Goal: Feedback & Contribution: Submit feedback/report problem

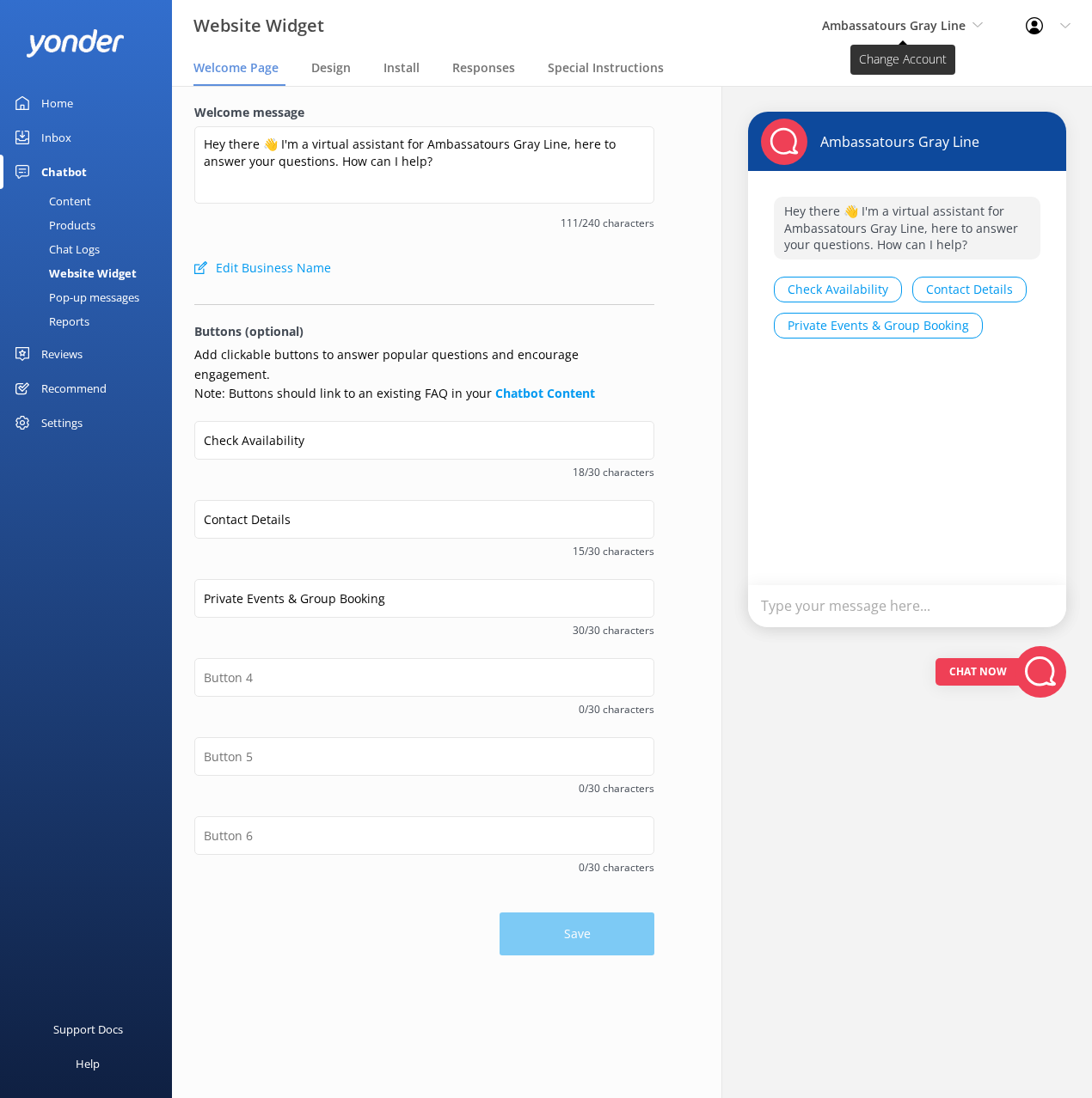
click at [857, 27] on span "Ambassatours Gray Line" at bounding box center [893, 26] width 144 height 16
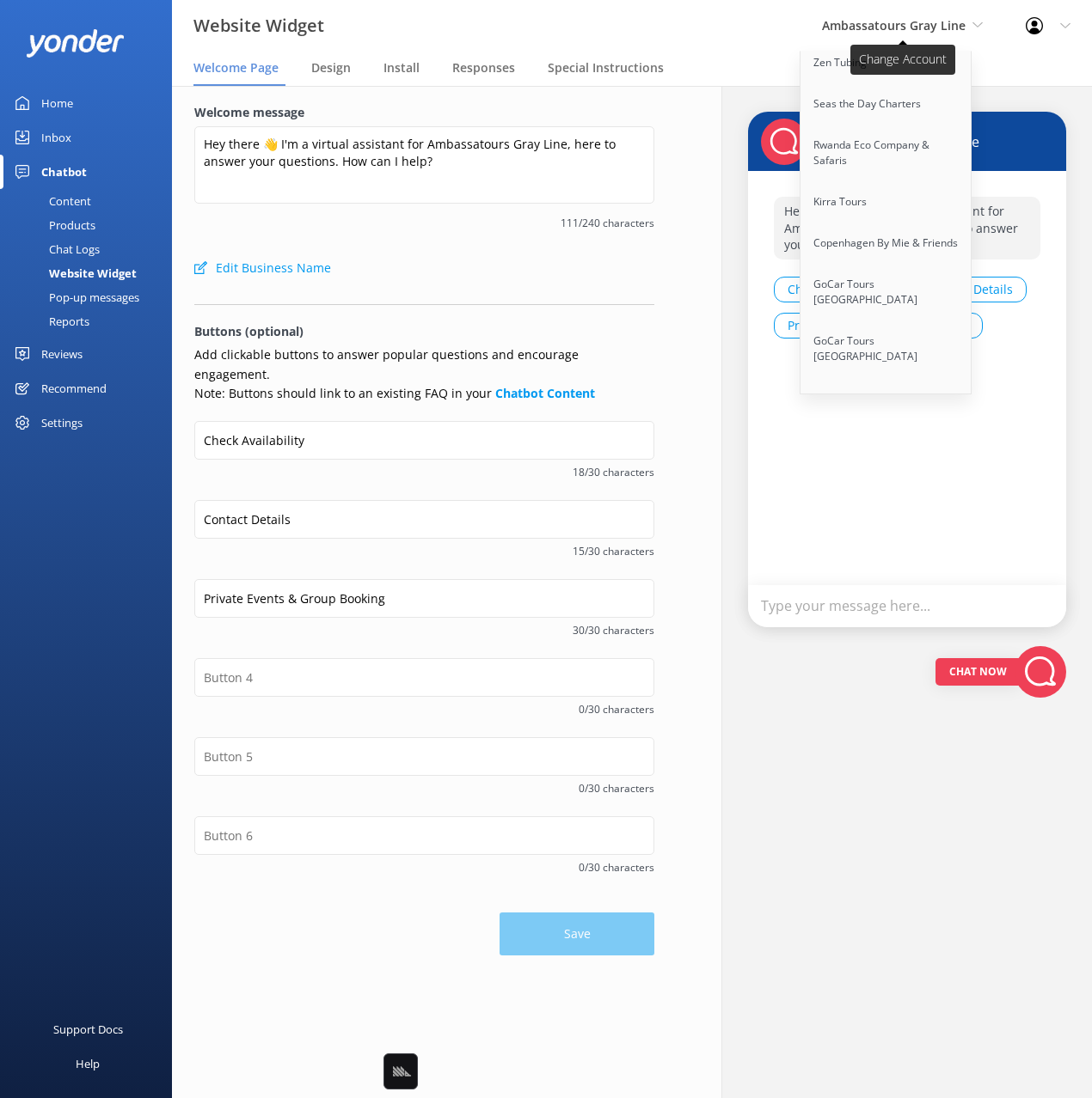
scroll to position [8188, 0]
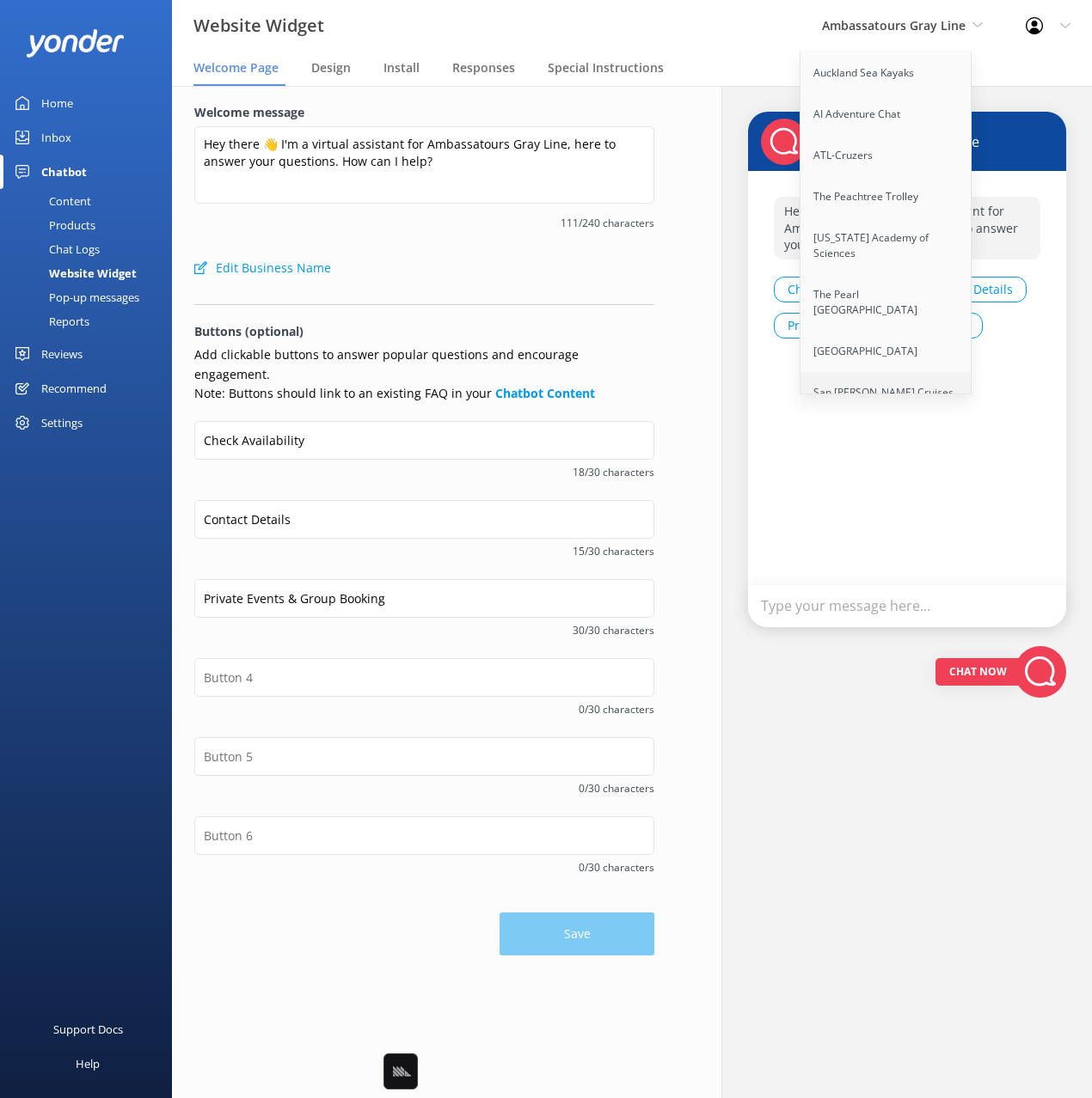
click at [897, 372] on link "San [PERSON_NAME] Cruises" at bounding box center [887, 392] width 172 height 41
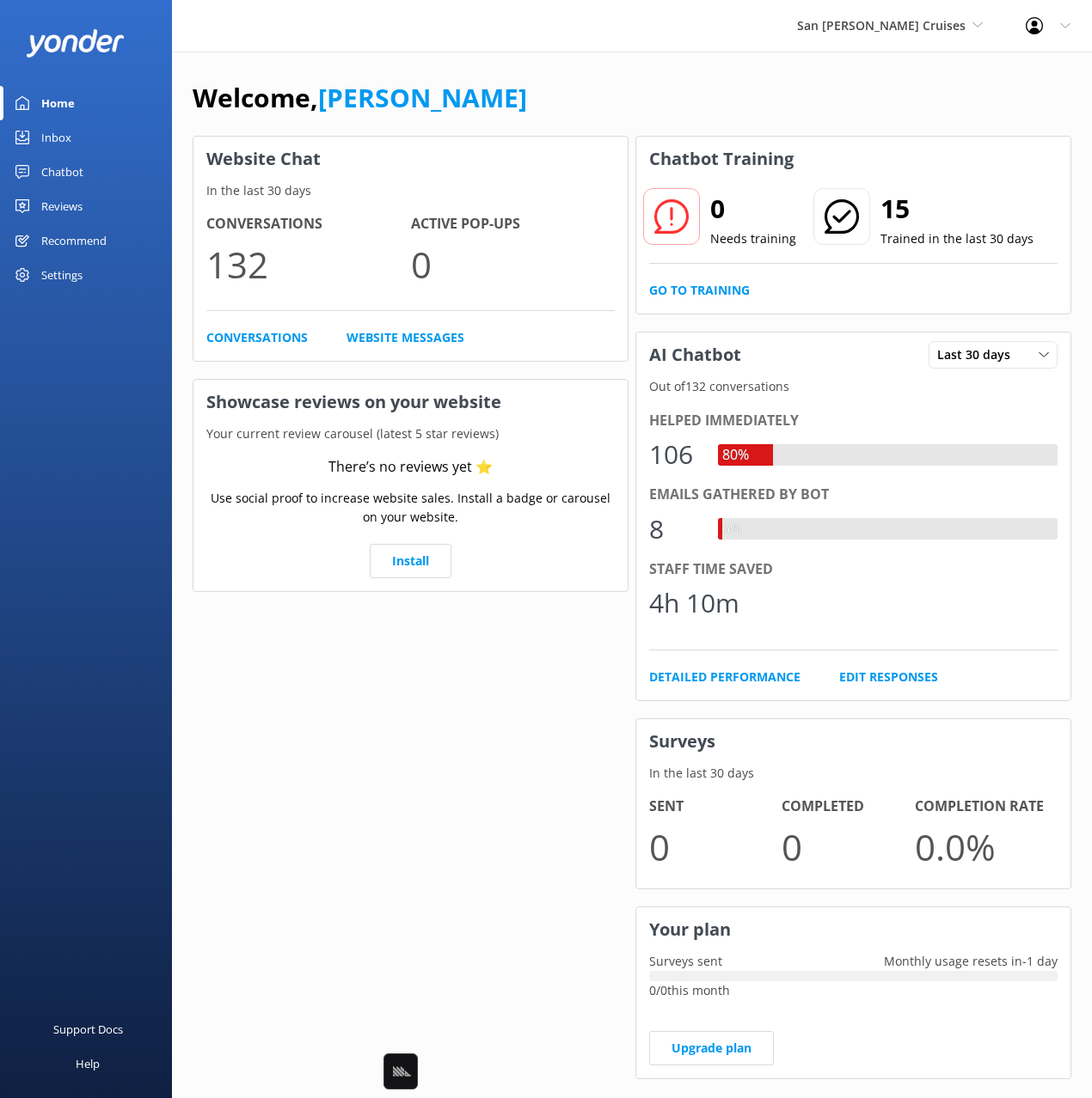
drag, startPoint x: 697, startPoint y: 104, endPoint x: 760, endPoint y: 5, distance: 117.3
click at [702, 92] on div "Welcome, [PERSON_NAME]" at bounding box center [631, 106] width 879 height 59
drag, startPoint x: 730, startPoint y: 54, endPoint x: 462, endPoint y: 144, distance: 282.7
click at [730, 55] on div "Welcome, [PERSON_NAME] Website Chat In the last 30 days Conversations 132 Activ…" at bounding box center [632, 591] width 920 height 1080
click at [45, 171] on div "Chatbot" at bounding box center [62, 172] width 42 height 35
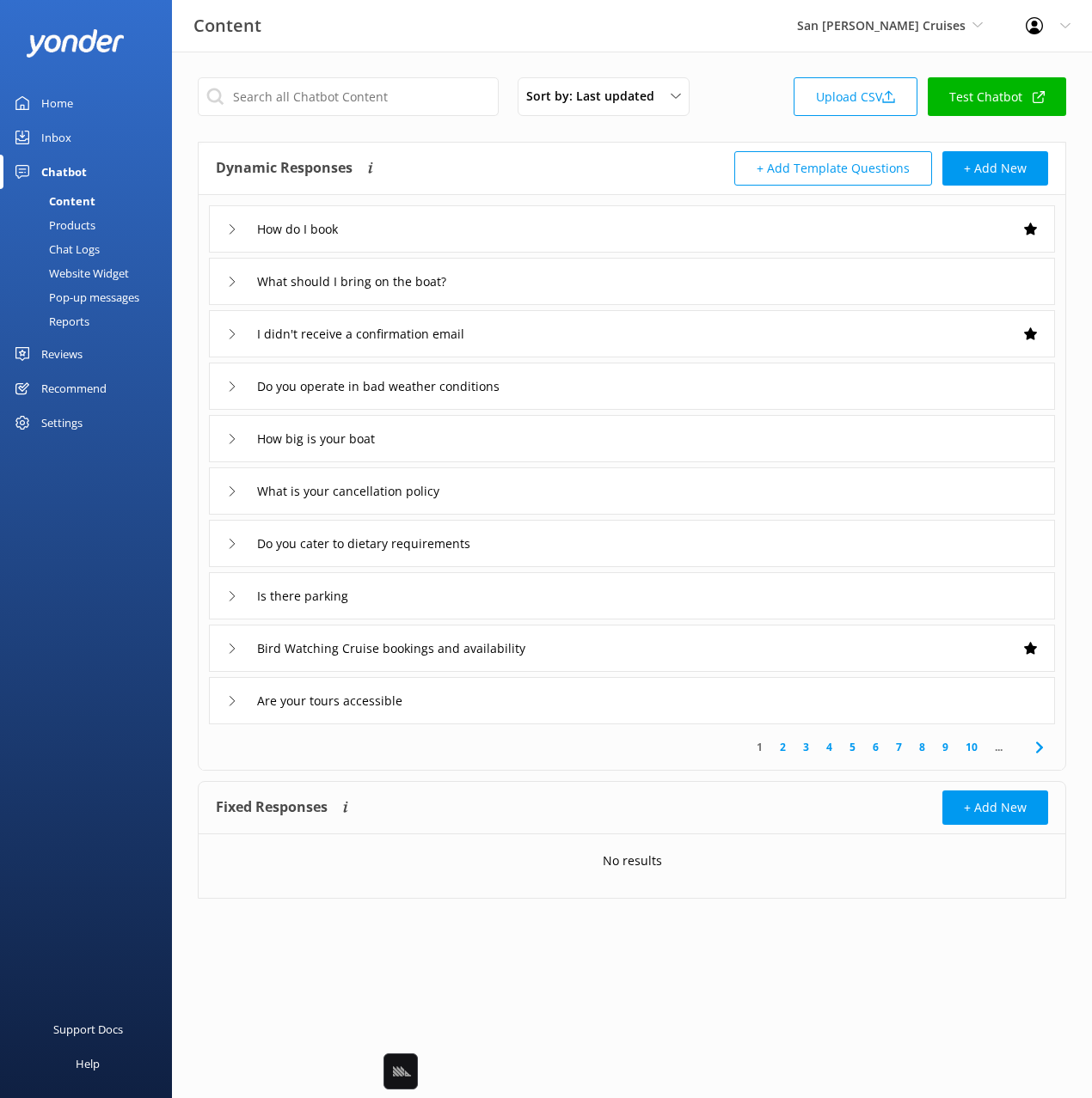
drag, startPoint x: 555, startPoint y: 163, endPoint x: 609, endPoint y: 266, distance: 116.3
click at [556, 164] on div "Dynamic Responses Dynamic responses rely on the Large Language Model to create …" at bounding box center [424, 169] width 416 height 35
click at [585, 238] on div "How do I book" at bounding box center [631, 229] width 846 height 48
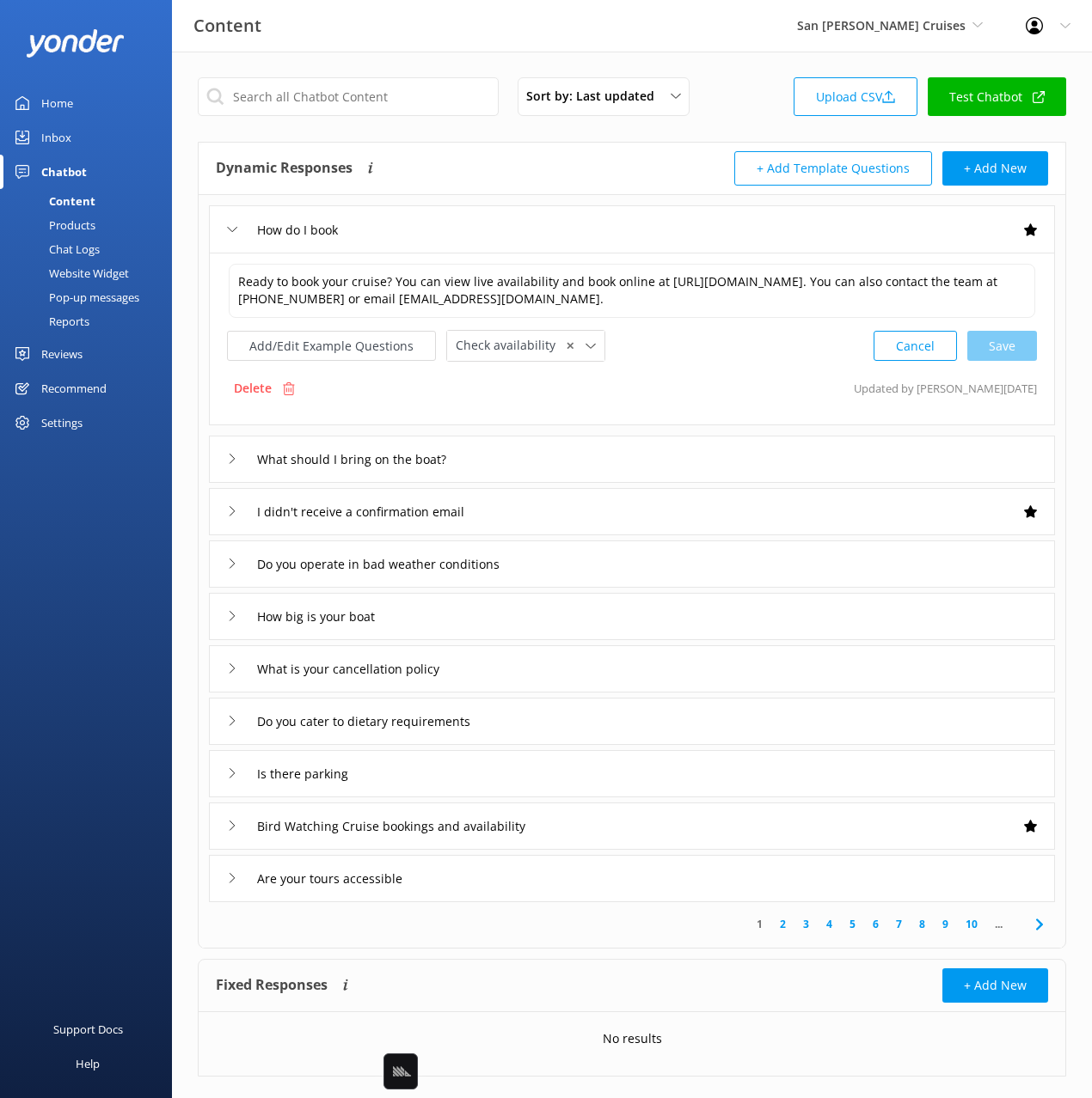
click at [585, 238] on div "How do I book" at bounding box center [631, 229] width 846 height 48
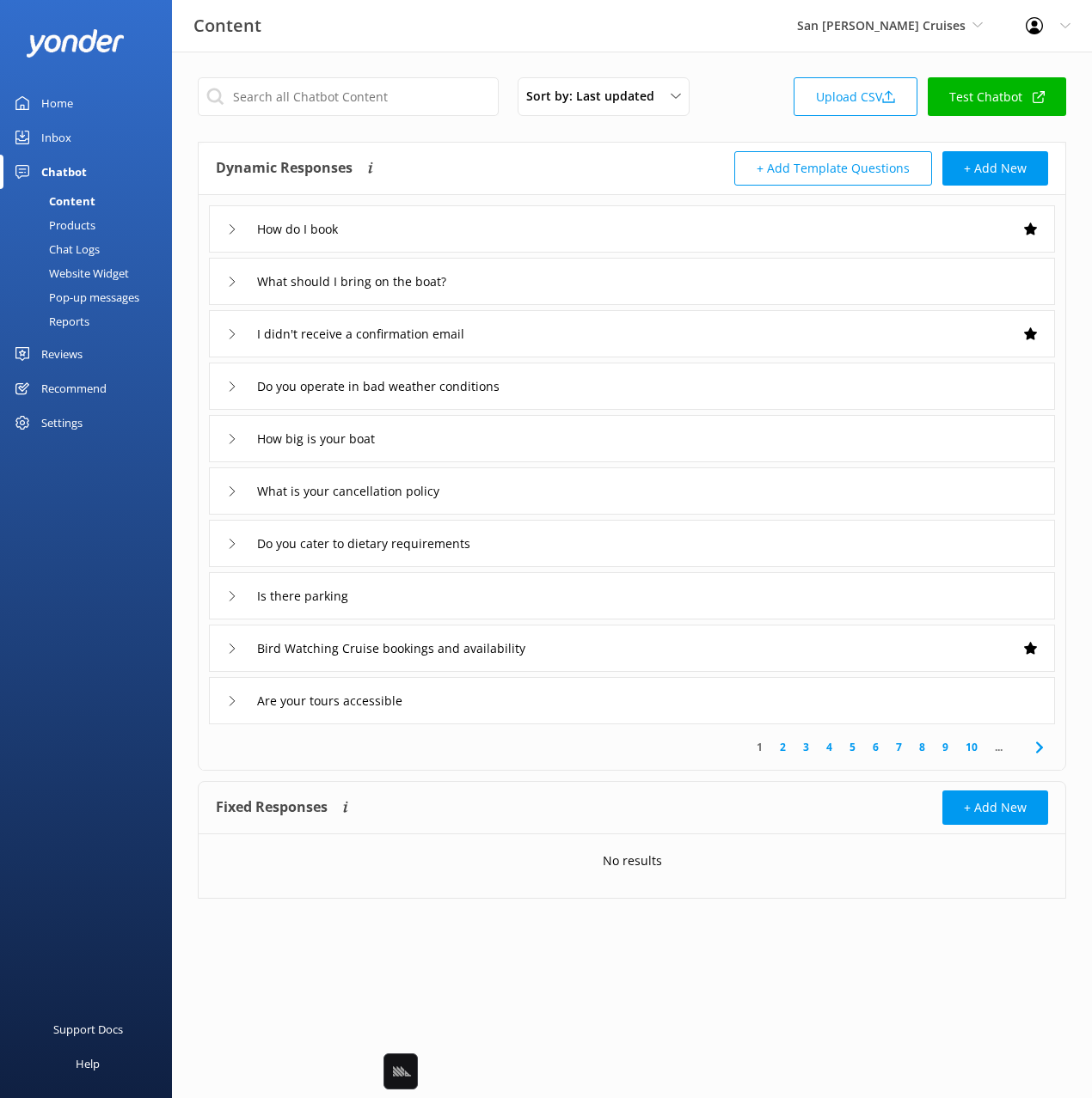
click at [487, 238] on div "How do I book" at bounding box center [631, 229] width 846 height 48
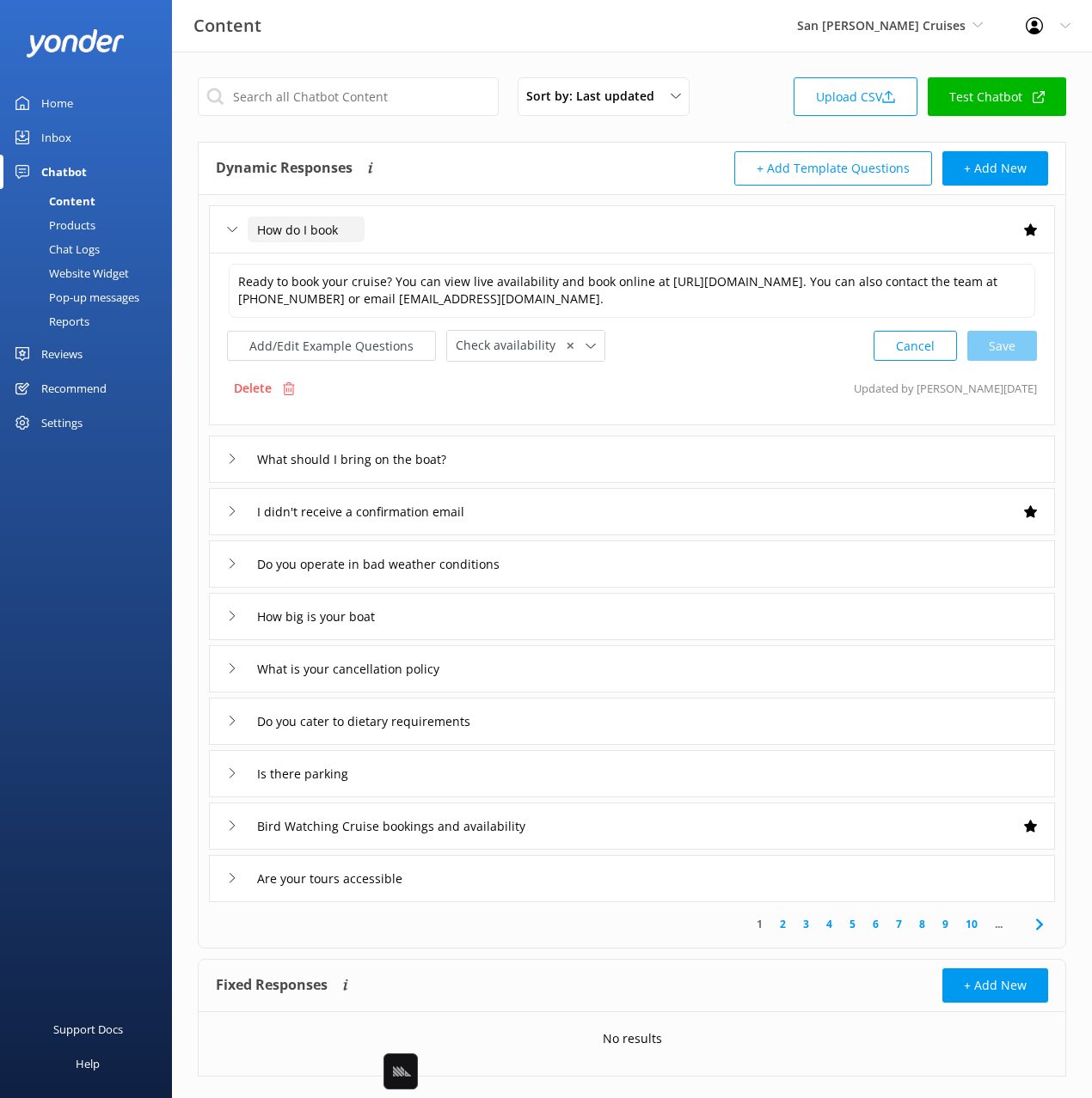
drag, startPoint x: 487, startPoint y: 238, endPoint x: 289, endPoint y: 233, distance: 198.1
click at [485, 238] on div "How do I book" at bounding box center [631, 229] width 846 height 48
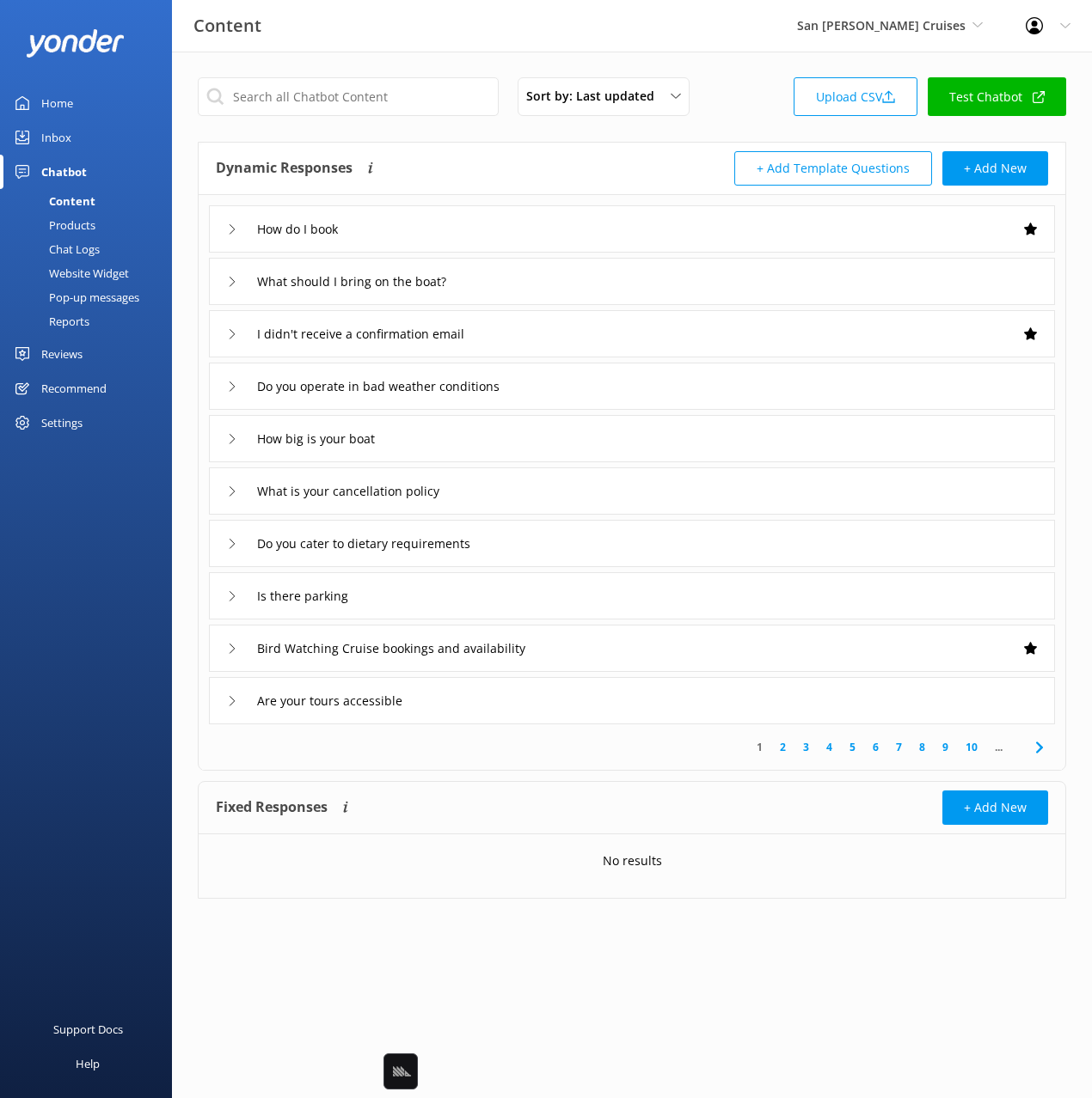
click at [111, 245] on link "Chat Logs" at bounding box center [91, 249] width 161 height 24
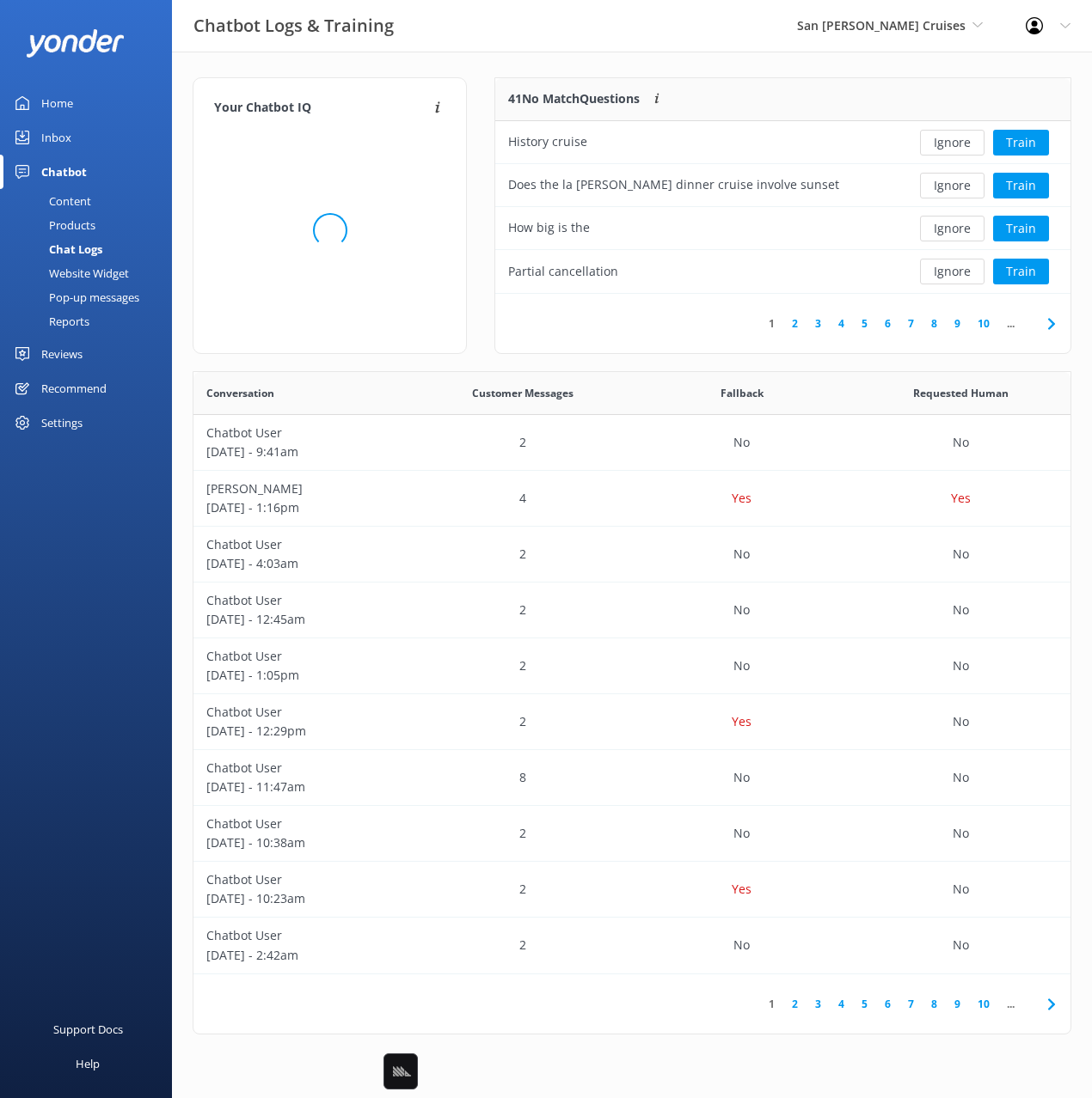
scroll to position [216, 574]
drag, startPoint x: 603, startPoint y: 63, endPoint x: 768, endPoint y: 78, distance: 165.7
click at [603, 63] on div "Your Chatbot IQ Your Chatbot IQ is the percentage of trained FAQs against untra…" at bounding box center [632, 560] width 920 height 1017
click at [803, 78] on div "41 No Match Questions Customers sometimes ask questions that don't fully match …" at bounding box center [697, 99] width 403 height 43
click at [1020, 141] on button "Train" at bounding box center [1021, 143] width 56 height 26
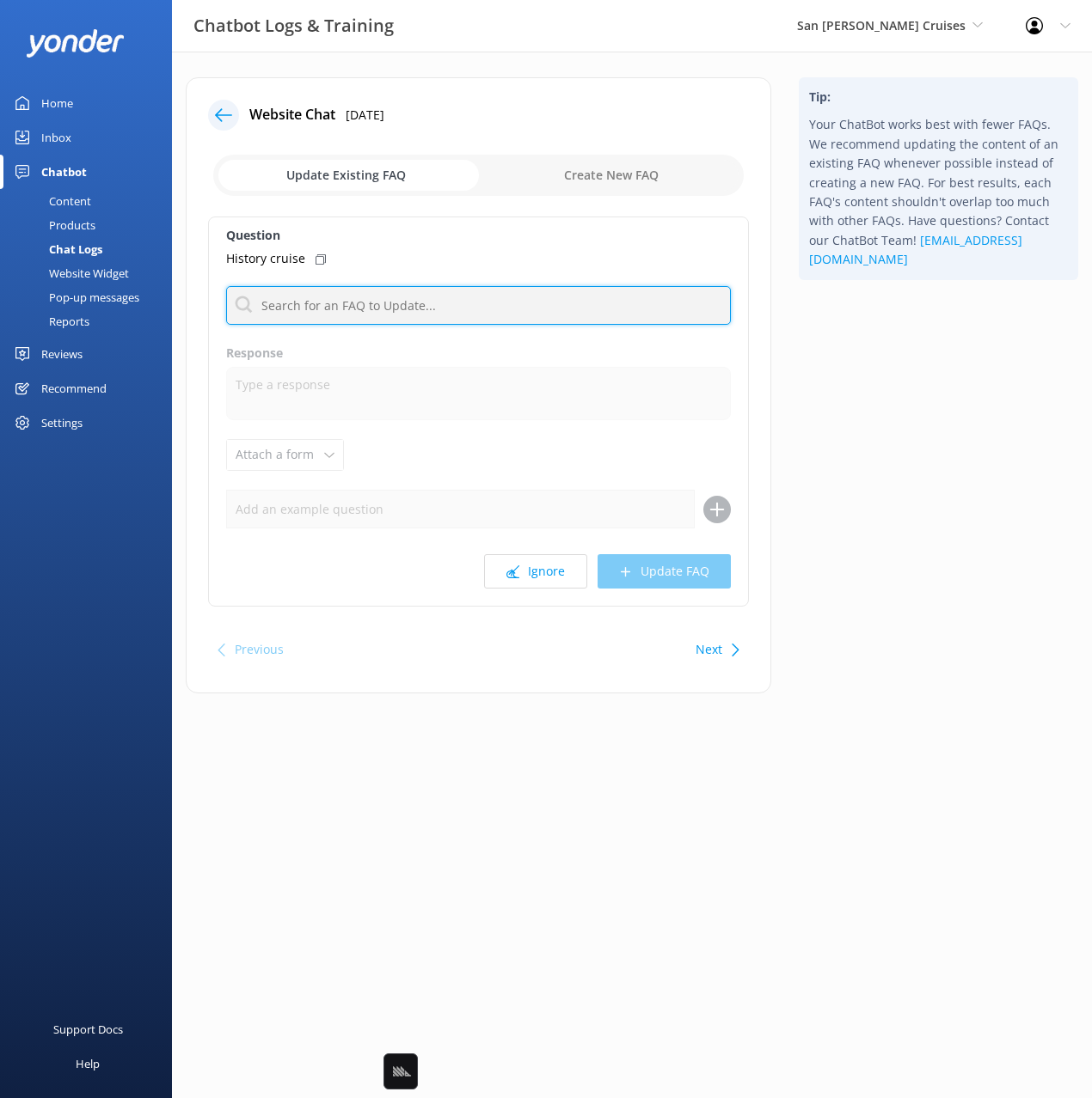
click at [454, 303] on input "text" at bounding box center [478, 306] width 505 height 38
type input "history"
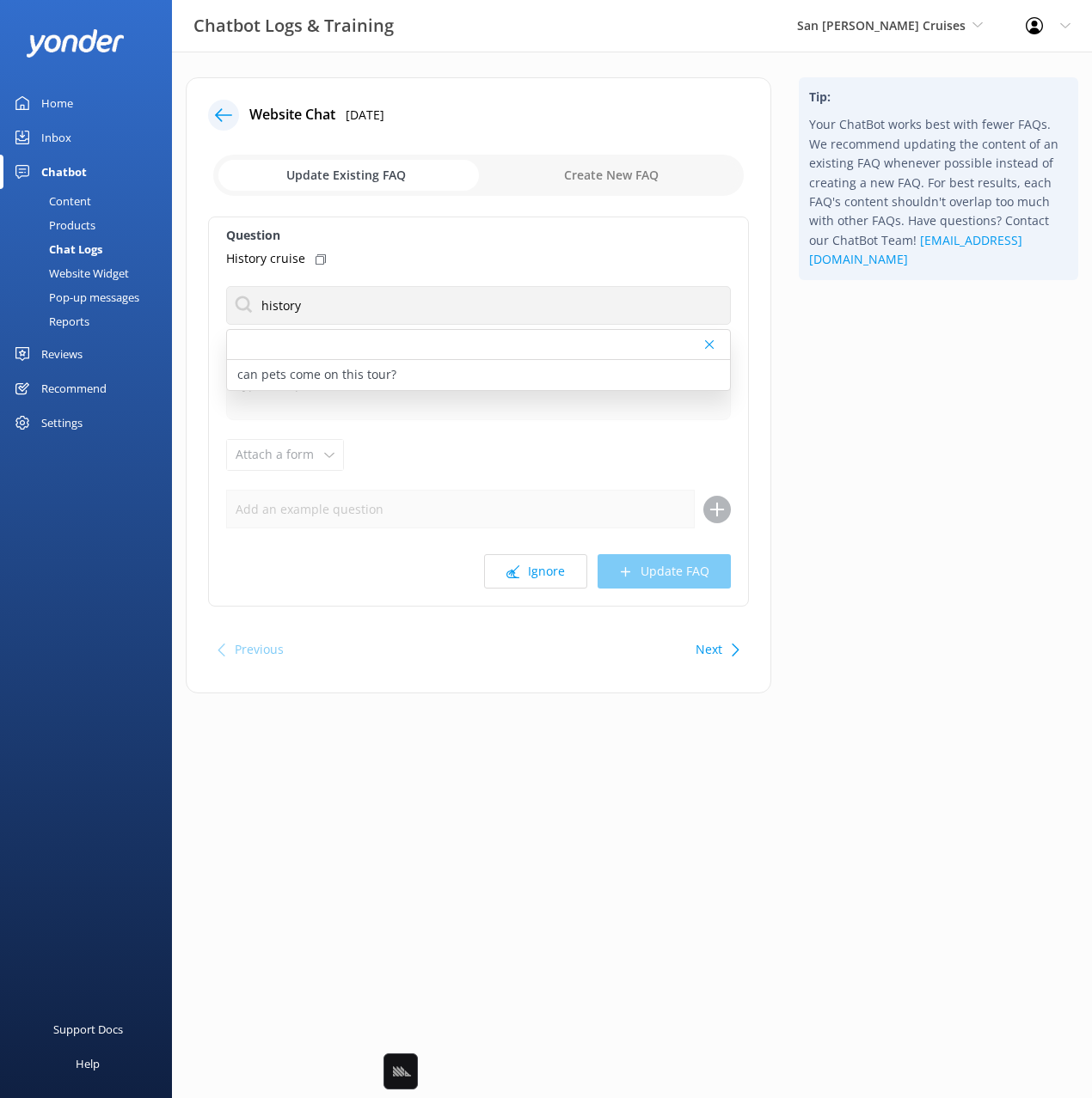
click at [865, 401] on div "Tip: Your ChatBot works best with fewer FAQs. We recommend updating the content…" at bounding box center [938, 394] width 307 height 634
click at [854, 463] on div "Tip: Your ChatBot works best with fewer FAQs. We recommend updating the content…" at bounding box center [938, 394] width 307 height 634
click at [705, 654] on button "Next" at bounding box center [708, 650] width 27 height 35
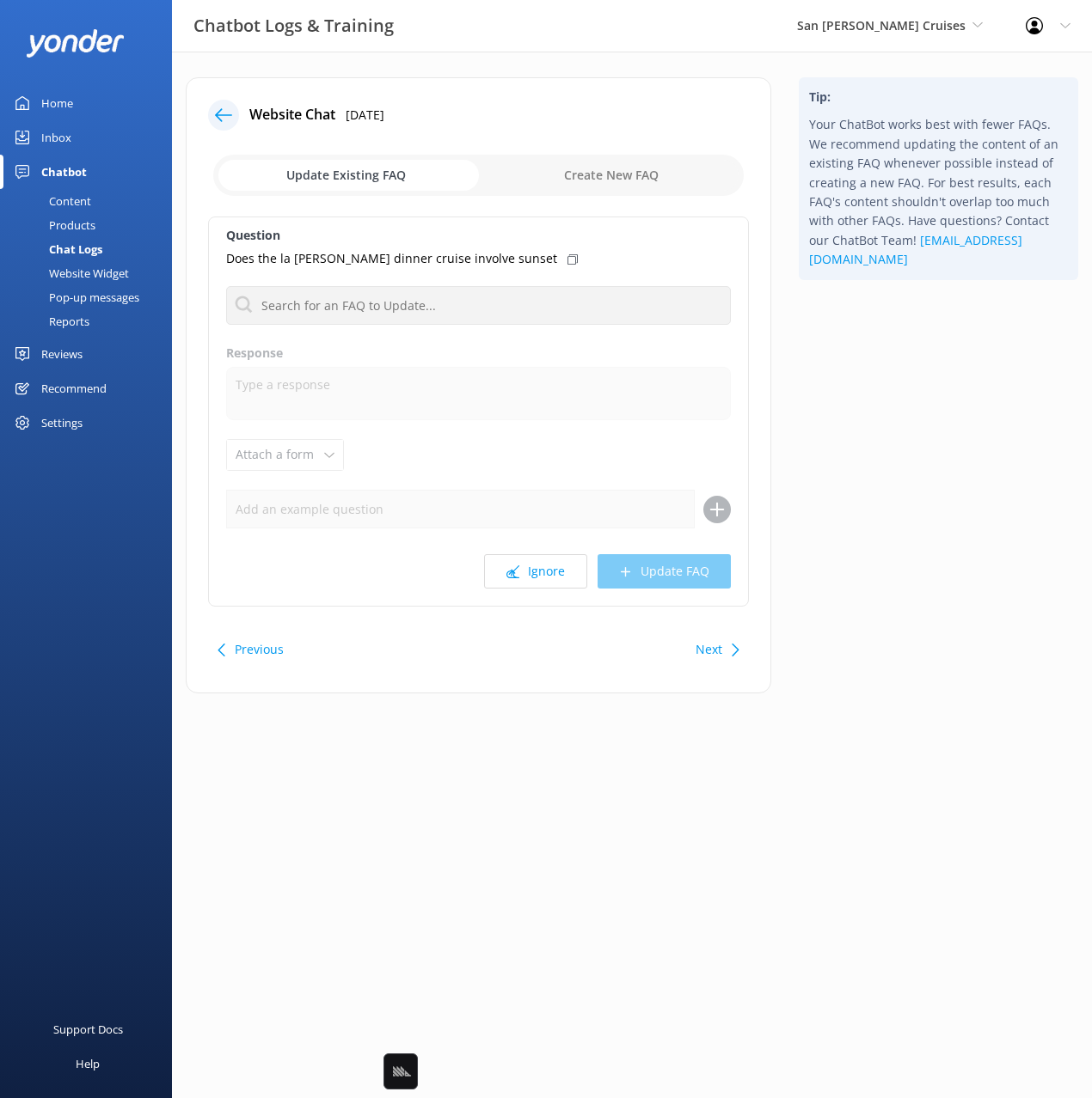
drag, startPoint x: 898, startPoint y: 659, endPoint x: 770, endPoint y: 526, distance: 184.6
click at [896, 658] on div "Tip: Your ChatBot works best with fewer FAQs. We recommend updating the content…" at bounding box center [938, 394] width 307 height 634
drag, startPoint x: 551, startPoint y: 582, endPoint x: 567, endPoint y: 593, distance: 19.4
click at [551, 582] on button "Ignore" at bounding box center [535, 571] width 104 height 35
click at [553, 575] on button "Ignore" at bounding box center [535, 571] width 104 height 35
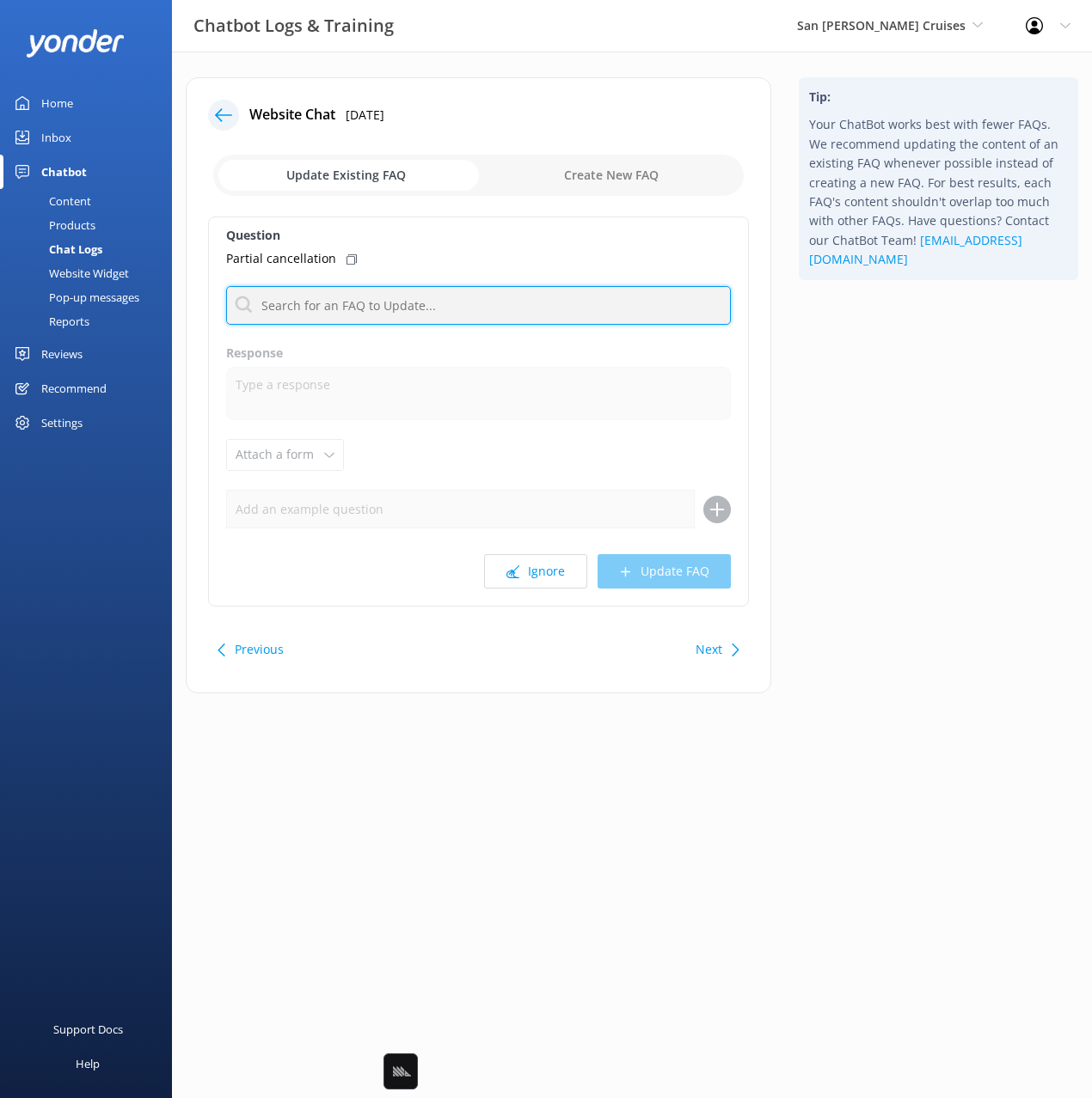
click at [404, 303] on input "text" at bounding box center [478, 306] width 505 height 38
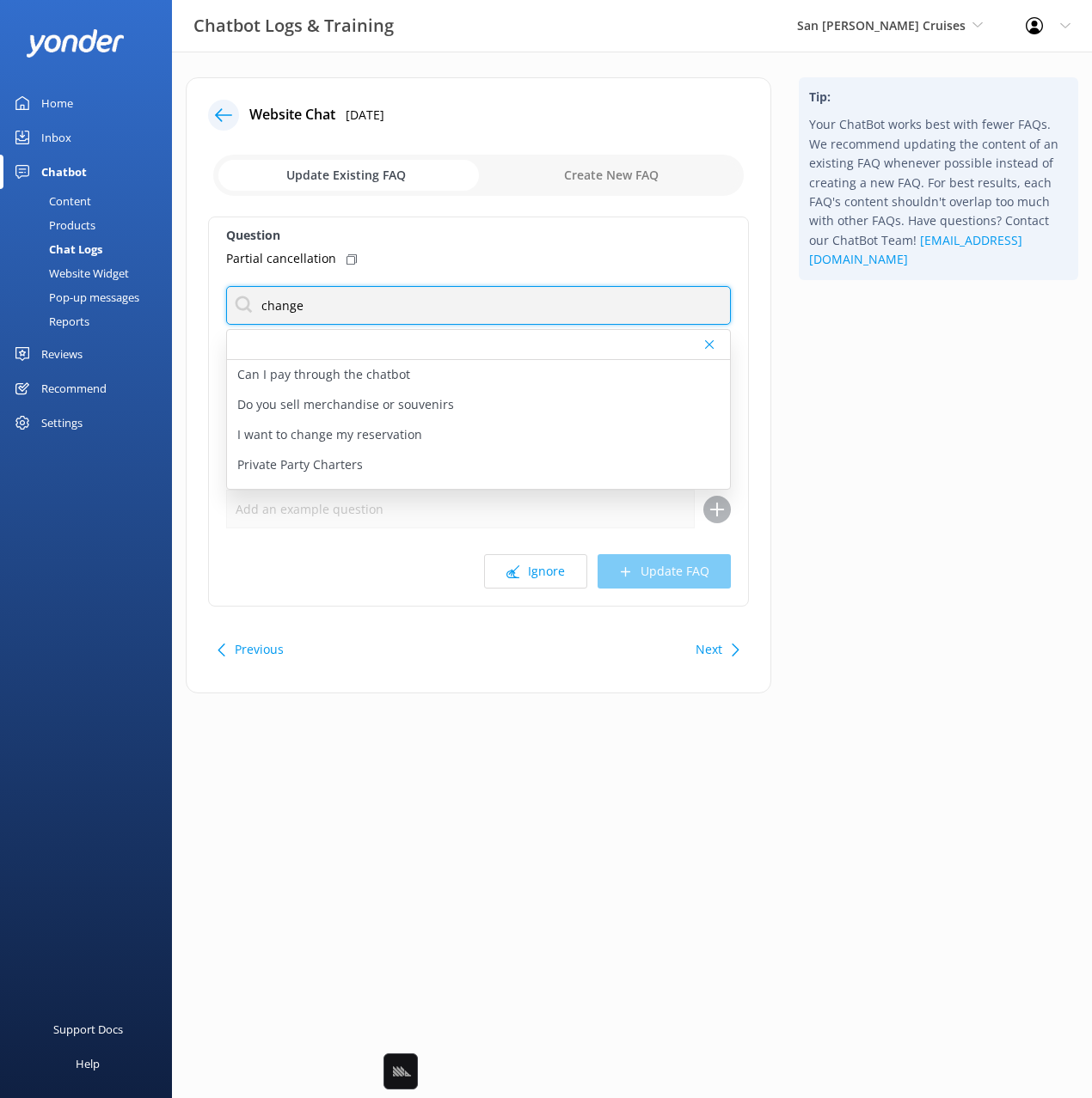
type input "change"
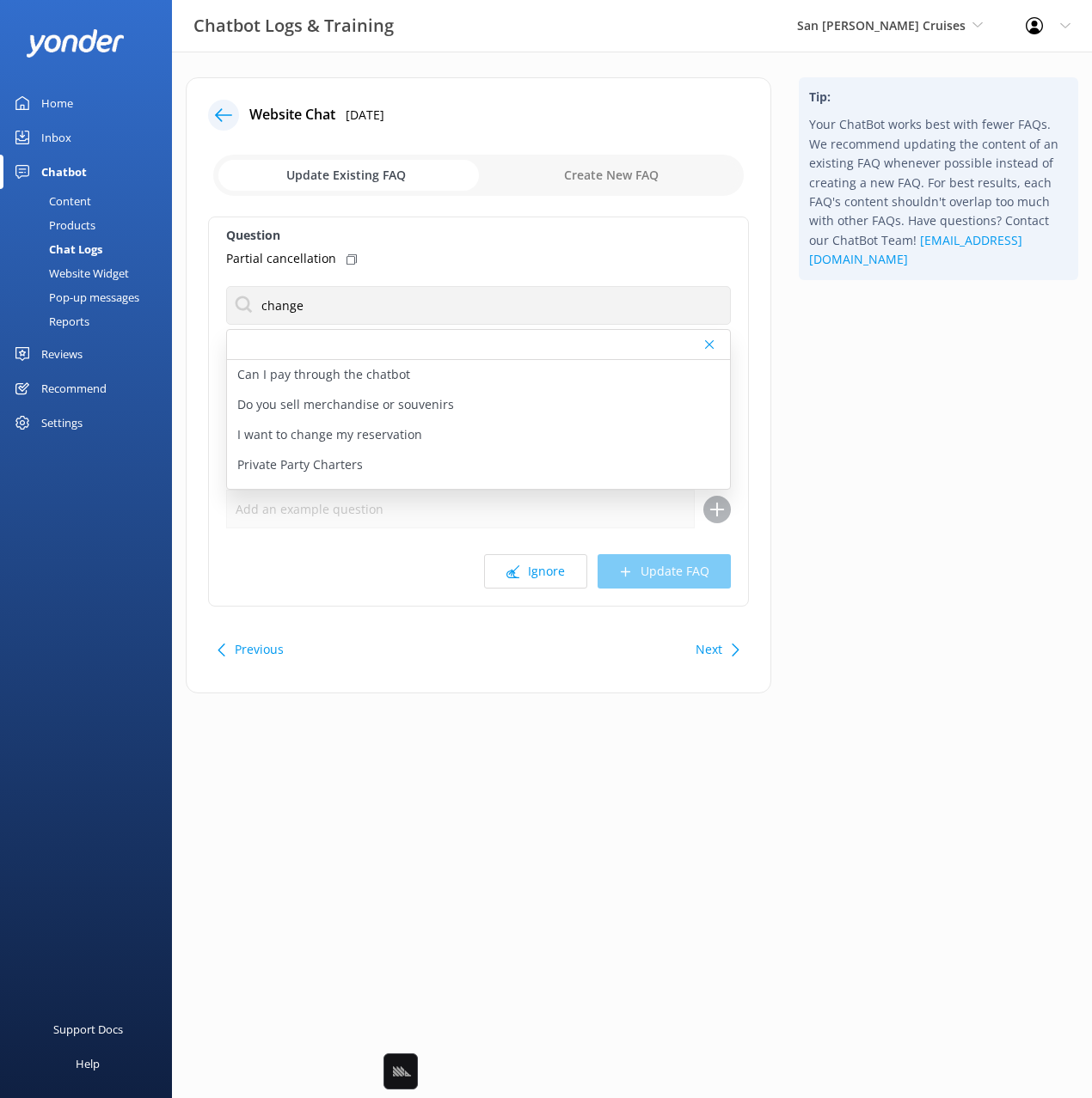
click at [346, 257] on icon at bounding box center [351, 259] width 10 height 10
click at [397, 436] on p "I want to change my reservation" at bounding box center [330, 435] width 185 height 19
type textarea "If you'd like to amend your reservation, please contact the team on [PHONE_NUMB…"
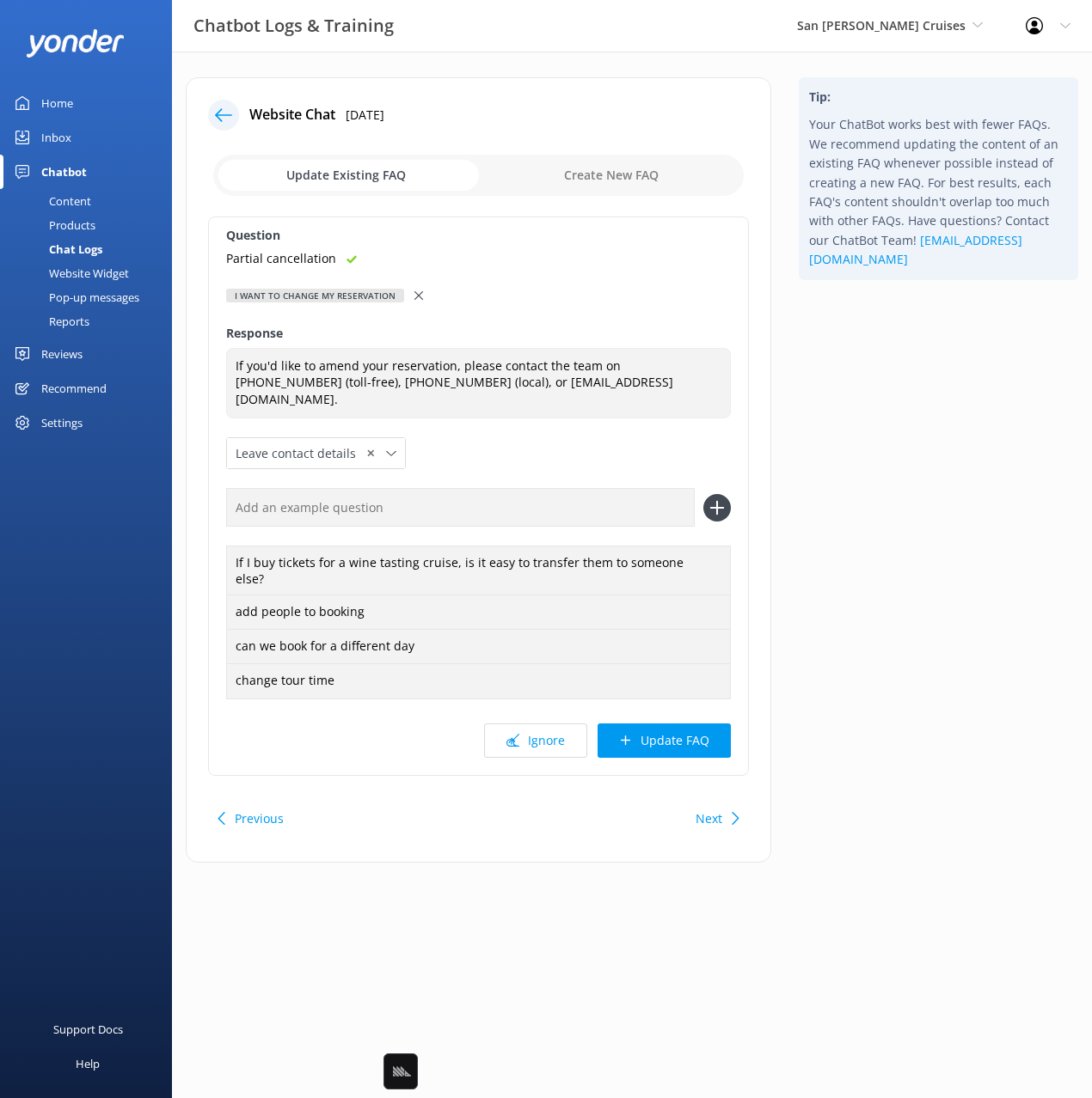
click at [460, 488] on input "text" at bounding box center [460, 507] width 468 height 38
paste input "Partial cancellation"
type input "Partial cancellation"
click at [704, 495] on button at bounding box center [717, 508] width 27 height 27
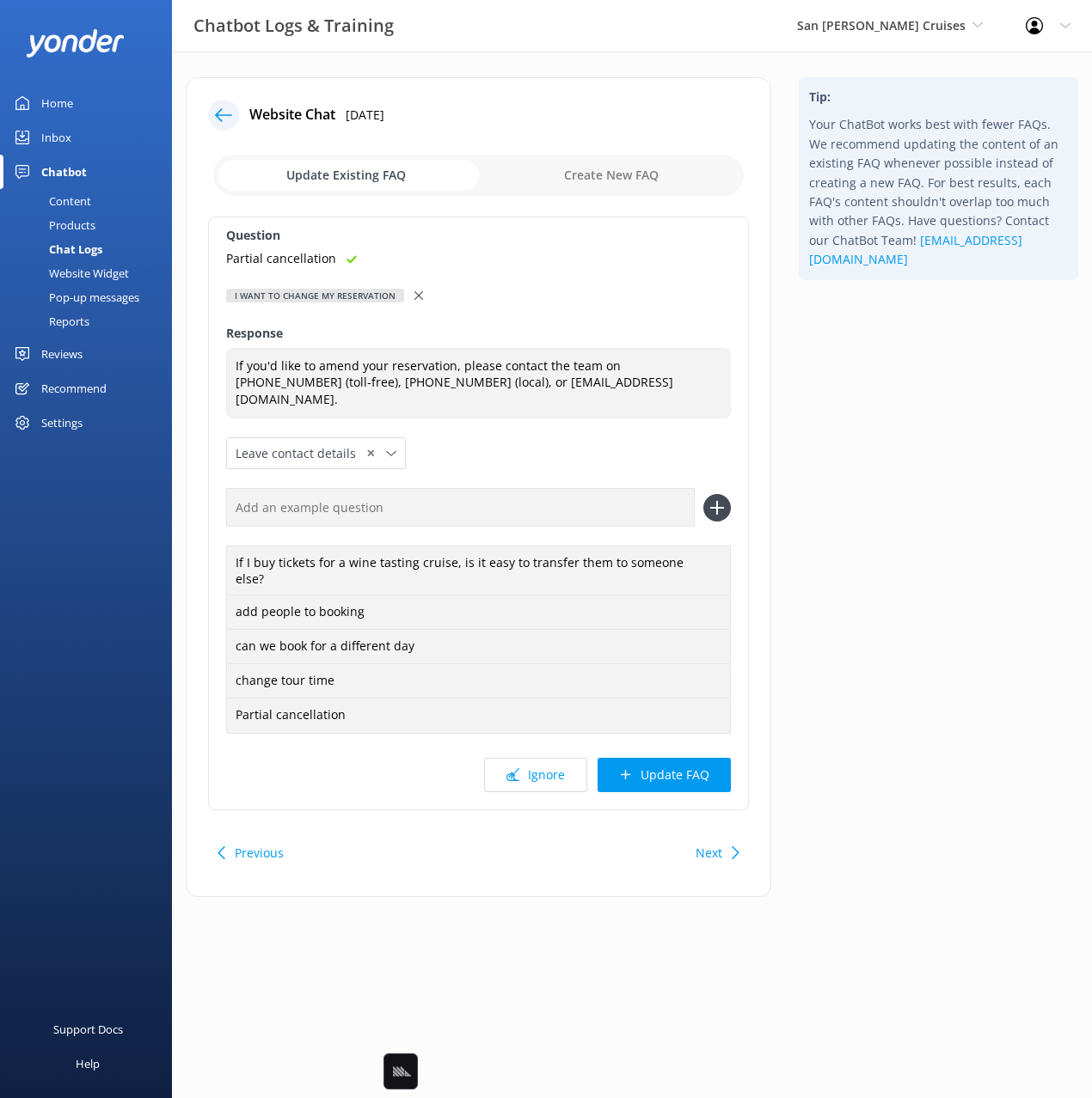
click at [705, 758] on button "Update FAQ" at bounding box center [663, 776] width 133 height 35
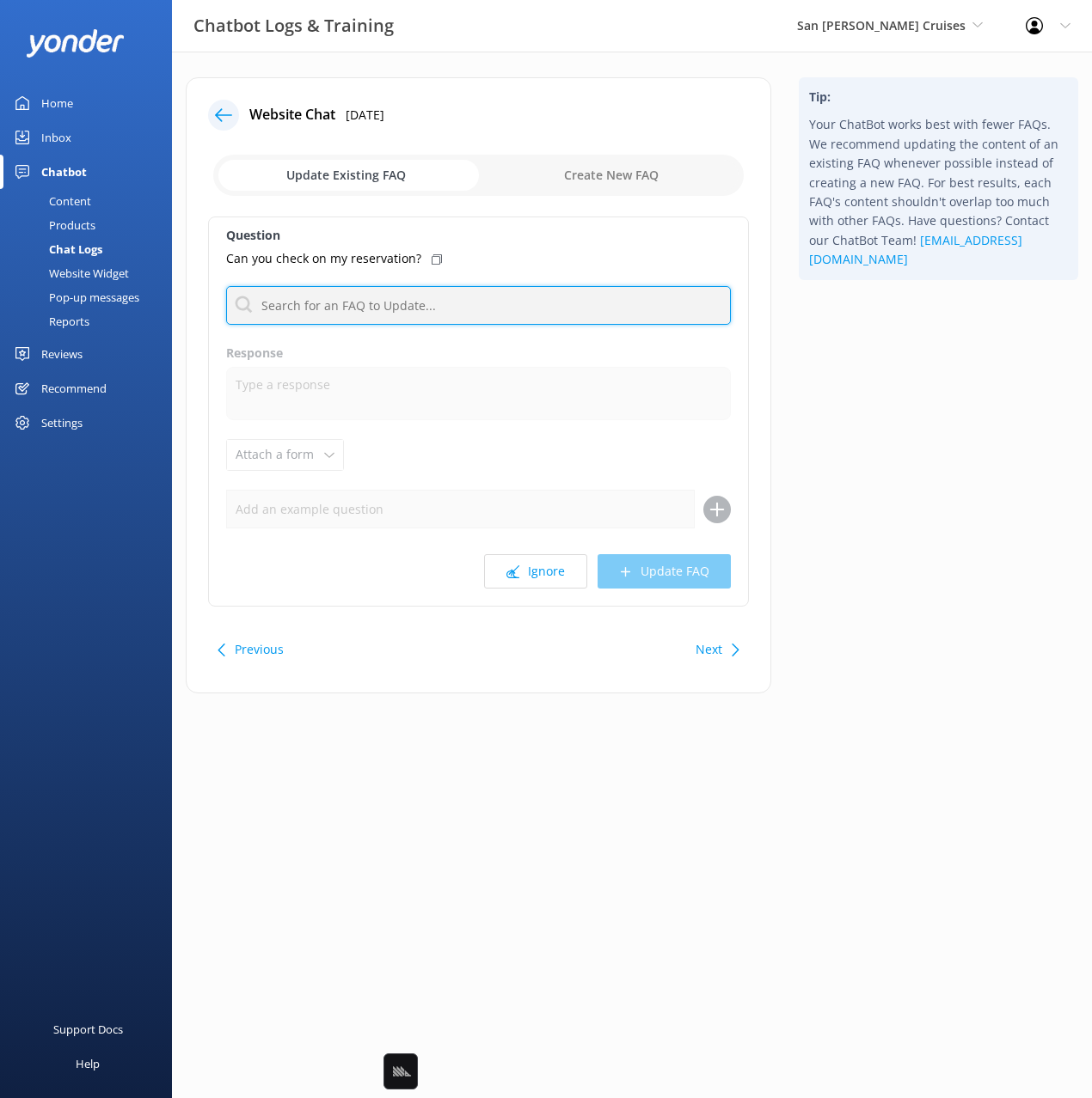
click at [490, 313] on input "text" at bounding box center [478, 306] width 505 height 38
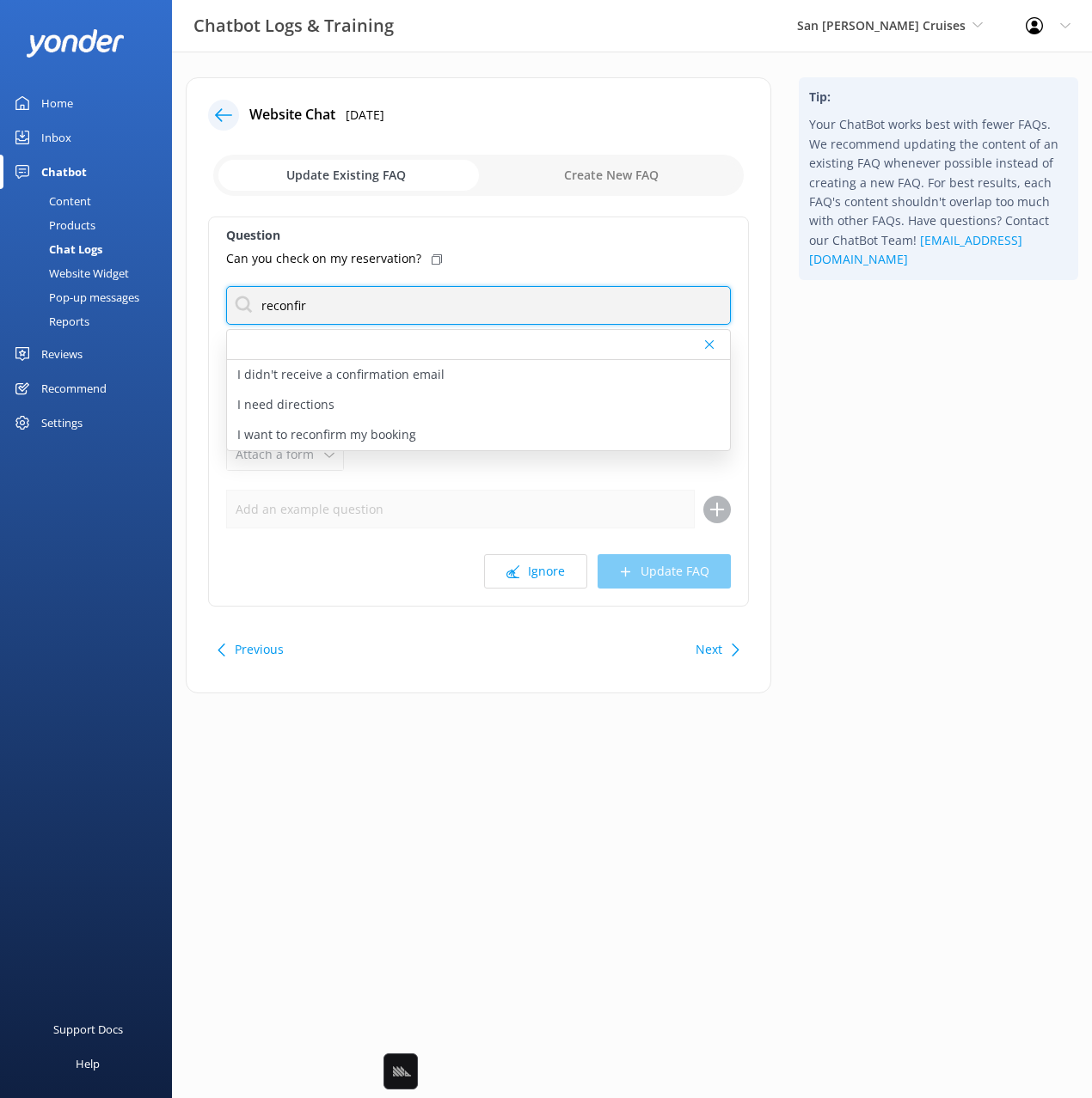
type input "reconfir"
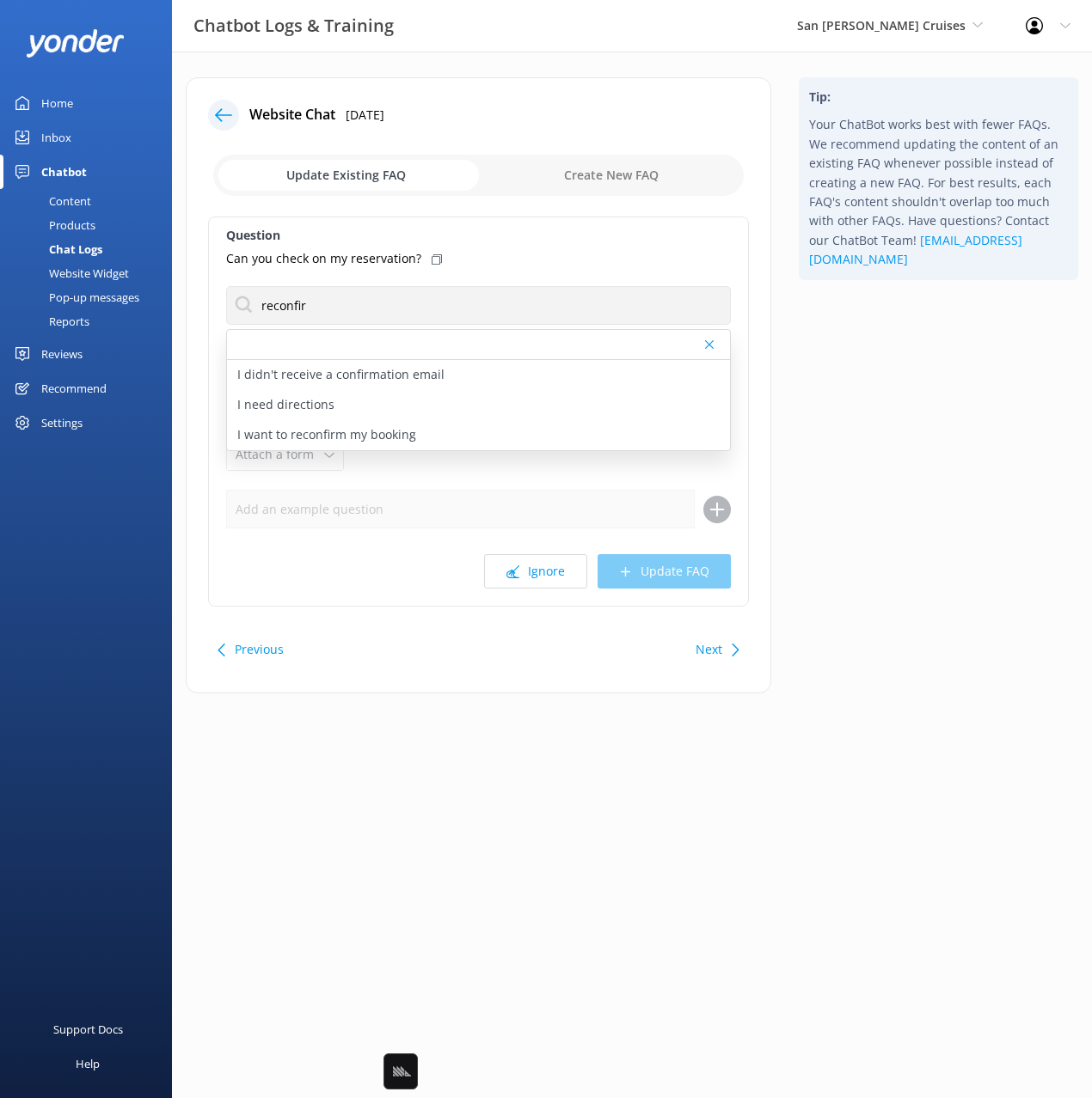
click at [431, 258] on icon at bounding box center [436, 259] width 10 height 10
click at [342, 438] on p "I want to reconfirm my booking" at bounding box center [326, 435] width 179 height 19
type textarea "There's no need to reconfirm your booking—just ensure you arrive at check-in on…"
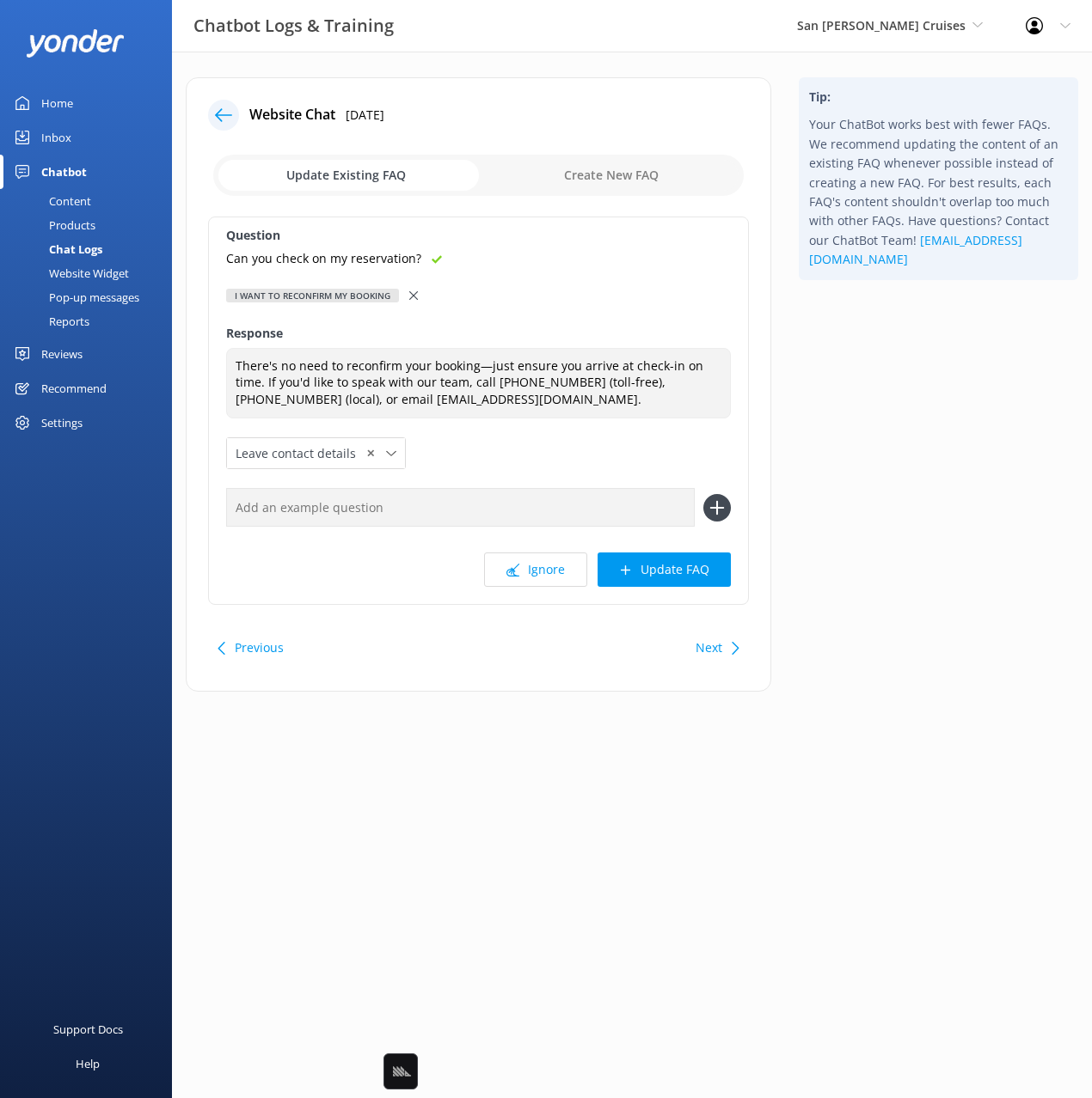
click at [399, 505] on input "text" at bounding box center [460, 507] width 468 height 38
paste input "Can you check on my reservation?"
type input "Can you check on my reservation?"
click at [704, 495] on button at bounding box center [717, 508] width 27 height 27
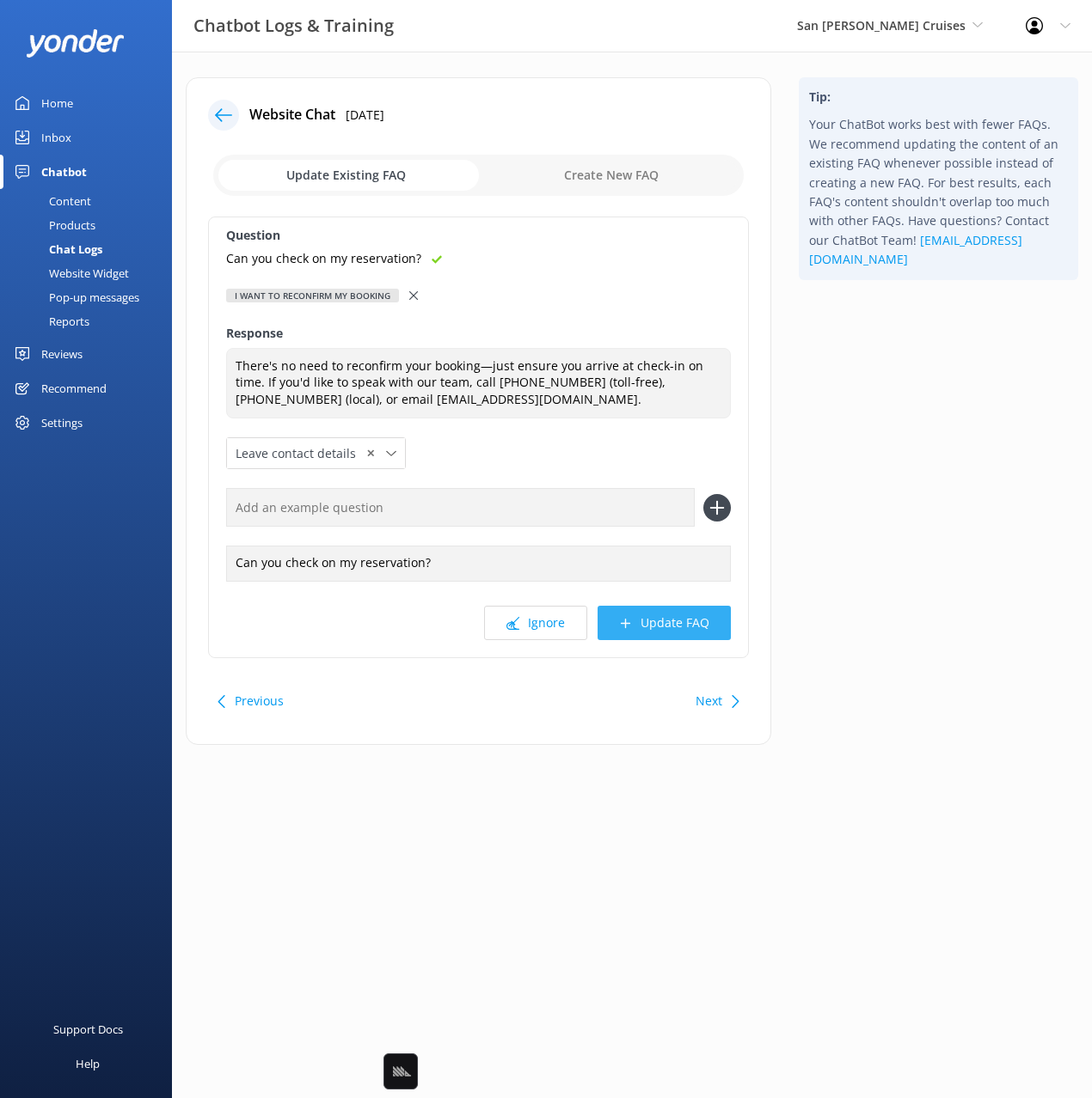
drag, startPoint x: 830, startPoint y: 624, endPoint x: 703, endPoint y: 623, distance: 127.0
click at [815, 620] on div "Tip: Your ChatBot works best with fewer FAQs. We recommend updating the content…" at bounding box center [938, 419] width 307 height 685
drag, startPoint x: 681, startPoint y: 622, endPoint x: 803, endPoint y: 607, distance: 122.9
click at [682, 621] on button "Update FAQ" at bounding box center [663, 624] width 133 height 35
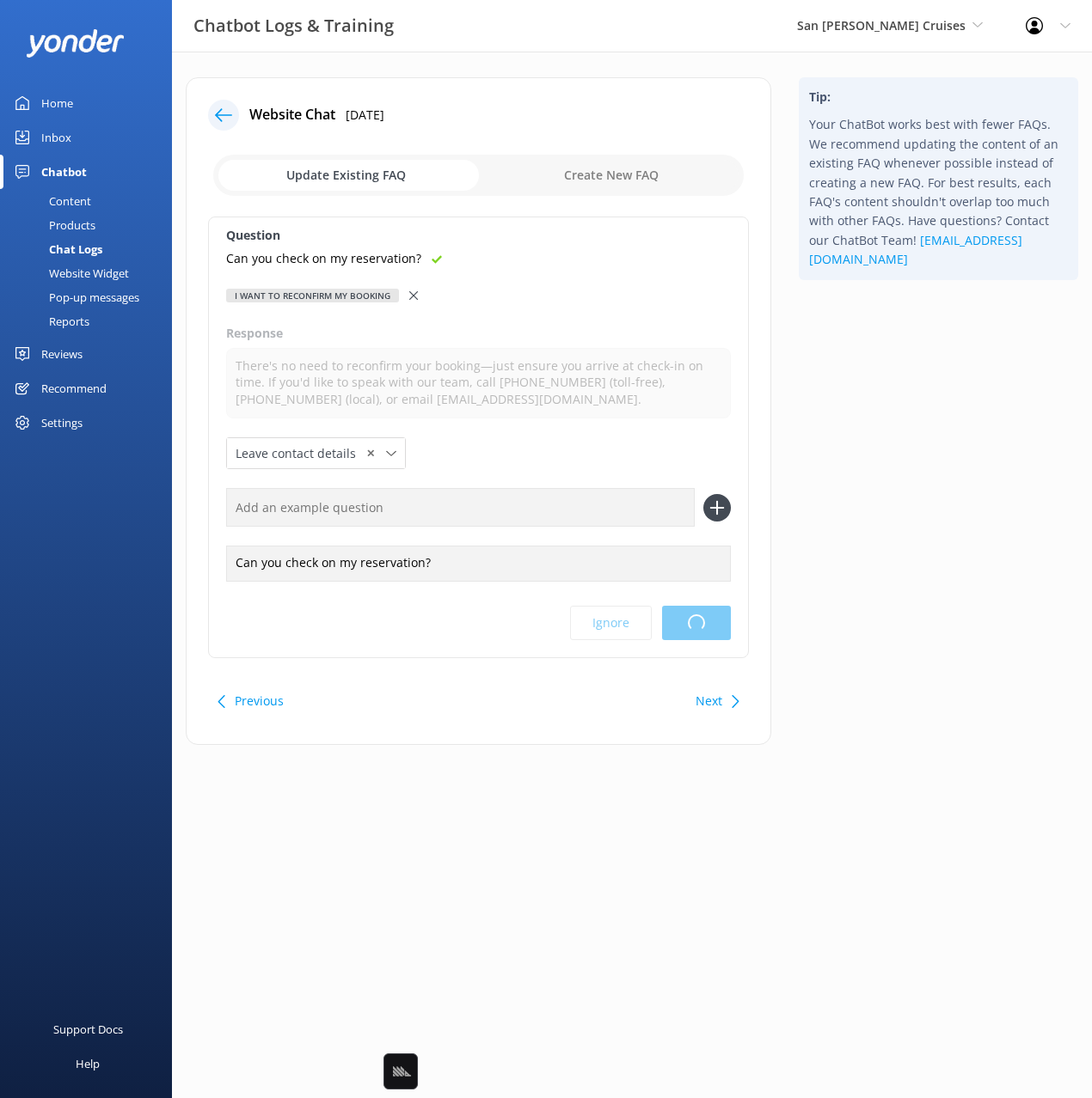
click at [912, 582] on div "Tip: Your ChatBot works best with fewer FAQs. We recommend updating the content…" at bounding box center [938, 419] width 307 height 685
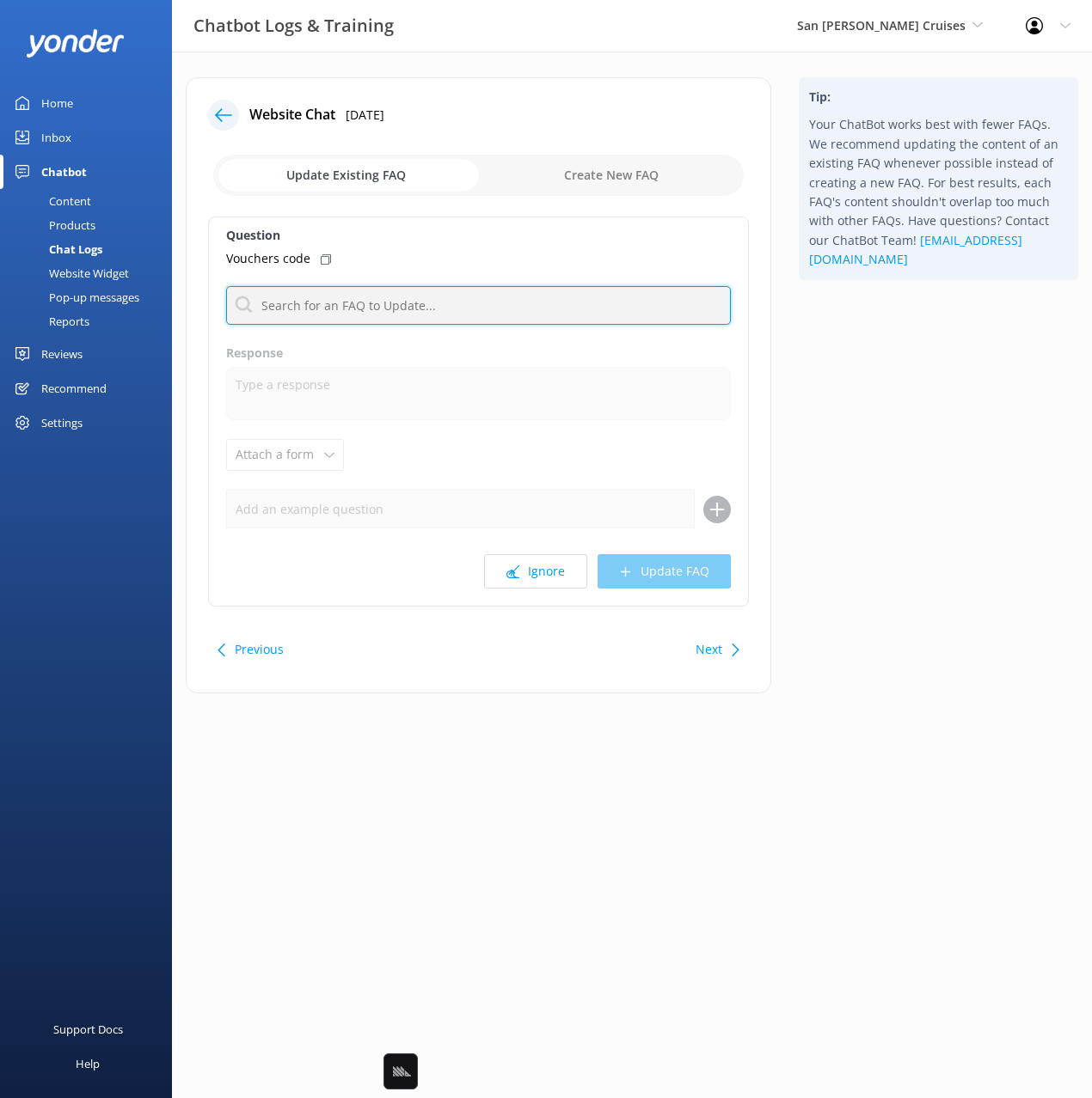
click at [412, 299] on input "text" at bounding box center [478, 306] width 505 height 38
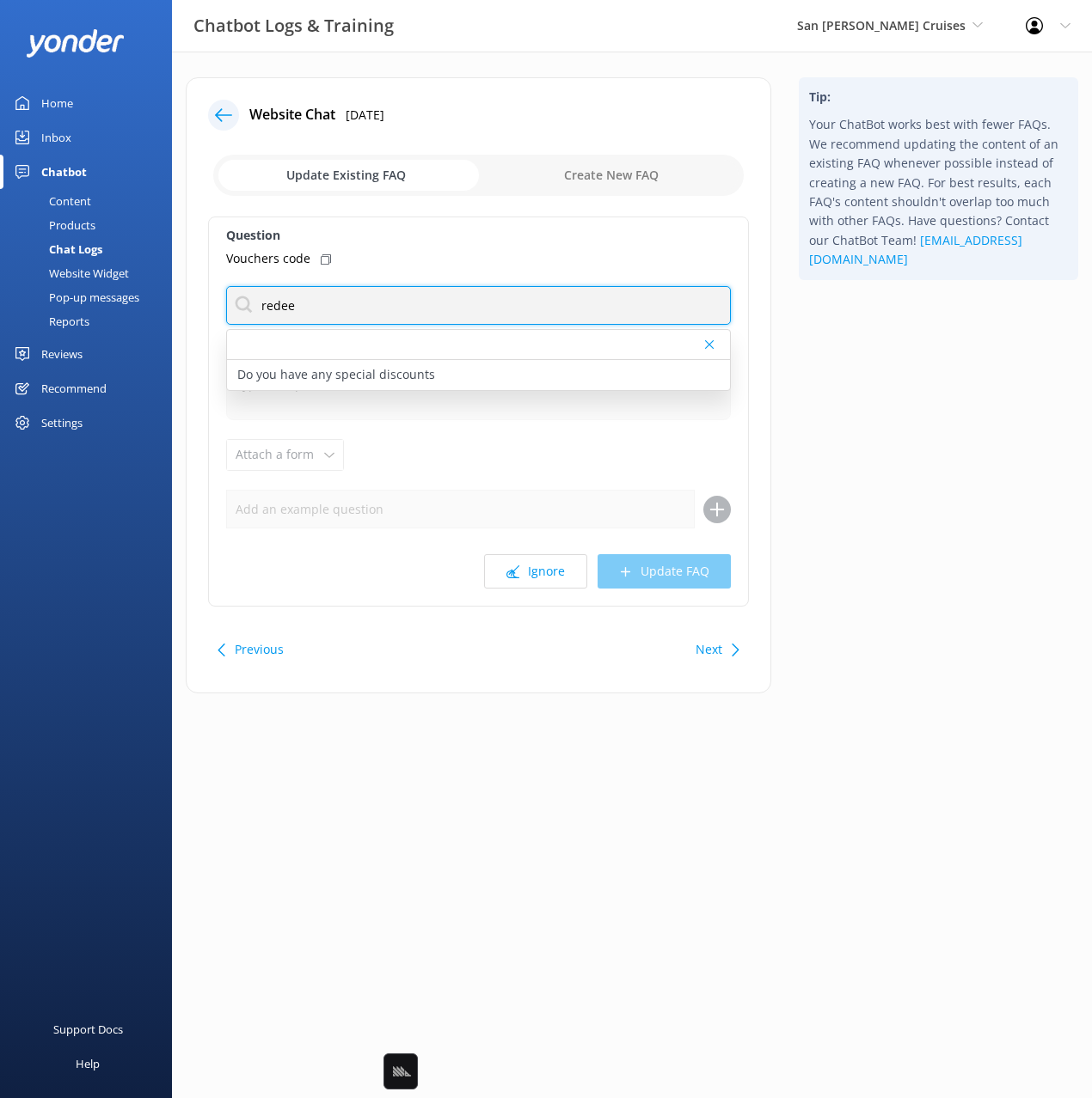
type input "redee"
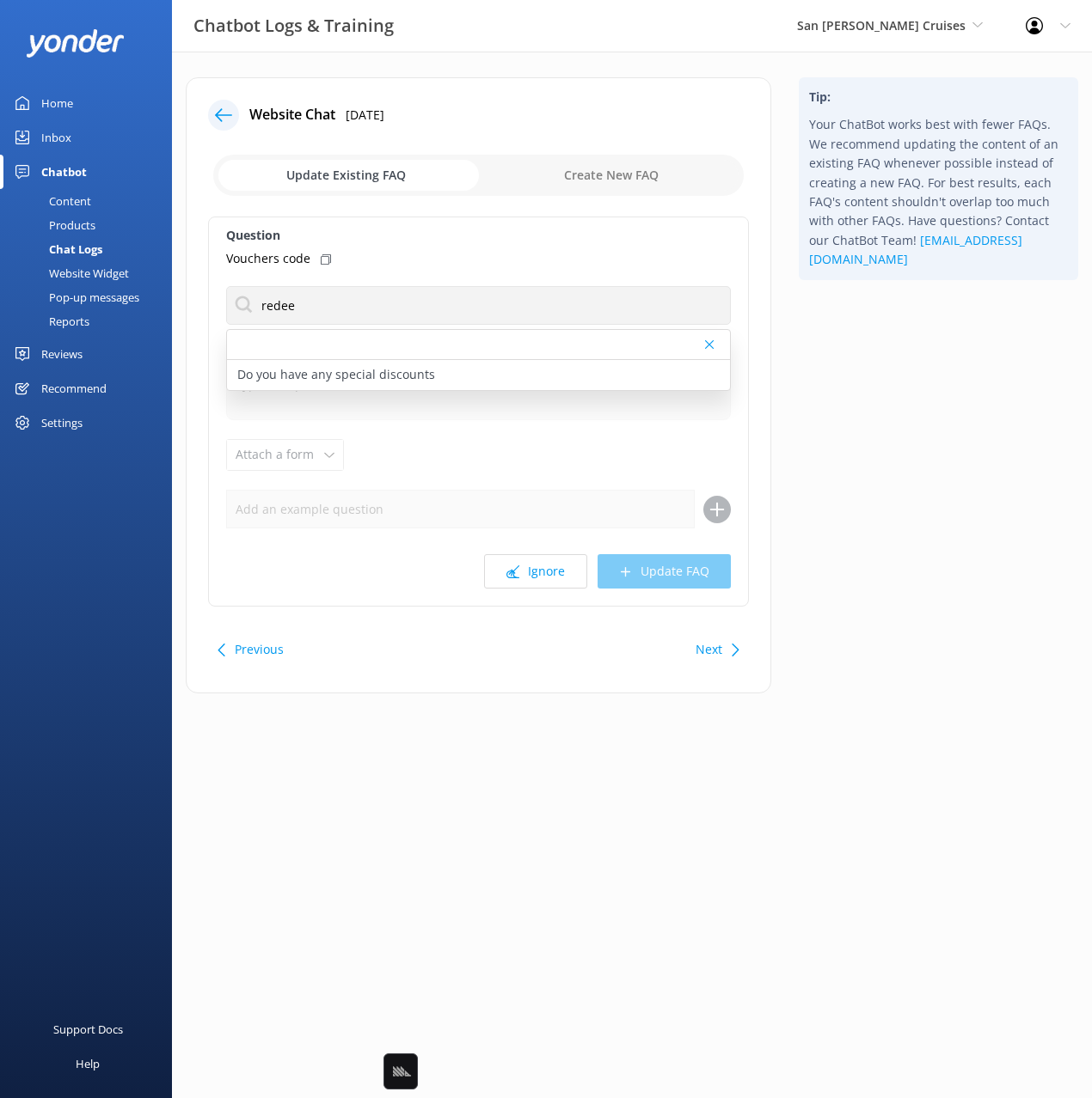
click at [862, 467] on div "Tip: Your ChatBot works best with fewer FAQs. We recommend updating the content…" at bounding box center [938, 394] width 307 height 634
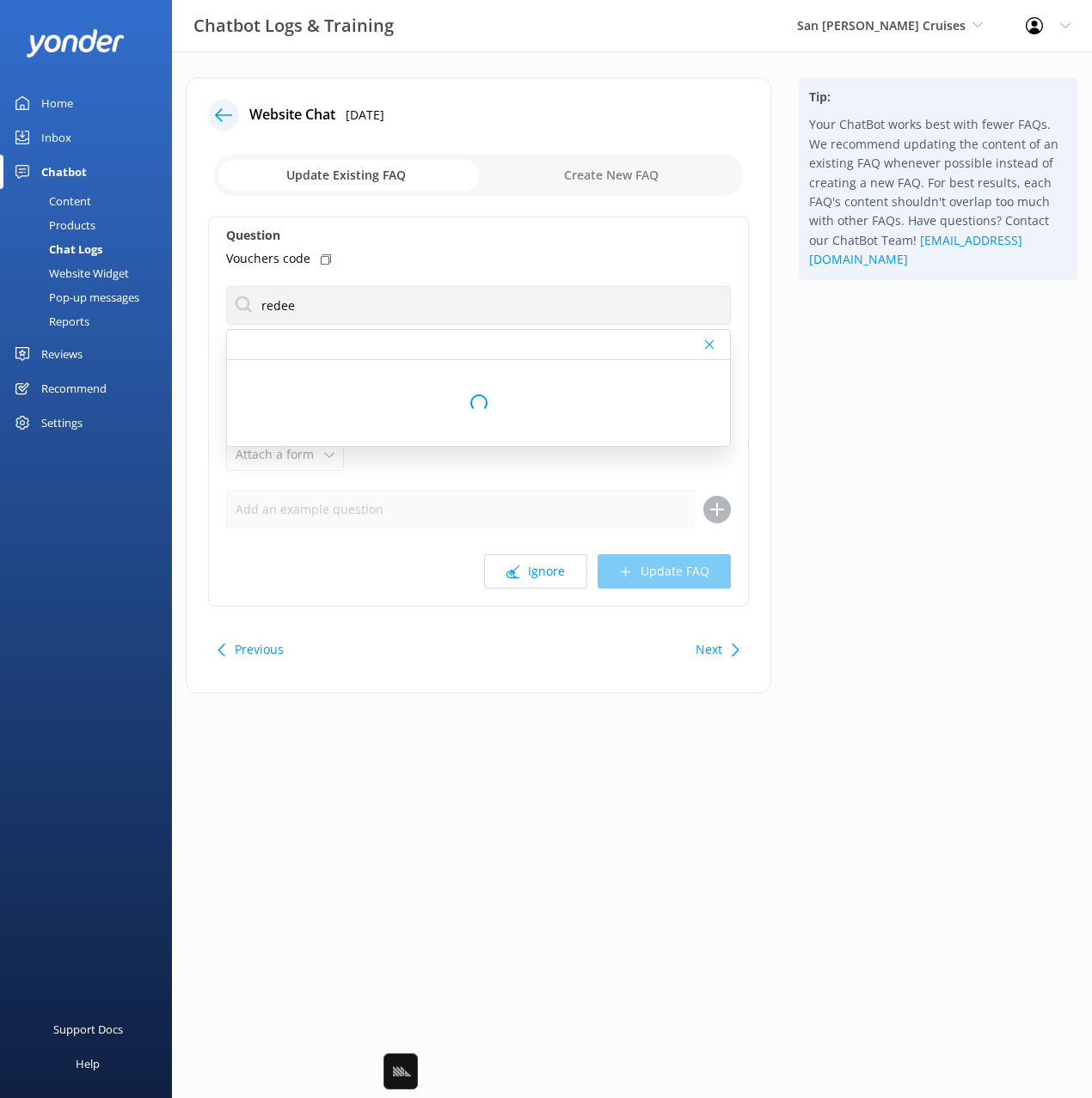
click at [913, 458] on div "Tip: Your ChatBot works best with fewer FAQs. We recommend updating the content…" at bounding box center [938, 394] width 307 height 634
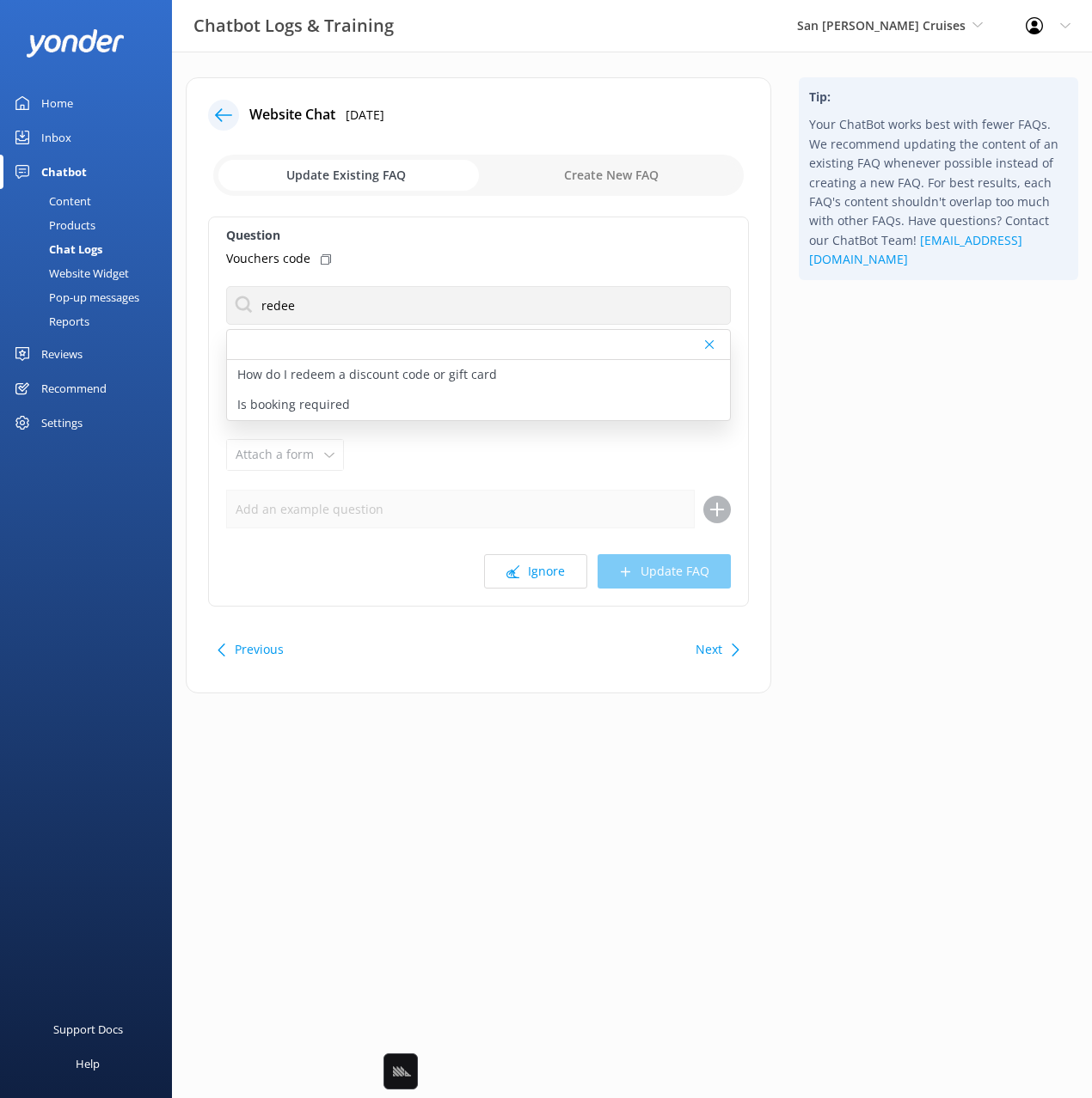
drag, startPoint x: 464, startPoint y: 370, endPoint x: 401, endPoint y: 288, distance: 103.4
click at [464, 369] on p "How do I redeem a discount code or gift card" at bounding box center [366, 375] width 259 height 19
type textarea "You can redeem discount codes or gift cards during the booking process by enter…"
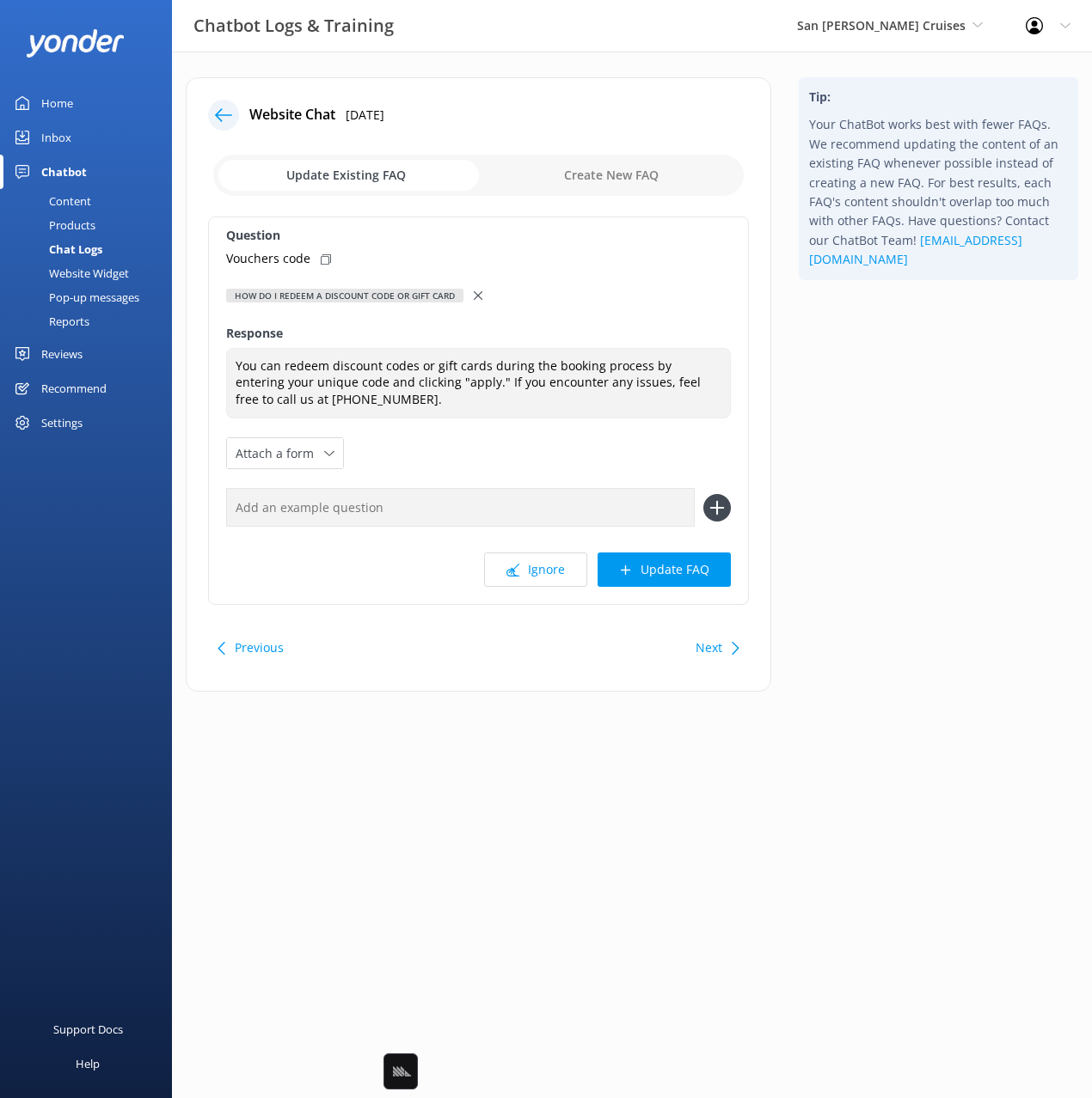
click at [326, 256] on icon at bounding box center [325, 259] width 10 height 10
click at [618, 529] on div "Question Vouchers code How do I redeem a discount code or gift card How do I re…" at bounding box center [478, 410] width 541 height 388
drag, startPoint x: 616, startPoint y: 514, endPoint x: 607, endPoint y: 510, distance: 9.8
click at [616, 513] on input "text" at bounding box center [460, 507] width 468 height 38
paste input "Vouchers code"
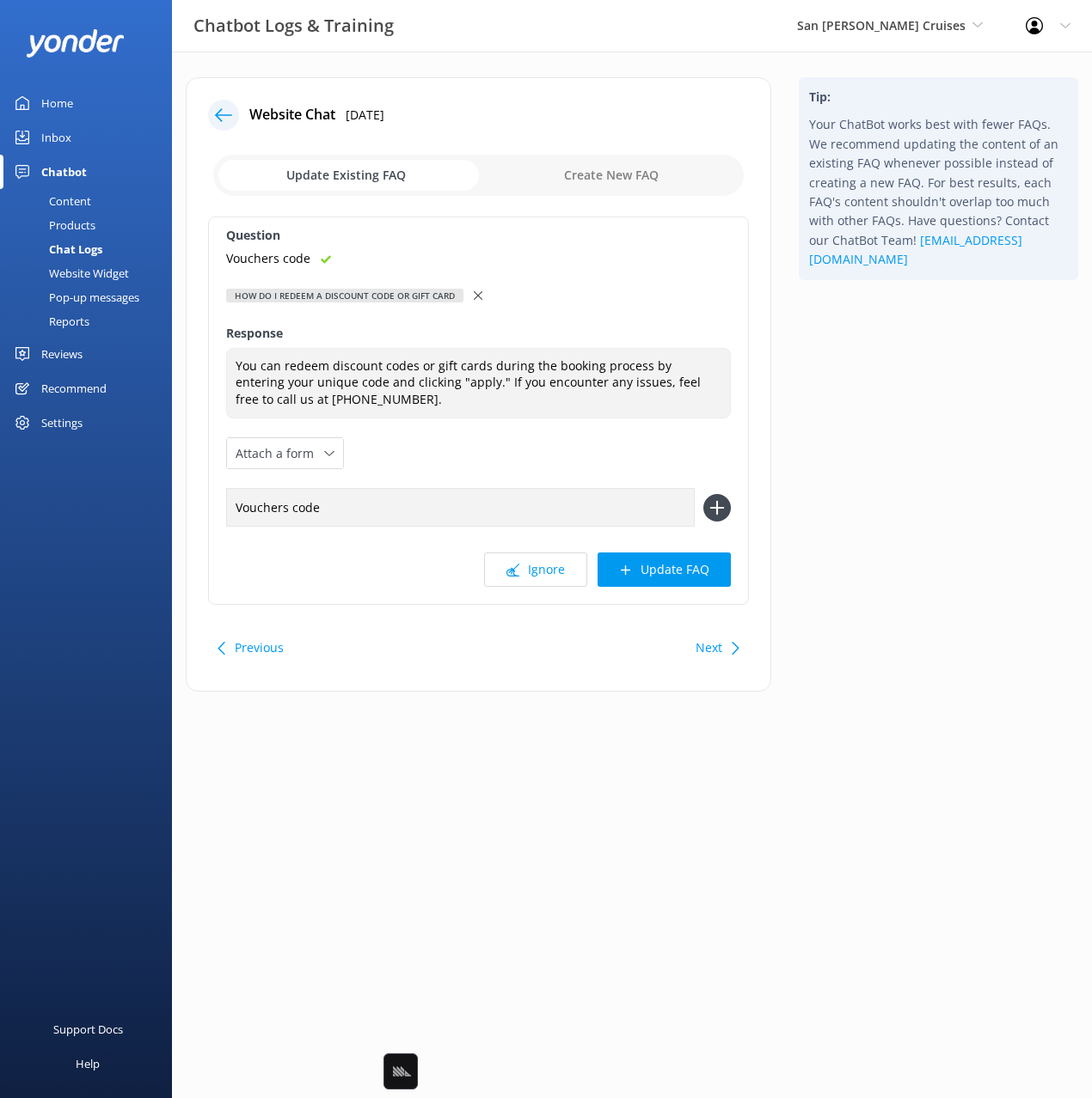
type input "Vouchers code"
click at [715, 507] on use at bounding box center [717, 508] width 15 height 15
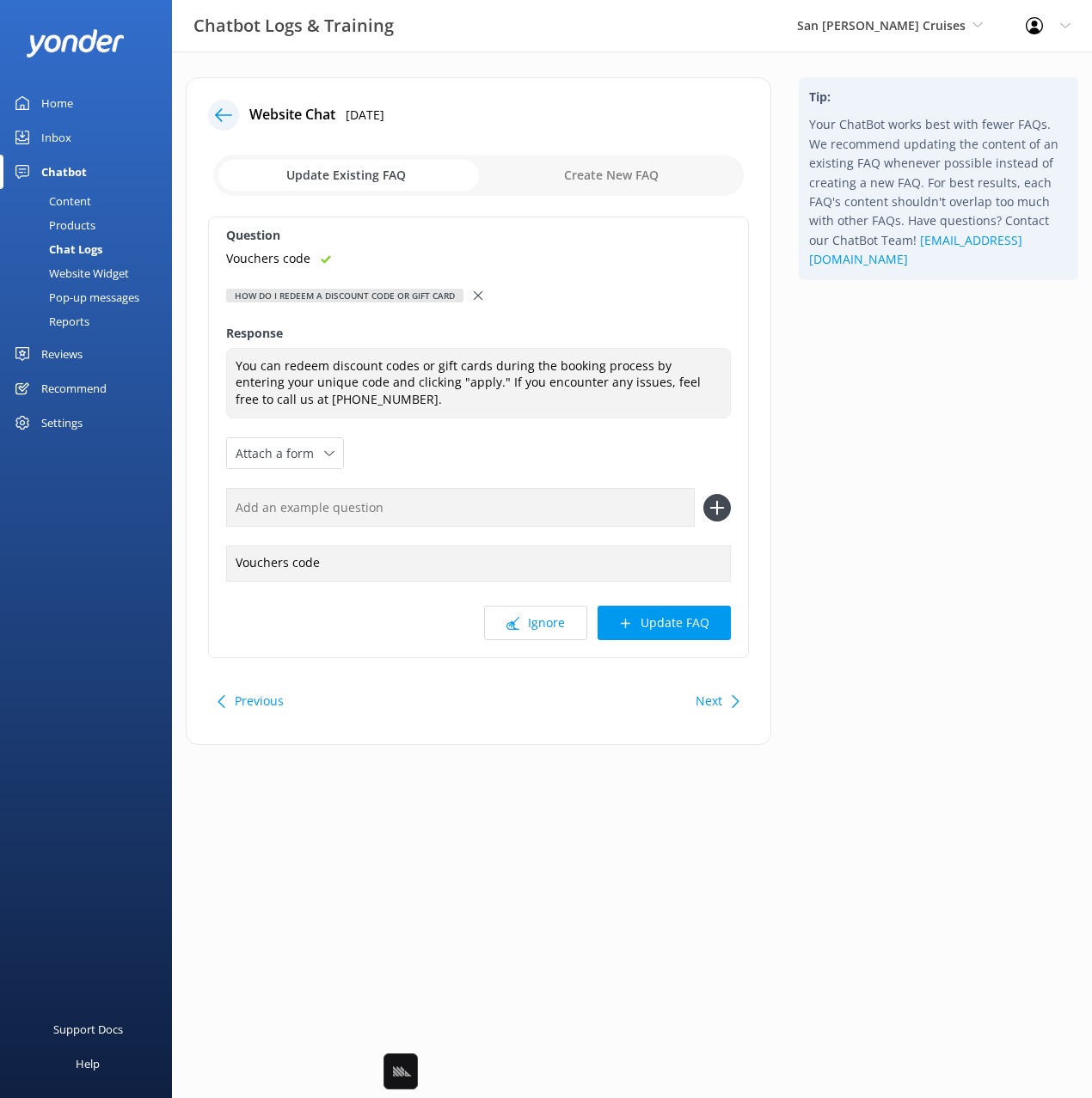
click at [692, 631] on button "Update FAQ" at bounding box center [663, 624] width 133 height 35
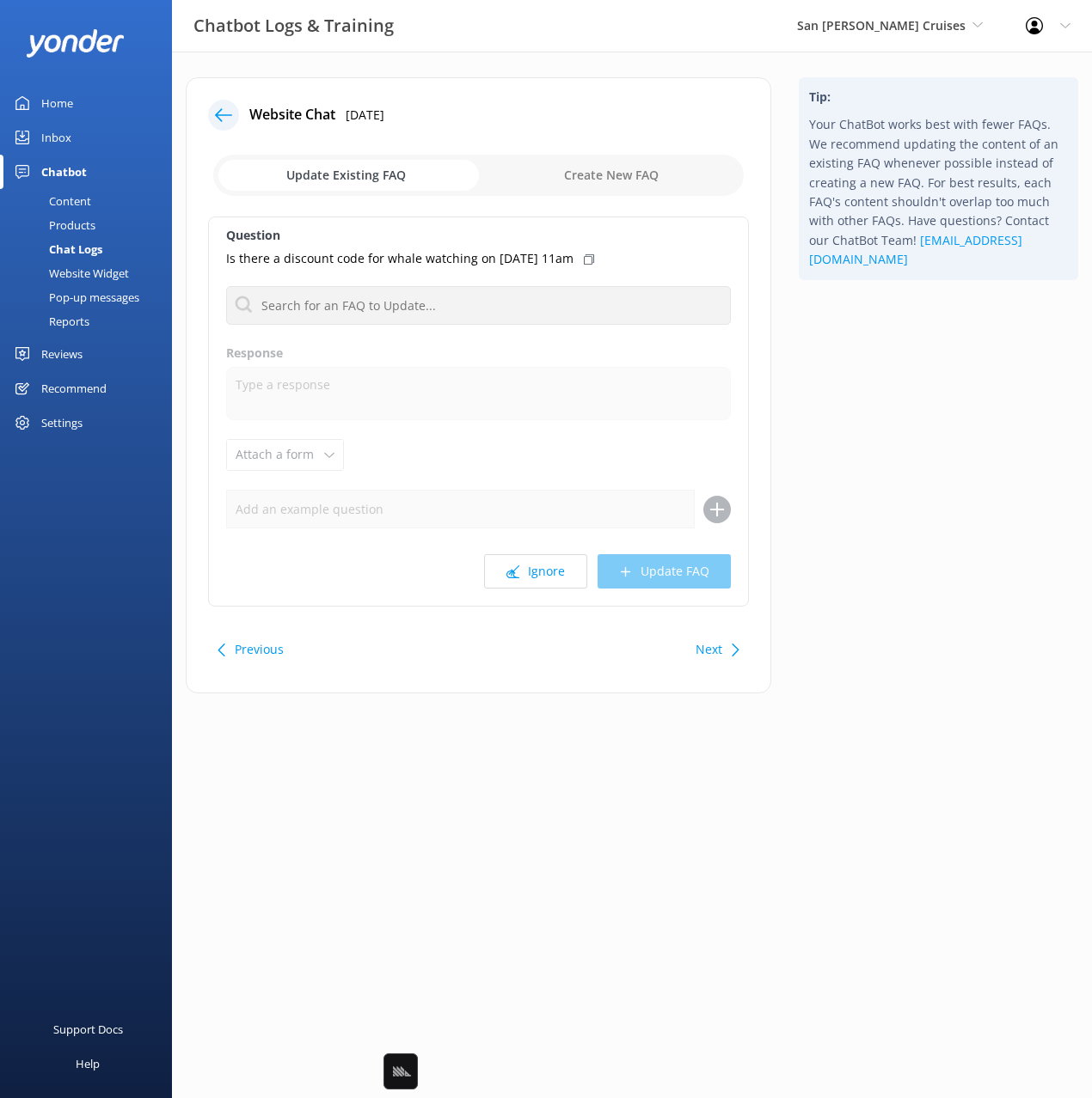
click at [943, 547] on div "Tip: Your ChatBot works best with fewer FAQs. We recommend updating the content…" at bounding box center [938, 394] width 307 height 634
click at [917, 388] on div "Tip: Your ChatBot works best with fewer FAQs. We recommend updating the content…" at bounding box center [938, 394] width 307 height 634
drag, startPoint x: 911, startPoint y: 387, endPoint x: 890, endPoint y: 379, distance: 22.5
click at [911, 387] on div "Tip: Your ChatBot works best with fewer FAQs. We recommend updating the content…" at bounding box center [938, 394] width 307 height 634
drag, startPoint x: 639, startPoint y: 260, endPoint x: 628, endPoint y: 295, distance: 36.7
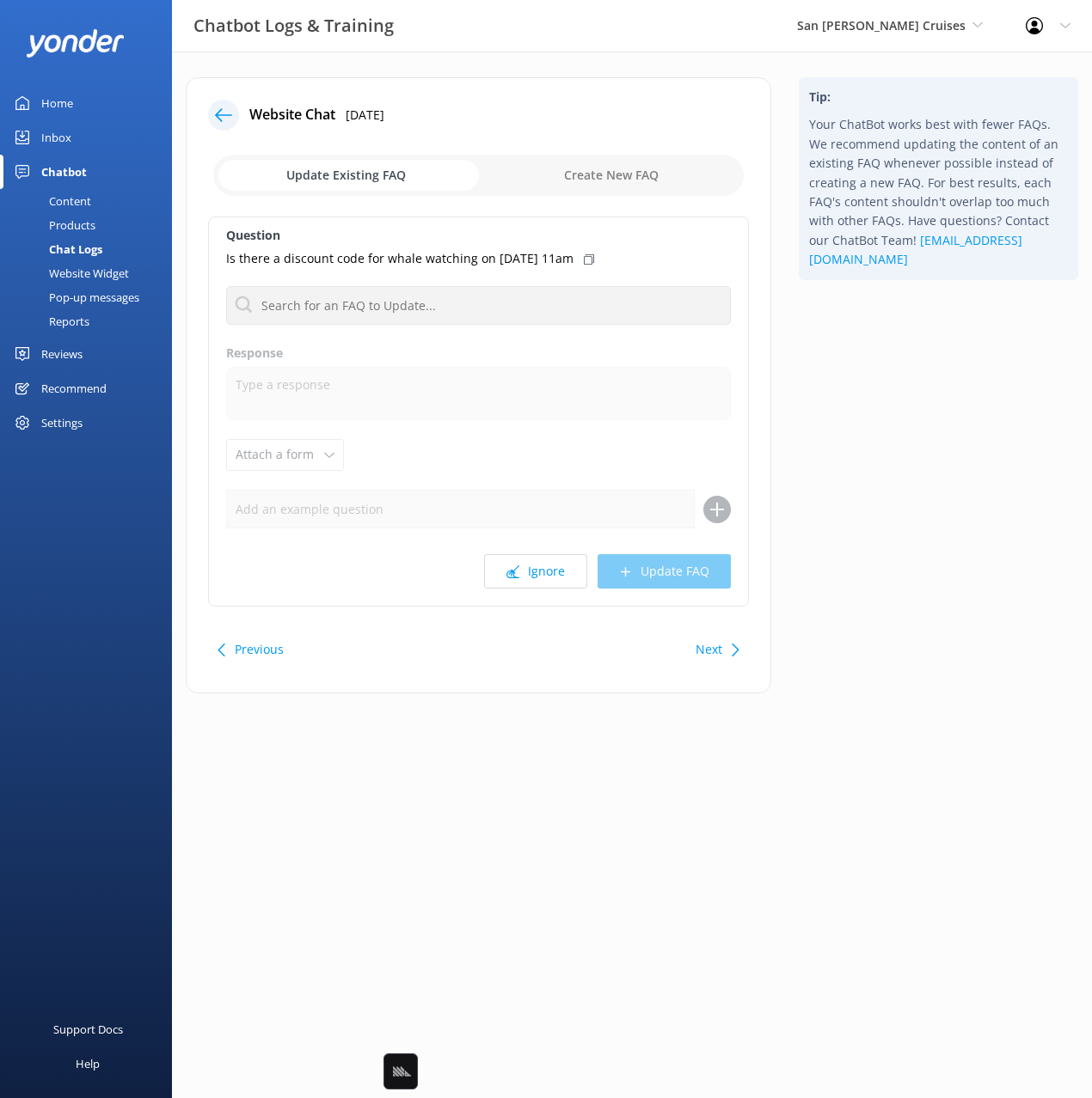
click at [638, 260] on div "Is there a discount code for whale watching on [DATE] 11am" at bounding box center [478, 258] width 505 height 19
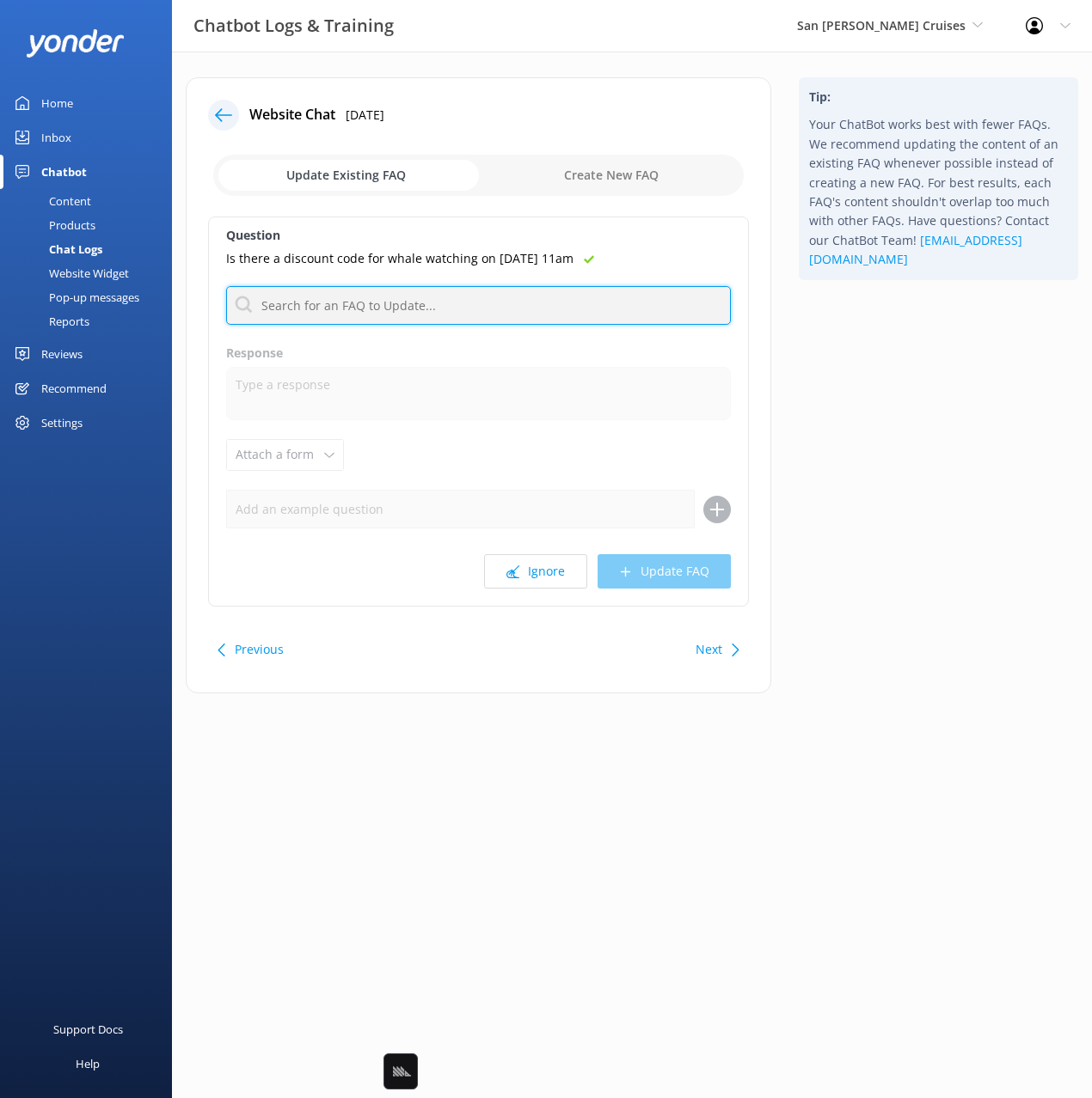
click at [624, 299] on input "text" at bounding box center [478, 306] width 505 height 38
type input "special"
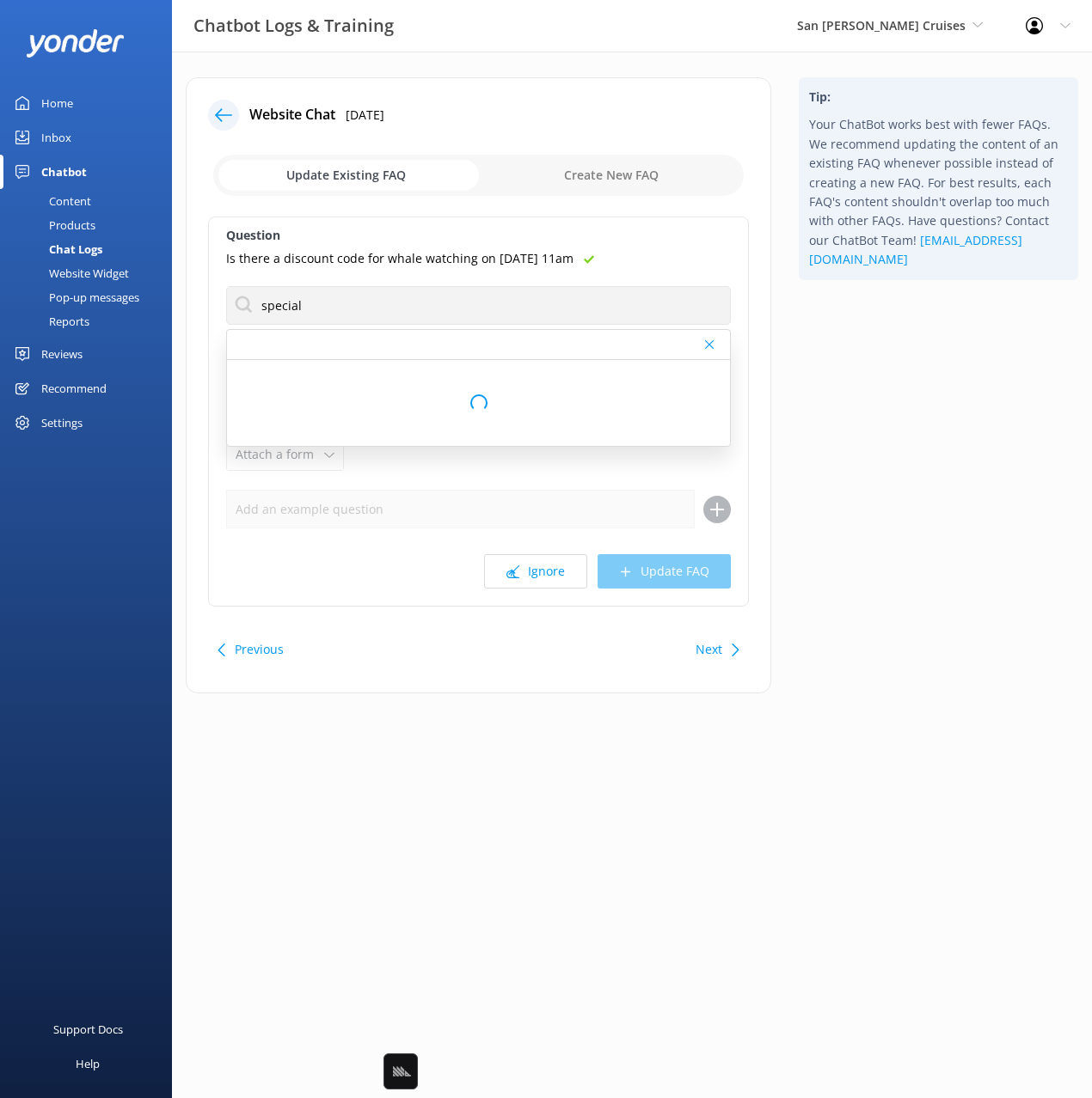
drag, startPoint x: 925, startPoint y: 380, endPoint x: 859, endPoint y: 356, distance: 70.2
click at [923, 380] on div "Tip: Your ChatBot works best with fewer FAQs. We recommend updating the content…" at bounding box center [938, 394] width 307 height 634
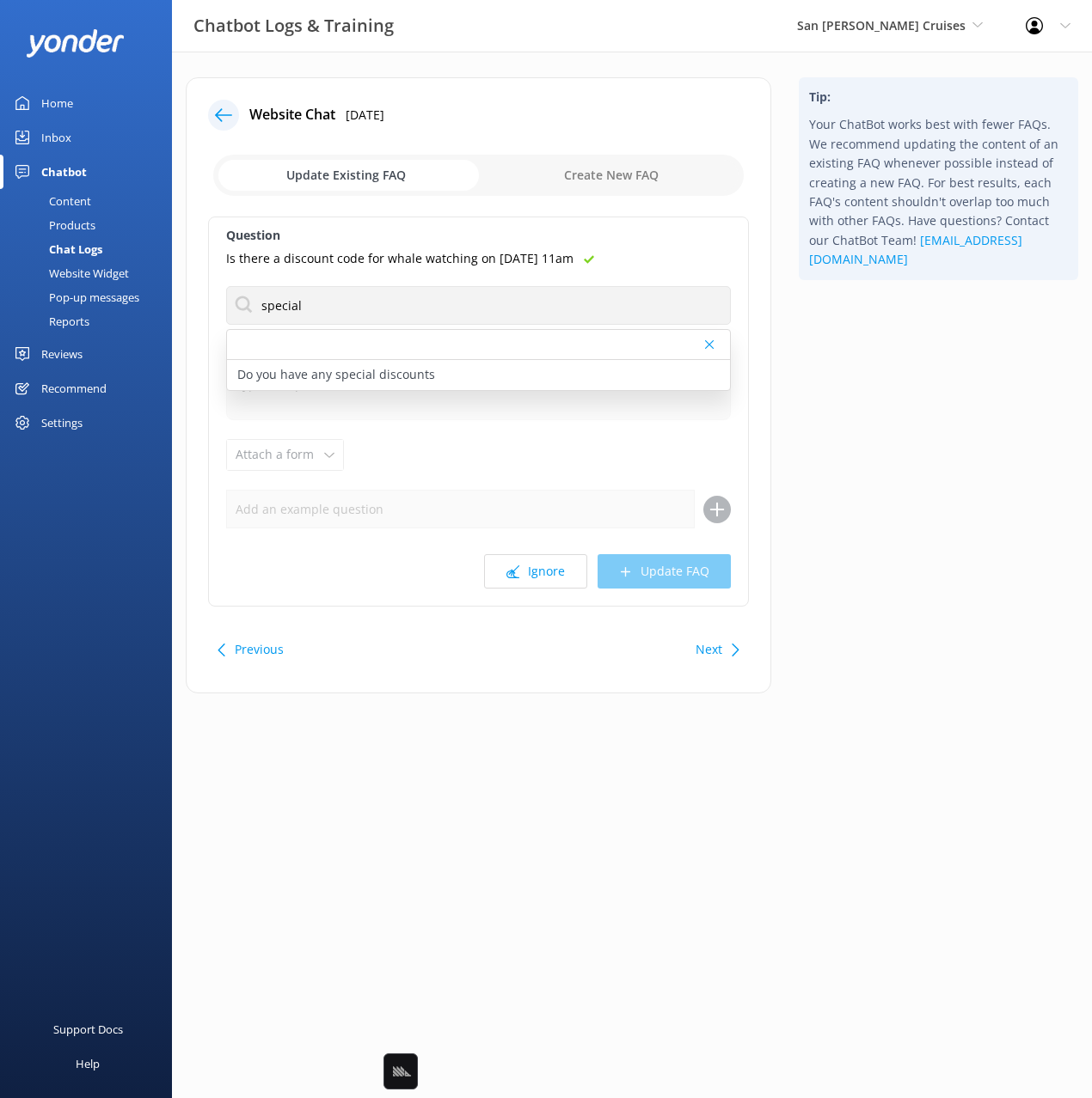
drag, startPoint x: 334, startPoint y: 370, endPoint x: 364, endPoint y: 400, distance: 42.4
click at [335, 370] on p "Do you have any special discounts" at bounding box center [336, 375] width 198 height 19
type textarea "The best way to find out about new cruises & discount offerings is through our …"
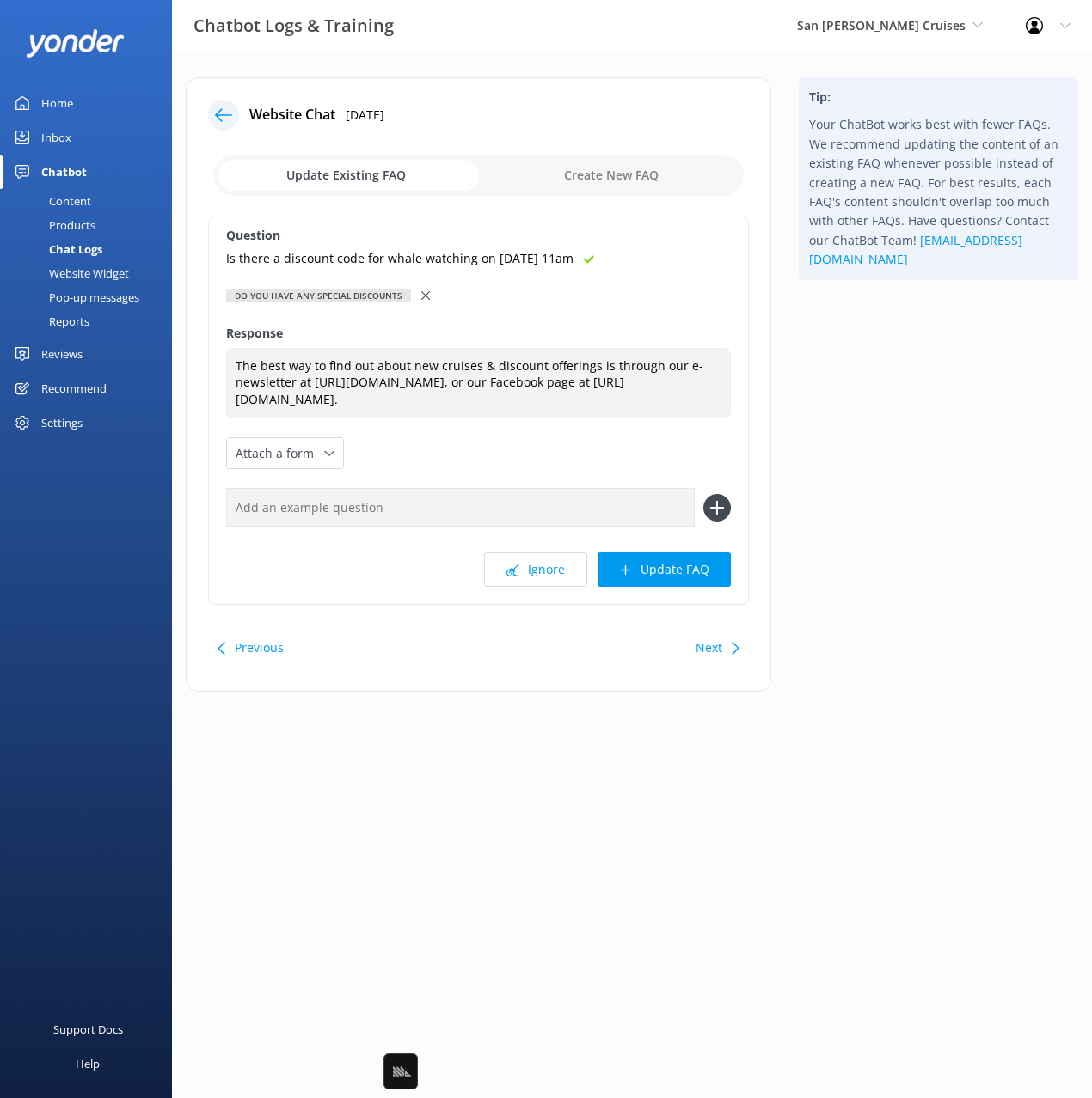
drag, startPoint x: 595, startPoint y: 510, endPoint x: 678, endPoint y: 510, distance: 83.0
click at [595, 510] on input "text" at bounding box center [460, 507] width 468 height 38
paste input "Is there a discount code for whale watching on [DATE] 11am"
type input "Is there a discount code for whale watching on [DATE] 11am"
click at [714, 507] on use at bounding box center [717, 508] width 15 height 15
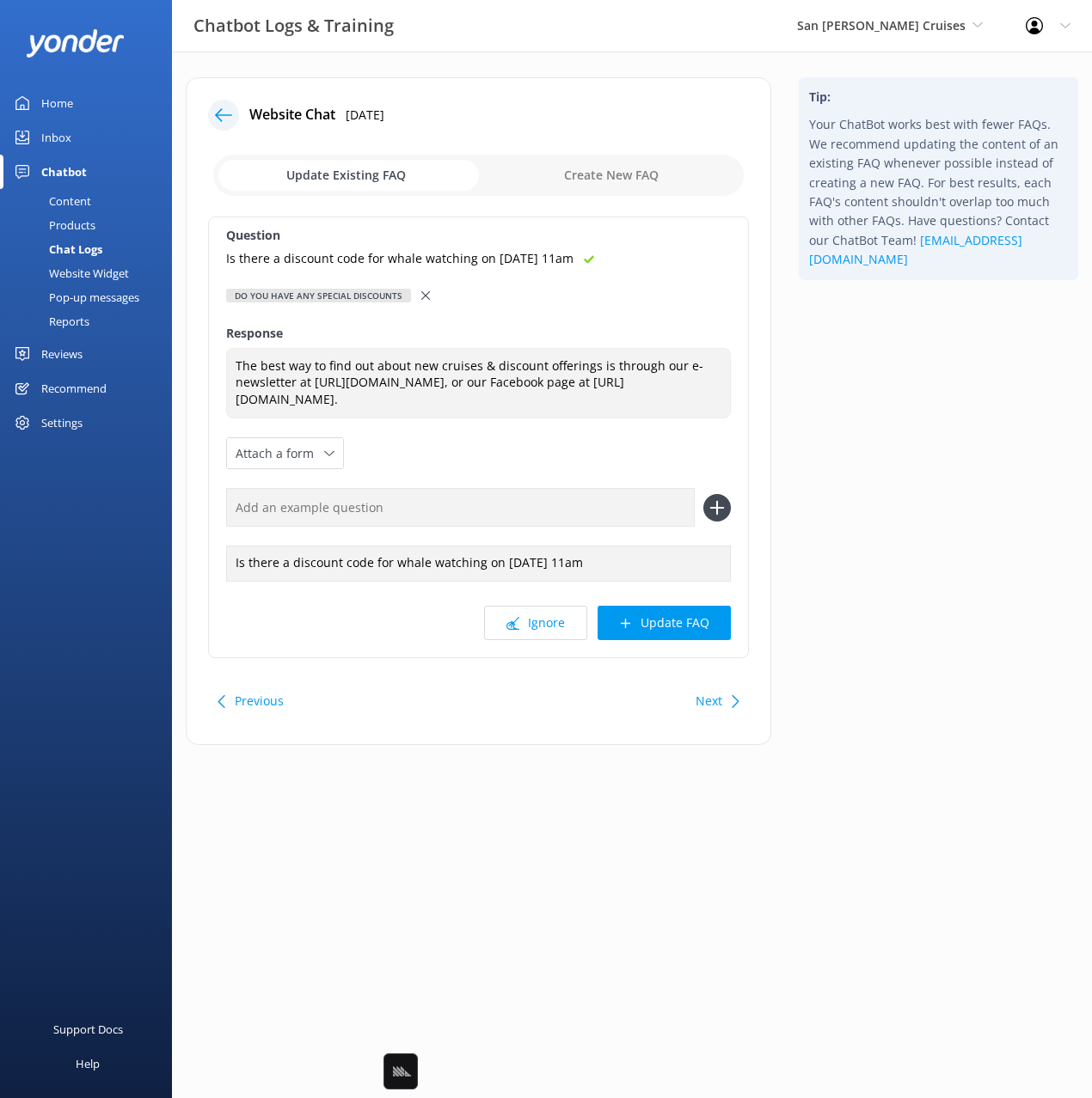
drag, startPoint x: 682, startPoint y: 625, endPoint x: 693, endPoint y: 624, distance: 11.0
click at [682, 625] on button "Update FAQ" at bounding box center [663, 624] width 133 height 35
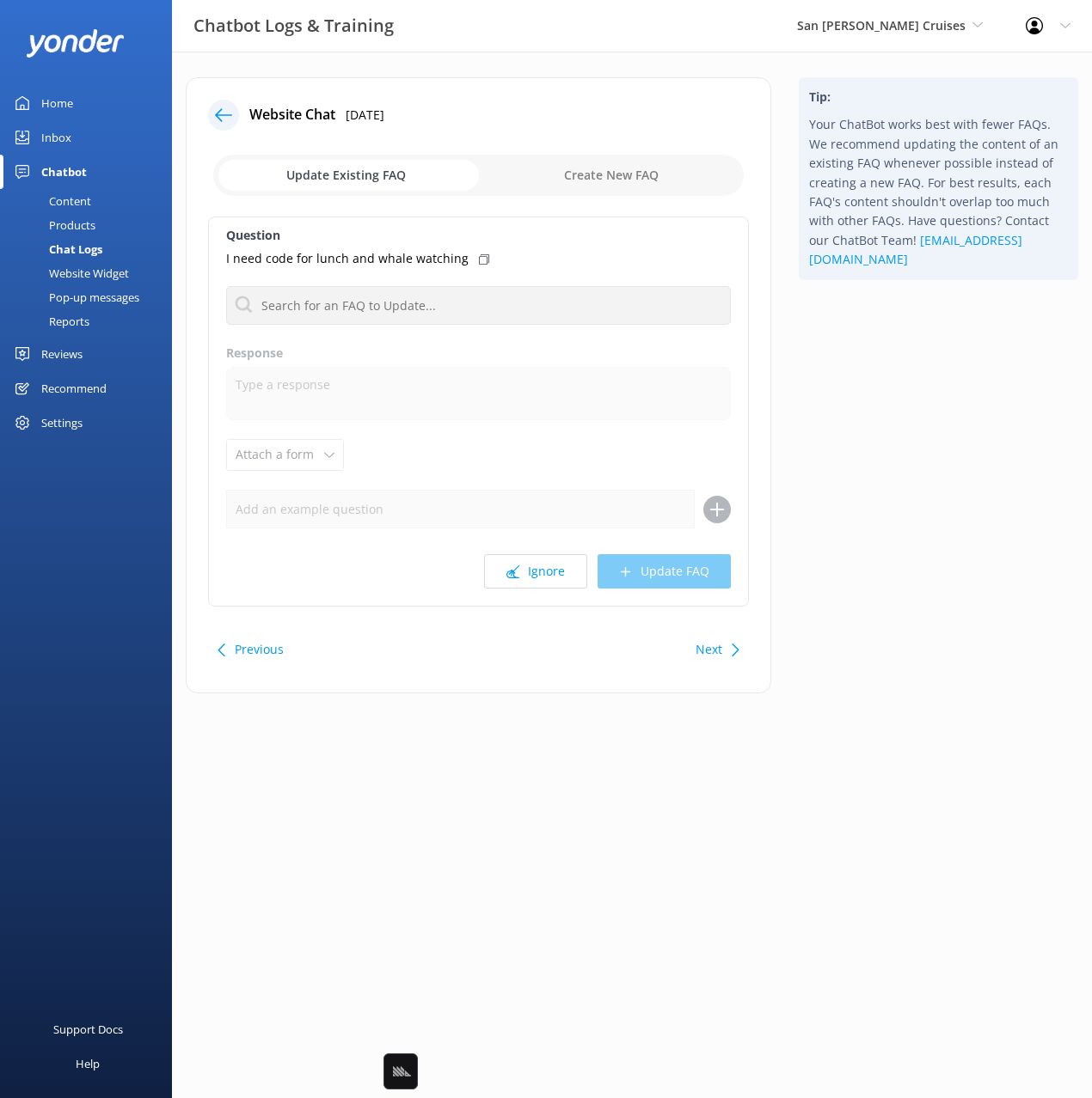
click at [859, 567] on div "Tip: Your ChatBot works best with fewer FAQs. We recommend updating the content…" at bounding box center [938, 394] width 307 height 634
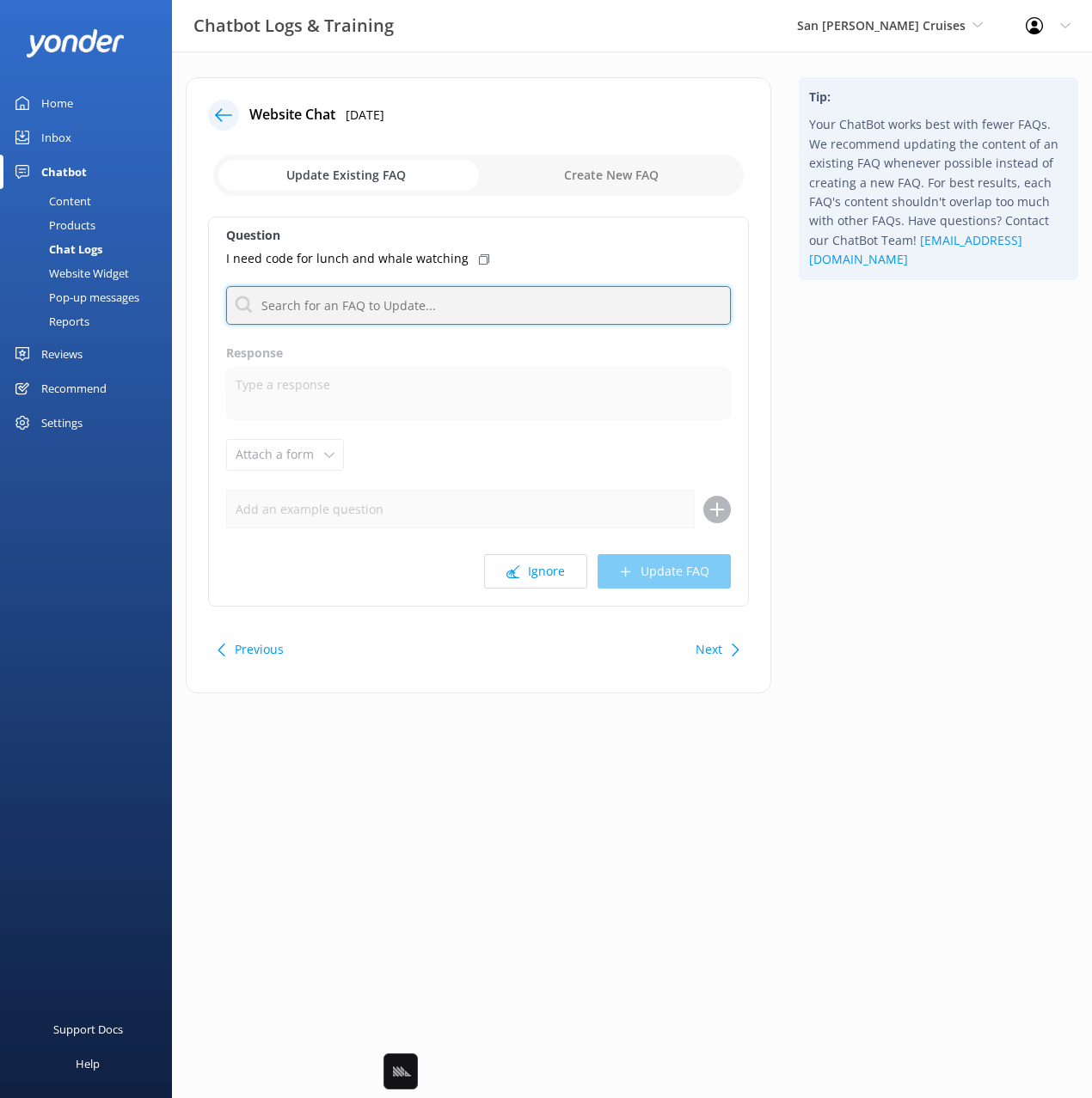
click at [420, 300] on input "text" at bounding box center [478, 306] width 505 height 38
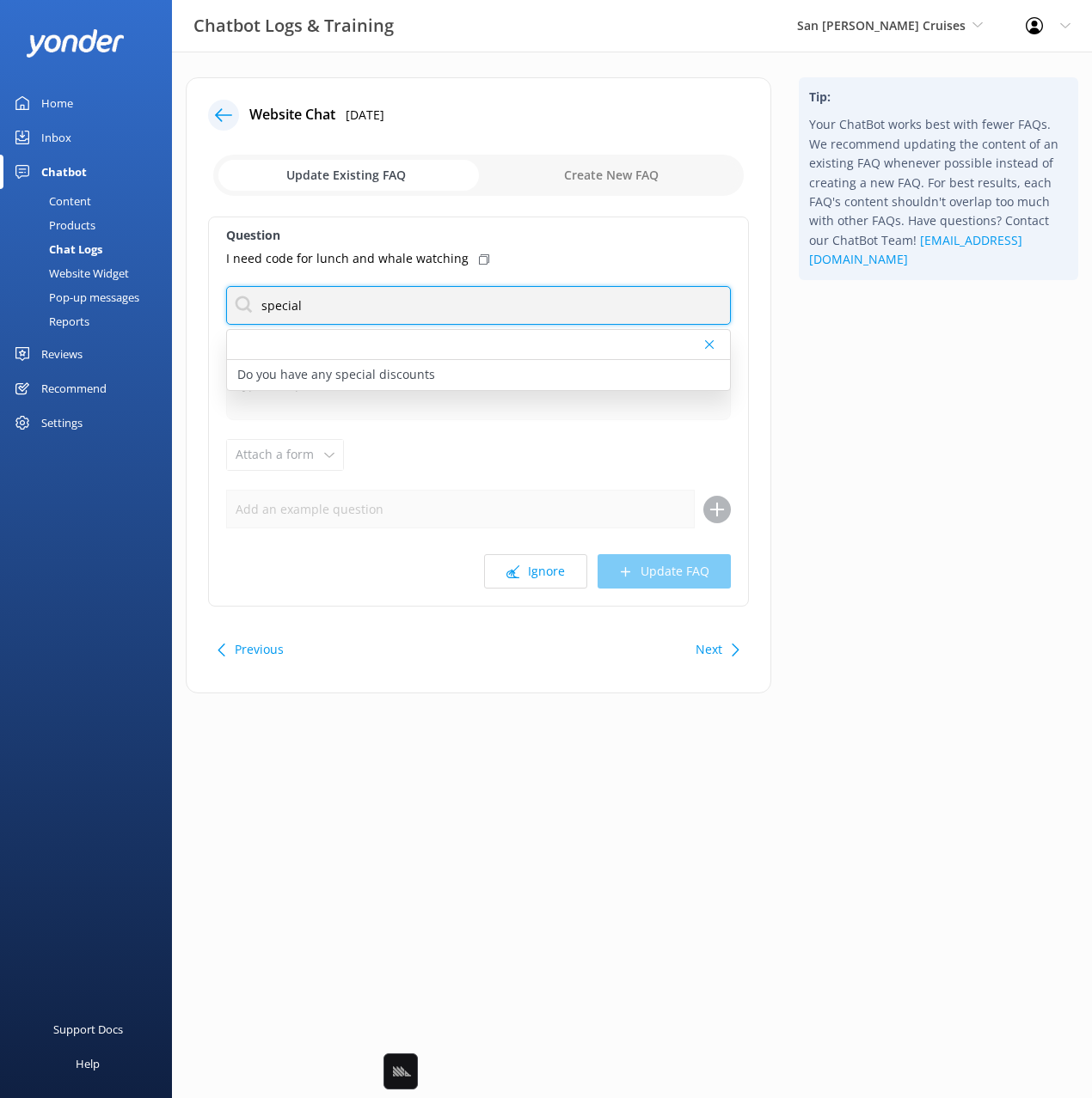
type input "special"
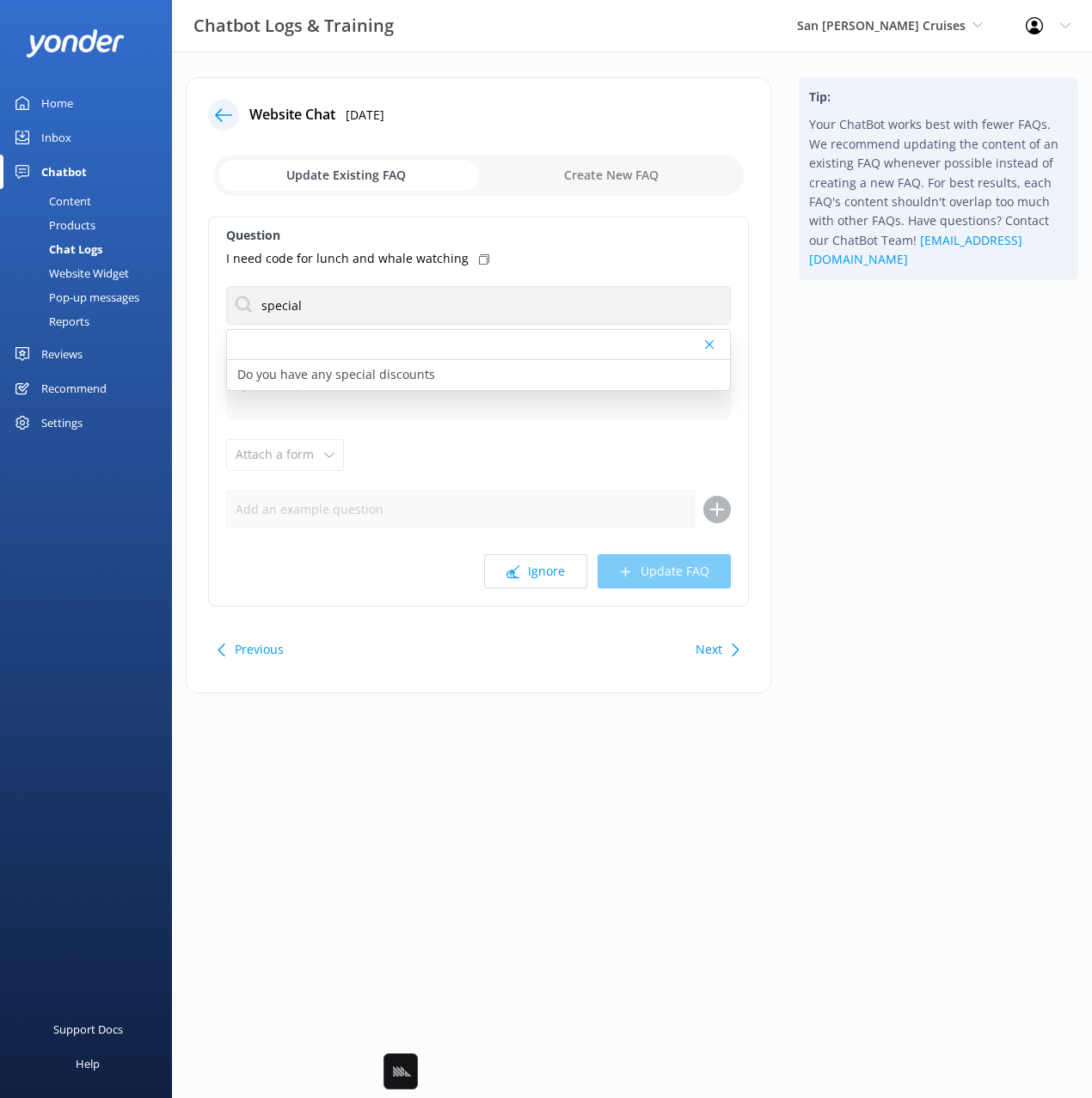
click at [475, 253] on div "I need code for lunch and whale watching" at bounding box center [478, 258] width 505 height 19
click at [484, 370] on div "Do you have any special discounts" at bounding box center [478, 375] width 503 height 30
type textarea "The best way to find out about new cruises & discount offerings is through our …"
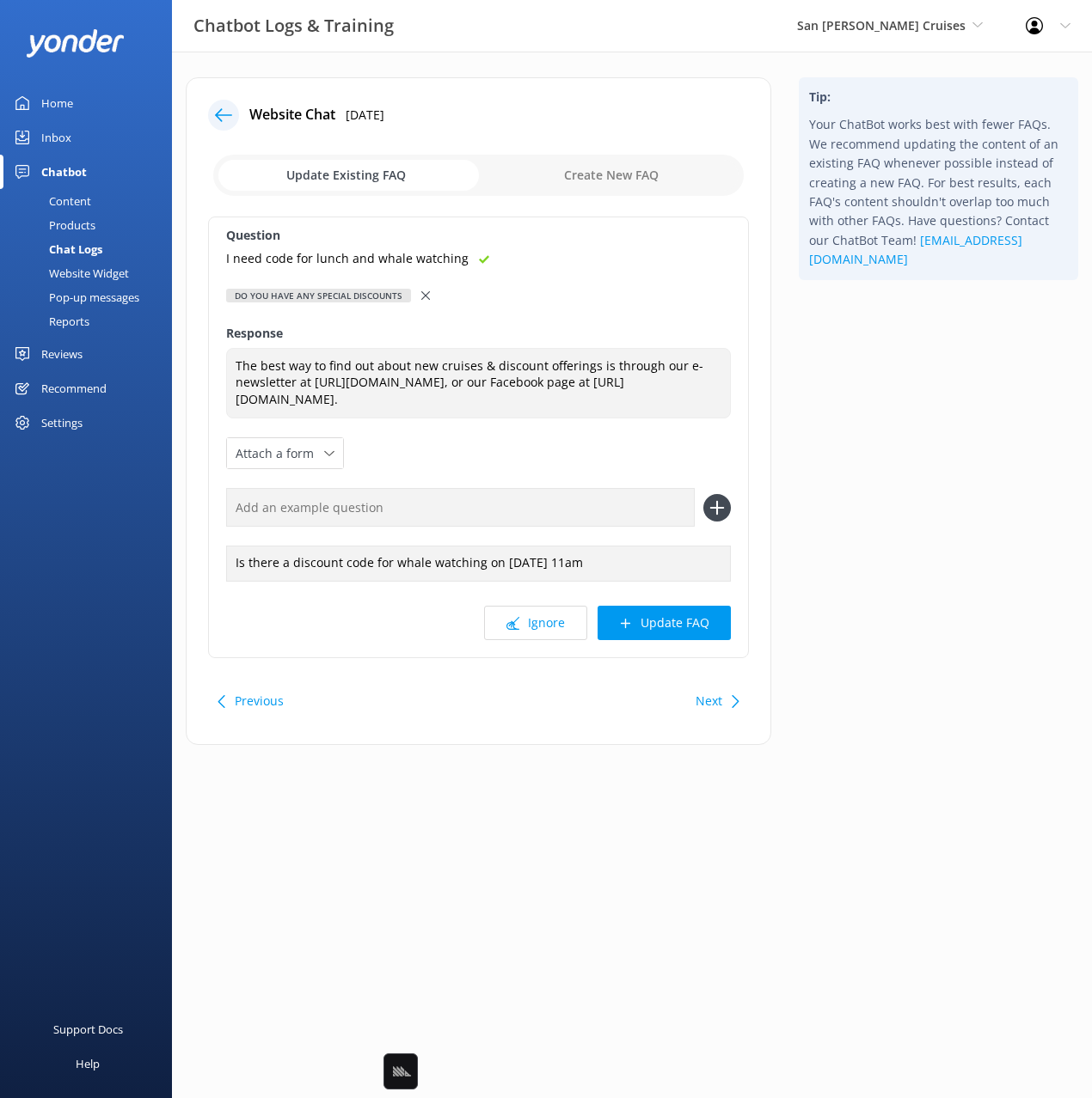
drag, startPoint x: 616, startPoint y: 521, endPoint x: 693, endPoint y: 514, distance: 77.3
click at [617, 521] on input "text" at bounding box center [460, 507] width 468 height 38
paste input "I need code for lunch and whale watching"
type input "I need code for lunch and whale watching"
drag, startPoint x: 708, startPoint y: 507, endPoint x: 708, endPoint y: 644, distance: 137.0
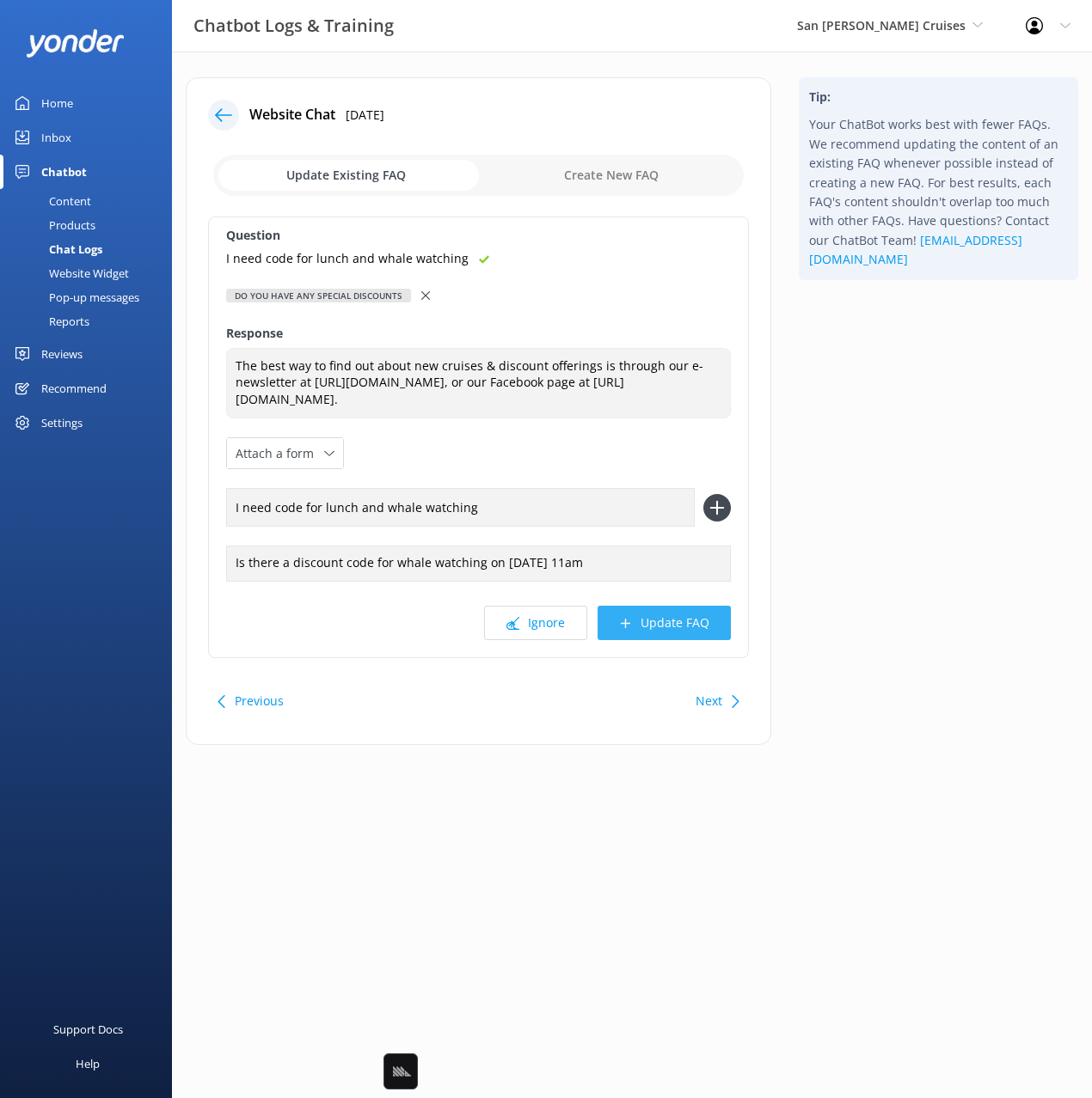
click at [708, 508] on icon at bounding box center [717, 508] width 27 height 27
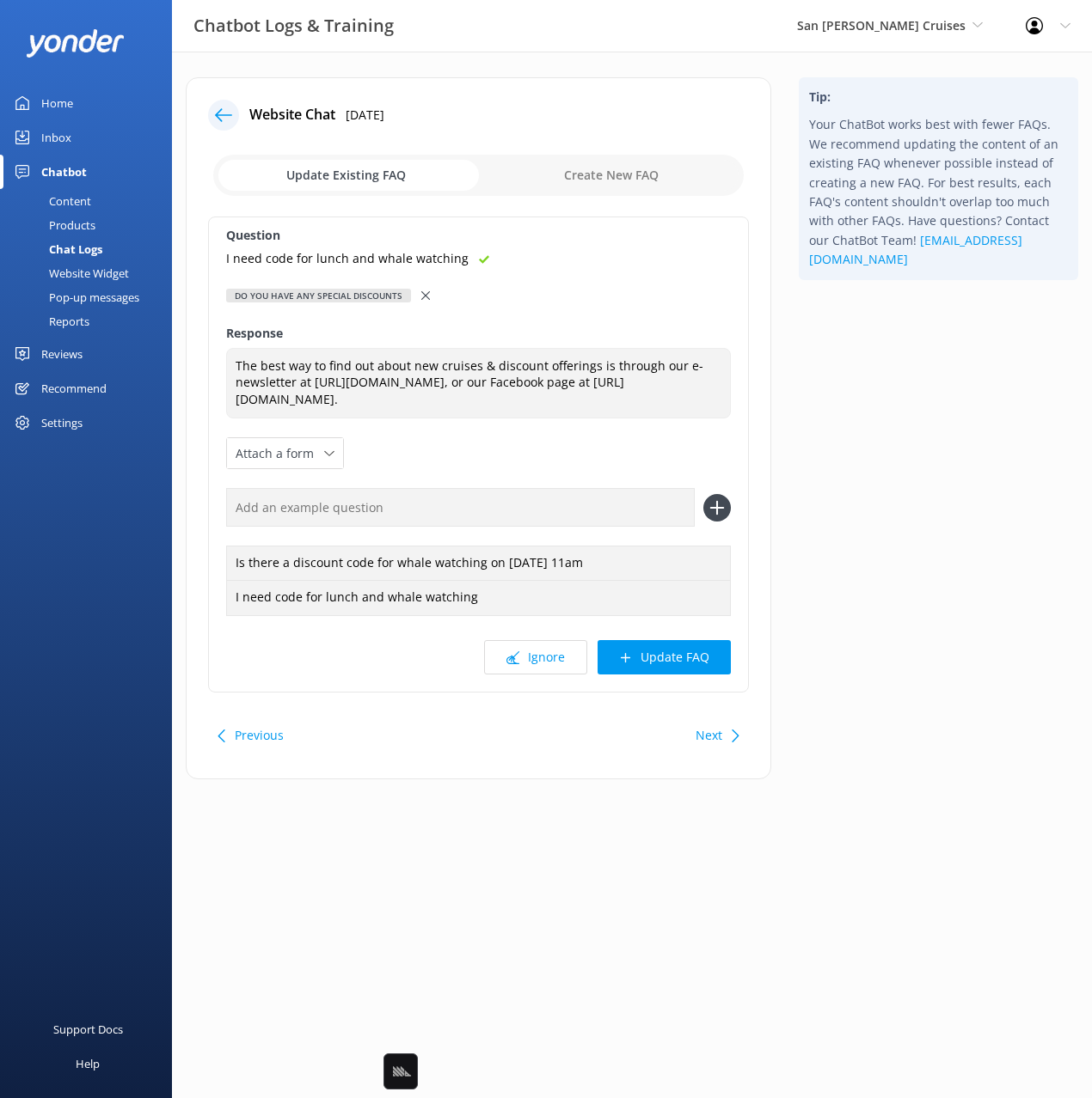
drag, startPoint x: 687, startPoint y: 657, endPoint x: 711, endPoint y: 664, distance: 25.0
click at [688, 657] on button "Update FAQ" at bounding box center [663, 658] width 133 height 35
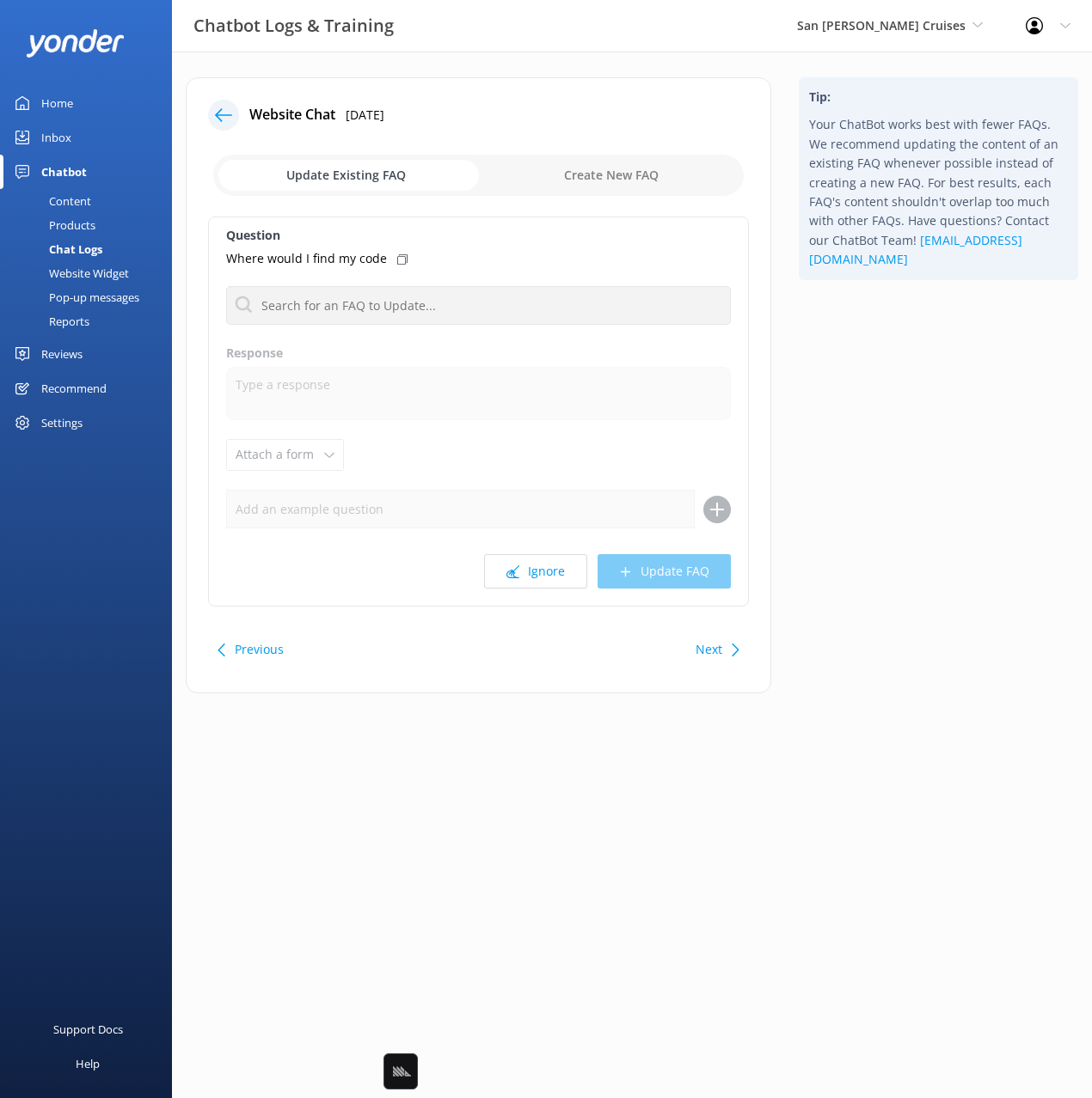
click at [846, 651] on div "Tip: Your ChatBot works best with fewer FAQs. We recommend updating the content…" at bounding box center [938, 394] width 307 height 634
click at [855, 593] on div "Tip: Your ChatBot works best with fewer FAQs. We recommend updating the content…" at bounding box center [938, 394] width 307 height 634
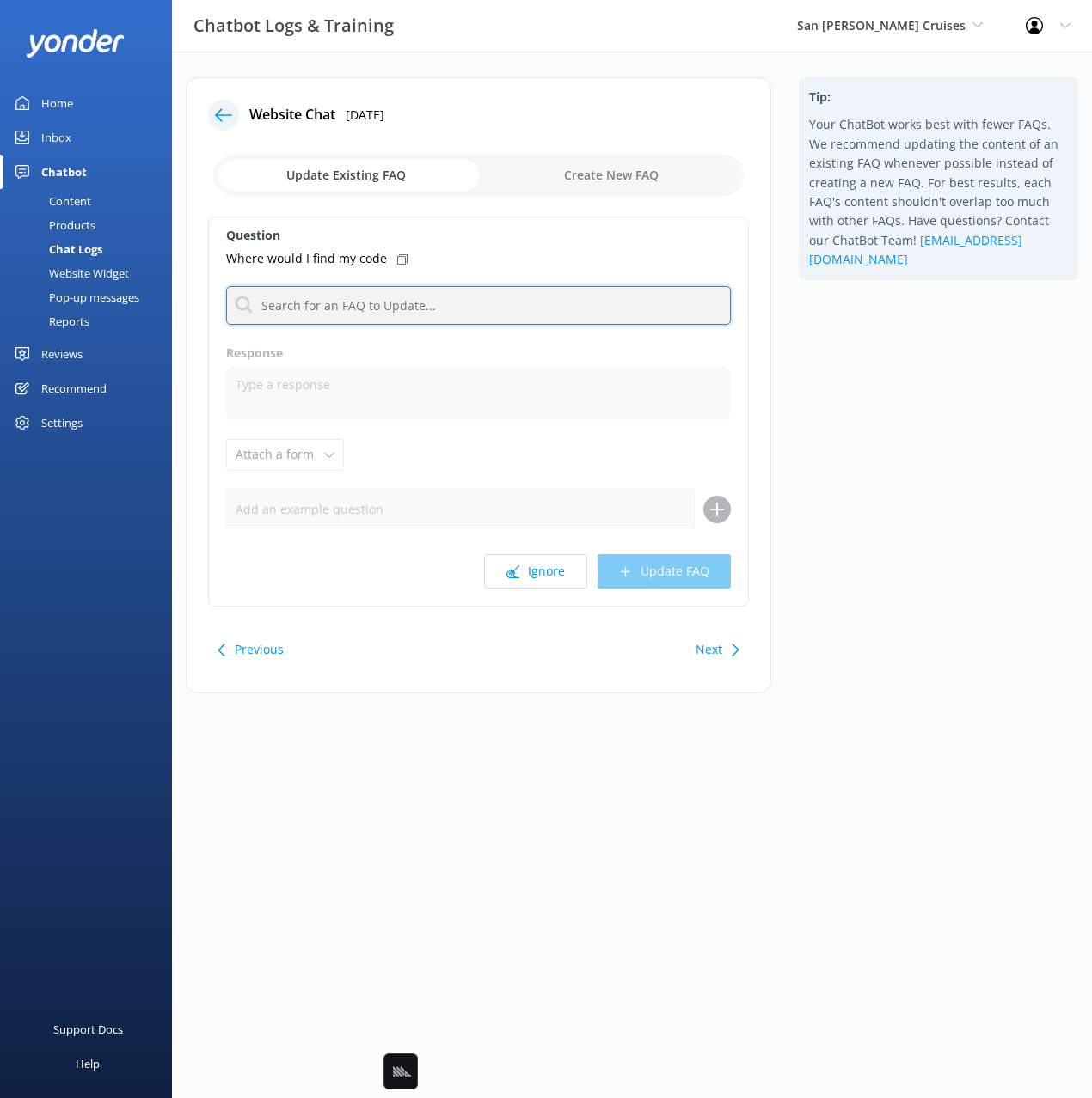
click at [366, 309] on input "text" at bounding box center [478, 306] width 505 height 38
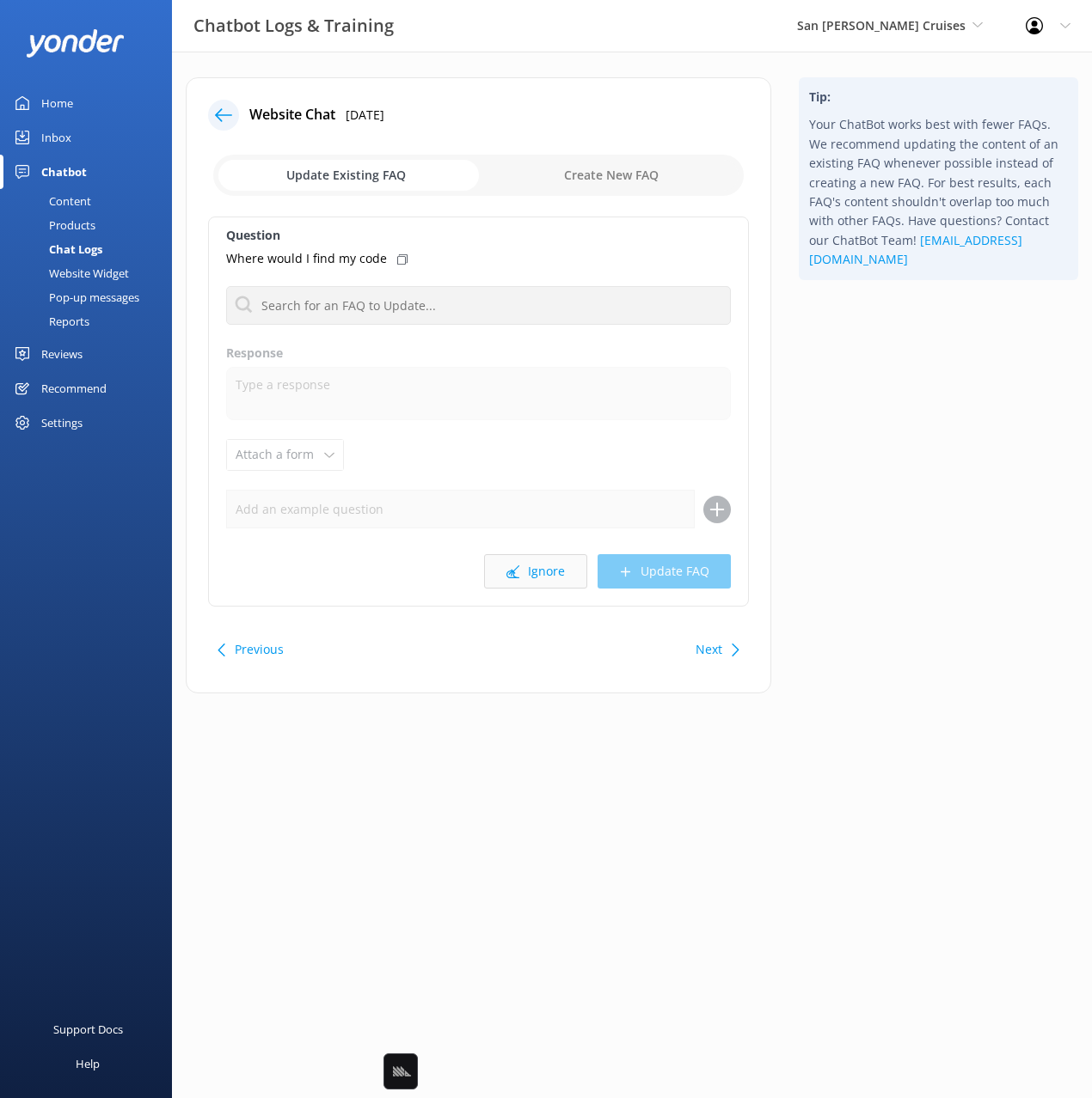
click at [531, 572] on button "Ignore" at bounding box center [535, 571] width 104 height 35
click at [928, 593] on div "Tip: Your ChatBot works best with fewer FAQs. We recommend updating the content…" at bounding box center [938, 394] width 307 height 634
drag, startPoint x: 561, startPoint y: 571, endPoint x: 575, endPoint y: 572, distance: 14.0
click at [562, 571] on button "Ignore" at bounding box center [535, 571] width 104 height 35
drag, startPoint x: 544, startPoint y: 574, endPoint x: 628, endPoint y: 562, distance: 84.9
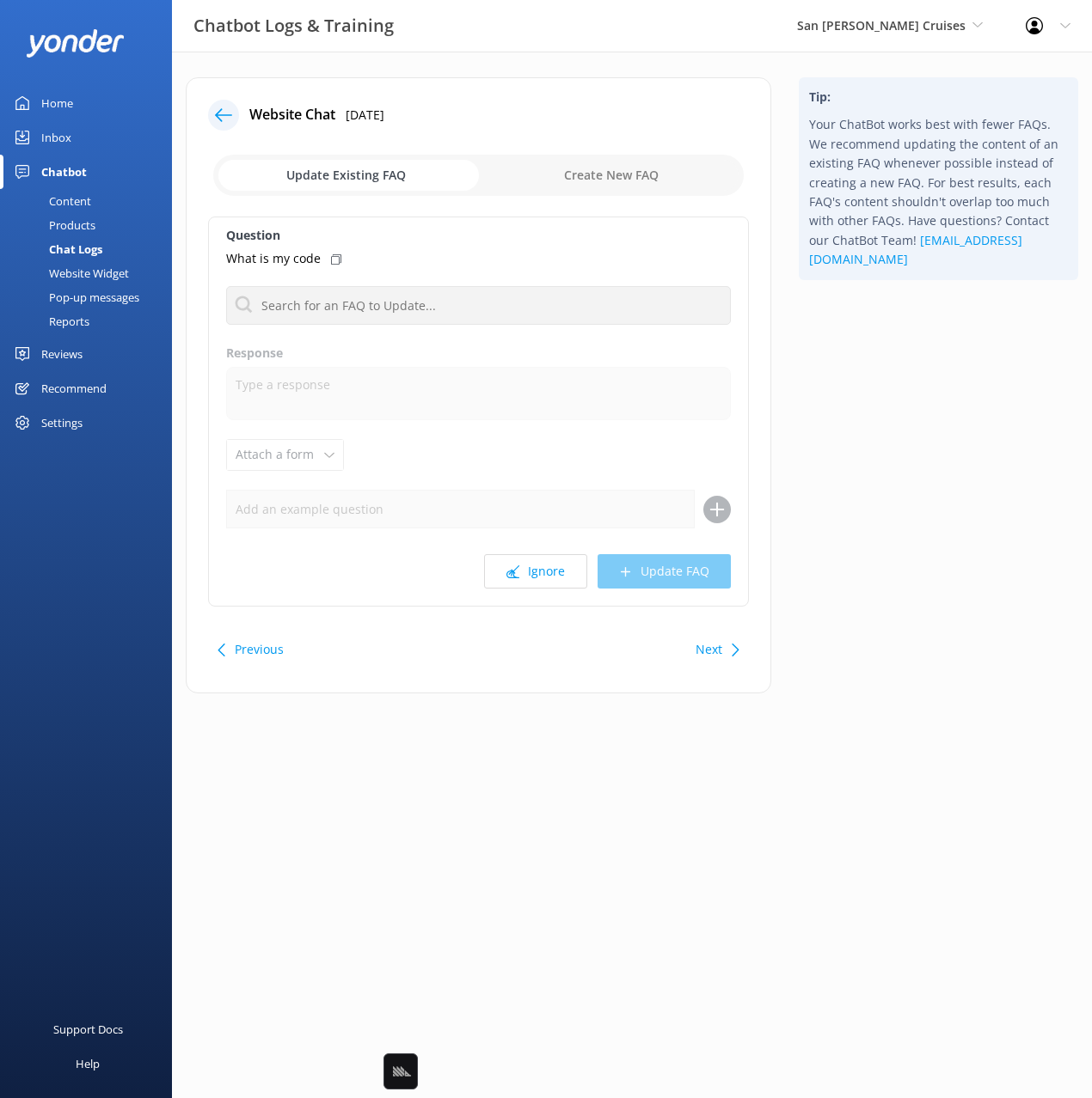
click at [544, 574] on button "Ignore" at bounding box center [535, 571] width 104 height 35
drag, startPoint x: 941, startPoint y: 499, endPoint x: 924, endPoint y: 499, distance: 17.0
click at [935, 499] on div "Tip: Your ChatBot works best with fewer FAQs. We recommend updating the content…" at bounding box center [938, 394] width 307 height 634
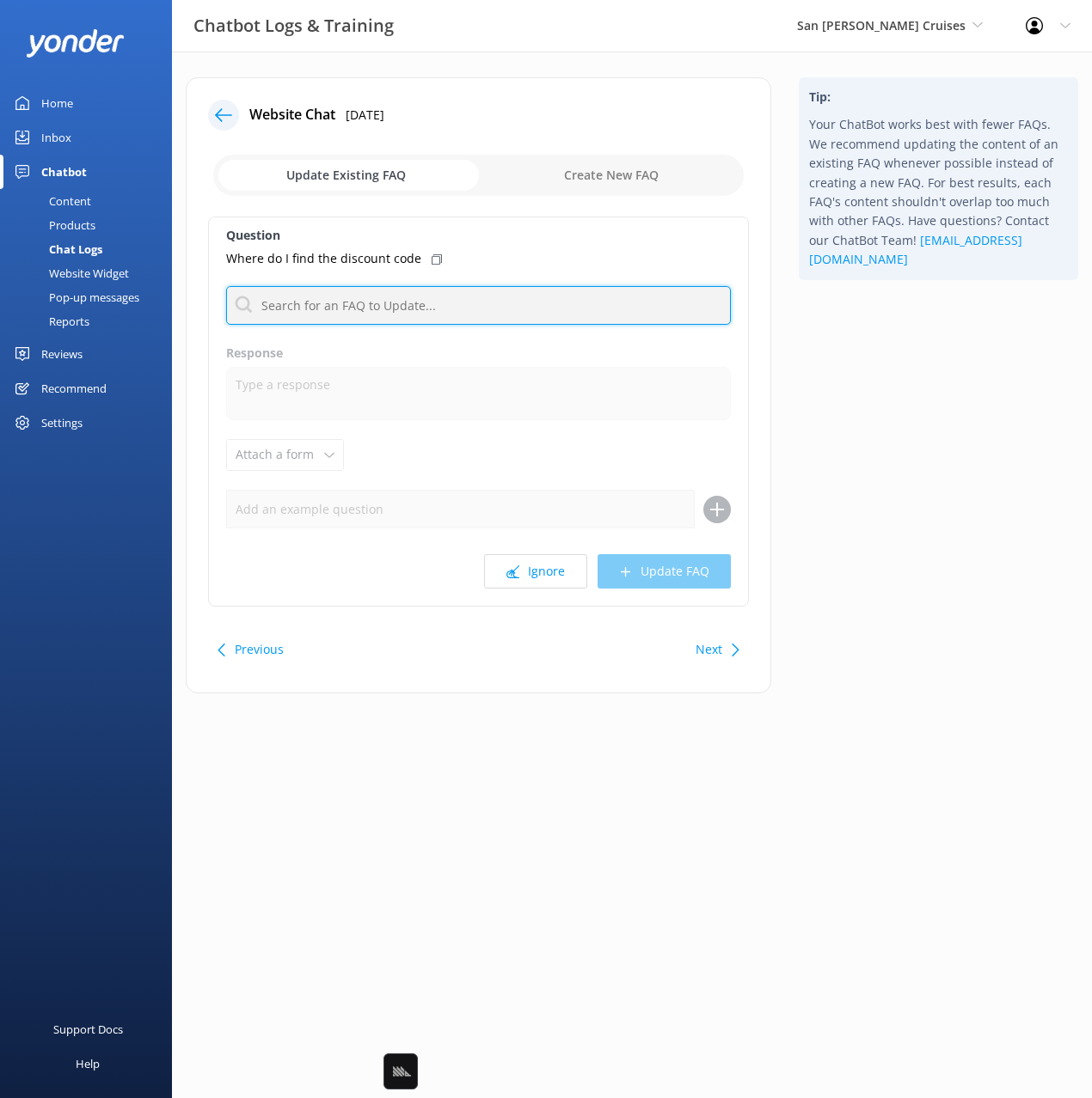
click at [554, 312] on input "text" at bounding box center [478, 306] width 505 height 38
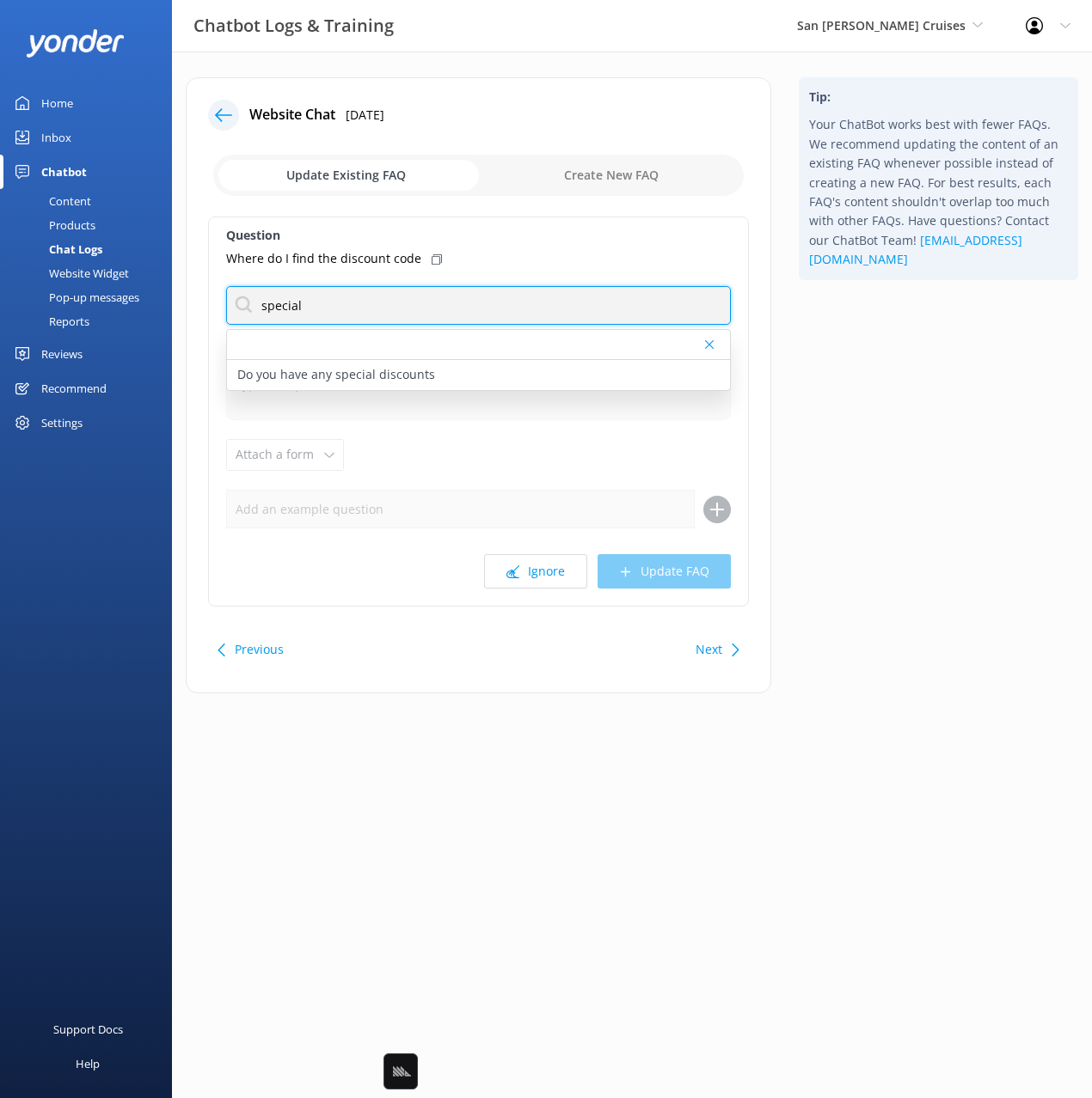
type input "special"
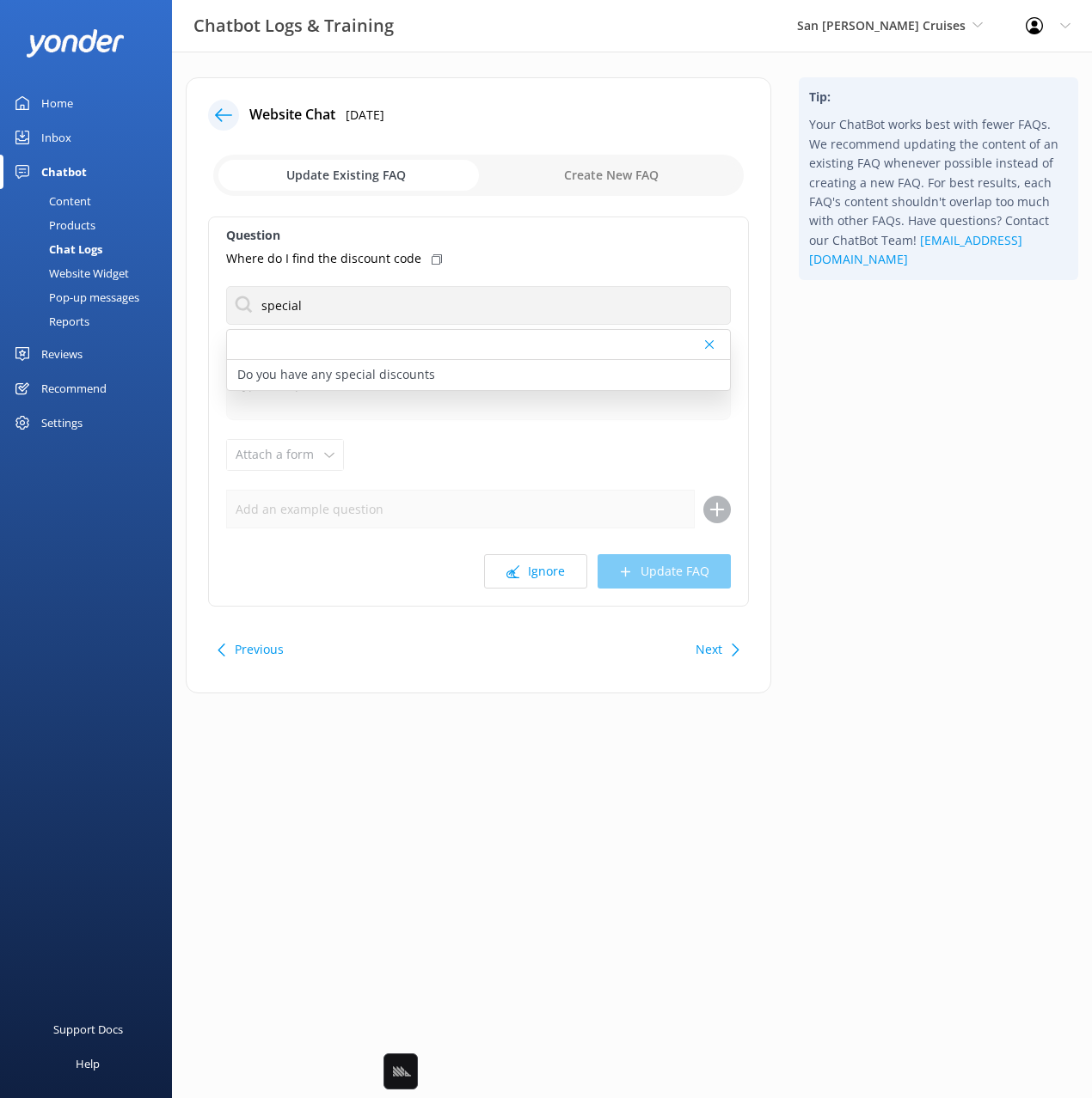
drag, startPoint x: 432, startPoint y: 258, endPoint x: 428, endPoint y: 267, distance: 9.8
click at [431, 258] on icon at bounding box center [436, 259] width 10 height 10
click at [427, 383] on p "Do you have any special discounts" at bounding box center [336, 375] width 198 height 19
type textarea "The best way to find out about new cruises & discount offerings is through our …"
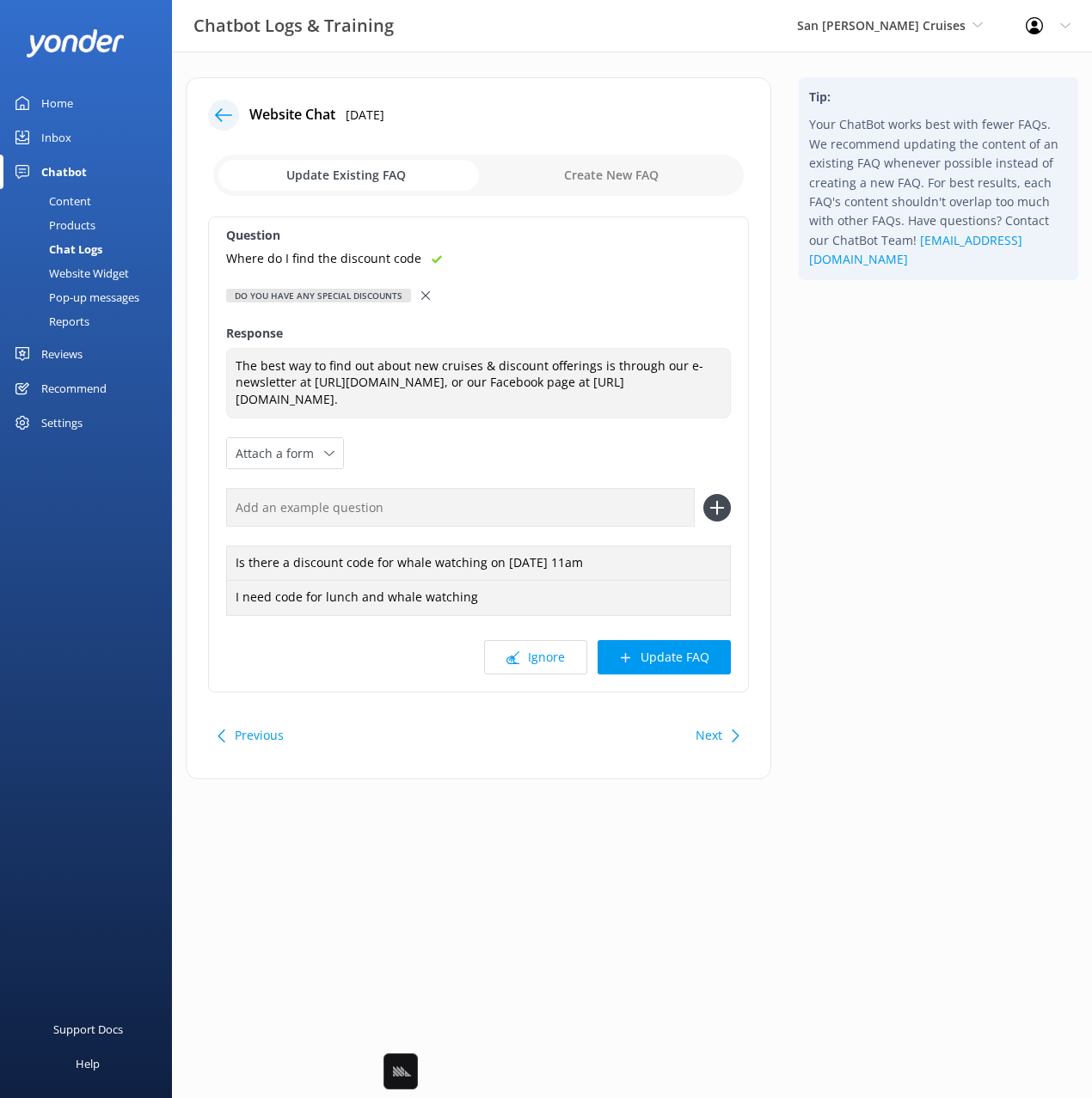
click at [617, 510] on input "text" at bounding box center [460, 507] width 468 height 38
paste input "Where do I find the discount code"
type input "Where do I find the discount code"
click at [301, 384] on textarea "The best way to find out about new cruises & discount offerings is through our …" at bounding box center [478, 384] width 505 height 71
drag, startPoint x: 301, startPoint y: 384, endPoint x: 313, endPoint y: 404, distance: 23.3
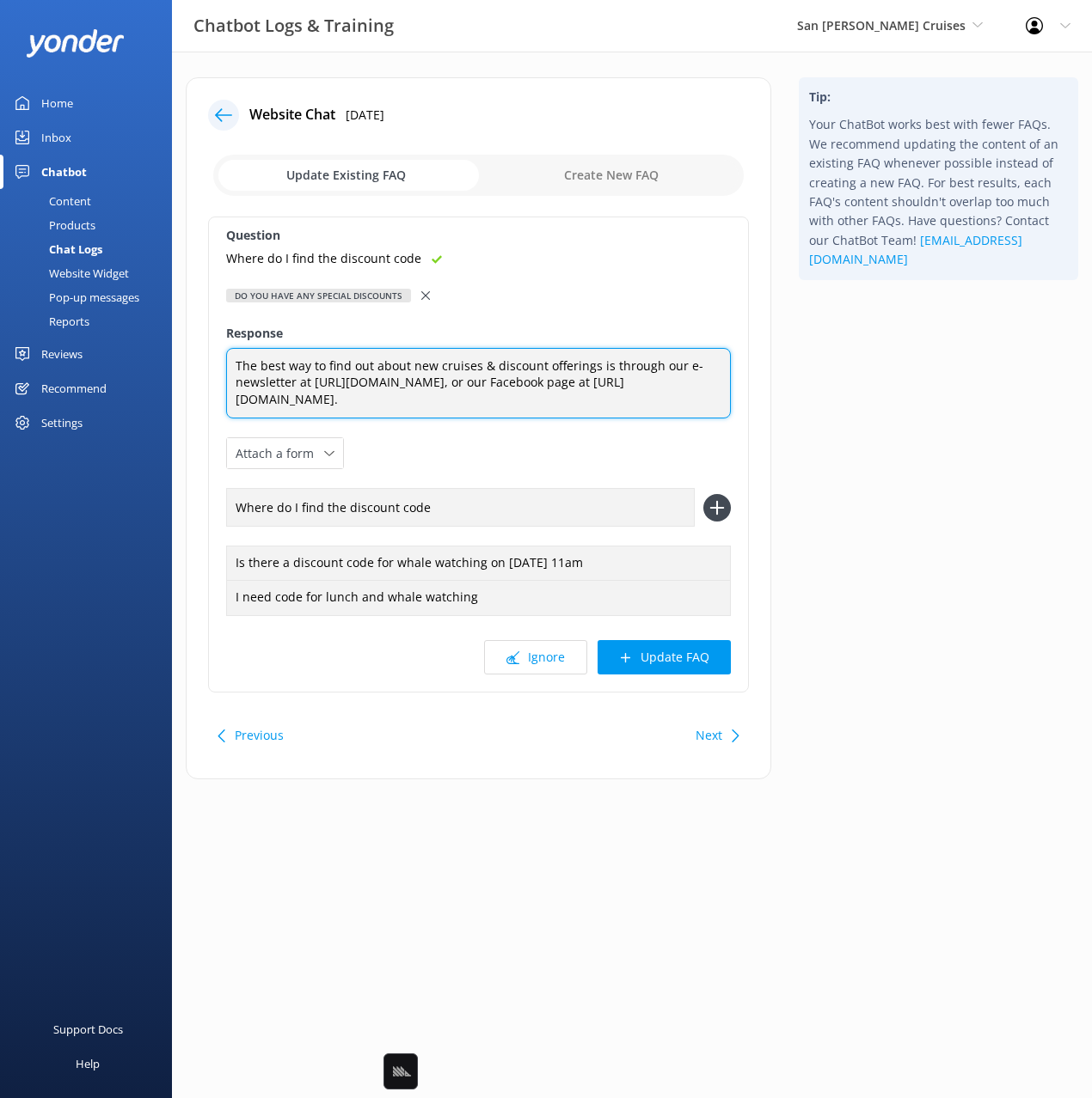
click at [301, 384] on textarea "The best way to find out about new cruises & discount offerings is through our …" at bounding box center [478, 384] width 505 height 71
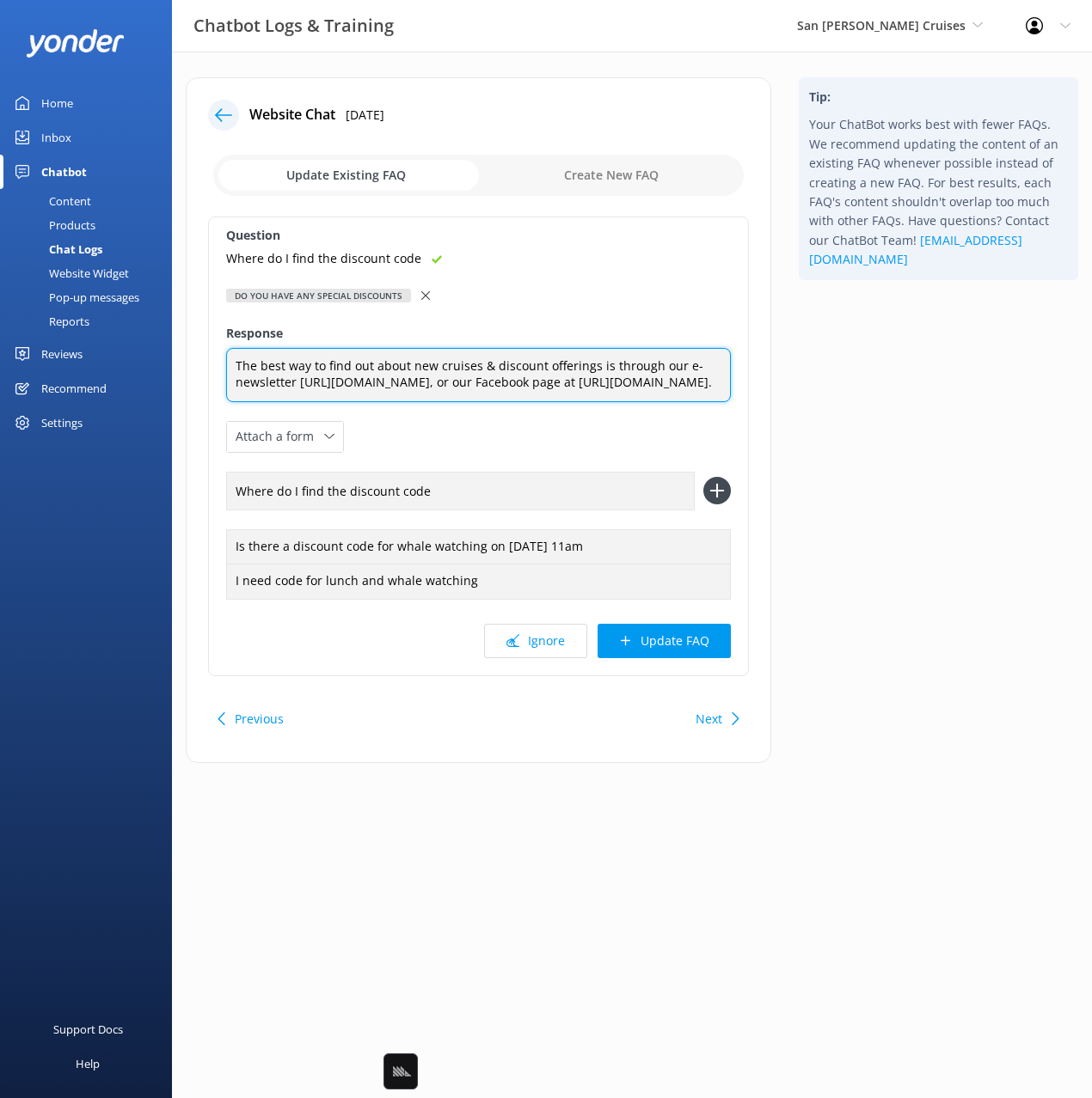
type textarea "The best way to find out about new cruises & discount offerings is through our …"
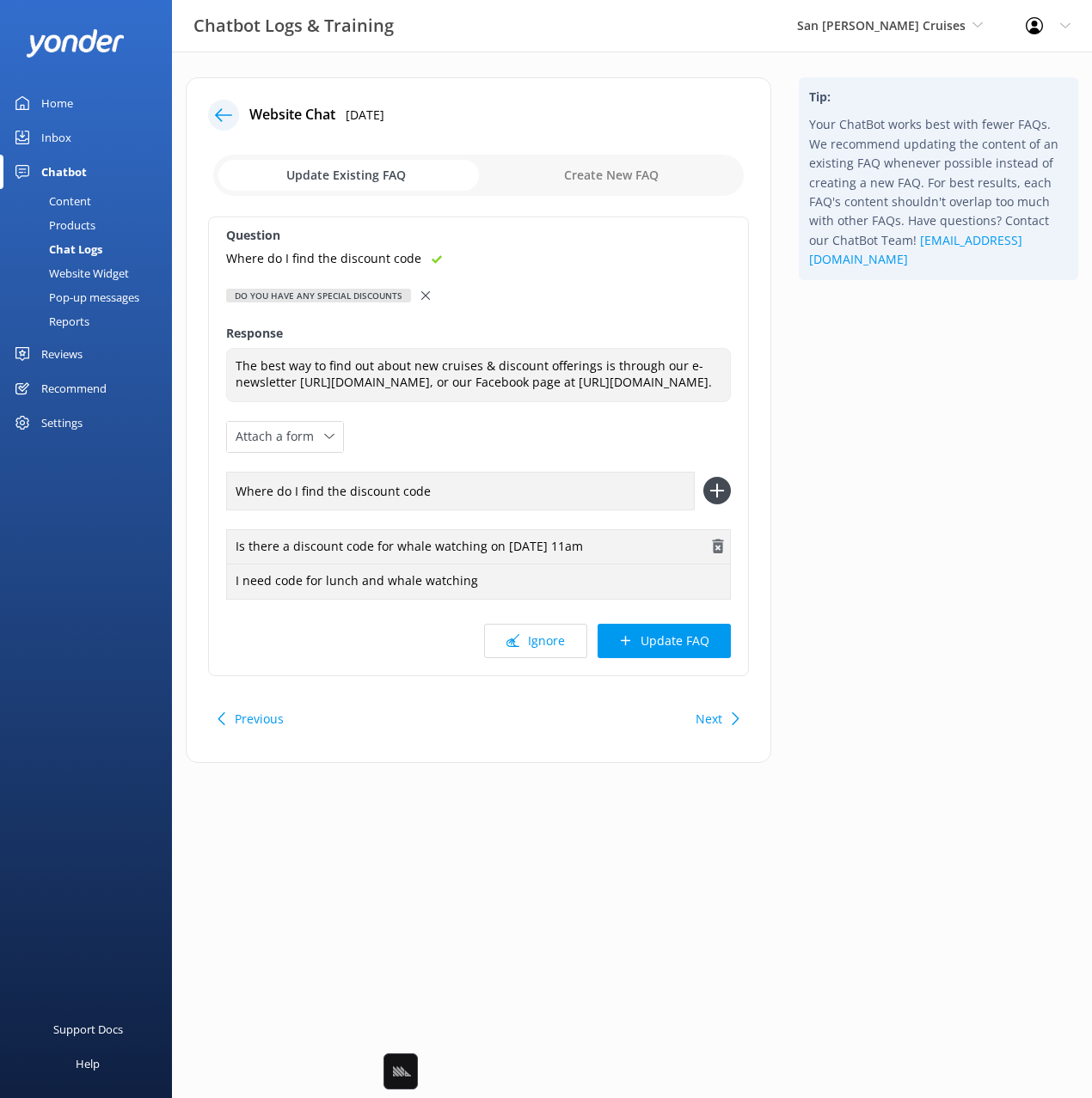
drag, startPoint x: 709, startPoint y: 495, endPoint x: 706, endPoint y: 579, distance: 84.1
click at [709, 497] on icon at bounding box center [717, 491] width 27 height 27
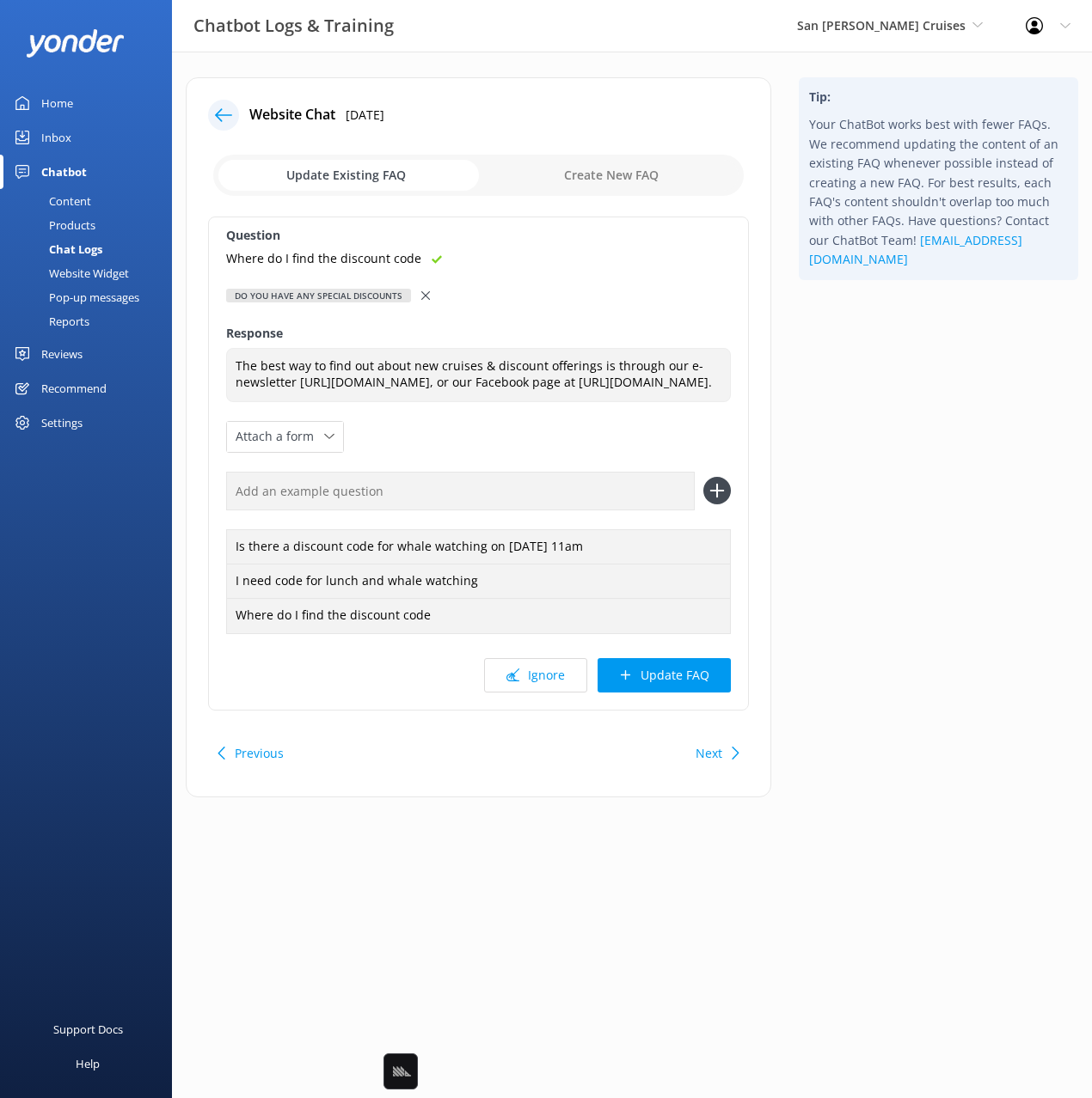
click at [704, 692] on button "Update FAQ" at bounding box center [663, 676] width 133 height 35
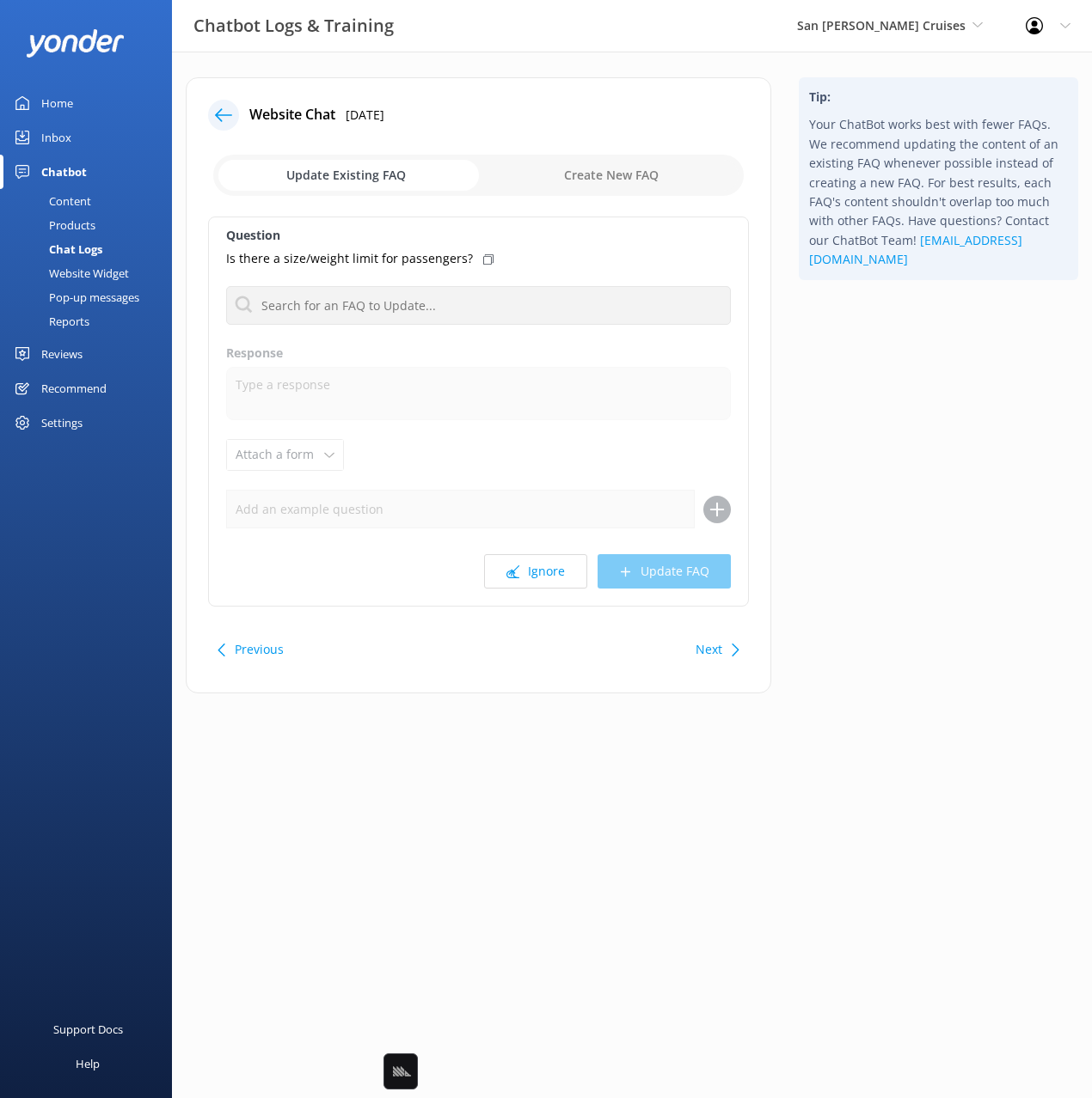
click at [904, 451] on div "Tip: Your ChatBot works best with fewer FAQs. We recommend updating the content…" at bounding box center [938, 394] width 307 height 634
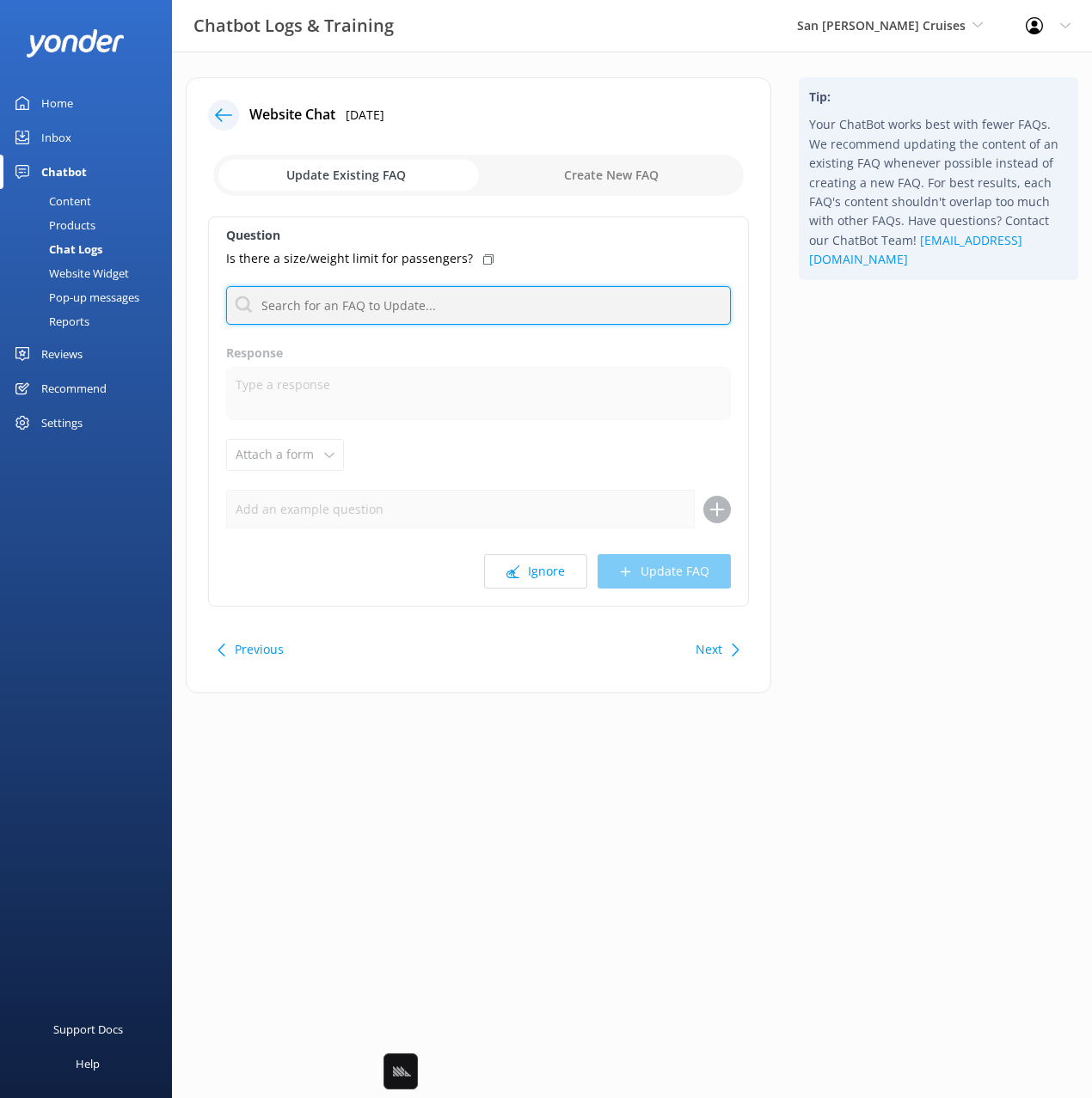
click at [431, 309] on input "text" at bounding box center [478, 306] width 505 height 38
type input "weight"
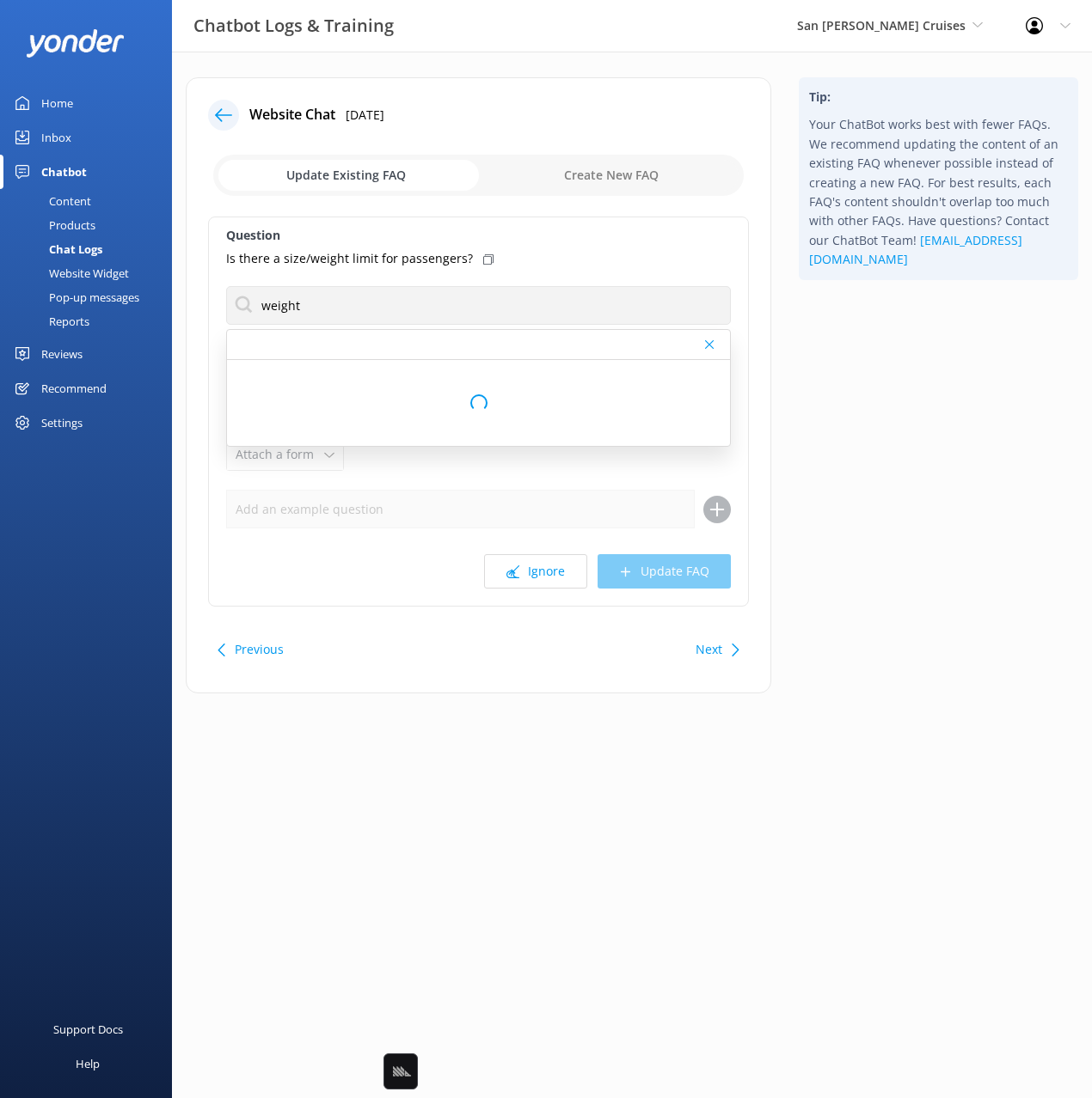
click at [917, 425] on div "Tip: Your ChatBot works best with fewer FAQs. We recommend updating the content…" at bounding box center [938, 394] width 307 height 634
drag, startPoint x: 945, startPoint y: 517, endPoint x: 822, endPoint y: 593, distance: 144.6
click at [934, 522] on div "Tip: Your ChatBot works best with fewer FAQs. We recommend updating the content…" at bounding box center [938, 394] width 307 height 634
click at [724, 652] on div "Next" at bounding box center [715, 650] width 53 height 35
click at [923, 628] on div "Tip: Your ChatBot works best with fewer FAQs. We recommend updating the content…" at bounding box center [938, 394] width 307 height 634
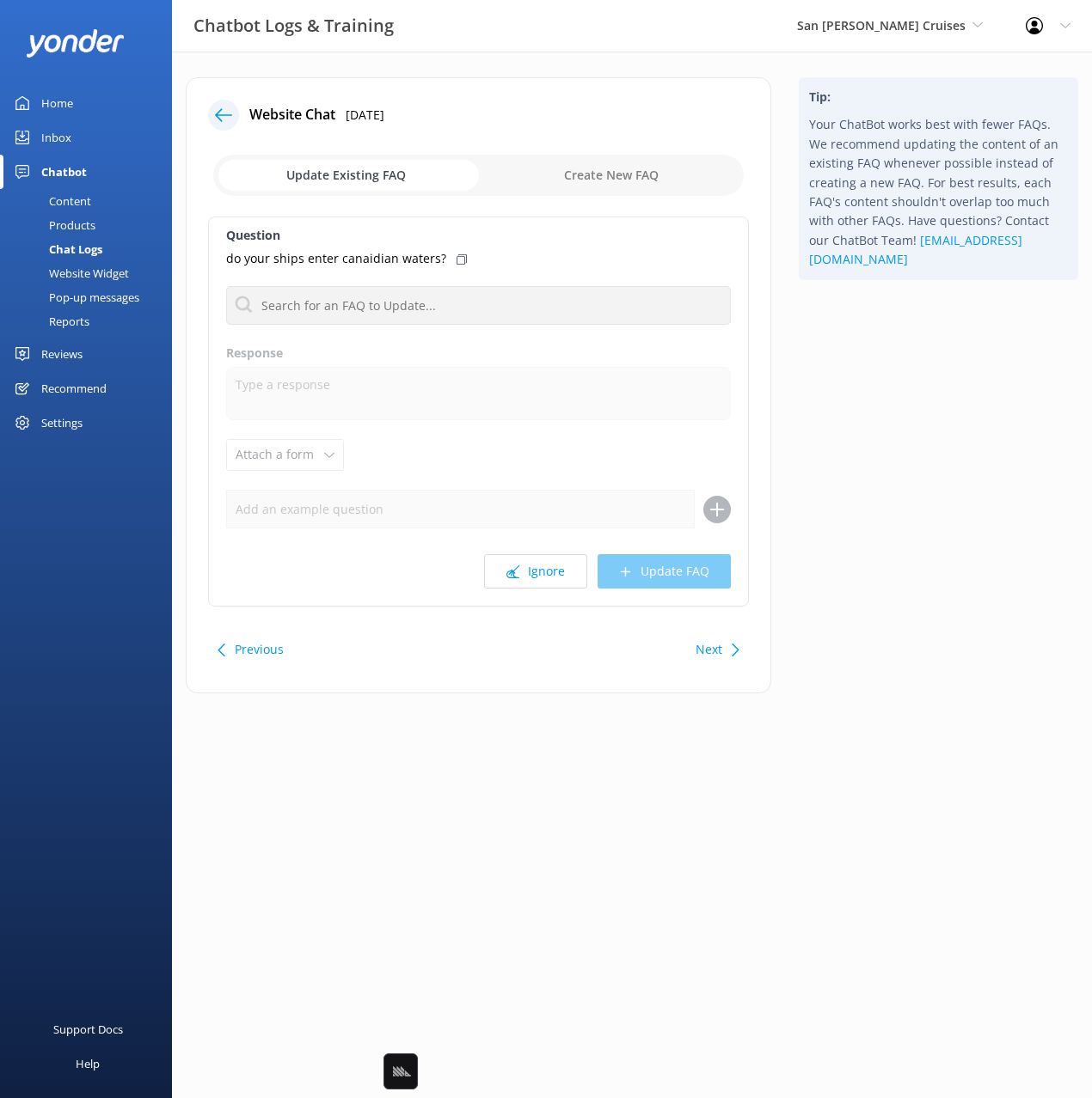
drag, startPoint x: 966, startPoint y: 506, endPoint x: 906, endPoint y: 580, distance: 95.3
click at [963, 509] on div "Tip: Your ChatBot works best with fewer FAQs. We recommend updating the content…" at bounding box center [938, 394] width 307 height 634
click at [558, 576] on button "Ignore" at bounding box center [535, 571] width 104 height 35
click at [889, 596] on div "Tip: Your ChatBot works best with fewer FAQs. We recommend updating the content…" at bounding box center [938, 394] width 307 height 634
click at [519, 571] on icon at bounding box center [513, 572] width 13 height 13
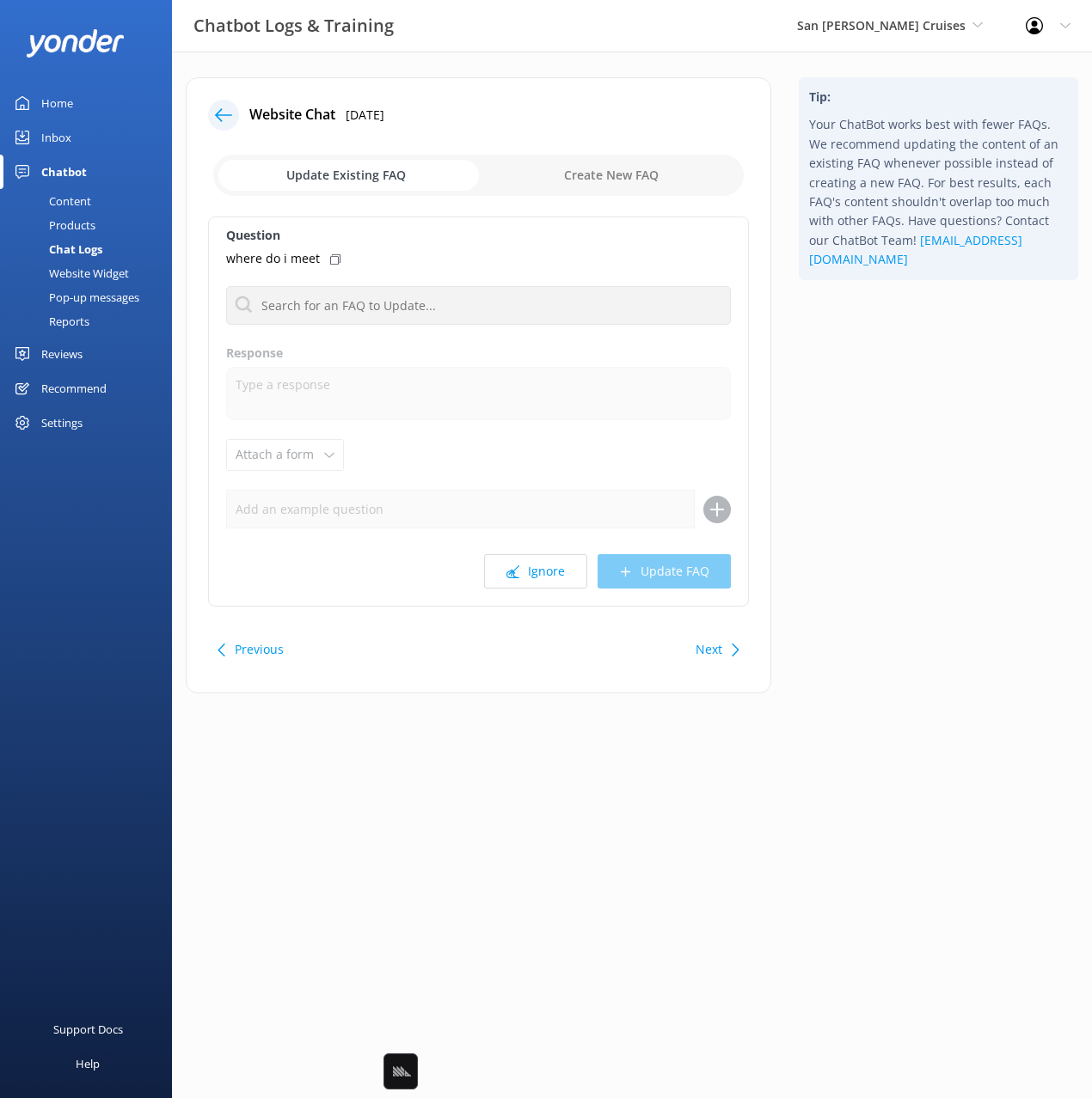
drag, startPoint x: 922, startPoint y: 558, endPoint x: 765, endPoint y: 571, distance: 157.5
click at [921, 559] on div "Tip: Your ChatBot works best with fewer FAQs. We recommend updating the content…" at bounding box center [938, 394] width 307 height 634
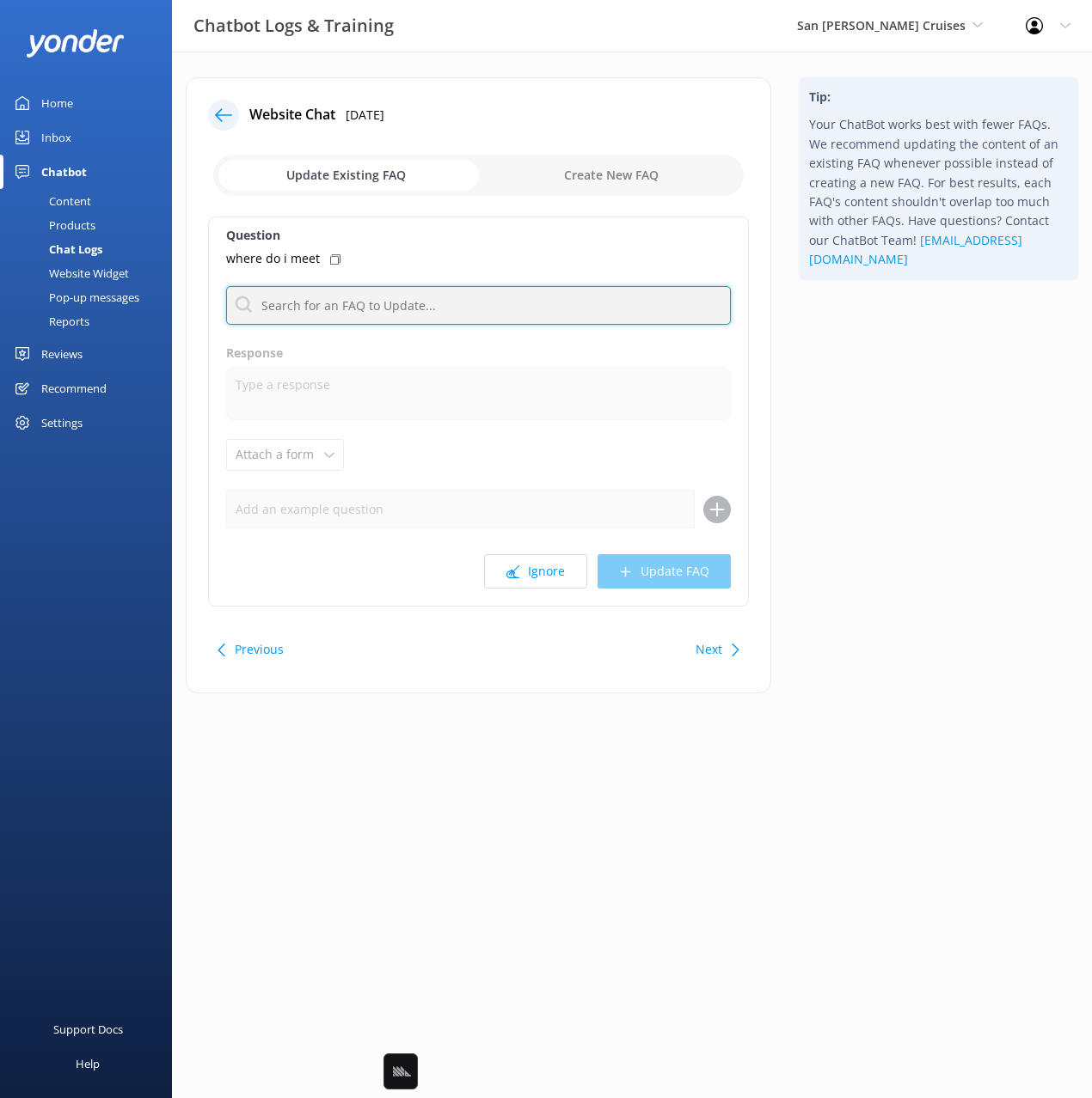
click at [435, 319] on input "text" at bounding box center [478, 306] width 505 height 38
type input "addre"
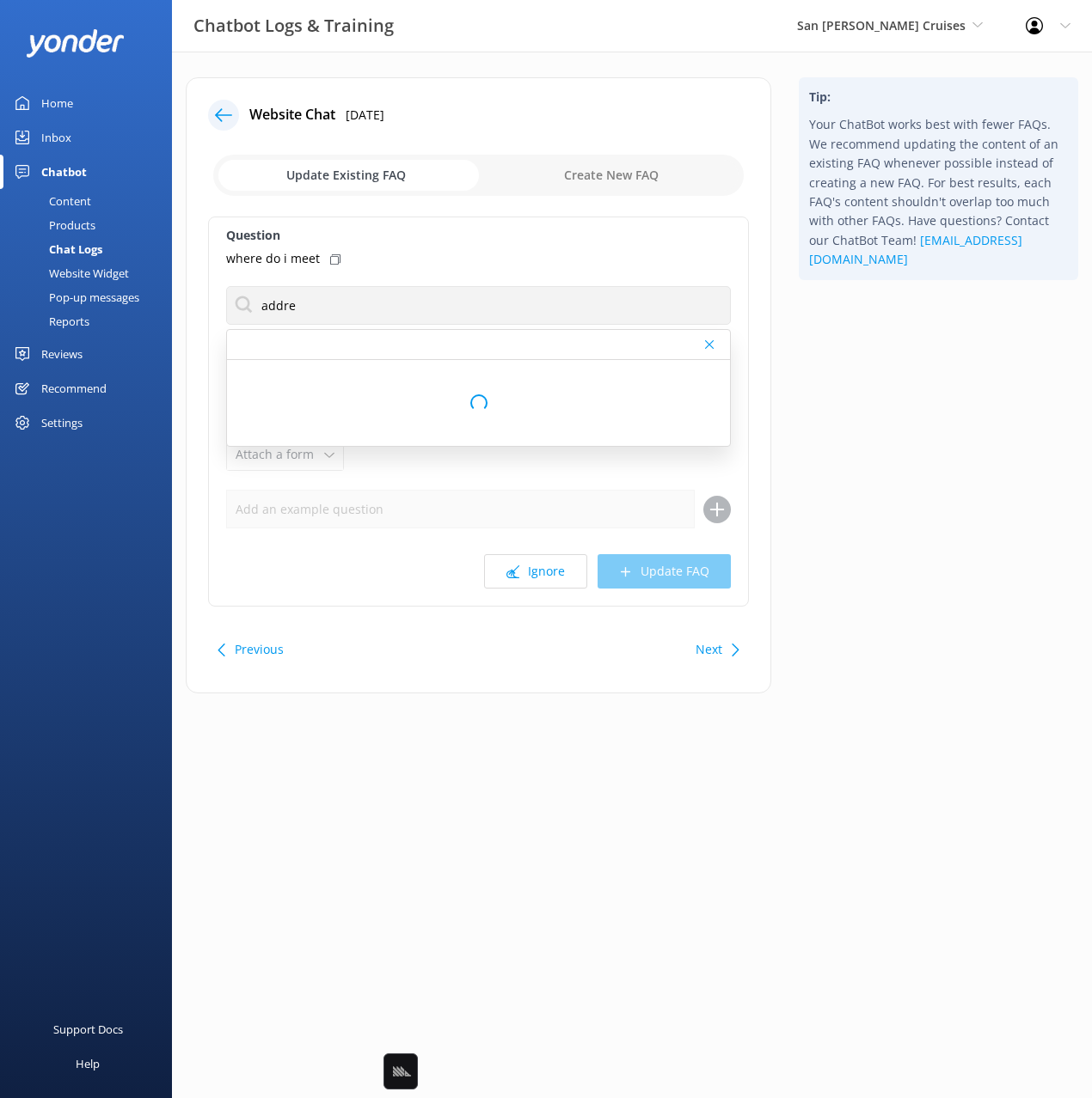
drag, startPoint x: 335, startPoint y: 261, endPoint x: 345, endPoint y: 288, distance: 28.8
click at [335, 261] on use at bounding box center [334, 259] width 10 height 10
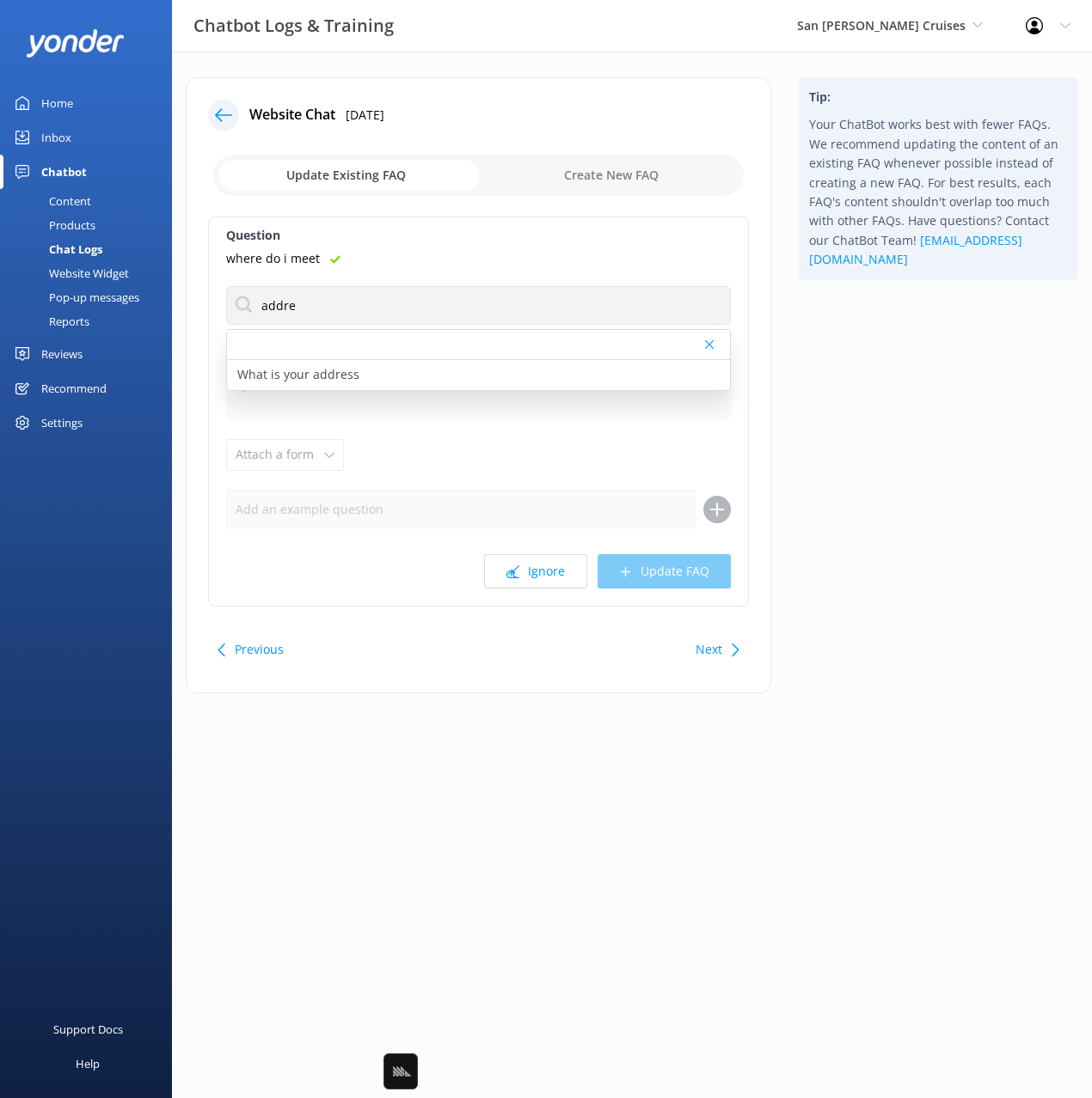
drag, startPoint x: 411, startPoint y: 367, endPoint x: 458, endPoint y: 437, distance: 84.3
click at [414, 369] on div "What is your address" at bounding box center [478, 375] width 503 height 30
type textarea "San [PERSON_NAME] Cruises is located at [GEOGRAPHIC_DATA], [STREET_ADDRESS][PER…"
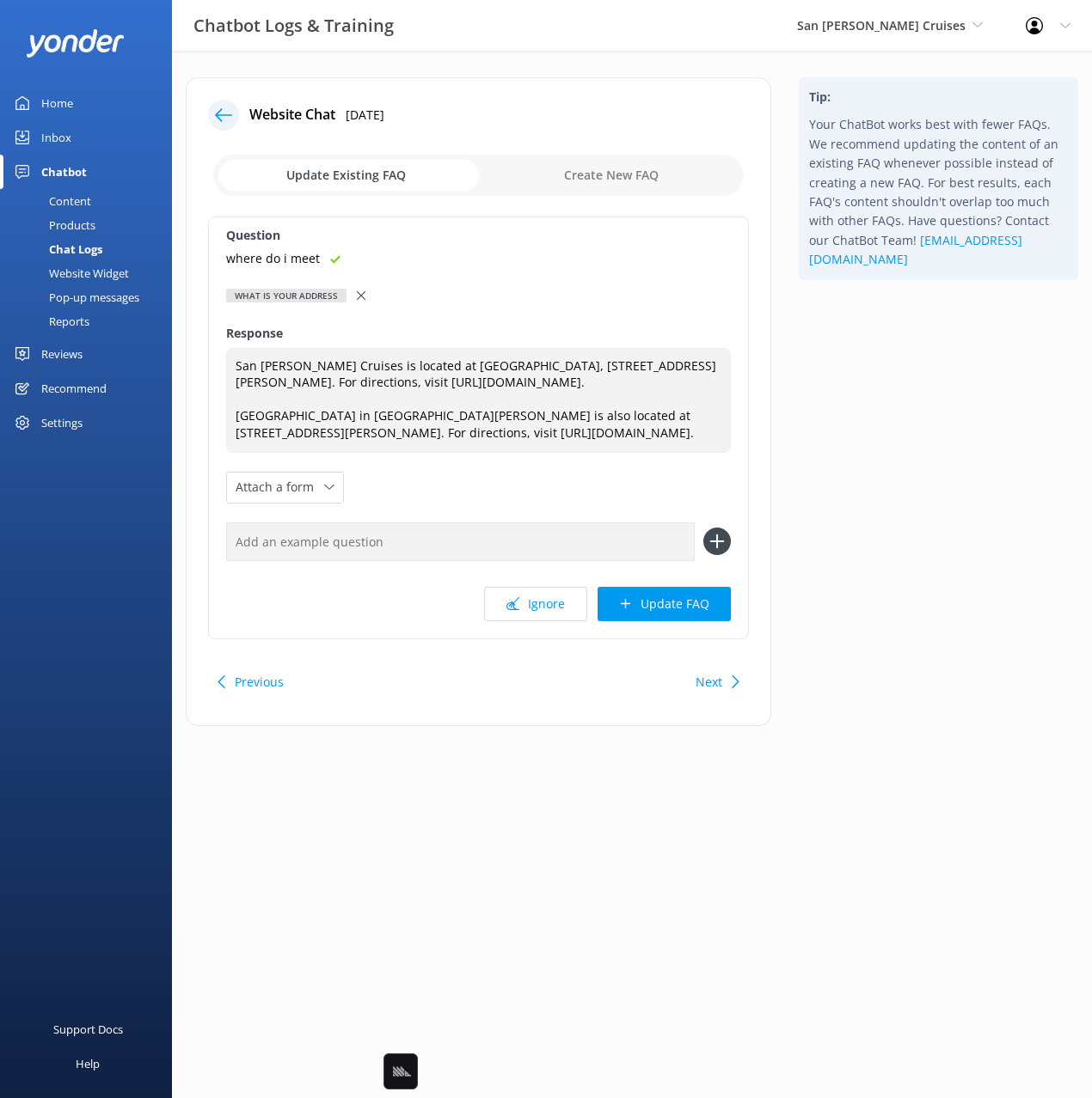
drag, startPoint x: 644, startPoint y: 560, endPoint x: 682, endPoint y: 566, distance: 38.5
click at [646, 560] on input "text" at bounding box center [460, 542] width 468 height 38
paste input "where do i meet"
type input "where do i meet"
drag, startPoint x: 728, startPoint y: 555, endPoint x: 729, endPoint y: 583, distance: 28.0
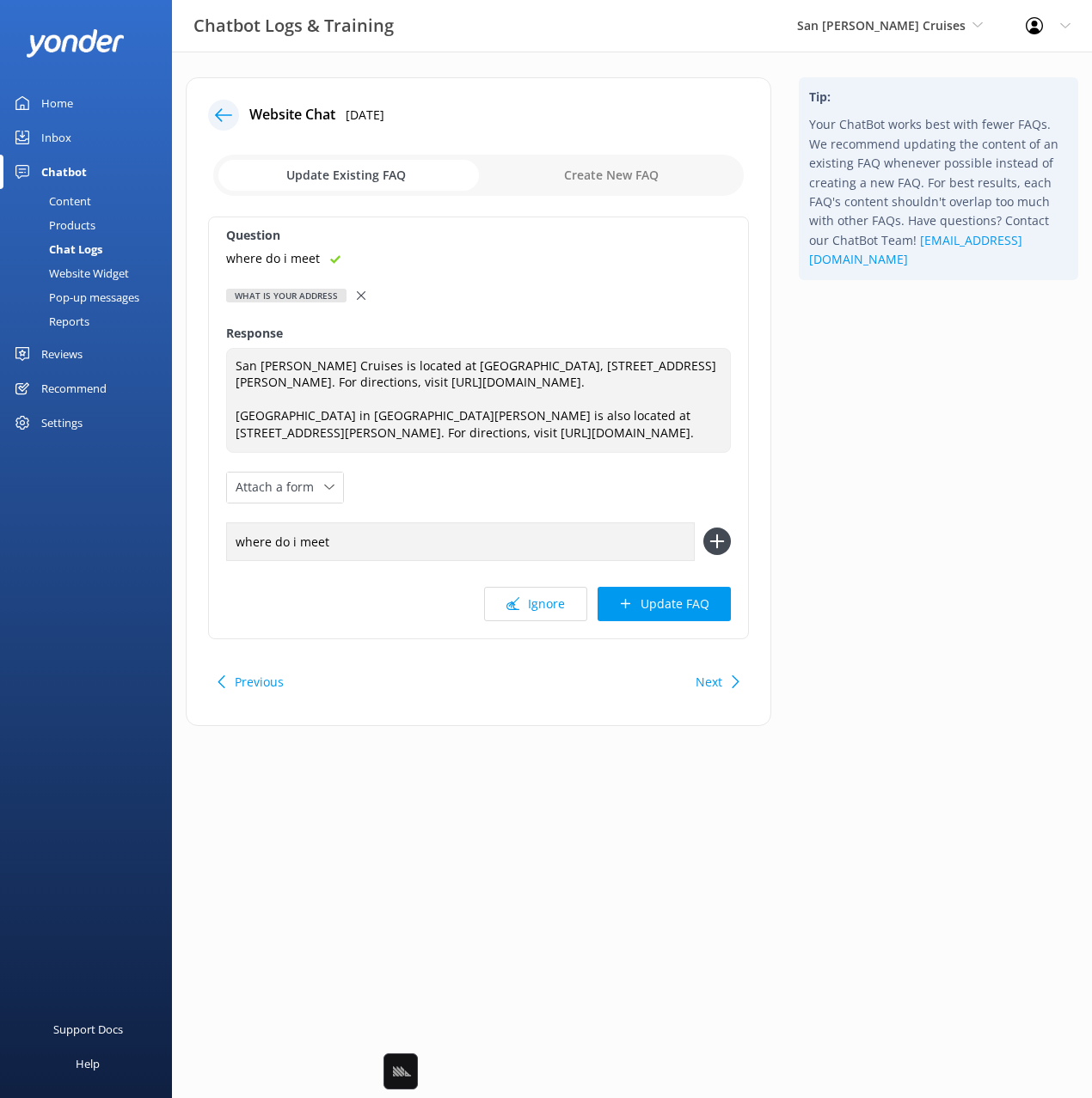
click at [728, 555] on icon at bounding box center [717, 541] width 27 height 27
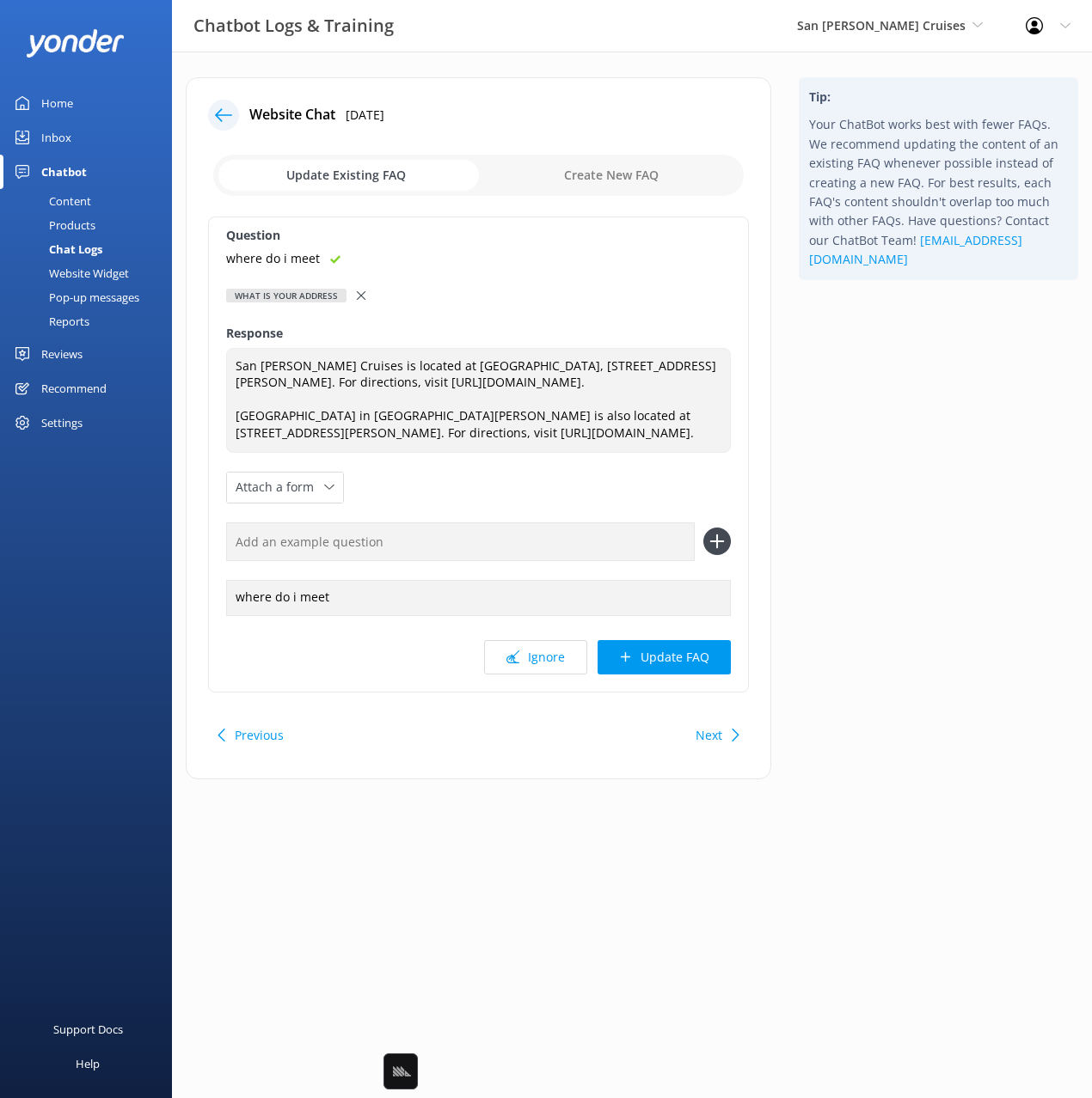
click at [704, 667] on button "Update FAQ" at bounding box center [663, 658] width 133 height 35
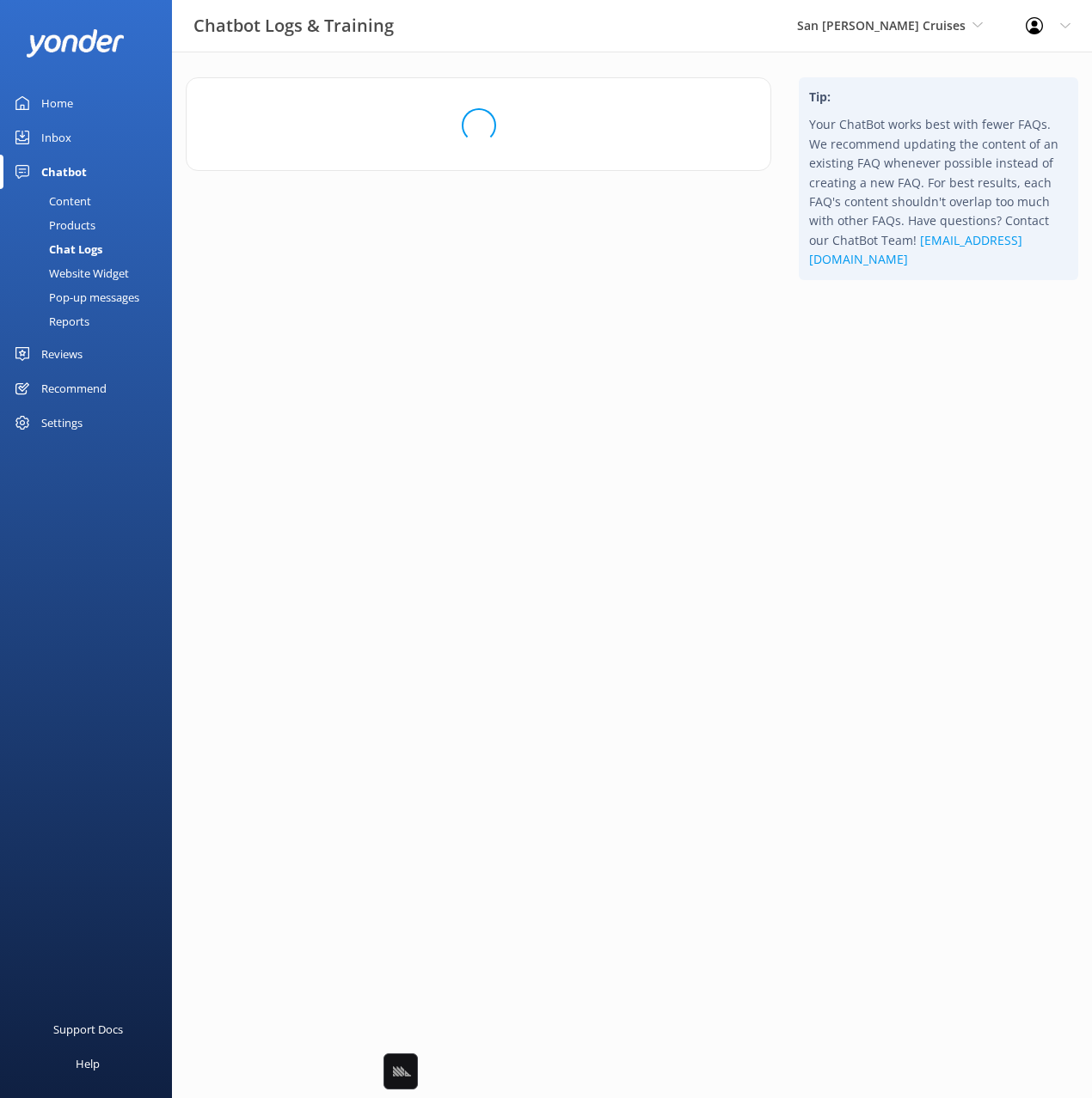
click at [962, 559] on html "Chatbot Logs & Training San [PERSON_NAME] Cruises Black Cat Cruises [GEOGRAPHIC…" at bounding box center [546, 549] width 1092 height 1098
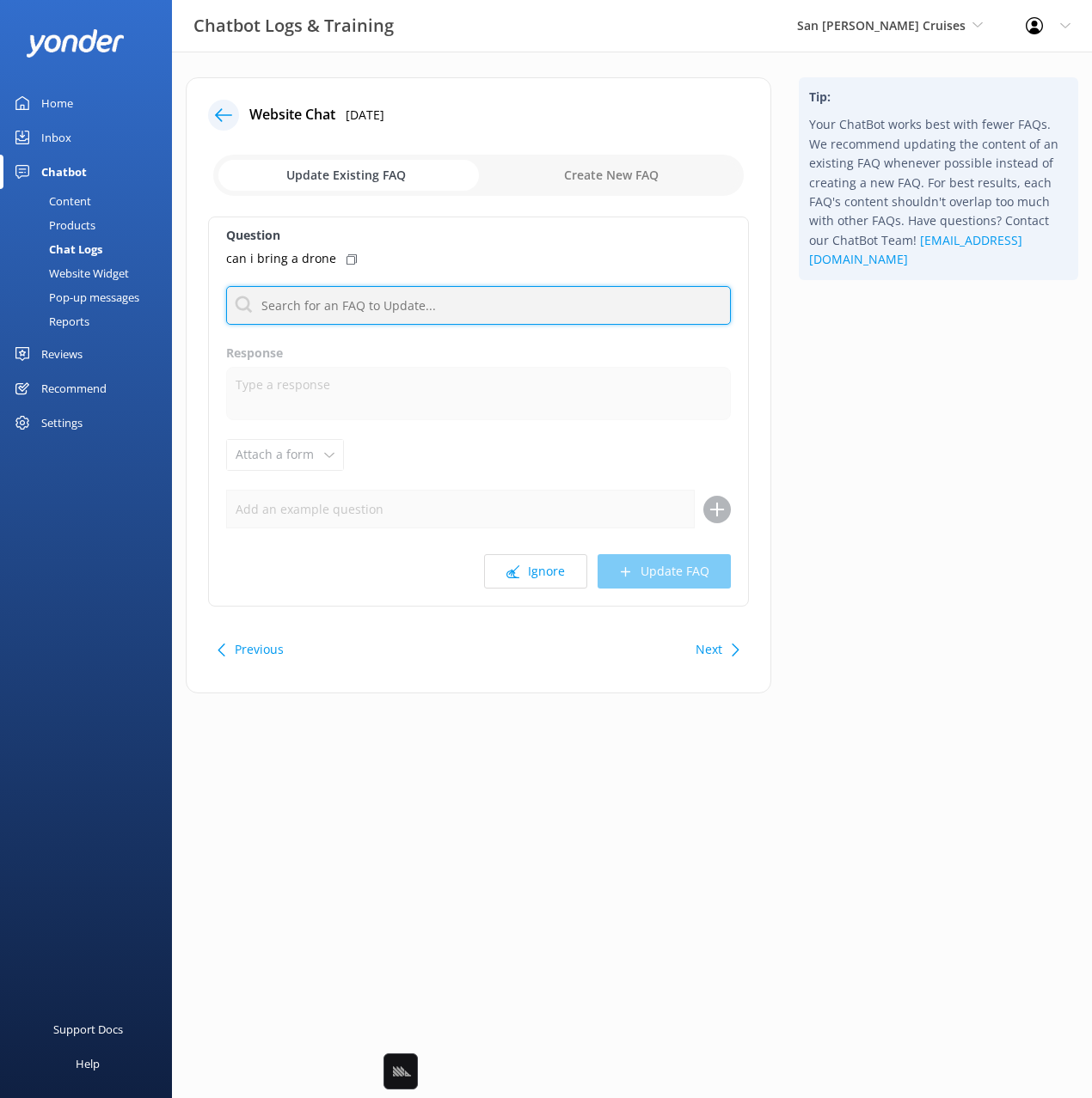
click at [389, 310] on input "text" at bounding box center [478, 306] width 505 height 38
type input "camer"
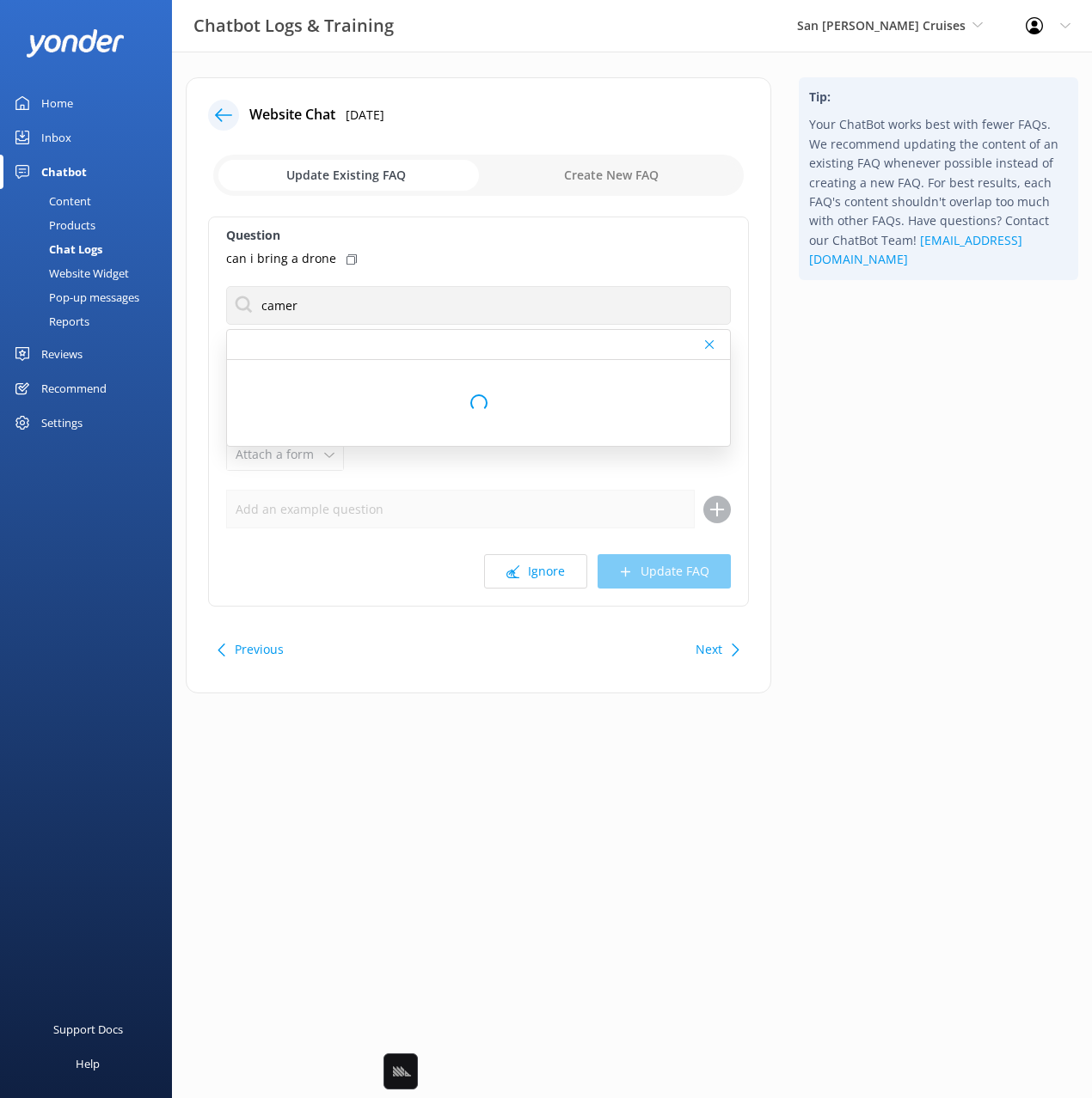
drag, startPoint x: 811, startPoint y: 433, endPoint x: 937, endPoint y: 607, distance: 214.8
click at [812, 434] on div "Tip: Your ChatBot works best with fewer FAQs. We recommend updating the content…" at bounding box center [938, 394] width 307 height 634
click at [706, 649] on button "Next" at bounding box center [708, 650] width 27 height 35
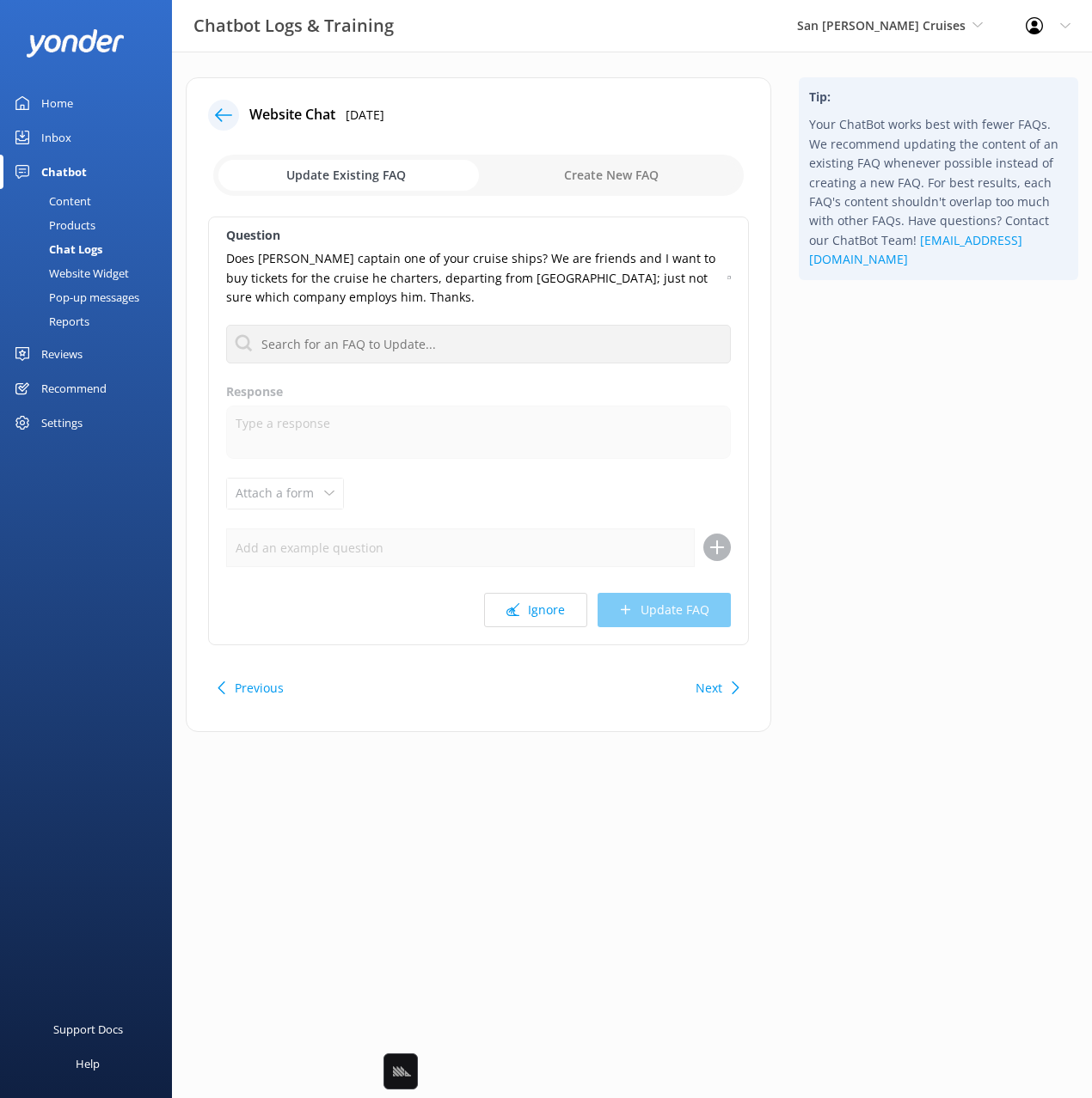
drag, startPoint x: 852, startPoint y: 541, endPoint x: 873, endPoint y: 535, distance: 21.8
click at [852, 541] on div "Tip: Your ChatBot works best with fewer FAQs. We recommend updating the content…" at bounding box center [938, 413] width 307 height 672
drag, startPoint x: 877, startPoint y: 534, endPoint x: 780, endPoint y: 625, distance: 133.0
click at [875, 537] on div "Tip: Your ChatBot works best with fewer FAQs. We recommend updating the content…" at bounding box center [938, 413] width 307 height 672
drag, startPoint x: 864, startPoint y: 639, endPoint x: 848, endPoint y: 654, distance: 21.9
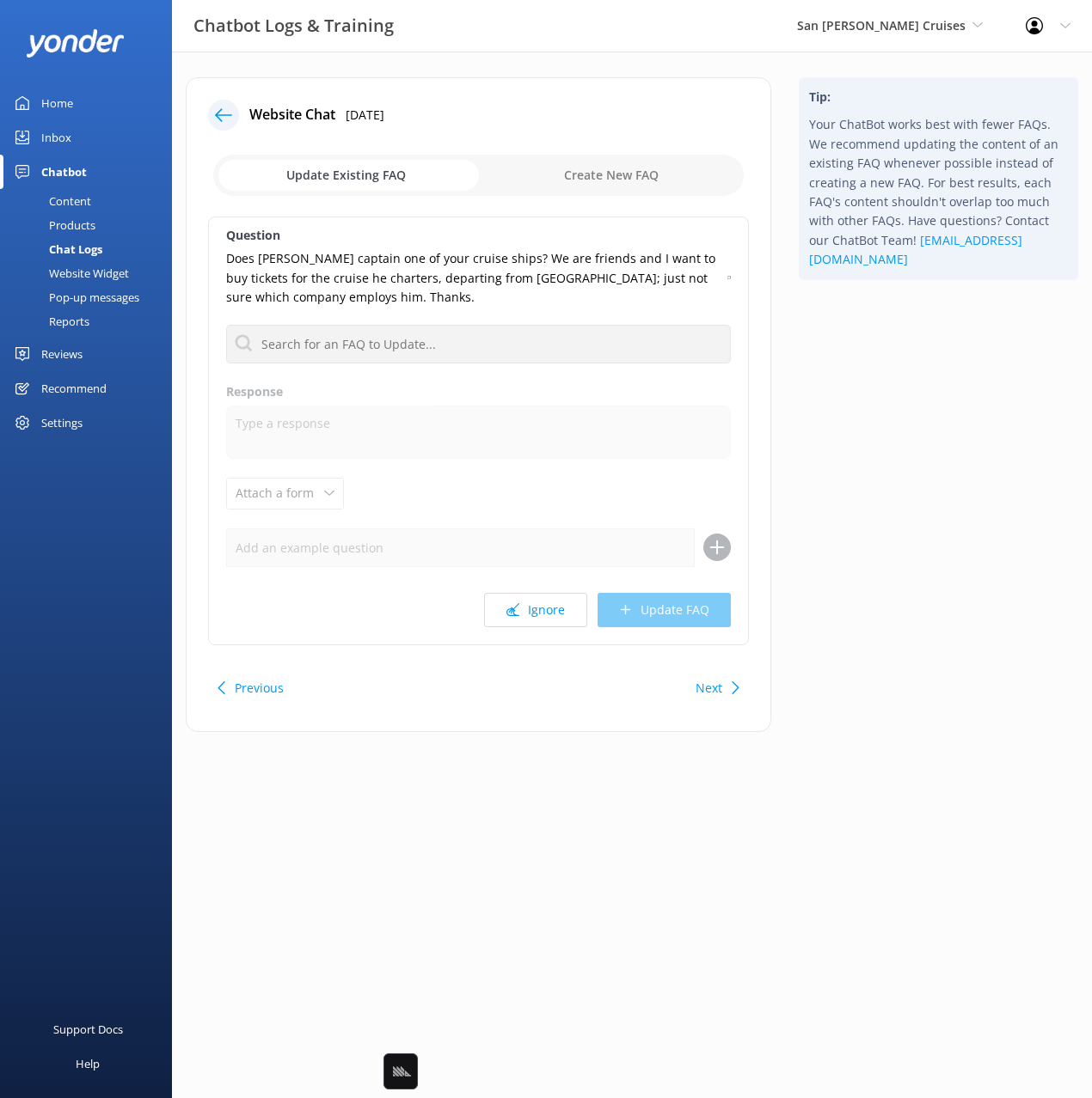
click at [864, 639] on div "Tip: Your ChatBot works best with fewer FAQs. We recommend updating the content…" at bounding box center [938, 413] width 307 height 672
drag, startPoint x: 812, startPoint y: 700, endPoint x: 734, endPoint y: 682, distance: 80.0
click at [810, 700] on div "Tip: Your ChatBot works best with fewer FAQs. We recommend updating the content…" at bounding box center [938, 413] width 307 height 672
click at [715, 687] on button "Next" at bounding box center [708, 689] width 27 height 35
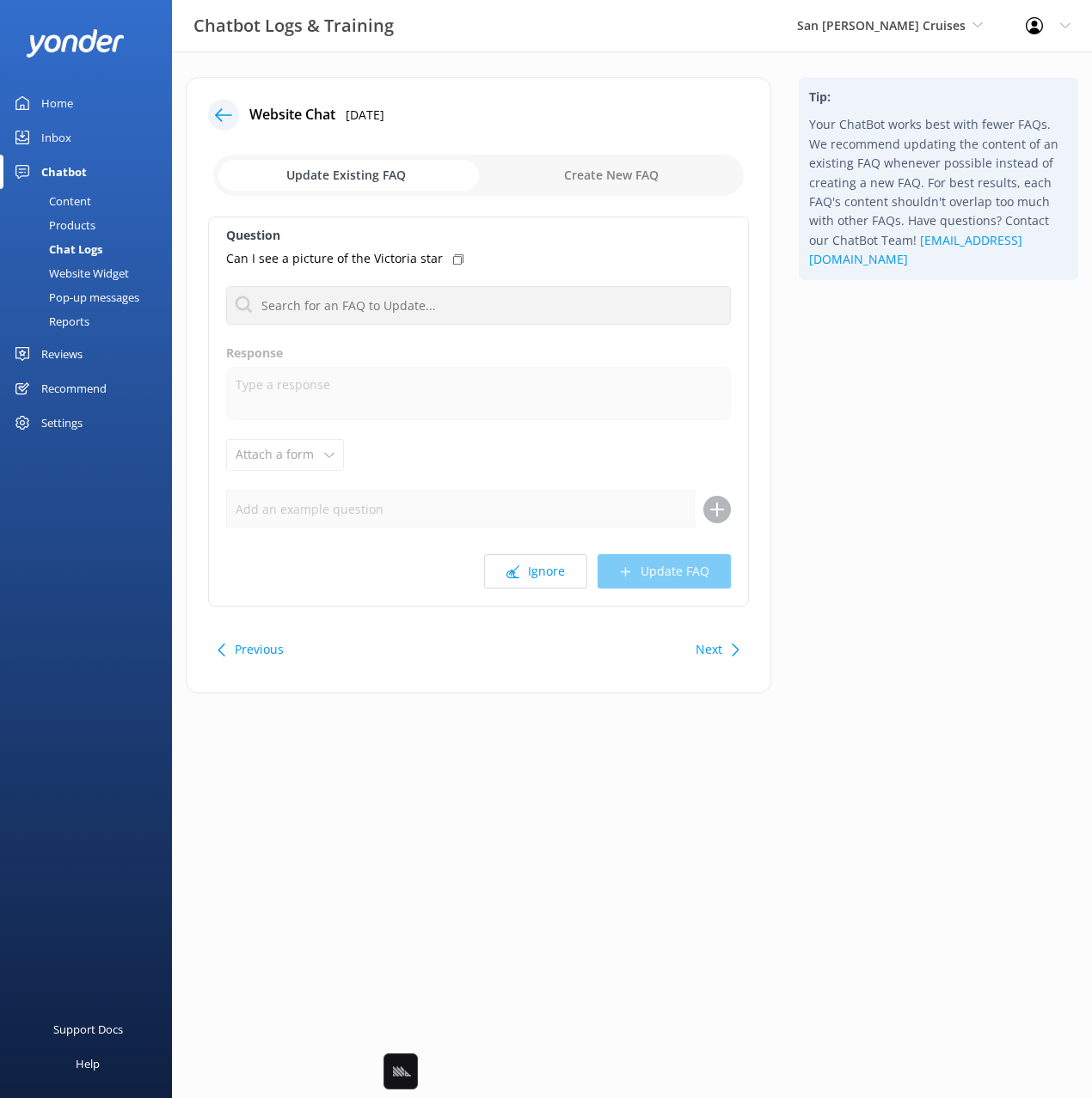
drag, startPoint x: 814, startPoint y: 691, endPoint x: 798, endPoint y: 687, distance: 16.5
click at [808, 690] on div "Tip: Your ChatBot works best with fewer FAQs. We recommend updating the content…" at bounding box center [938, 394] width 307 height 634
click at [712, 654] on button "Next" at bounding box center [708, 650] width 27 height 35
click at [710, 644] on button "Next" at bounding box center [708, 650] width 27 height 35
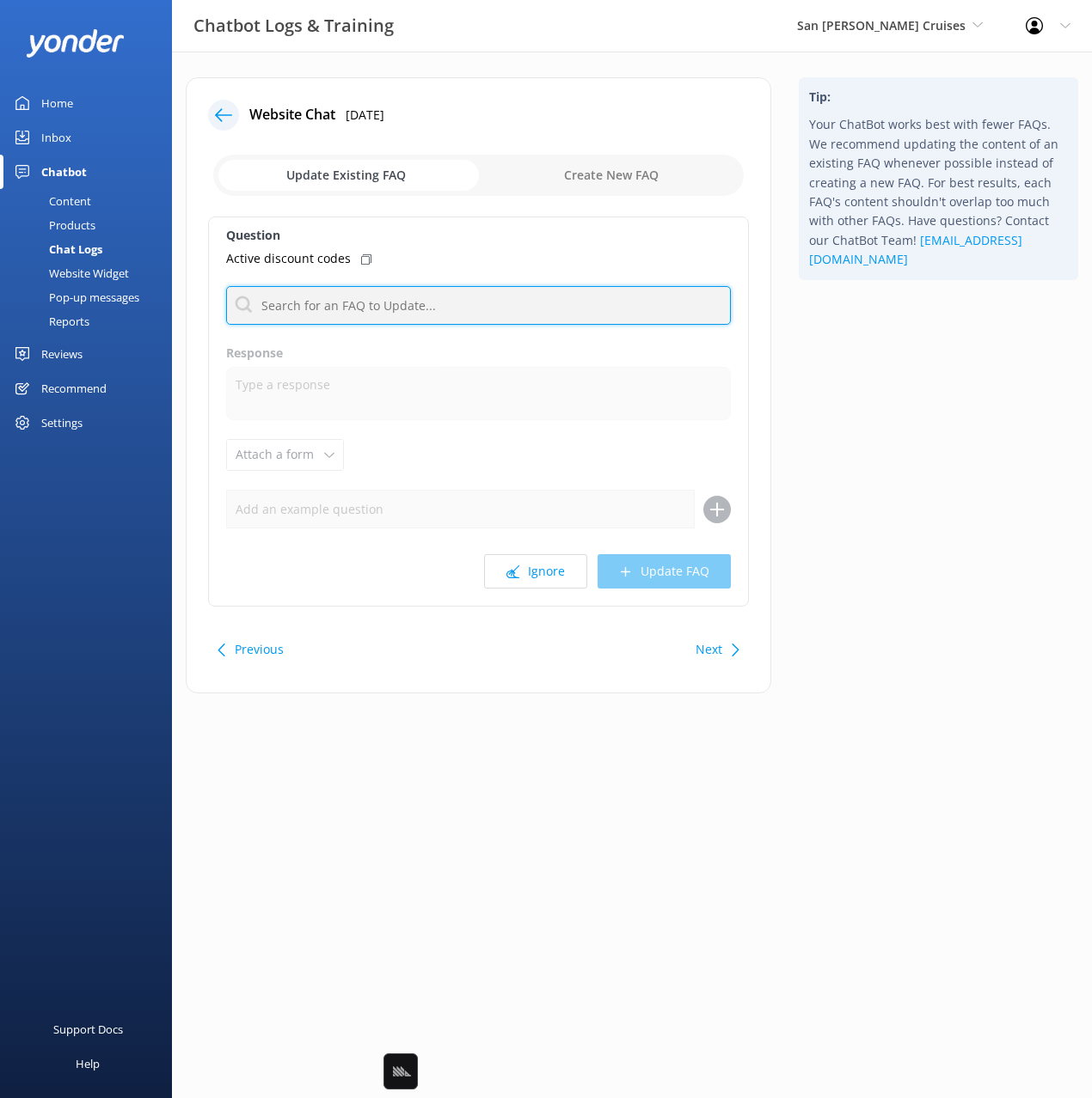
click at [377, 318] on input "text" at bounding box center [478, 306] width 505 height 38
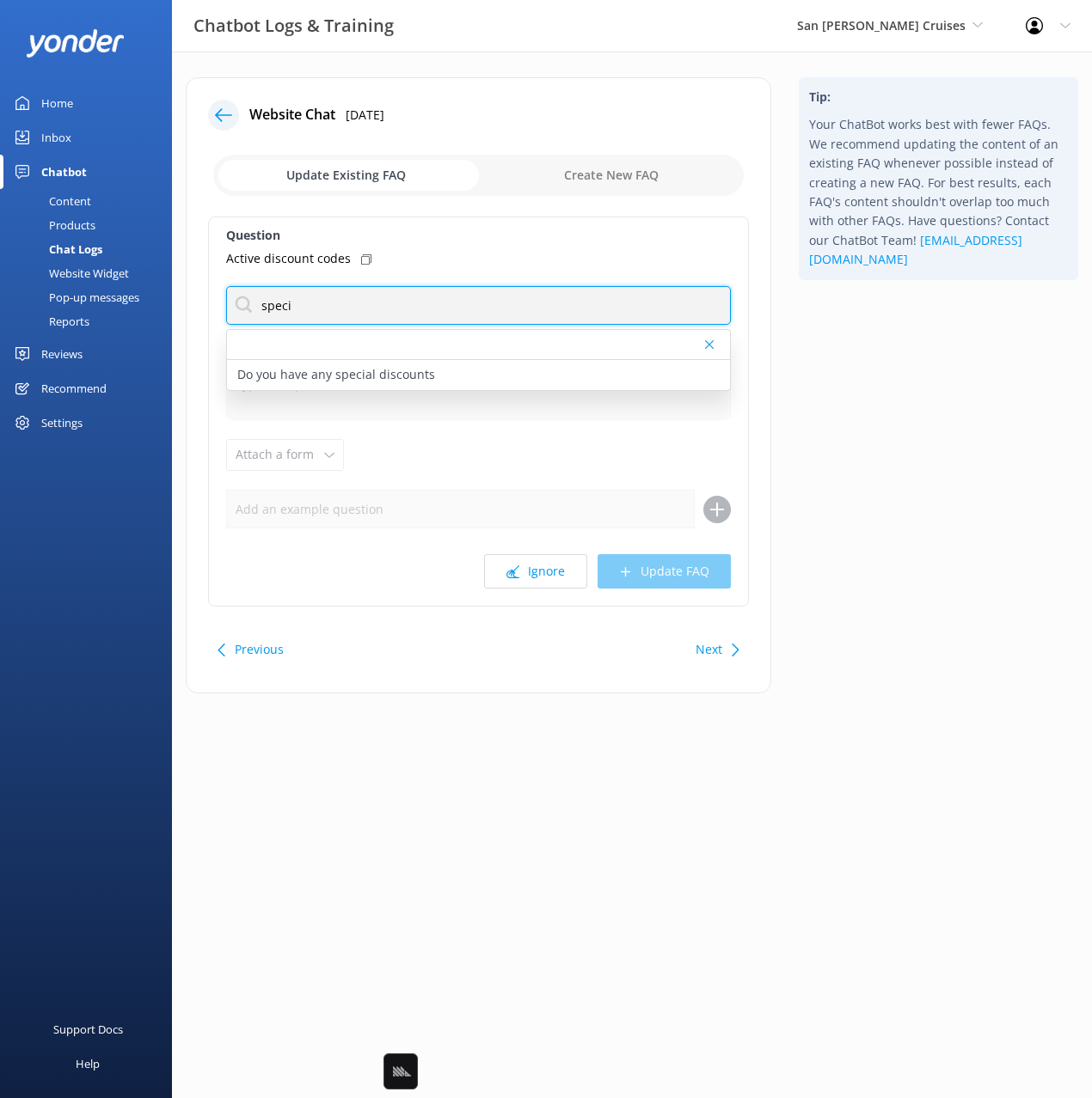
type input "speci"
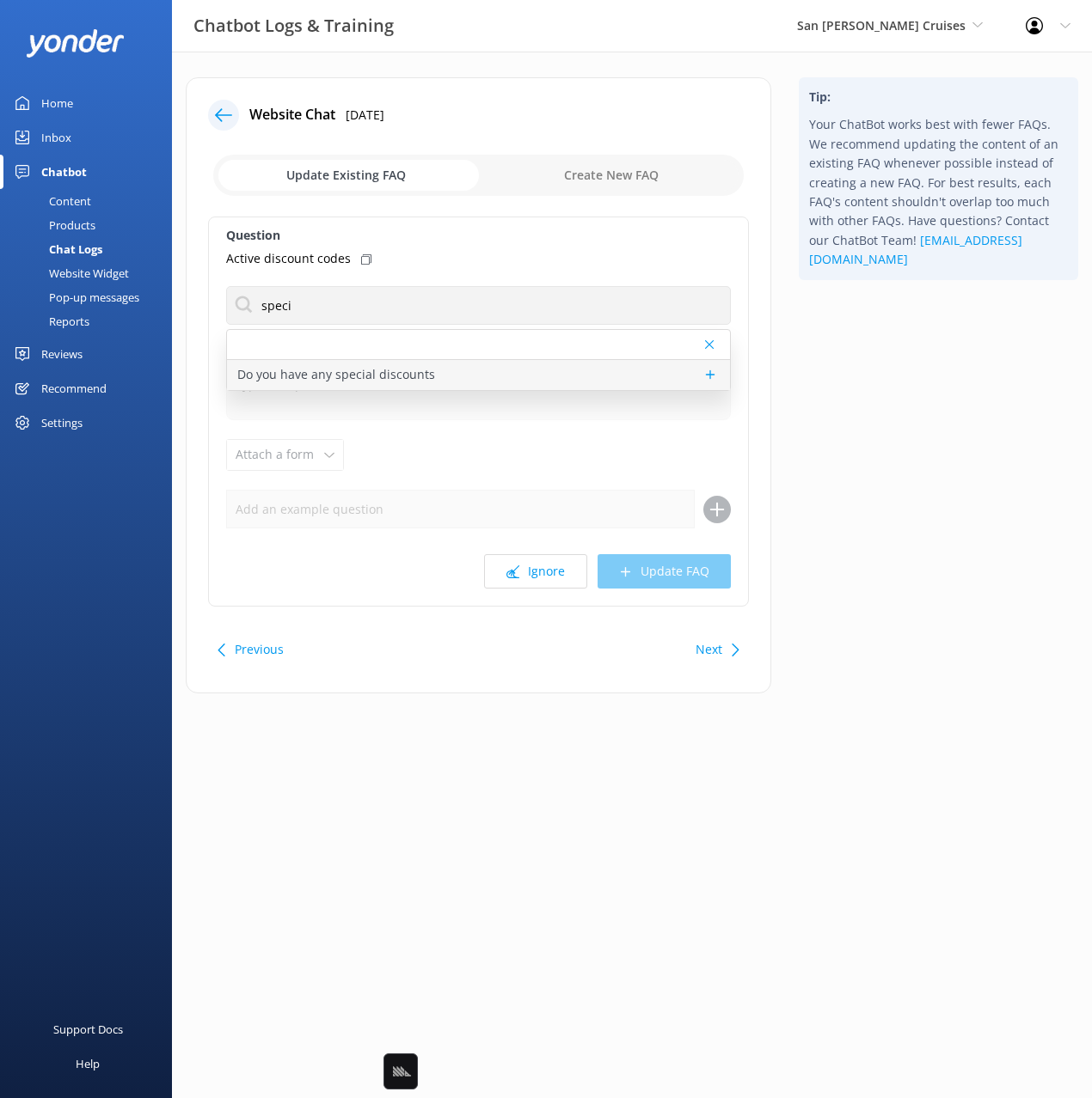
drag, startPoint x: 363, startPoint y: 255, endPoint x: 405, endPoint y: 370, distance: 122.4
click at [364, 258] on icon at bounding box center [366, 259] width 10 height 10
click at [409, 367] on p "Do you have any special discounts" at bounding box center [336, 375] width 198 height 19
type textarea "The best way to find out about new cruises & discount offerings is through our …"
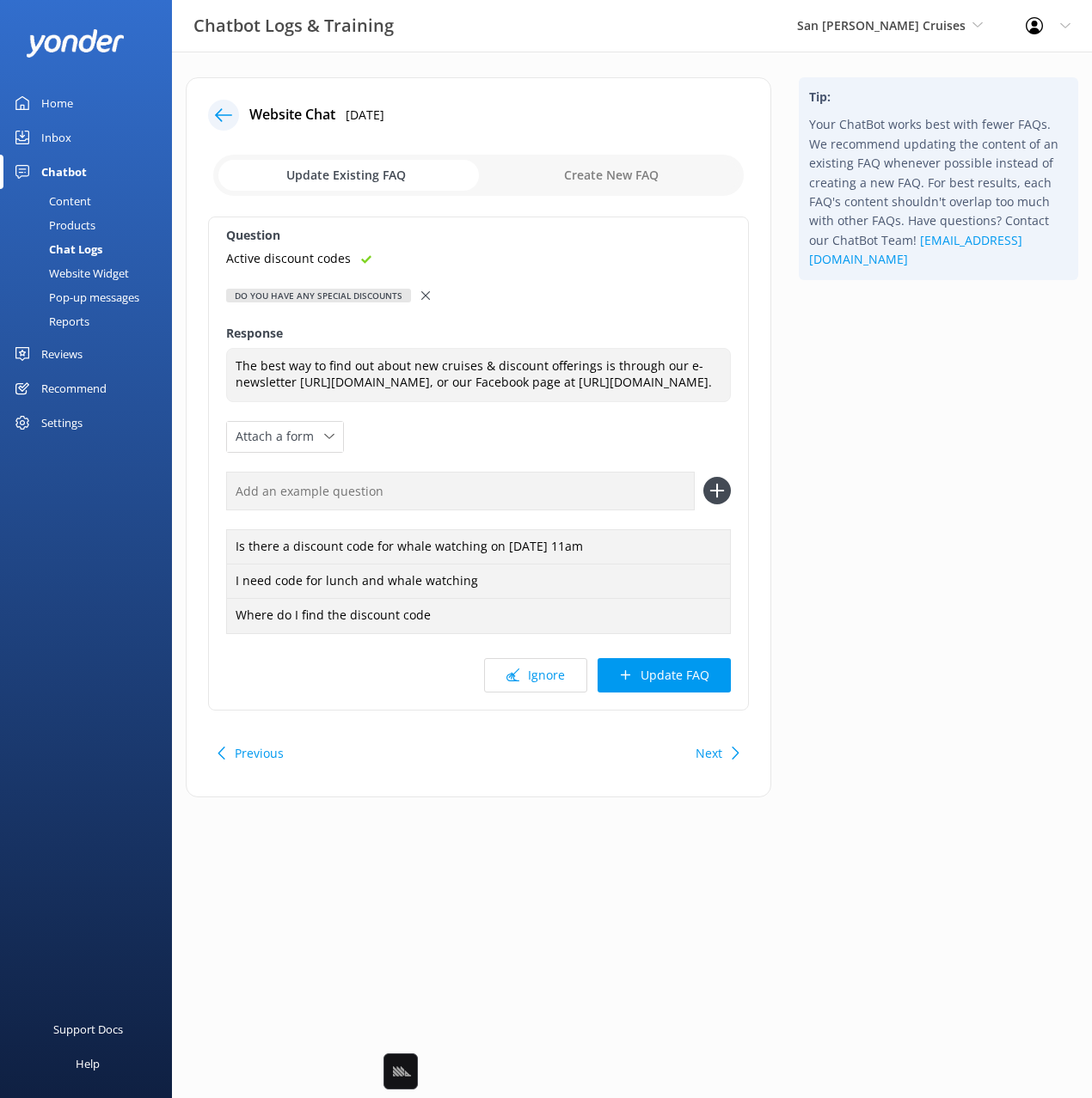
click at [551, 510] on input "text" at bounding box center [460, 491] width 468 height 38
paste input "Active discount codes"
type input "Active discount codes"
click at [714, 505] on icon at bounding box center [717, 491] width 27 height 27
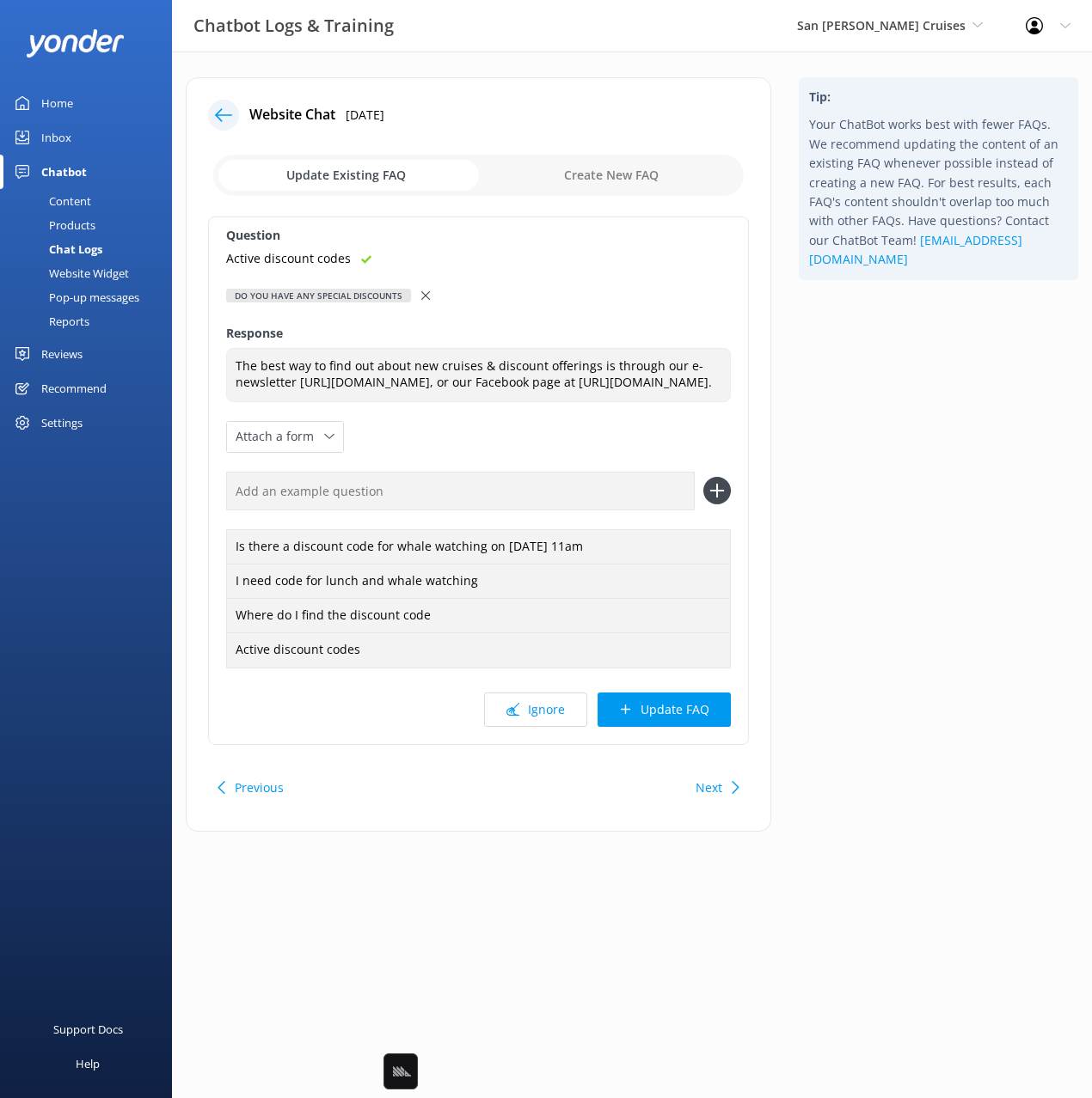
click at [701, 723] on button "Update FAQ" at bounding box center [663, 710] width 133 height 35
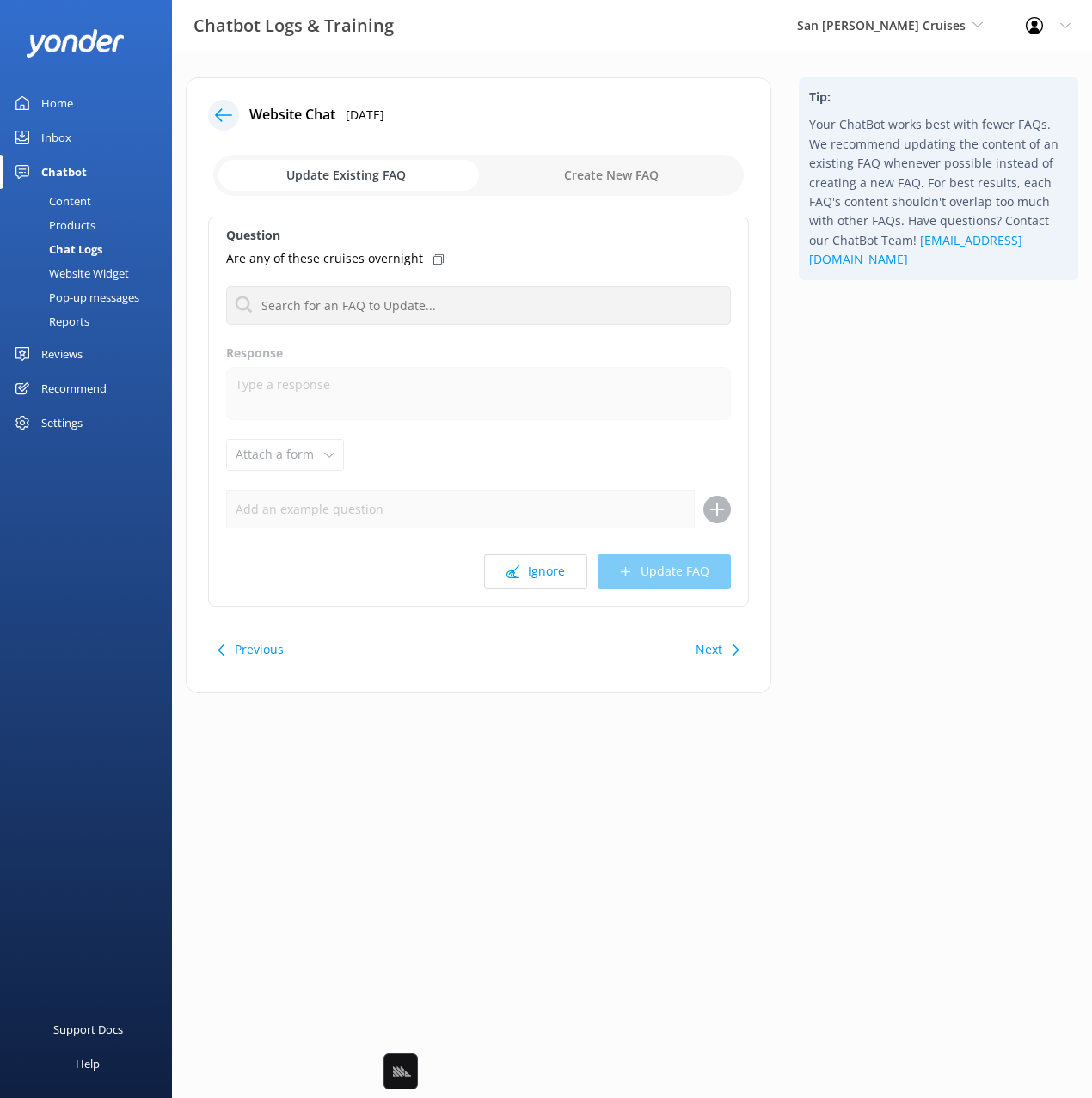
drag, startPoint x: 879, startPoint y: 669, endPoint x: 857, endPoint y: 686, distance: 27.8
click at [881, 674] on div "Tip: Your ChatBot works best with fewer FAQs. We recommend updating the content…" at bounding box center [938, 394] width 307 height 634
drag, startPoint x: 901, startPoint y: 517, endPoint x: 765, endPoint y: 463, distance: 146.3
click at [901, 517] on div "Tip: Your ChatBot works best with fewer FAQs. We recommend updating the content…" at bounding box center [938, 394] width 307 height 634
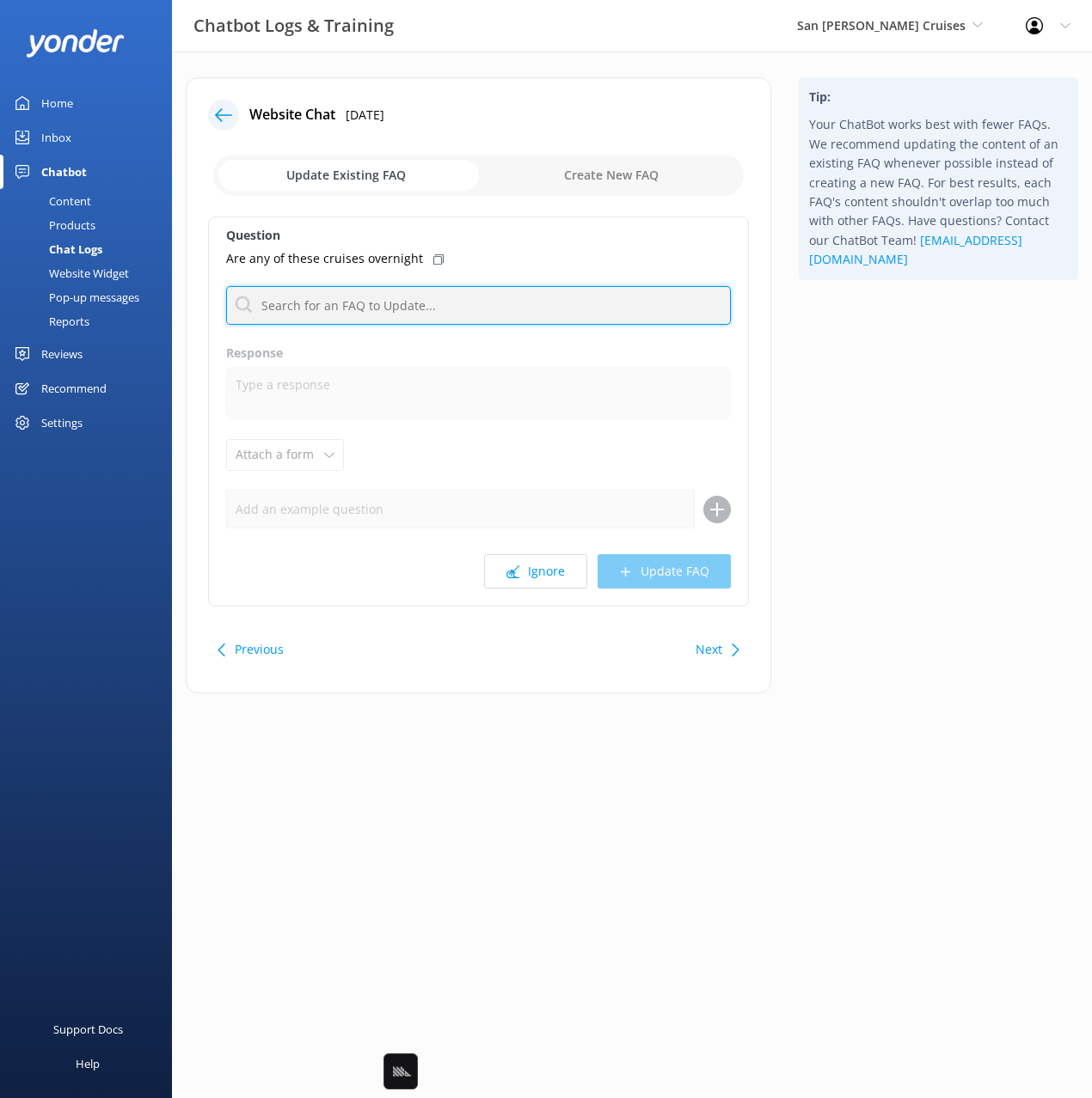
click at [466, 312] on input "text" at bounding box center [478, 306] width 505 height 38
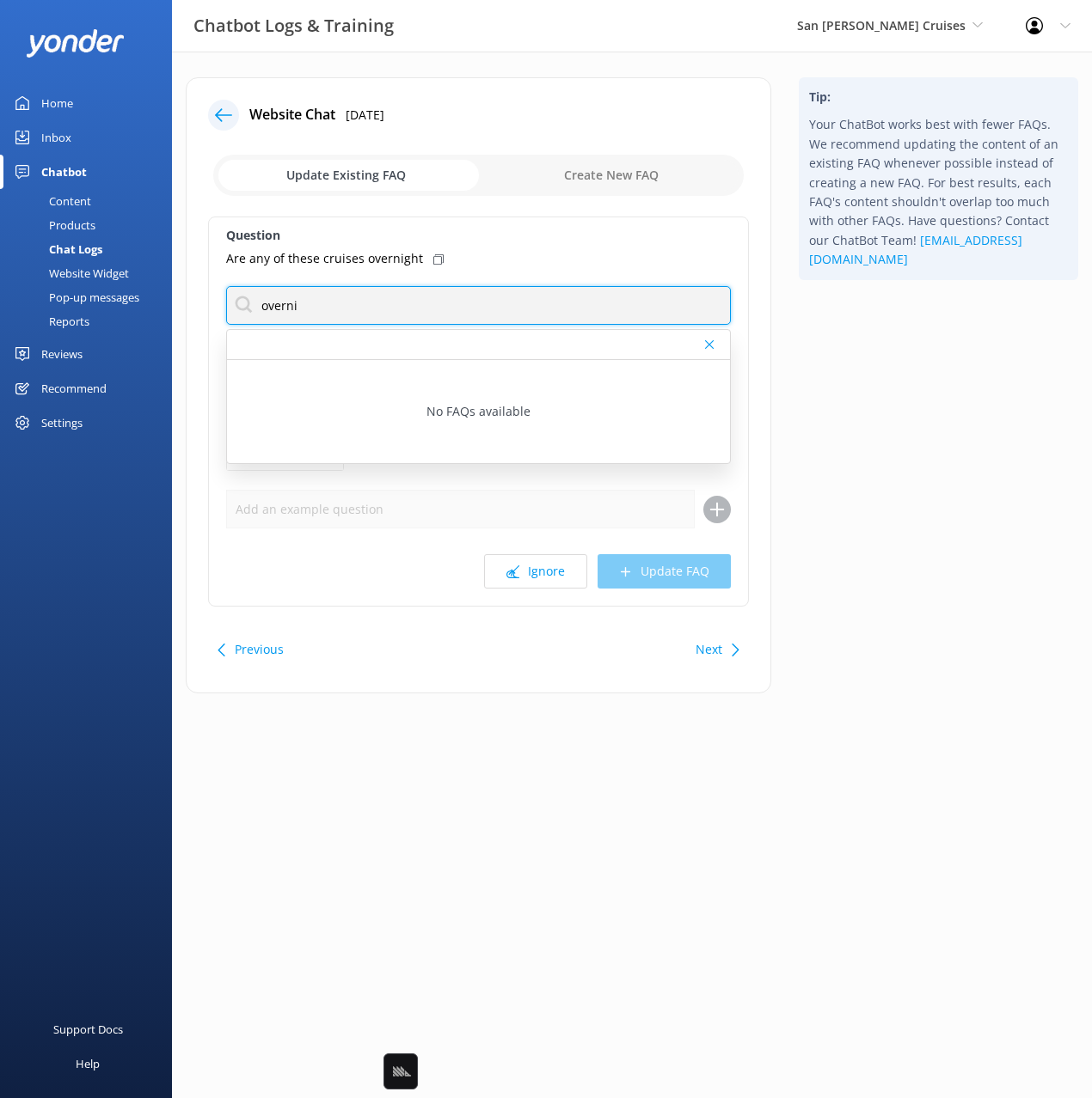
type input "overni"
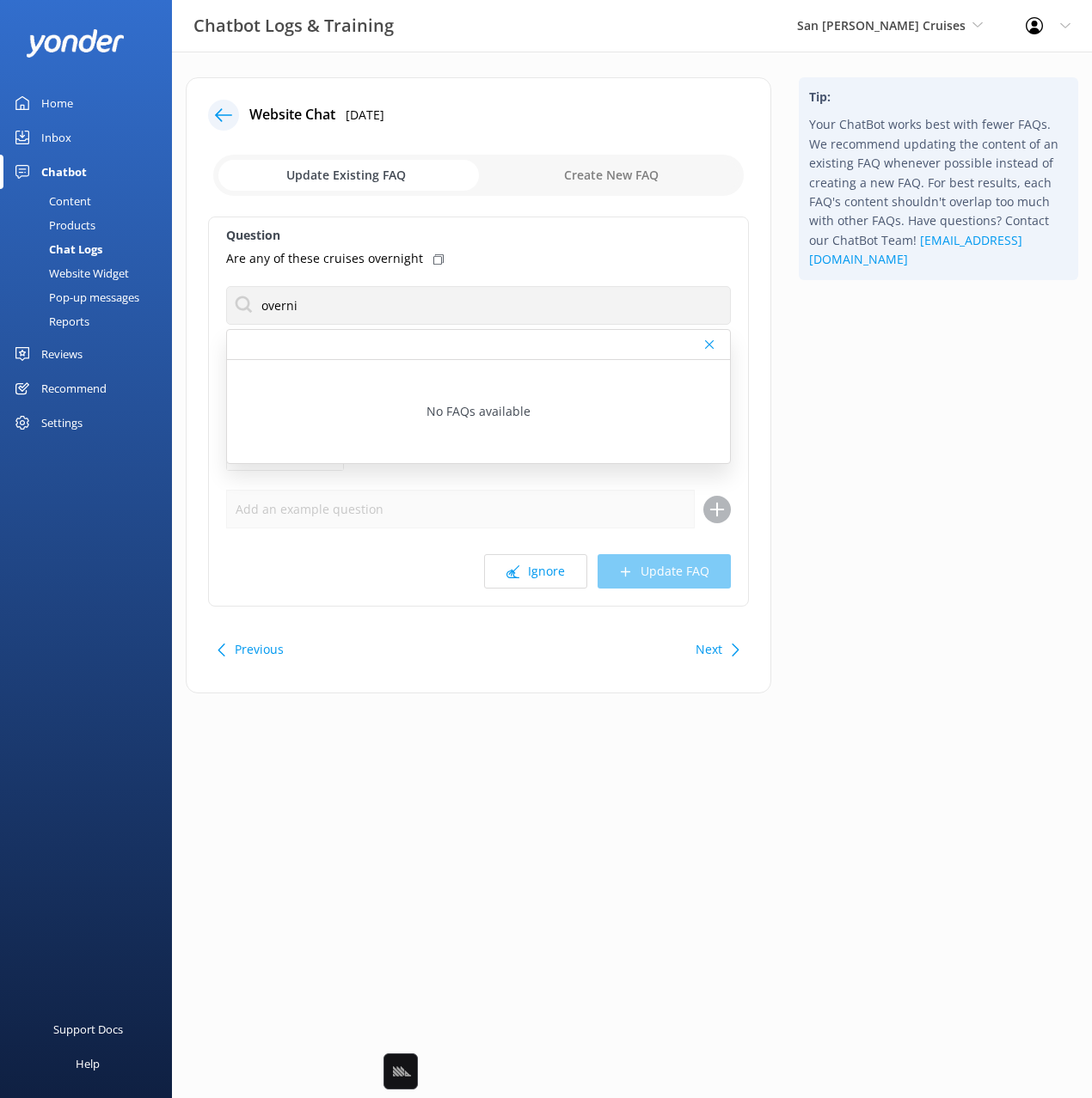
drag, startPoint x: 904, startPoint y: 491, endPoint x: 887, endPoint y: 490, distance: 17.0
click at [901, 490] on div "Tip: Your ChatBot works best with fewer FAQs. We recommend updating the content…" at bounding box center [938, 394] width 307 height 634
click at [890, 488] on div "Tip: Your ChatBot works best with fewer FAQs. We recommend updating the content…" at bounding box center [938, 394] width 307 height 634
drag, startPoint x: 944, startPoint y: 622, endPoint x: 897, endPoint y: 617, distance: 47.3
click at [943, 622] on div "Tip: Your ChatBot works best with fewer FAQs. We recommend updating the content…" at bounding box center [938, 394] width 307 height 634
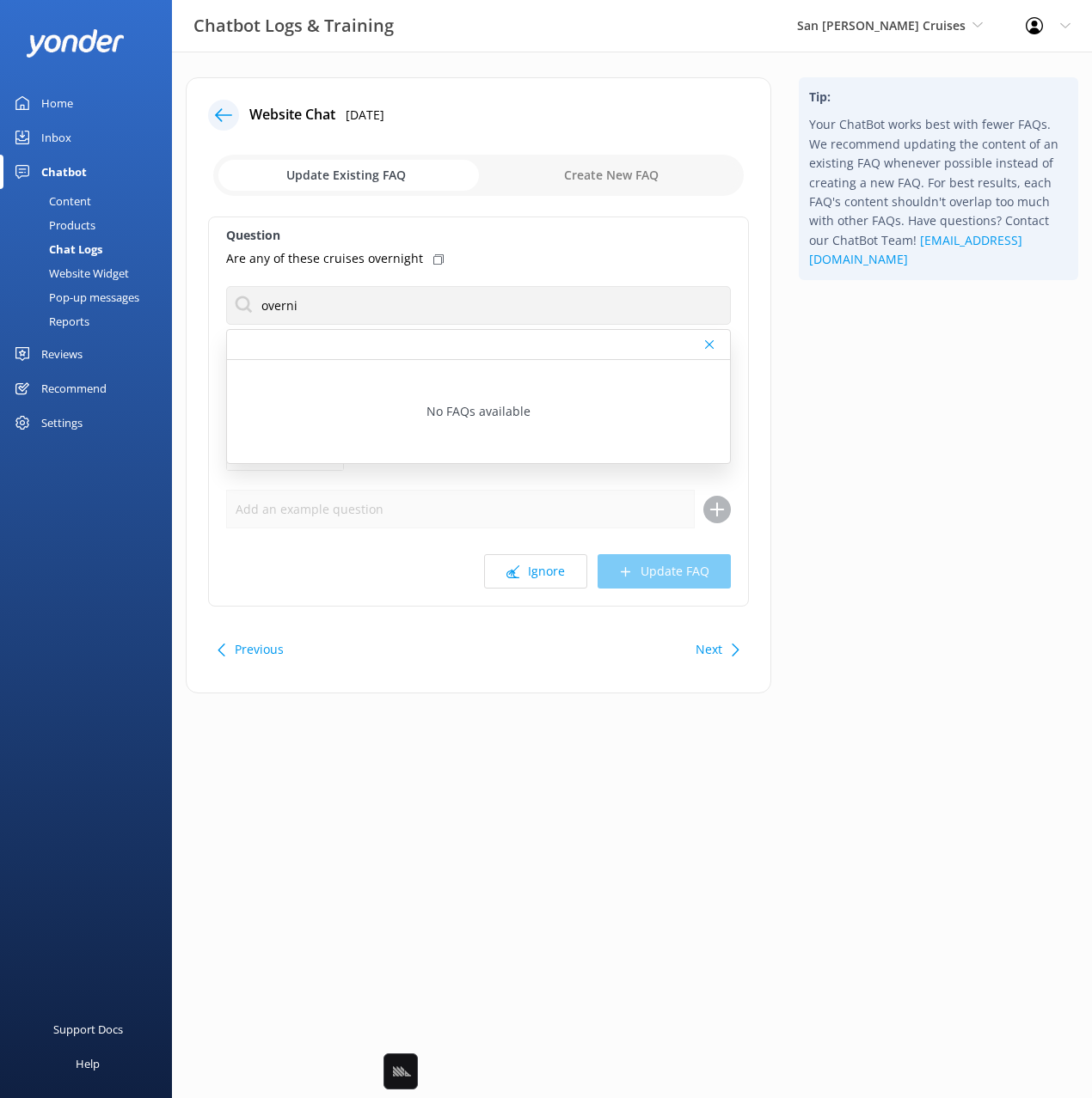
click at [721, 645] on button "Next" at bounding box center [708, 650] width 27 height 35
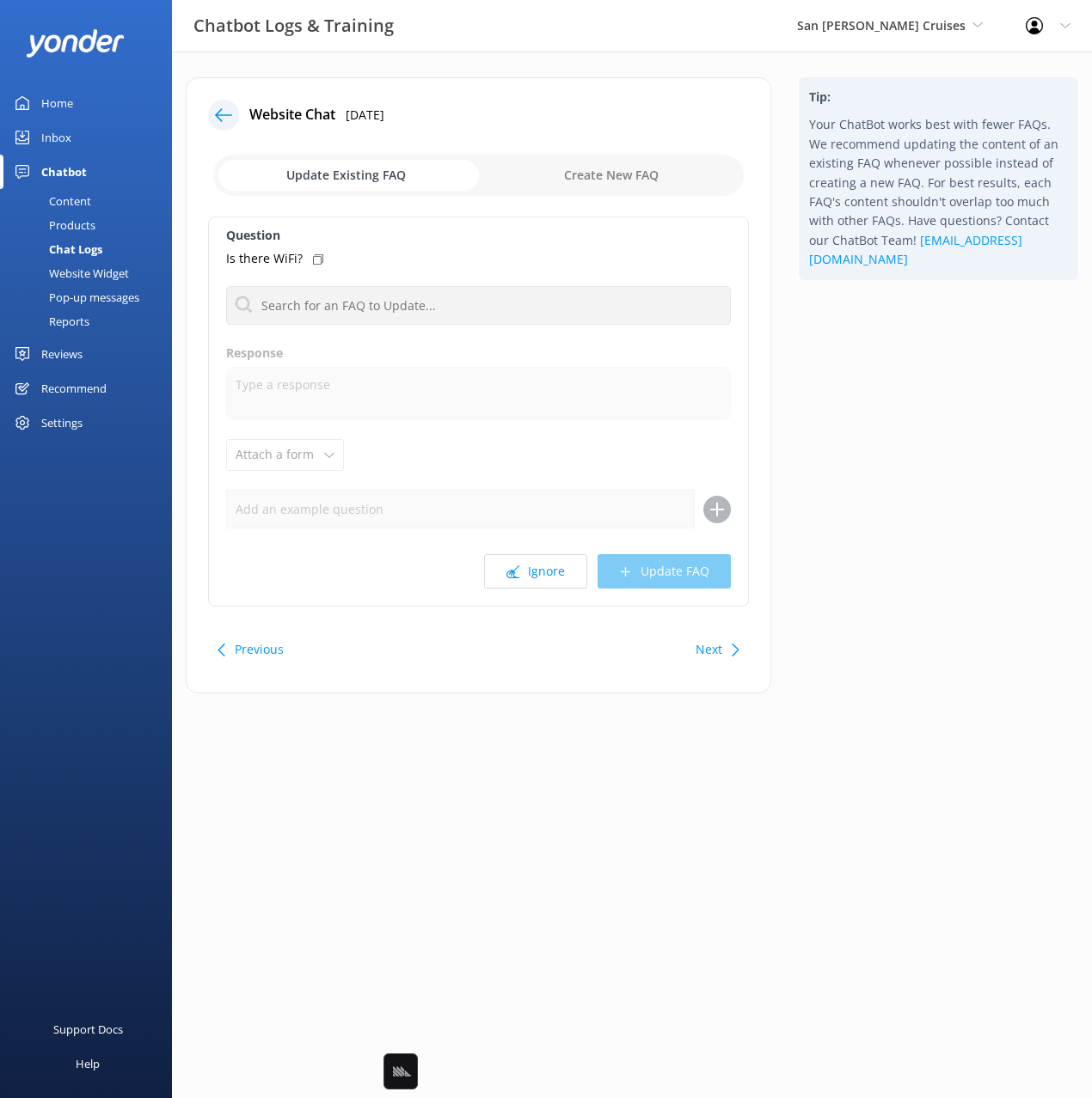
drag, startPoint x: 992, startPoint y: 643, endPoint x: 976, endPoint y: 641, distance: 16.1
click at [992, 643] on div "Tip: Your ChatBot works best with fewer FAQs. We recommend updating the content…" at bounding box center [938, 394] width 307 height 634
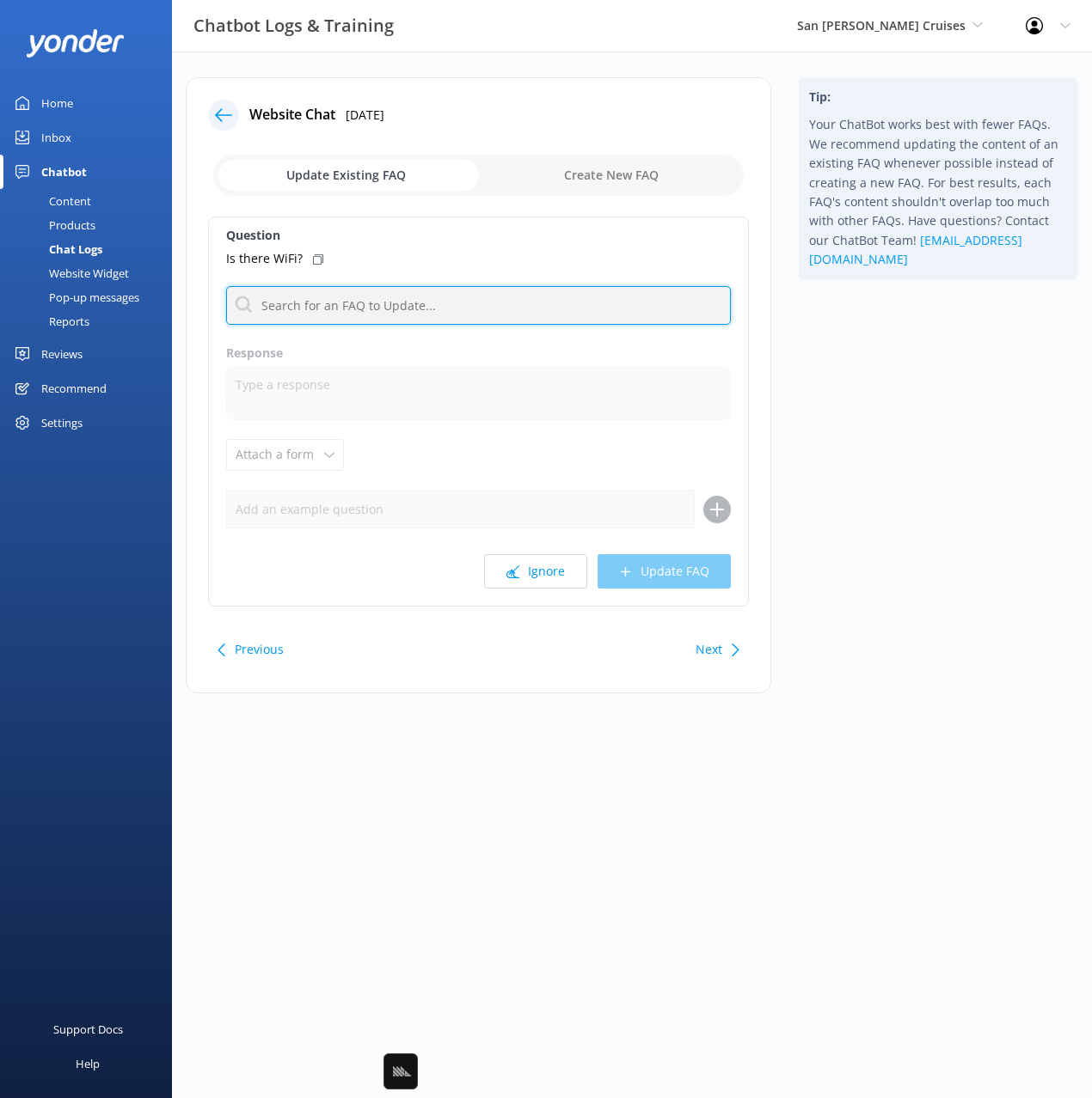
click at [421, 296] on input "text" at bounding box center [478, 306] width 505 height 38
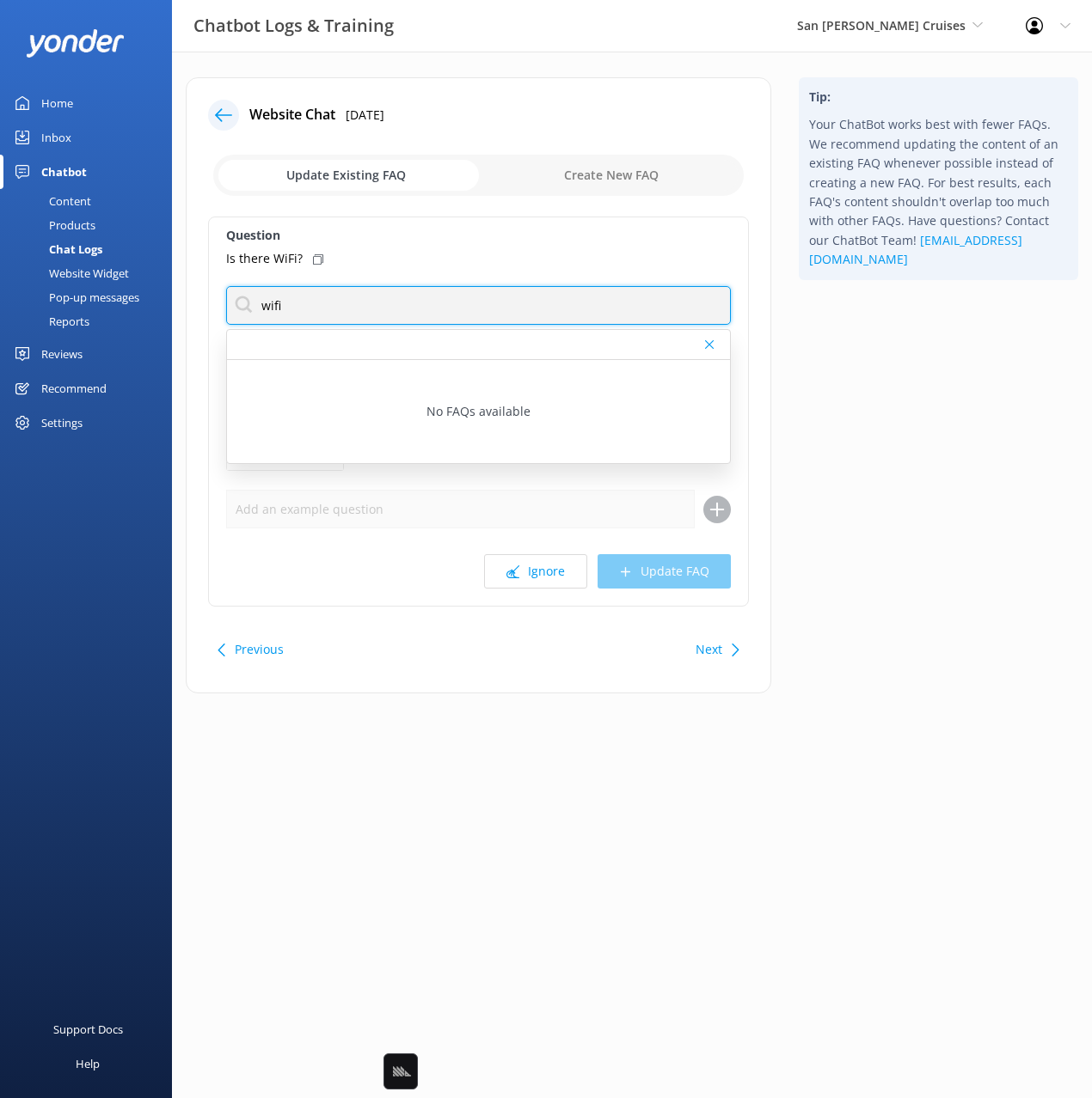
type input "wifi"
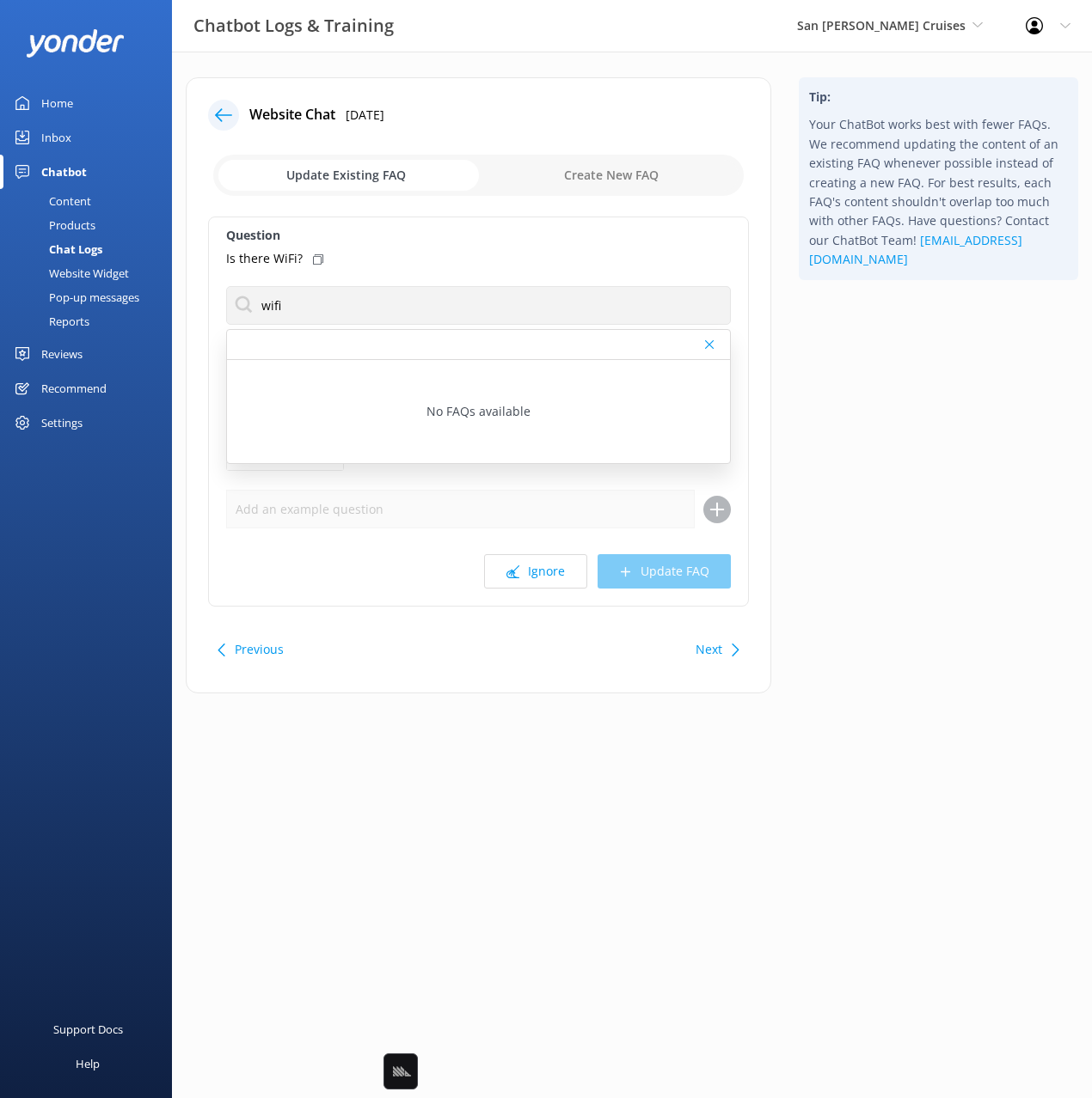
click at [847, 436] on div "Tip: Your ChatBot works best with fewer FAQs. We recommend updating the content…" at bounding box center [938, 394] width 307 height 634
click at [717, 649] on button "Next" at bounding box center [708, 650] width 27 height 35
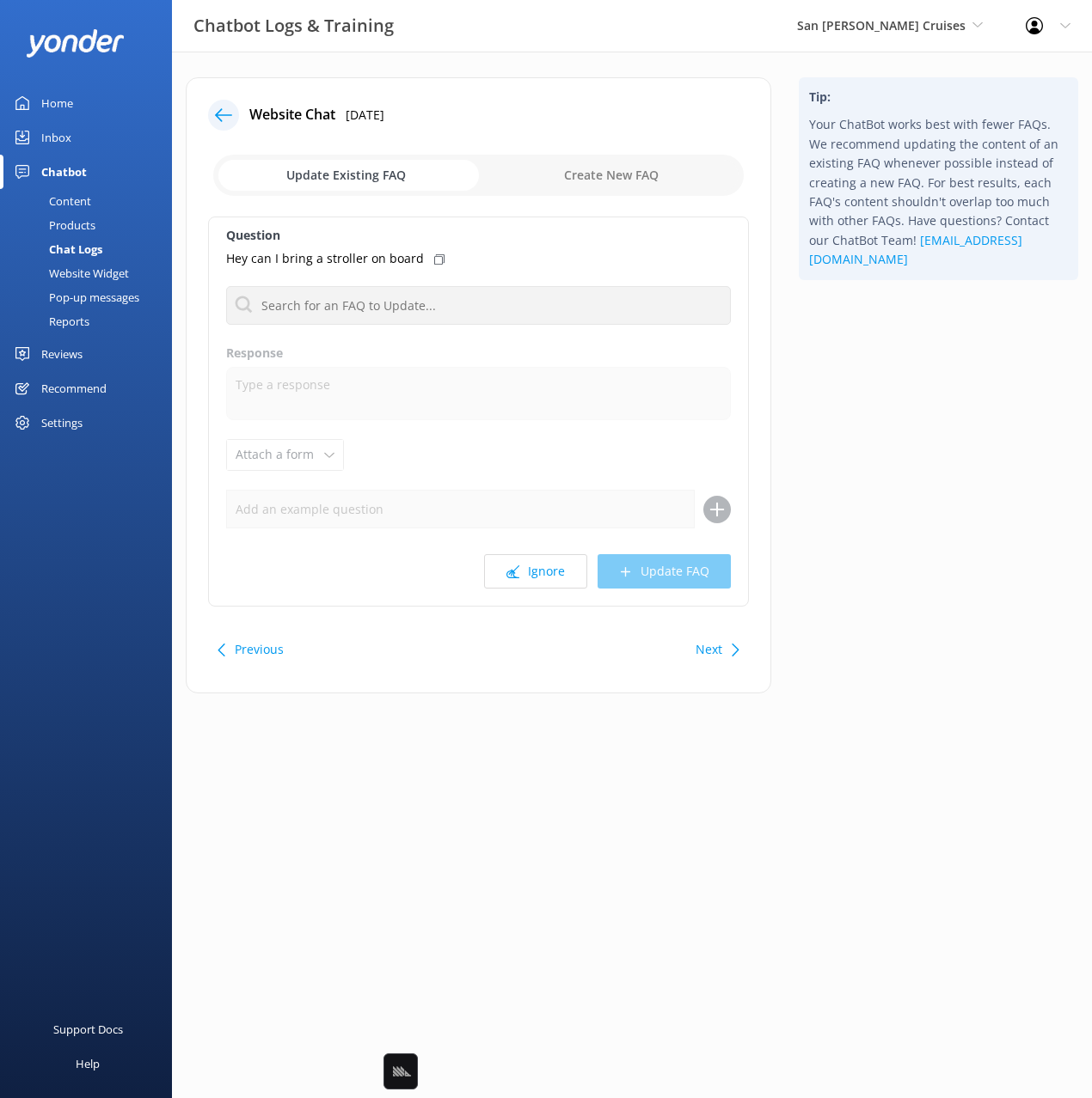
click at [863, 636] on div "Tip: Your ChatBot works best with fewer FAQs. We recommend updating the content…" at bounding box center [938, 394] width 307 height 634
click at [718, 649] on button "Next" at bounding box center [708, 650] width 27 height 35
click at [700, 648] on button "Next" at bounding box center [708, 650] width 27 height 35
click at [539, 569] on button "Ignore" at bounding box center [535, 571] width 104 height 35
click at [708, 653] on button "Next" at bounding box center [708, 650] width 27 height 35
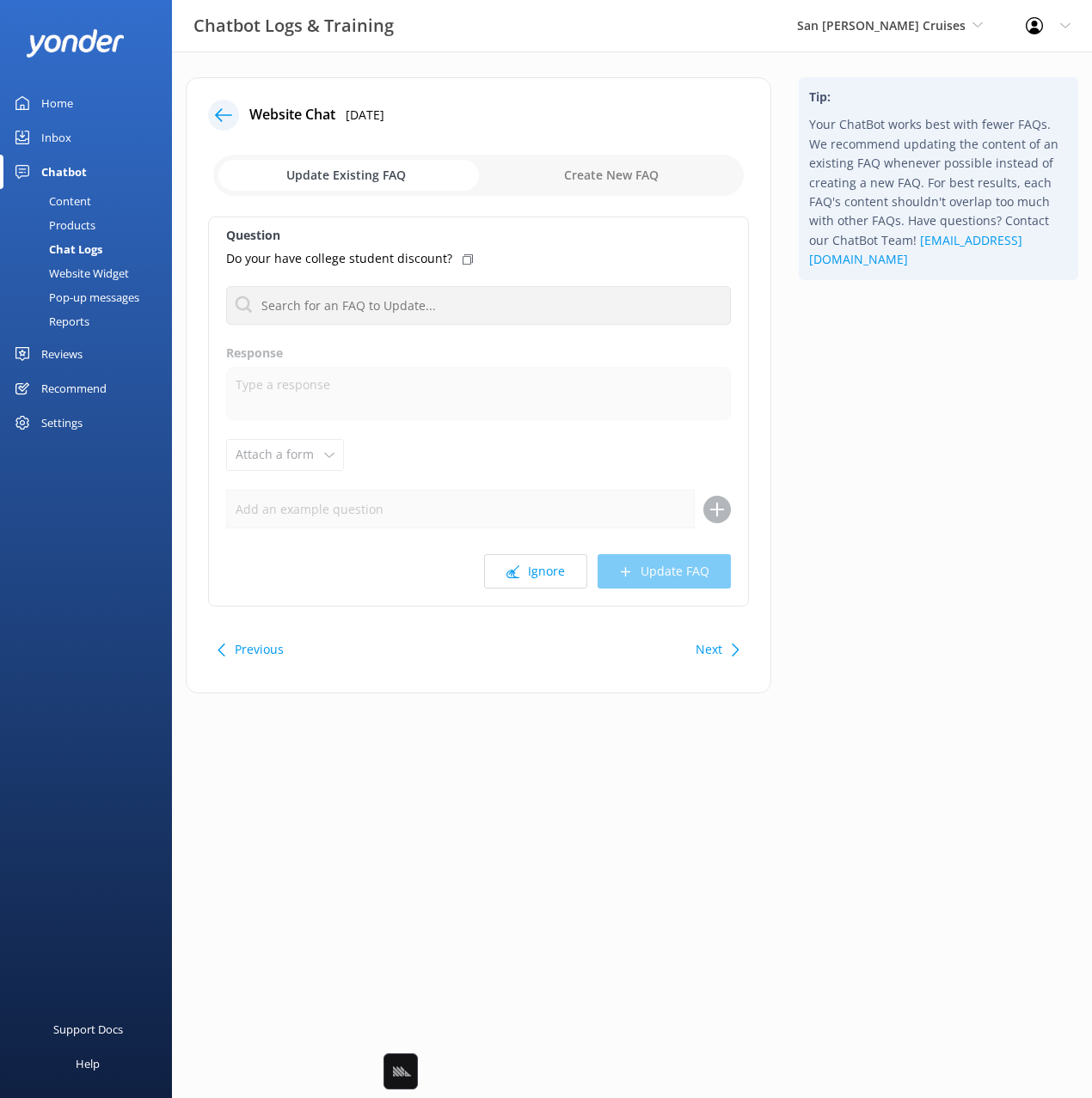
click at [708, 653] on button "Next" at bounding box center [708, 650] width 27 height 35
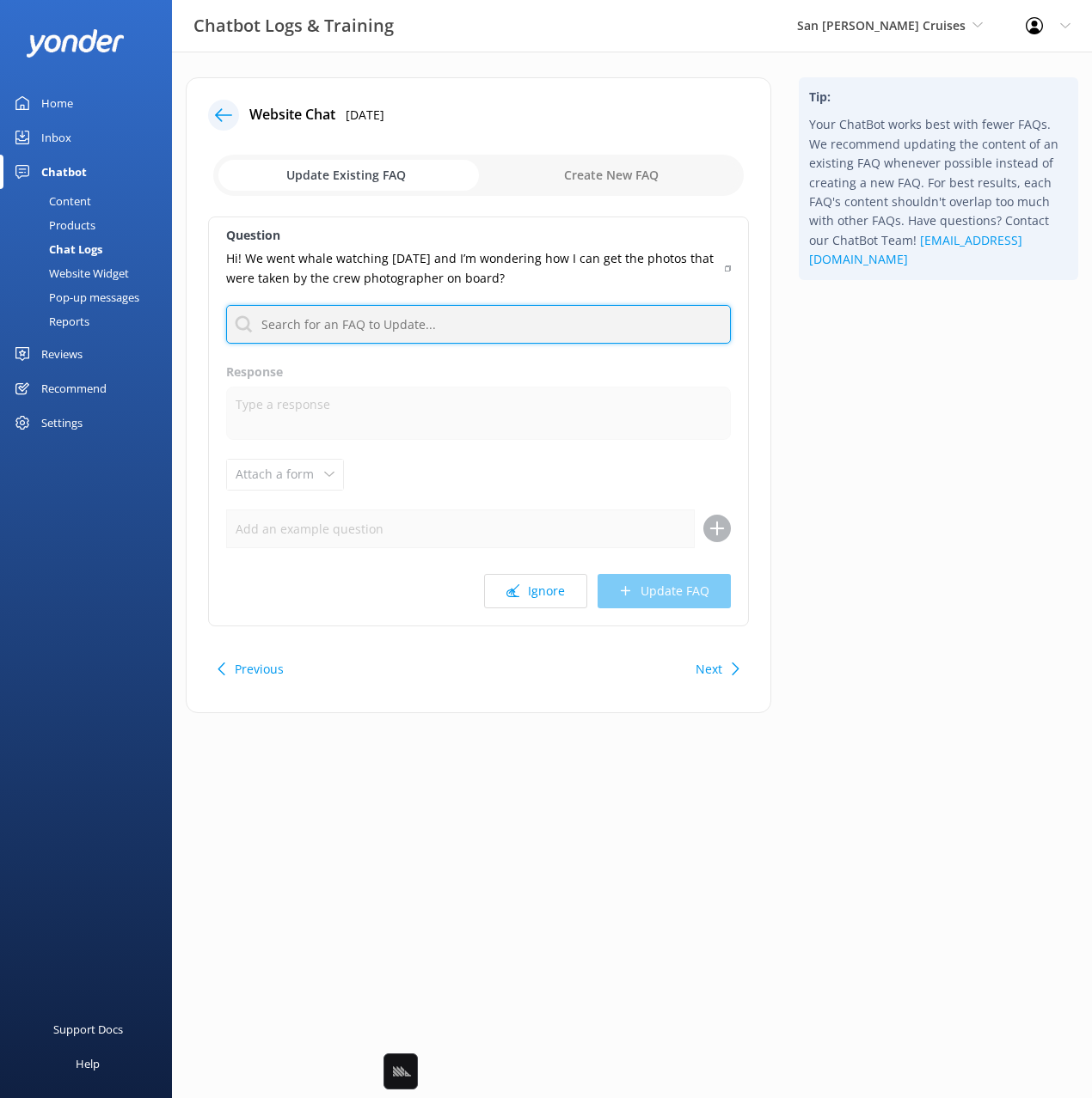
click at [567, 323] on input "text" at bounding box center [478, 324] width 505 height 38
type input "photo"
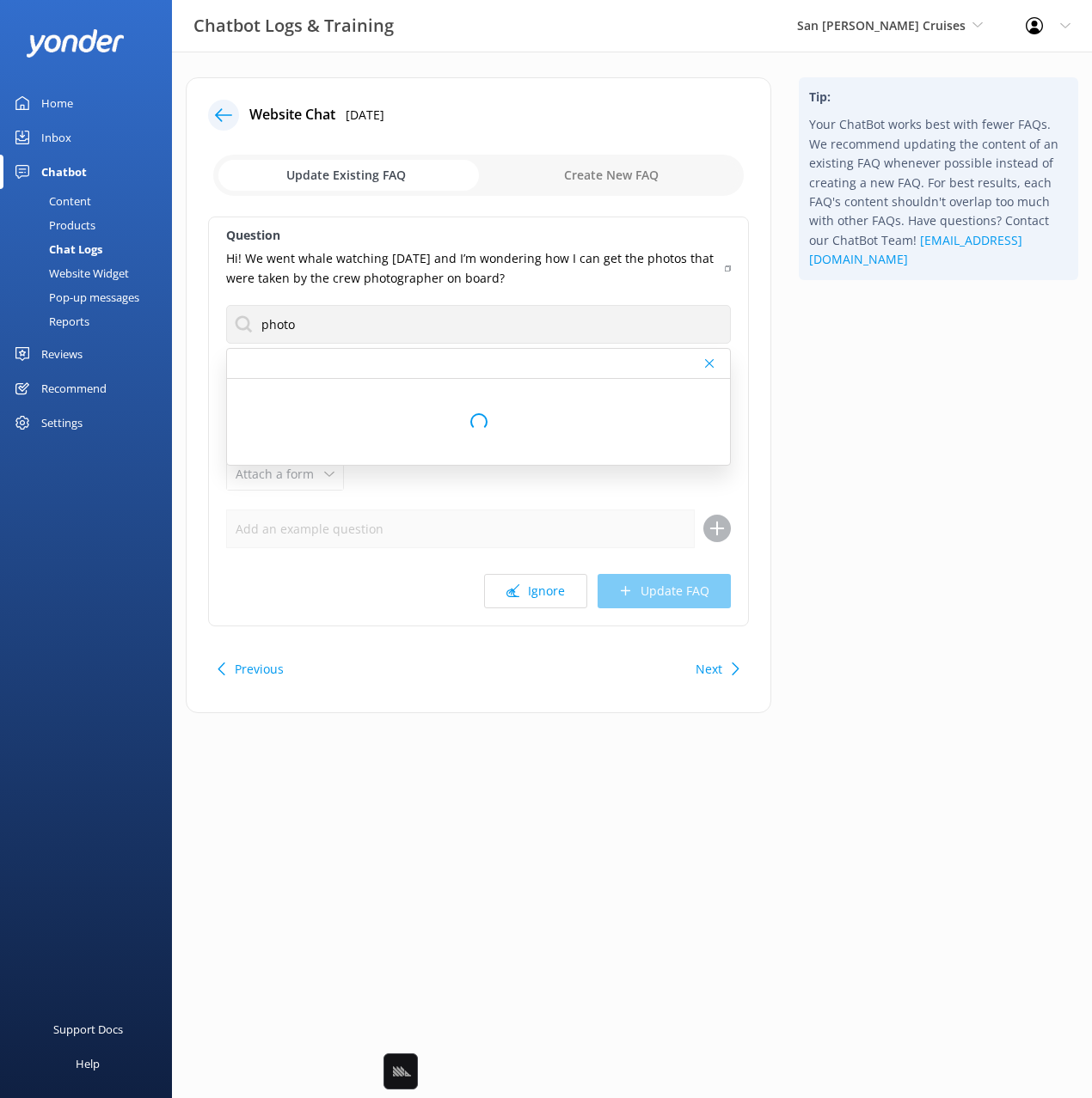
click at [870, 371] on div "Tip: Your ChatBot works best with fewer FAQs. We recommend updating the content…" at bounding box center [938, 403] width 307 height 653
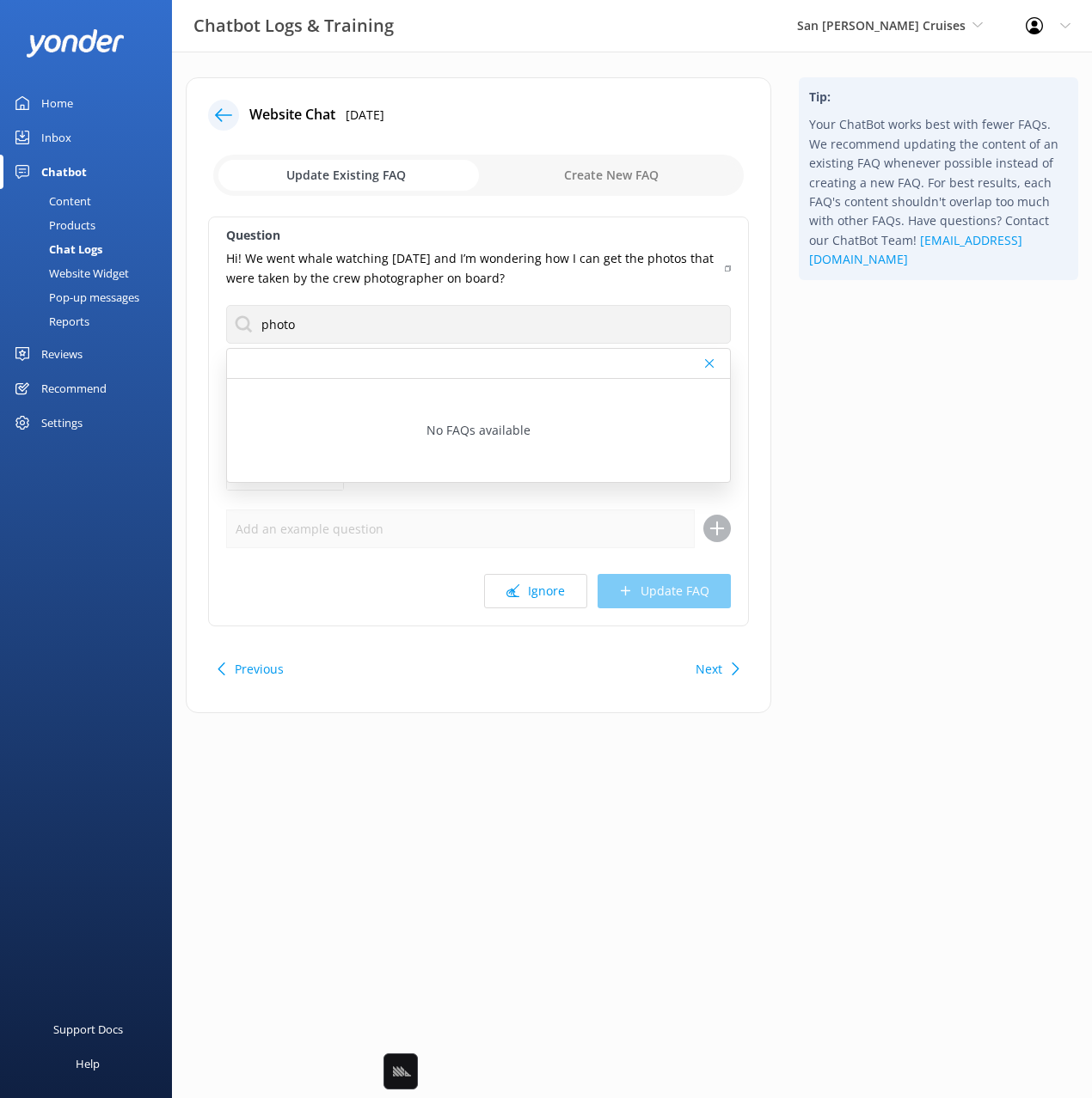
drag, startPoint x: 830, startPoint y: 615, endPoint x: 792, endPoint y: 636, distance: 43.4
click at [815, 622] on div "Tip: Your ChatBot works best with fewer FAQs. We recommend updating the content…" at bounding box center [938, 403] width 307 height 653
click at [705, 656] on button "Next" at bounding box center [708, 669] width 27 height 35
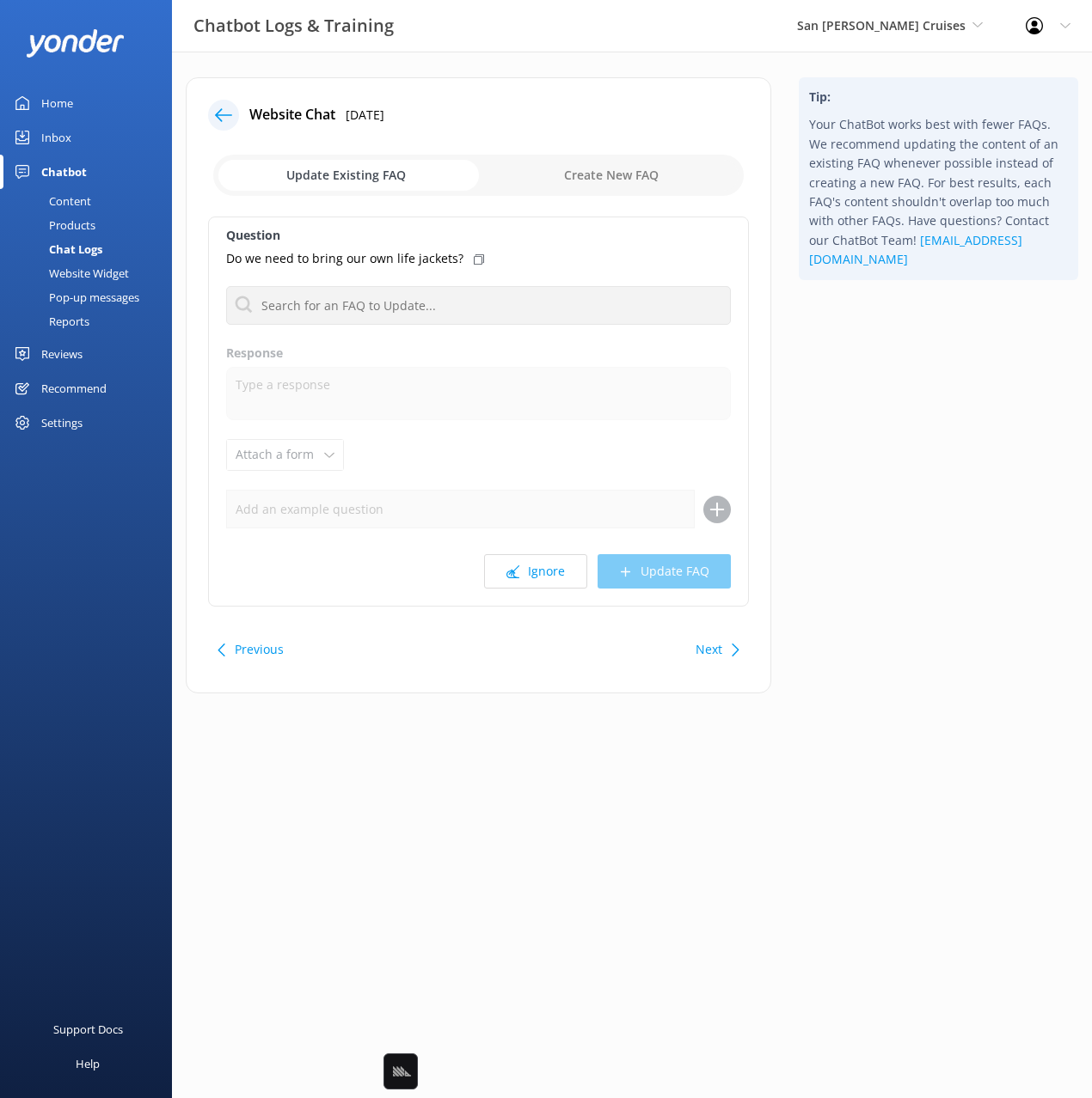
drag, startPoint x: 888, startPoint y: 594, endPoint x: 867, endPoint y: 603, distance: 22.8
click at [888, 595] on div "Tip: Your ChatBot works best with fewer FAQs. We recommend updating the content…" at bounding box center [938, 394] width 307 height 634
click at [721, 649] on button "Next" at bounding box center [708, 650] width 27 height 35
drag, startPoint x: 252, startPoint y: 654, endPoint x: 461, endPoint y: 530, distance: 243.0
click at [254, 653] on button "Previous" at bounding box center [258, 650] width 49 height 35
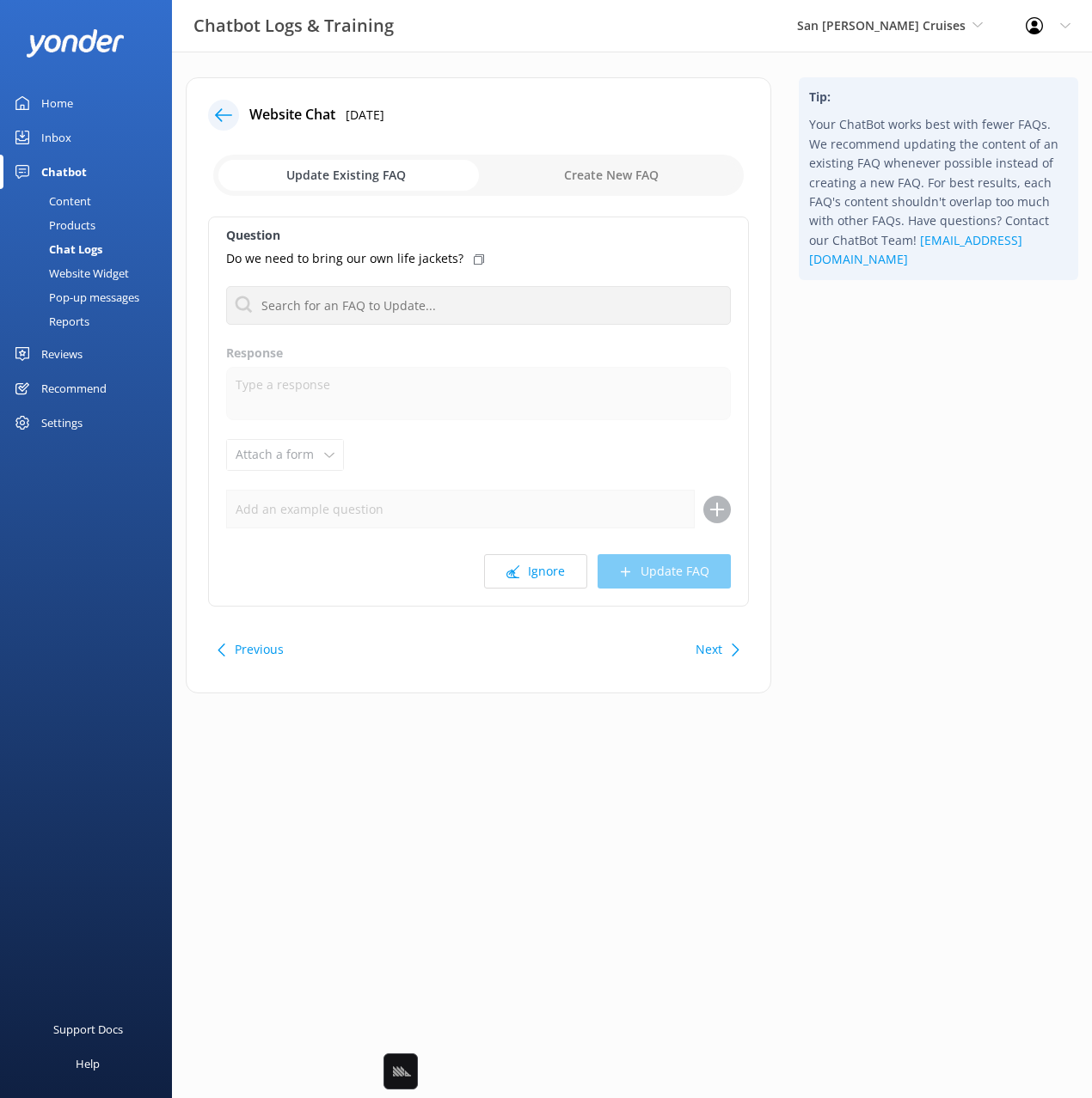
click at [718, 644] on button "Next" at bounding box center [708, 650] width 27 height 35
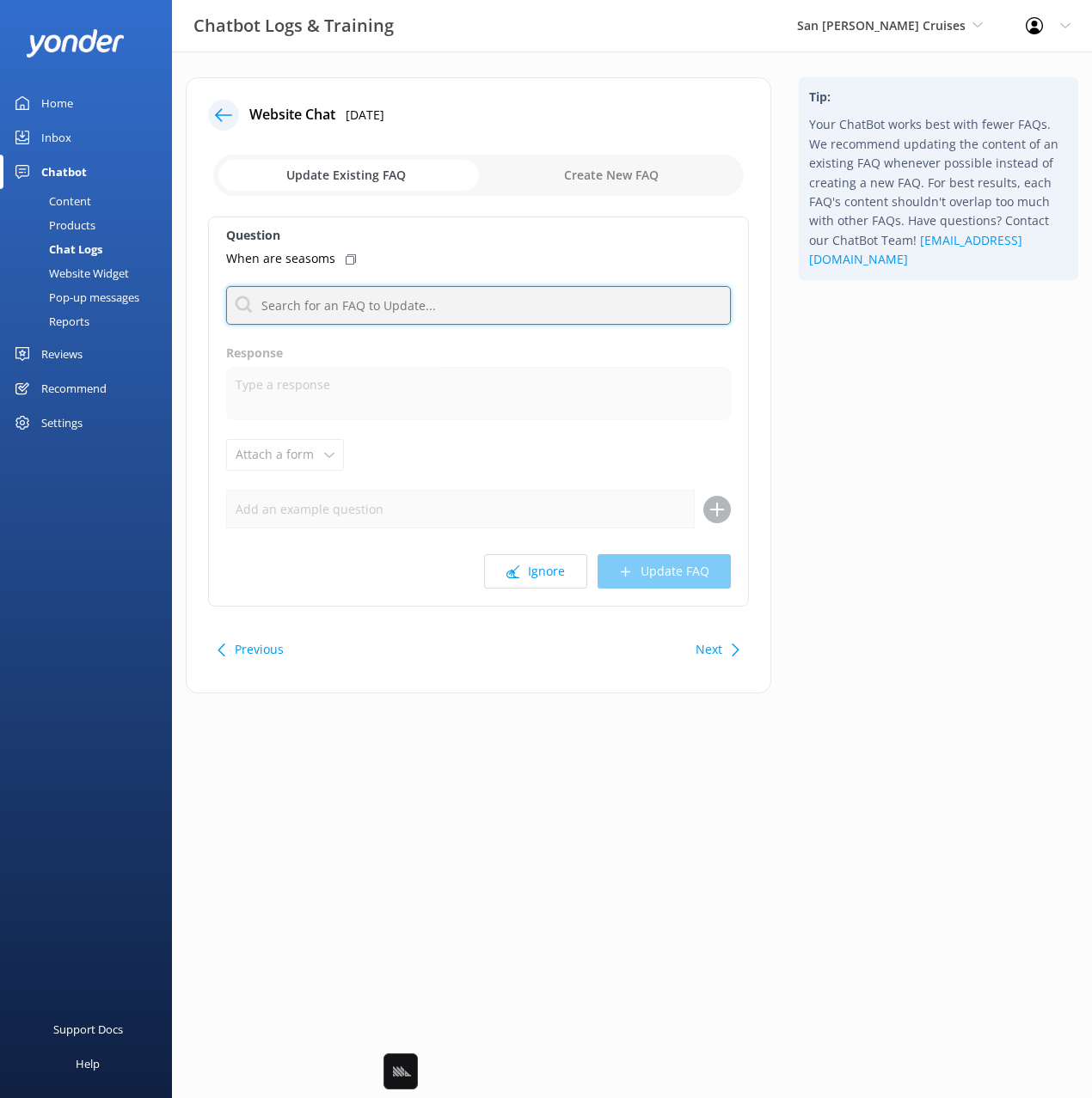
click at [291, 299] on input "text" at bounding box center [478, 306] width 505 height 38
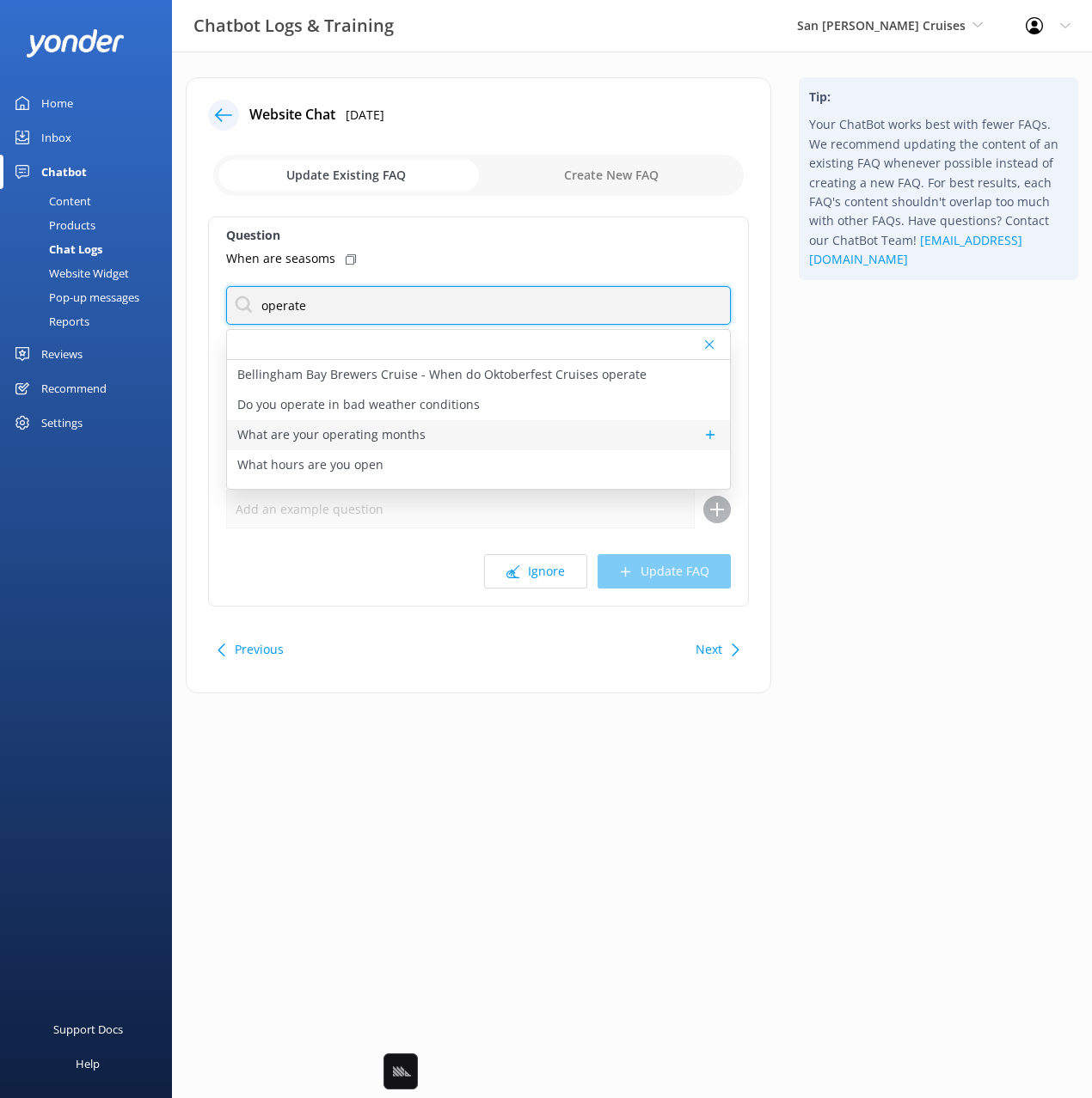
type input "operate"
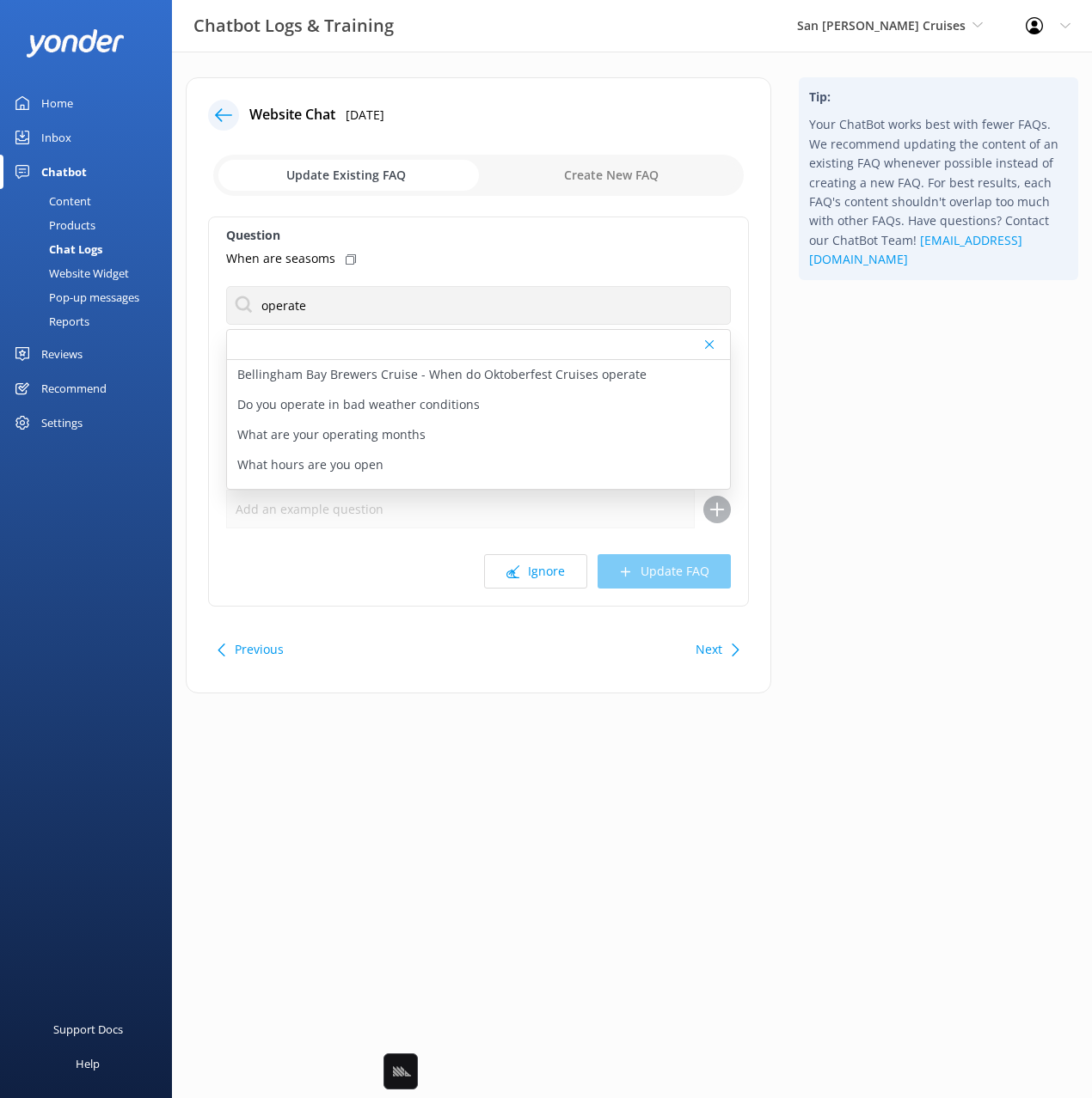
click at [388, 436] on p "What are your operating months" at bounding box center [332, 435] width 189 height 19
type textarea "San [PERSON_NAME] Cruises operates a variety of different tours seasonally Apri…"
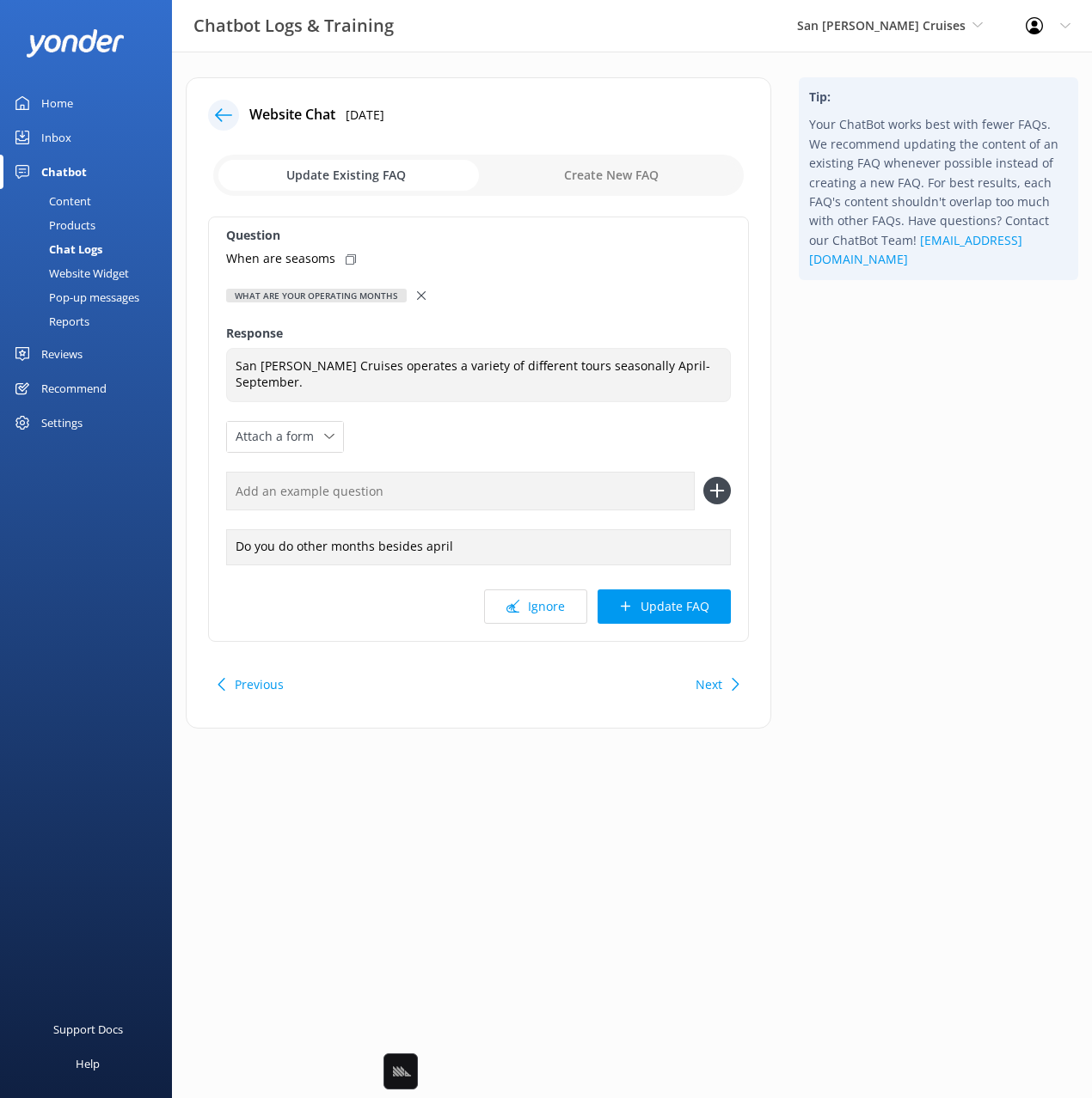
drag, startPoint x: 349, startPoint y: 259, endPoint x: 534, endPoint y: 514, distance: 315.0
click at [350, 260] on icon at bounding box center [350, 259] width 10 height 10
click at [557, 495] on input "text" at bounding box center [460, 491] width 468 height 38
paste input "When are seasoms"
type input "When are seasoms"
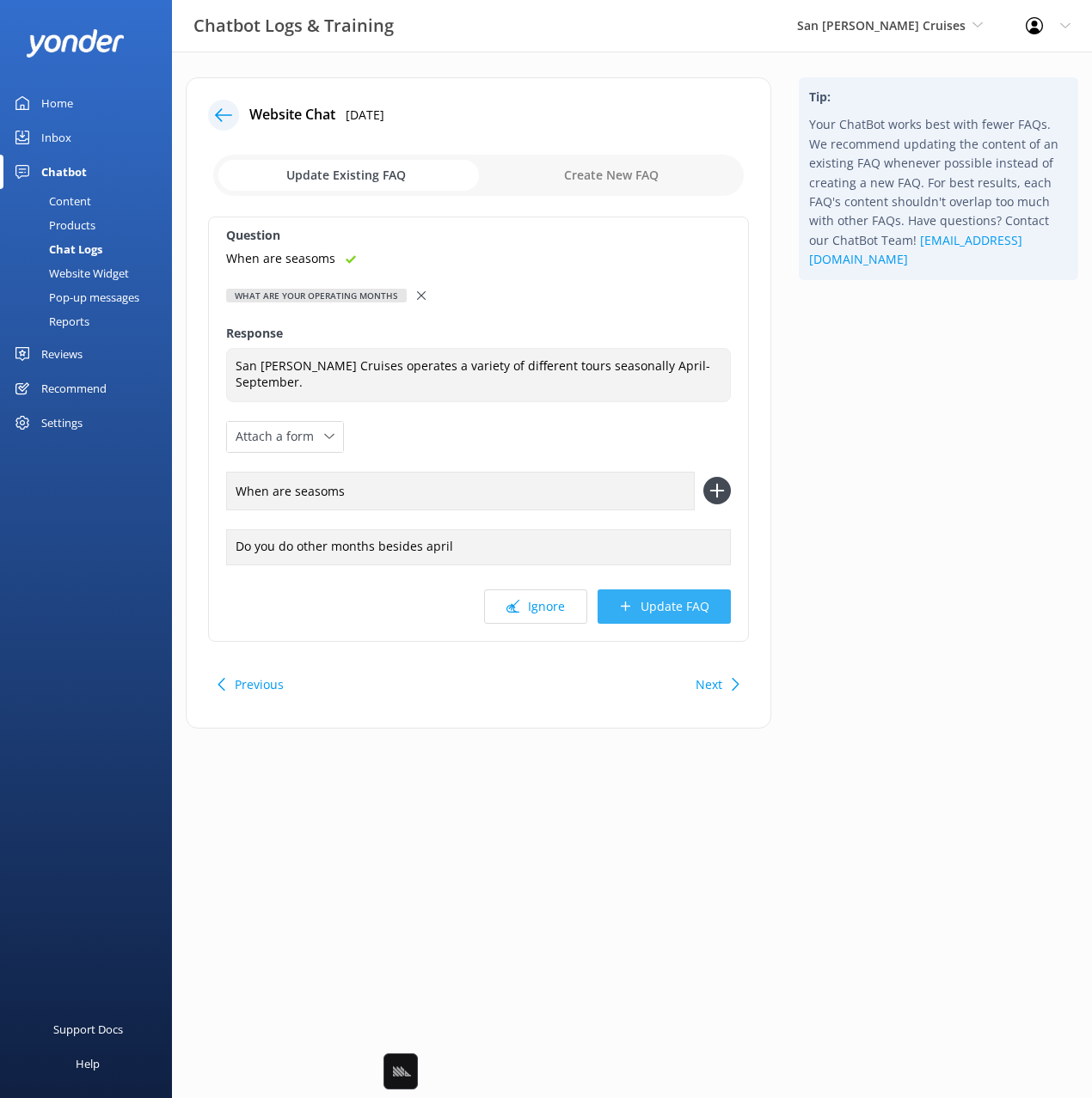
drag, startPoint x: 717, startPoint y: 494, endPoint x: 696, endPoint y: 626, distance: 133.7
click at [717, 495] on use at bounding box center [717, 491] width 15 height 15
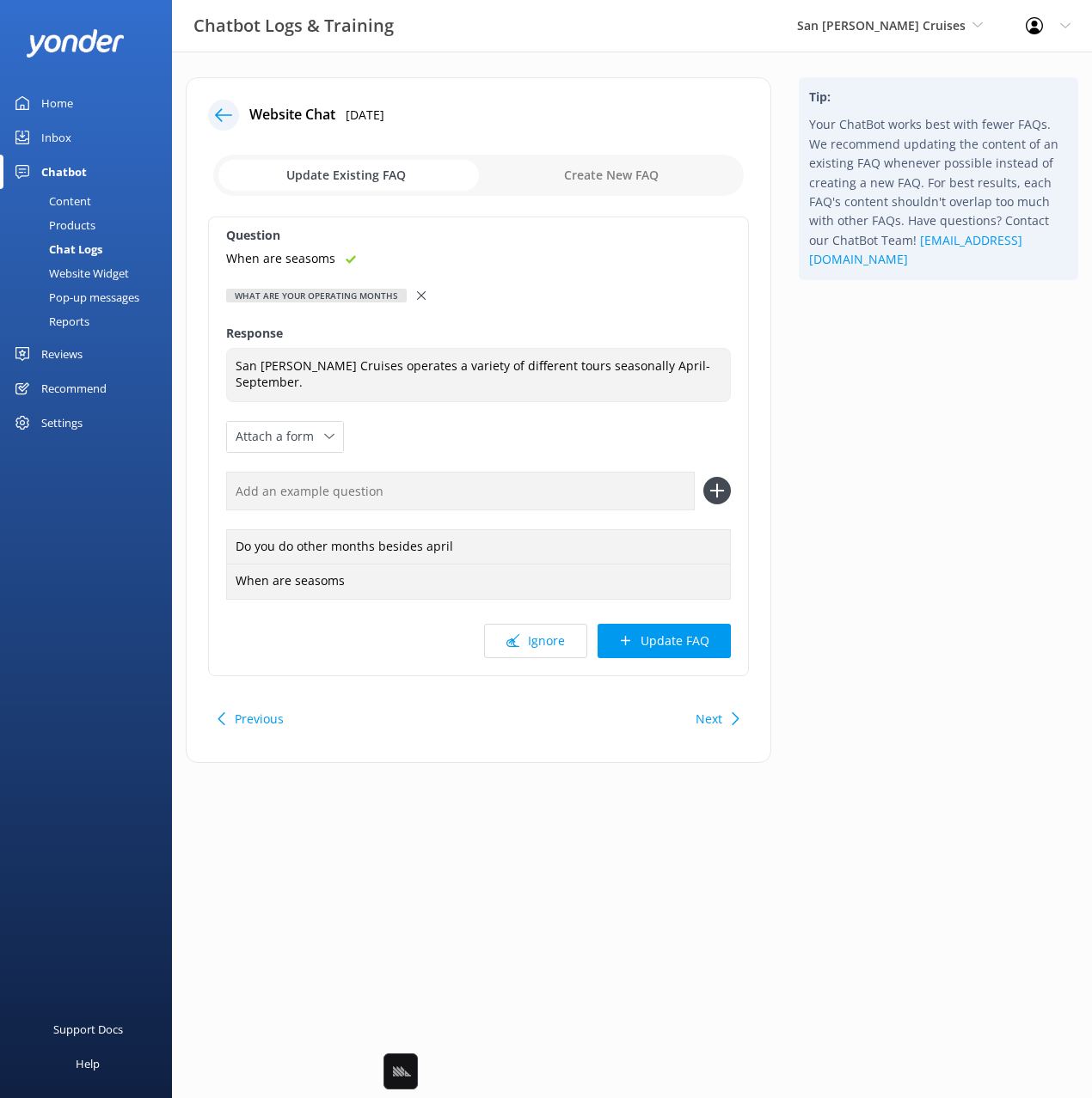
click at [698, 644] on button "Update FAQ" at bounding box center [663, 641] width 133 height 35
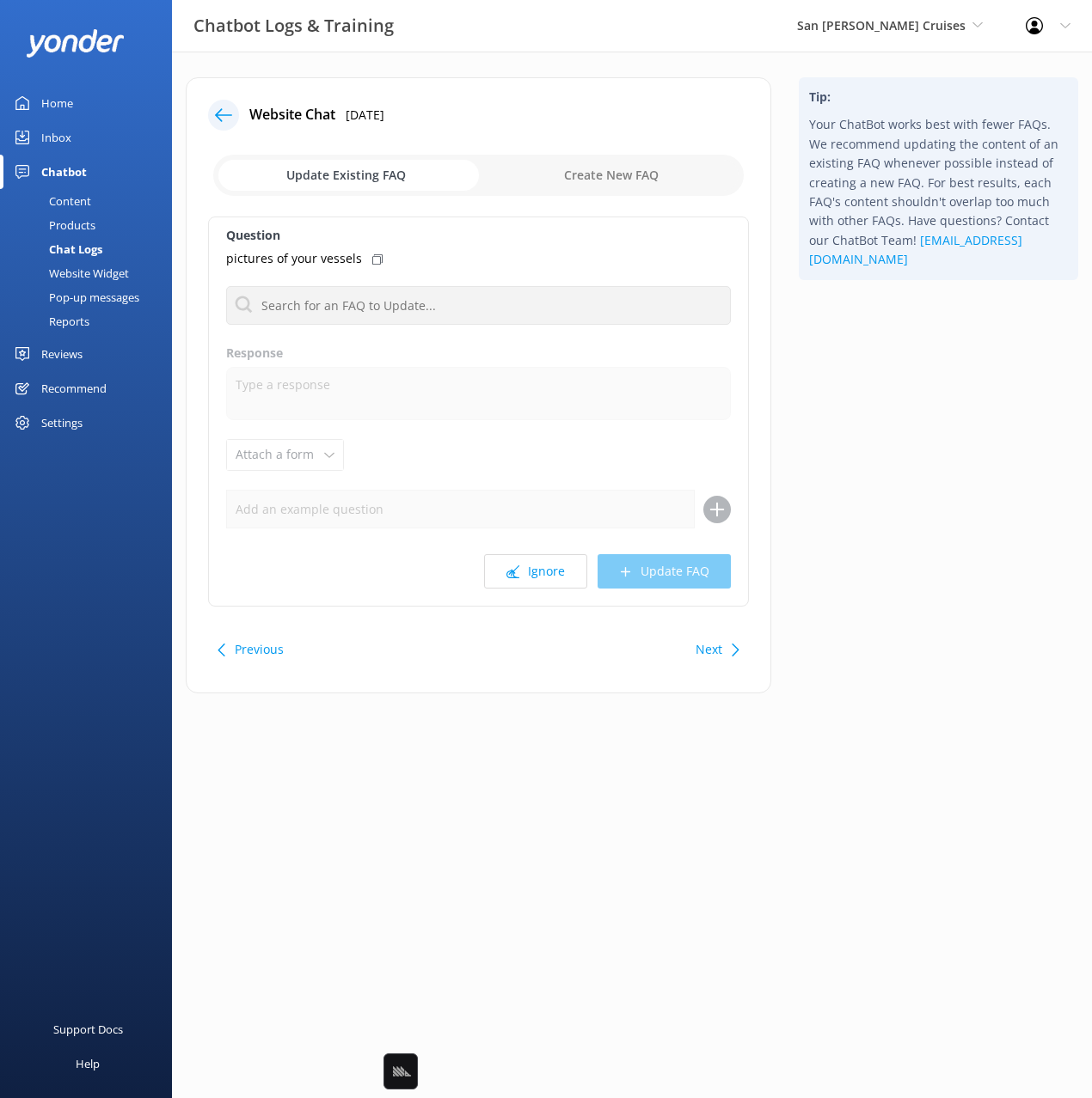
click at [911, 566] on div "Tip: Your ChatBot works best with fewer FAQs. We recommend updating the content…" at bounding box center [938, 394] width 307 height 634
click at [693, 652] on div "Next" at bounding box center [715, 650] width 53 height 35
click at [703, 652] on button "Next" at bounding box center [708, 650] width 27 height 35
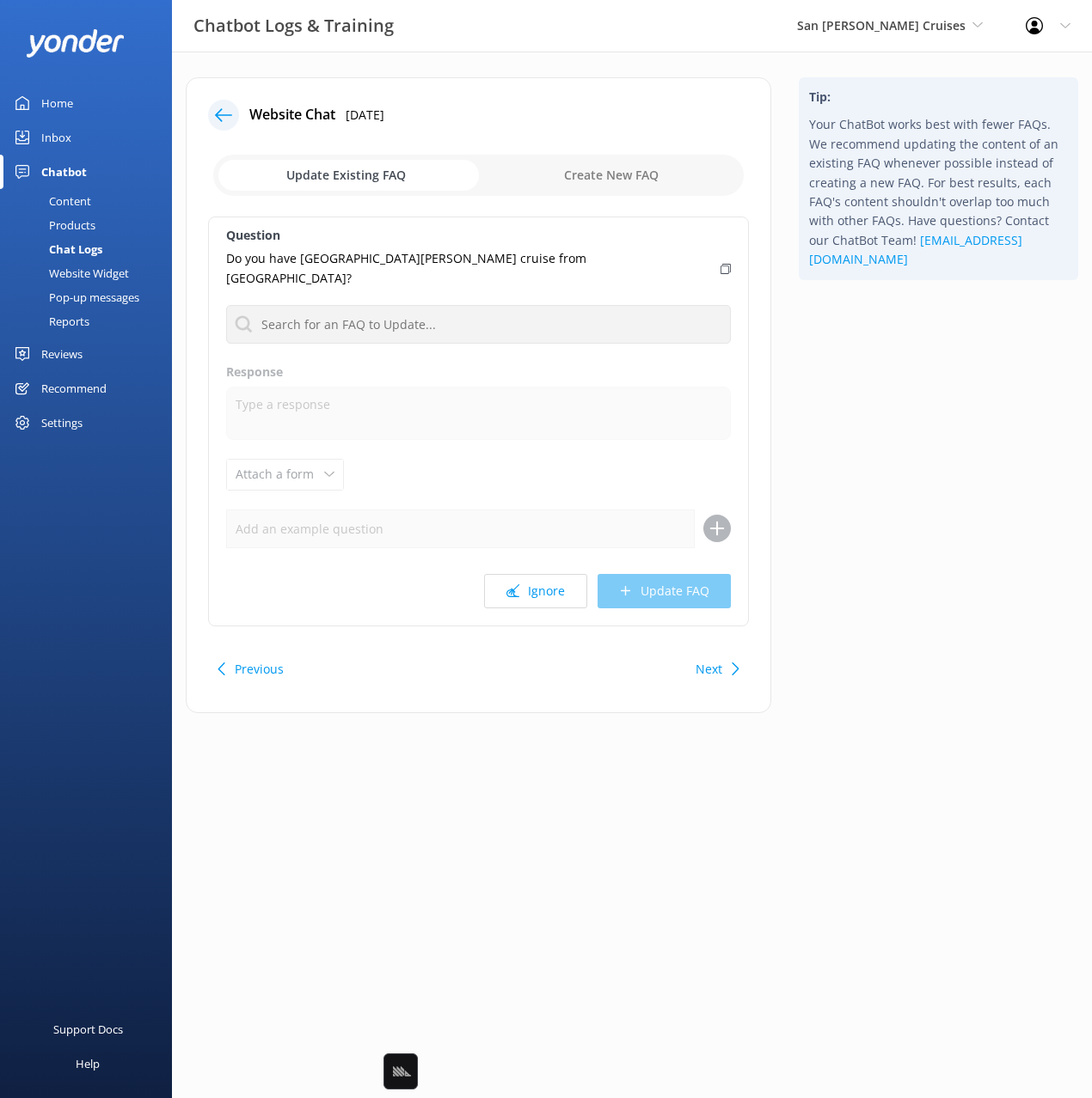
click at [703, 652] on button "Next" at bounding box center [708, 669] width 27 height 35
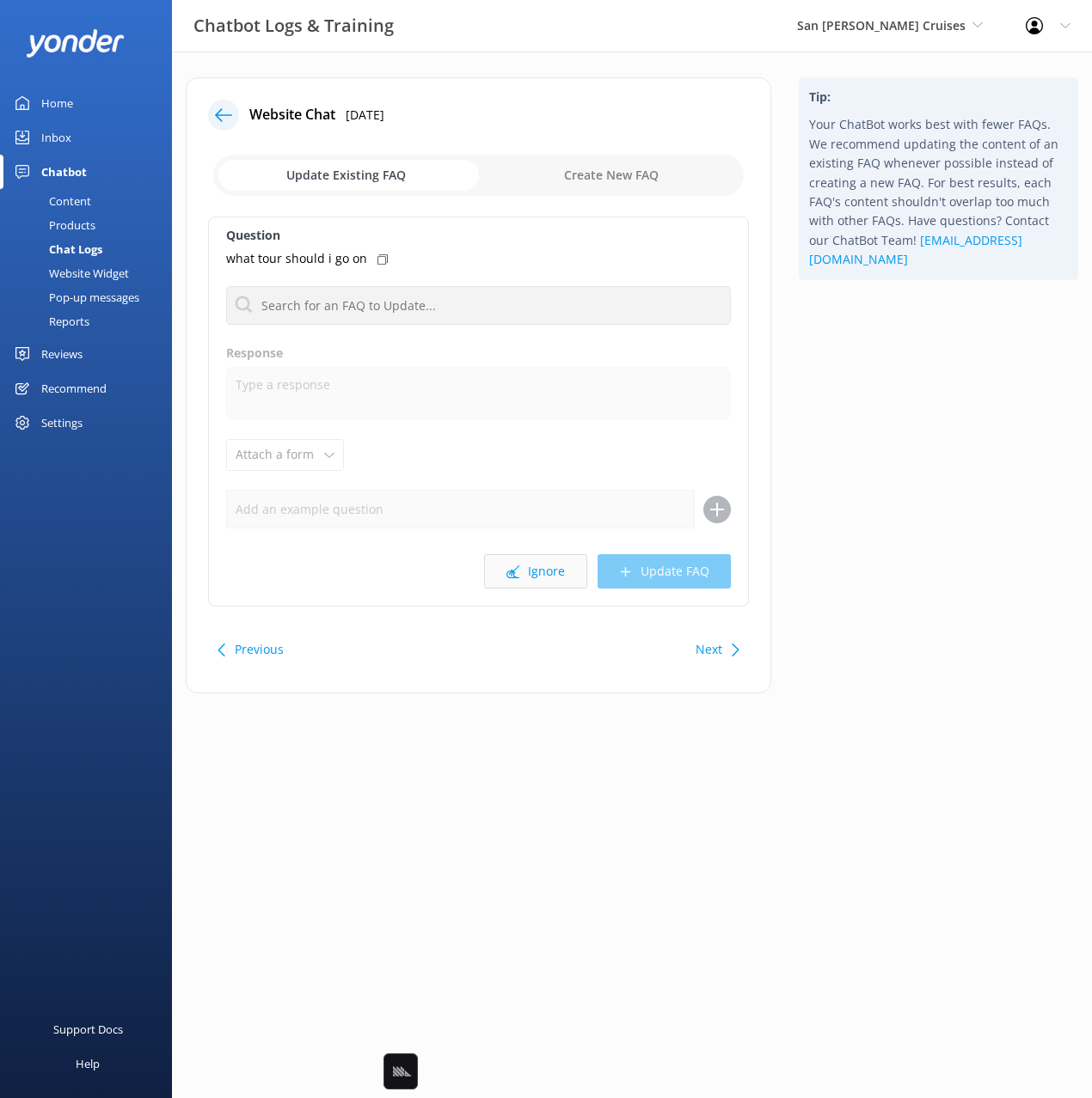
click at [549, 575] on button "Ignore" at bounding box center [535, 571] width 104 height 35
click at [734, 644] on icon at bounding box center [736, 650] width 13 height 13
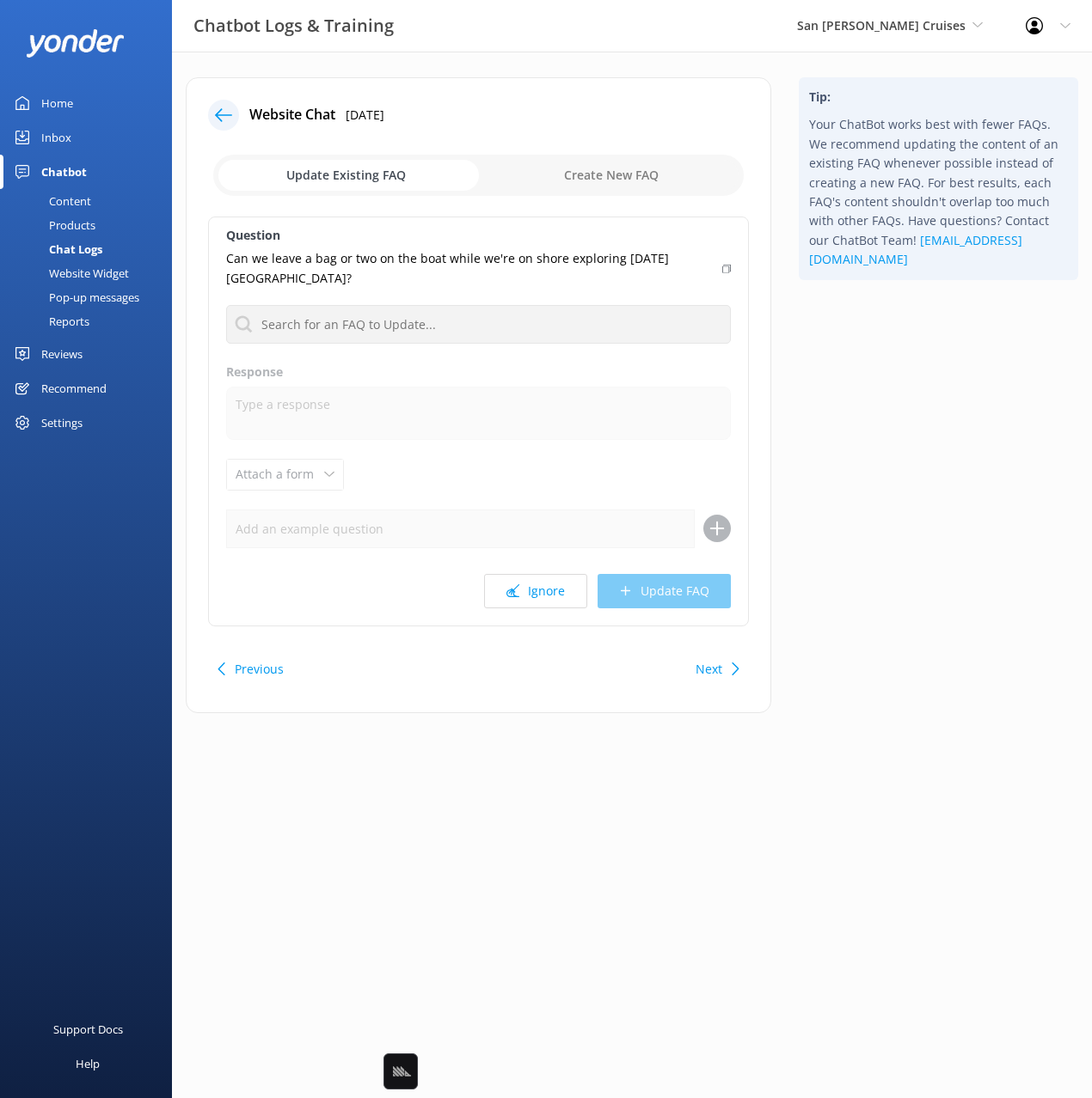
click at [731, 663] on icon at bounding box center [736, 669] width 13 height 13
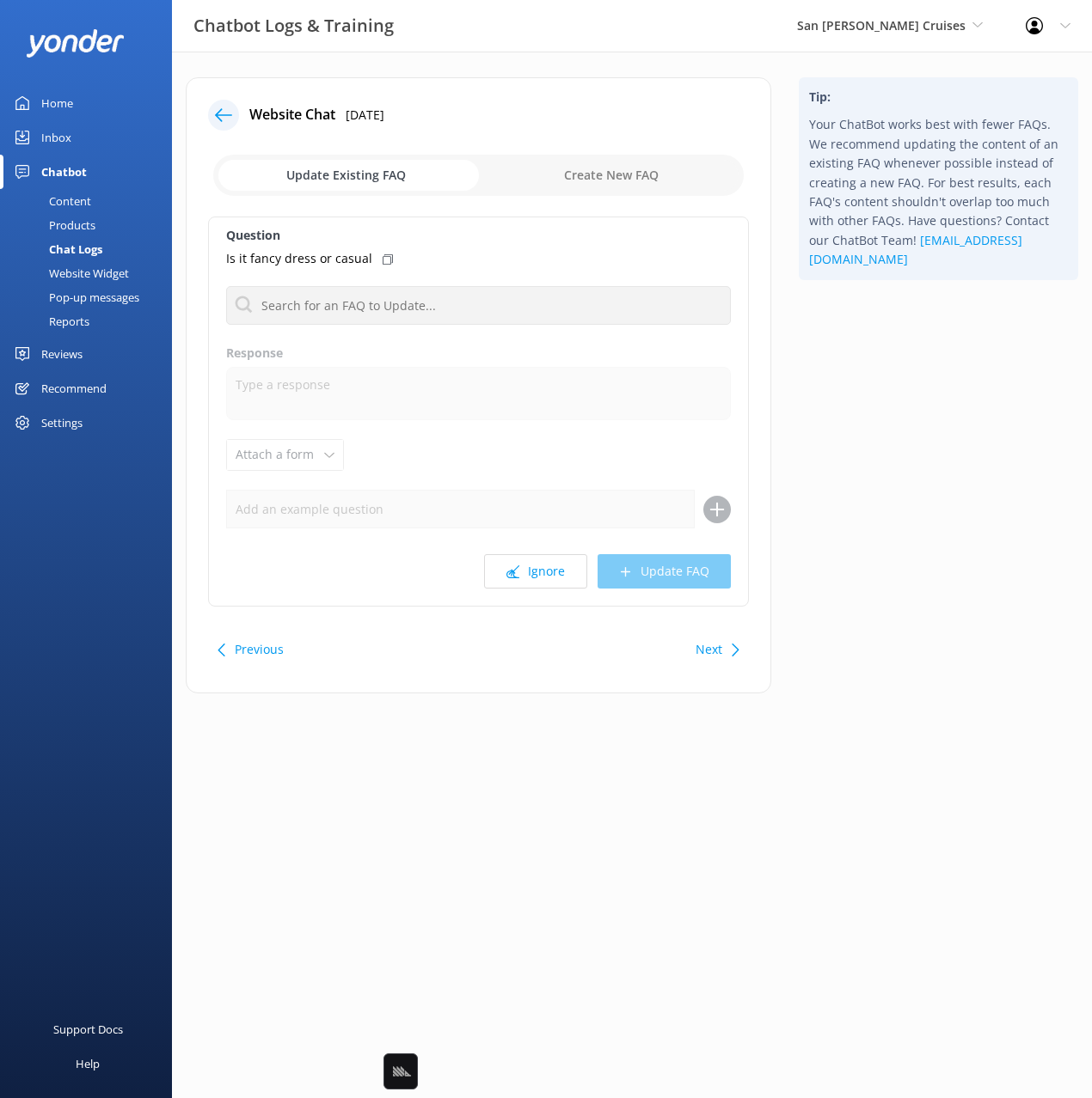
click at [732, 644] on icon at bounding box center [736, 650] width 13 height 13
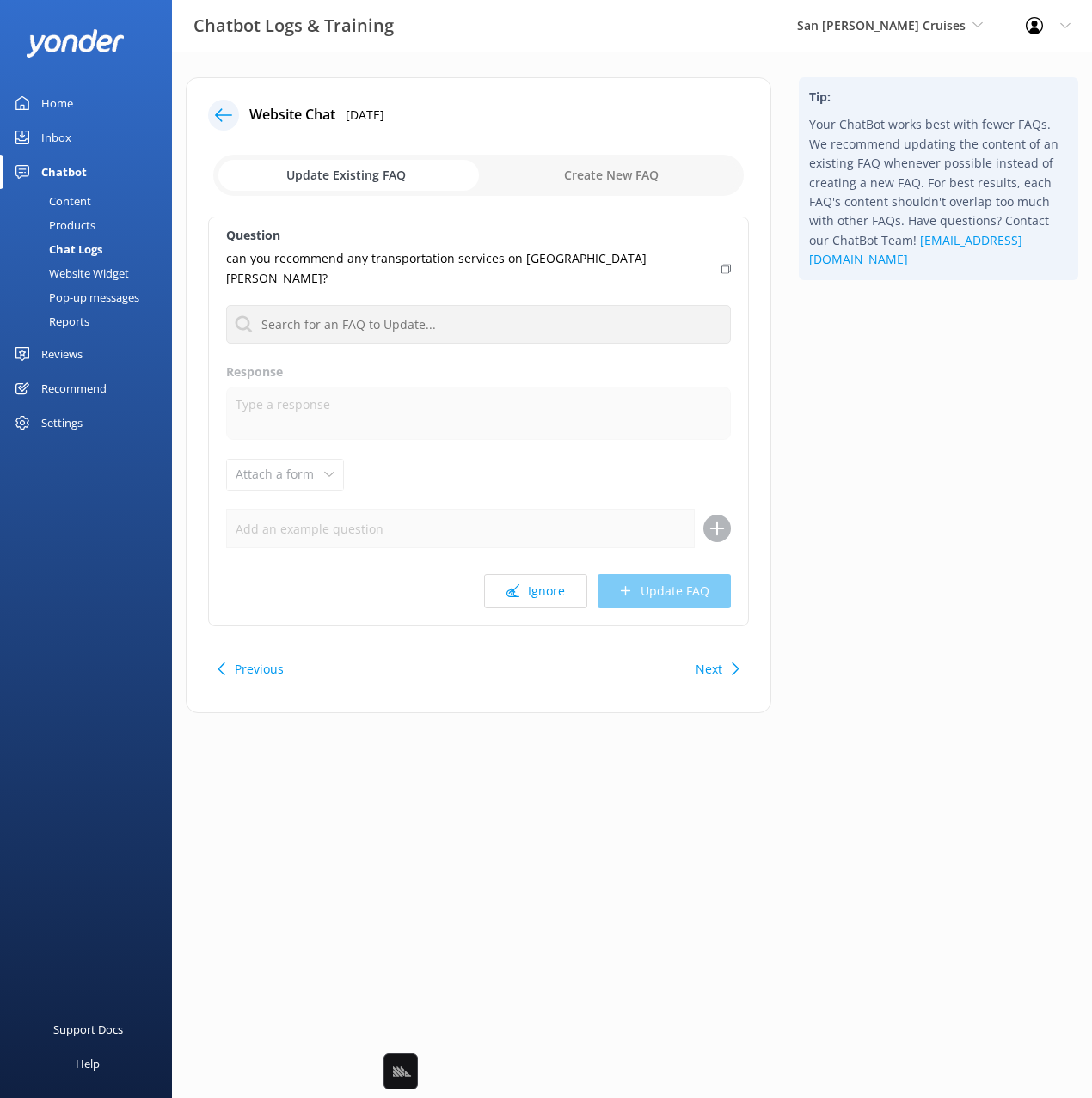
click at [732, 663] on icon at bounding box center [736, 669] width 13 height 13
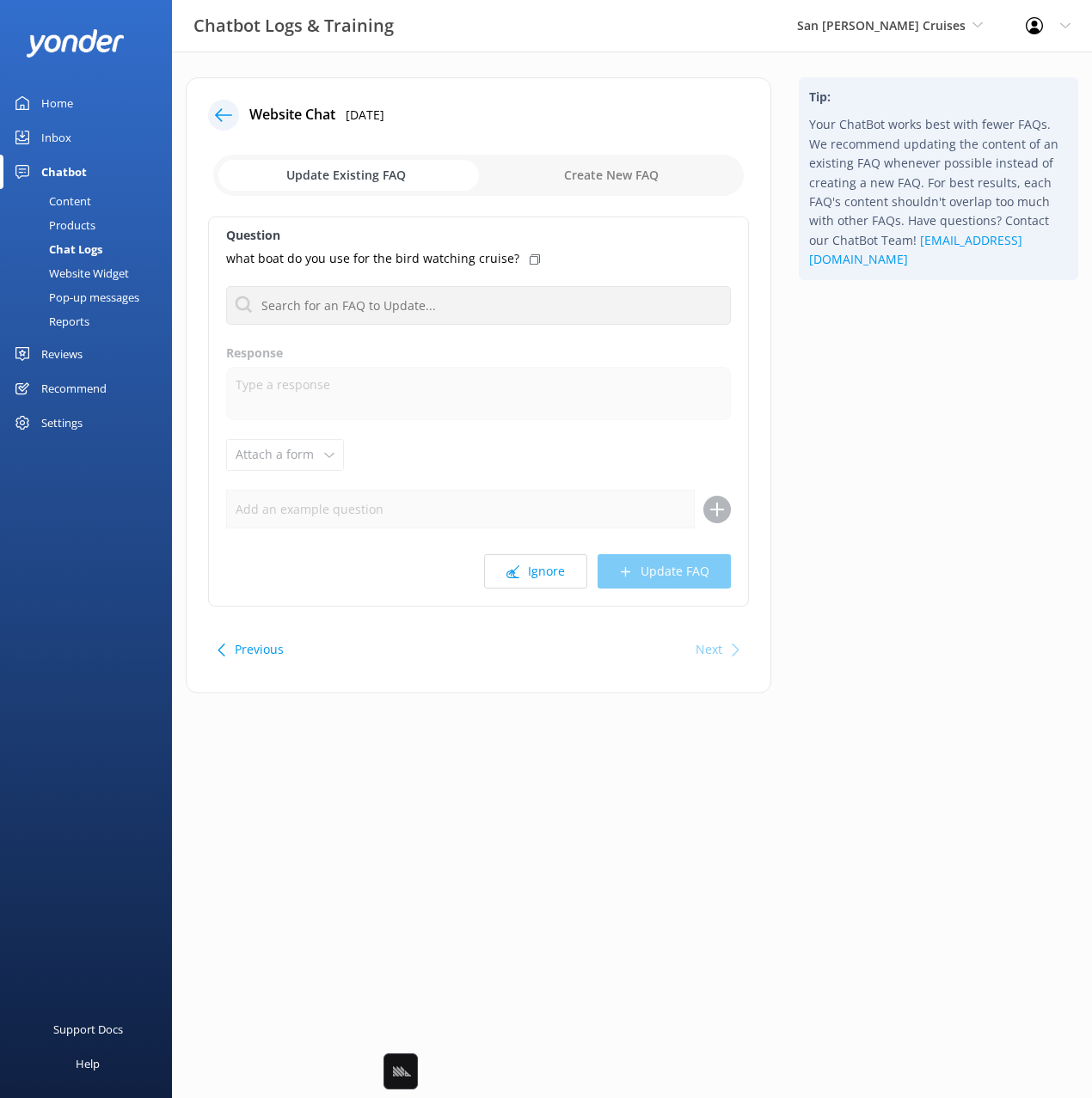
click at [732, 644] on icon at bounding box center [736, 650] width 13 height 13
drag, startPoint x: 724, startPoint y: 647, endPoint x: 763, endPoint y: 614, distance: 51.1
click at [724, 647] on div "Next" at bounding box center [715, 650] width 53 height 35
click at [220, 120] on icon at bounding box center [224, 114] width 17 height 17
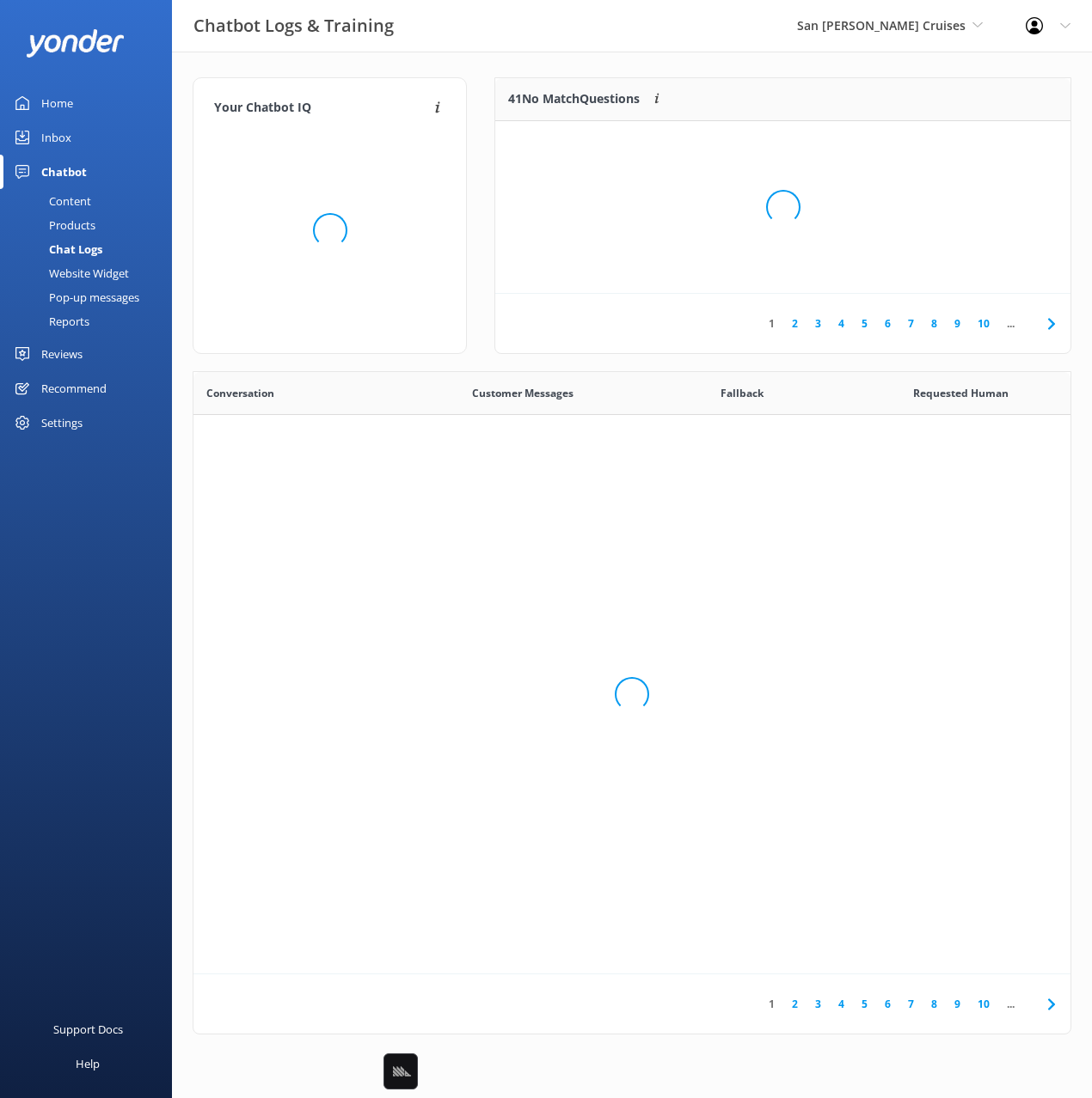
scroll to position [603, 877]
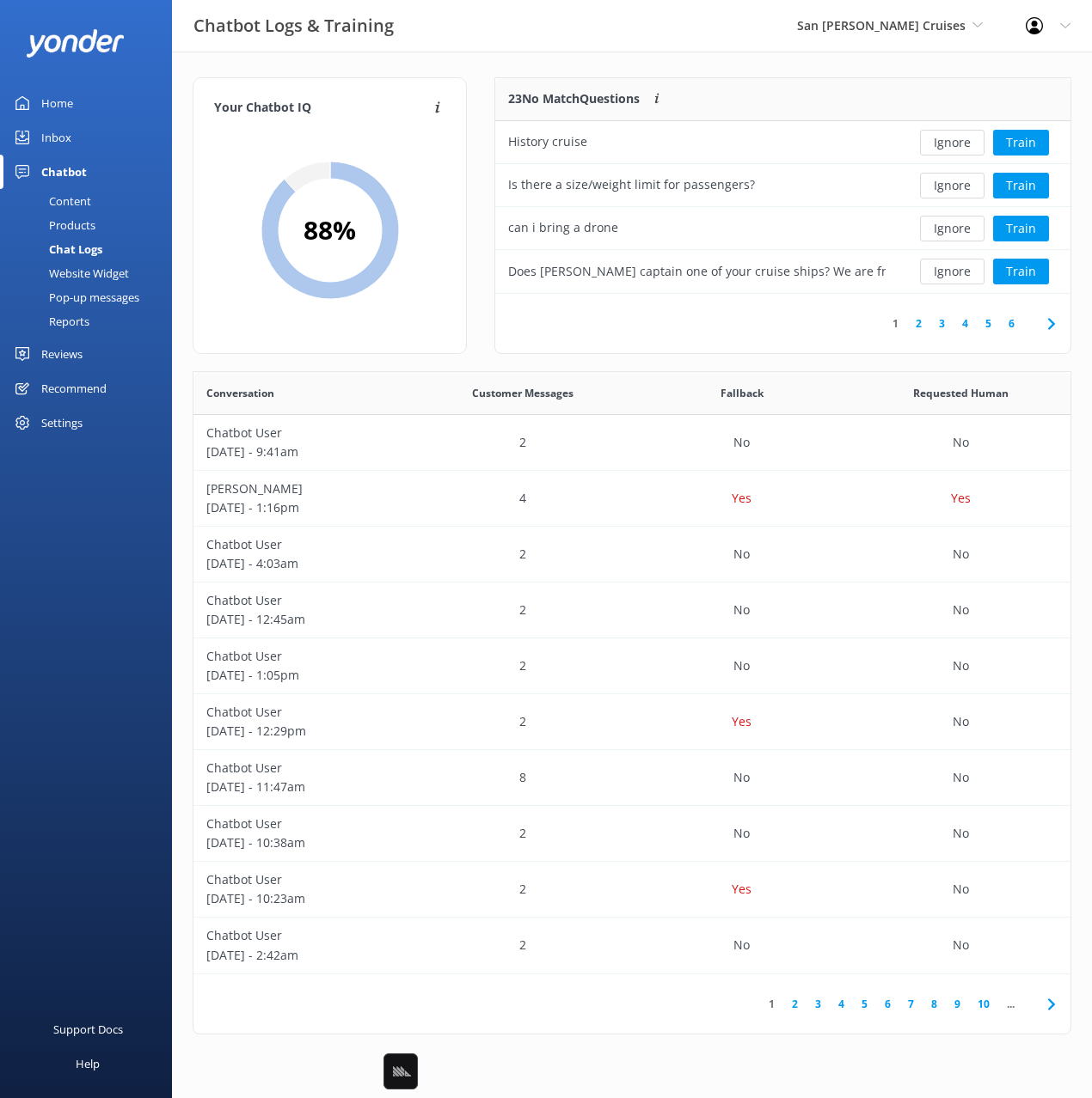
drag, startPoint x: 606, startPoint y: 58, endPoint x: 583, endPoint y: 58, distance: 23.0
click at [605, 58] on div "Your Chatbot IQ Your Chatbot IQ is the percentage of trained FAQs against untra…" at bounding box center [632, 560] width 920 height 1017
click at [583, 58] on div "Your Chatbot IQ Your Chatbot IQ is the percentage of trained FAQs against untra…" at bounding box center [632, 560] width 920 height 1017
drag, startPoint x: 741, startPoint y: 71, endPoint x: 754, endPoint y: 81, distance: 16.4
click at [742, 71] on div "Your Chatbot IQ Your Chatbot IQ is the percentage of trained FAQs against untra…" at bounding box center [632, 560] width 920 height 1017
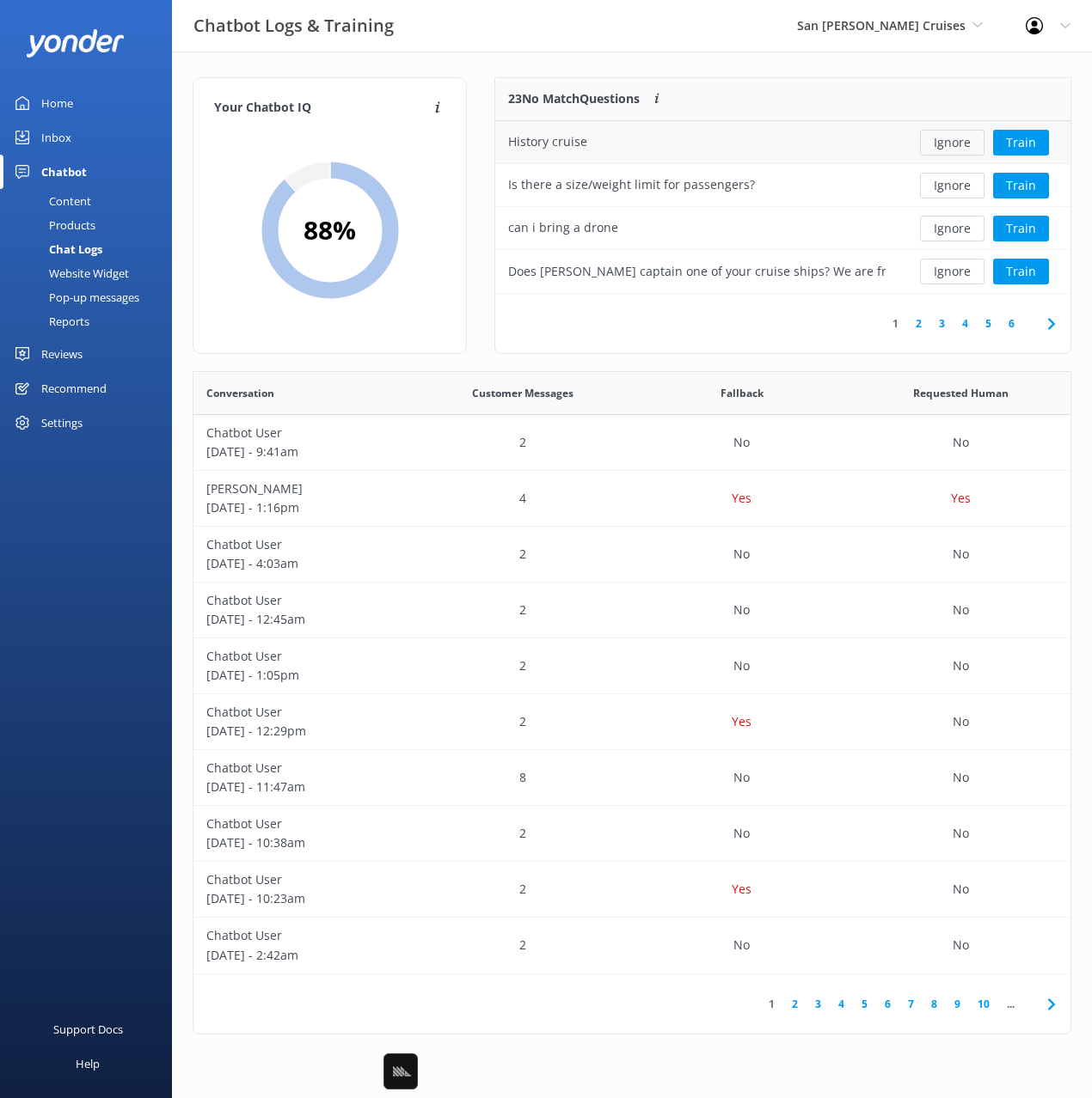
click at [945, 140] on button "Ignore" at bounding box center [952, 143] width 64 height 26
drag, startPoint x: 715, startPoint y: 77, endPoint x: 725, endPoint y: 87, distance: 14.1
click at [715, 77] on div "22 No Match Questions Customers sometimes ask questions that don't fully match …" at bounding box center [783, 215] width 577 height 277
drag, startPoint x: 88, startPoint y: 225, endPoint x: 96, endPoint y: 229, distance: 8.9
click at [89, 225] on div "Products" at bounding box center [52, 225] width 85 height 24
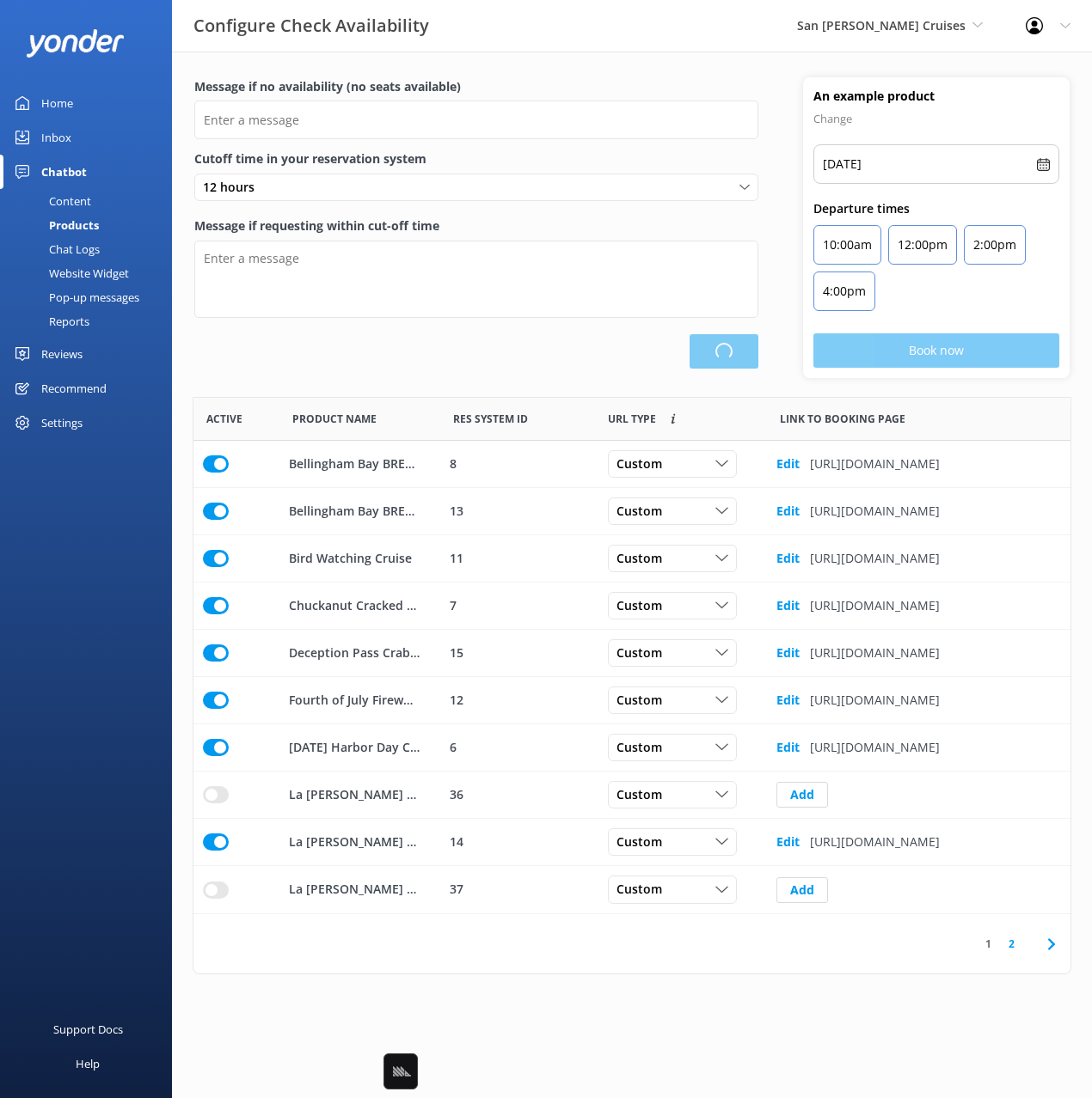
scroll to position [516, 877]
type input "There are no seats available, please check an alternative day"
type textarea "Our online booking system closes {hours} prior to departure. Please contact us …"
click at [551, 350] on div "Loading.." at bounding box center [476, 352] width 564 height 35
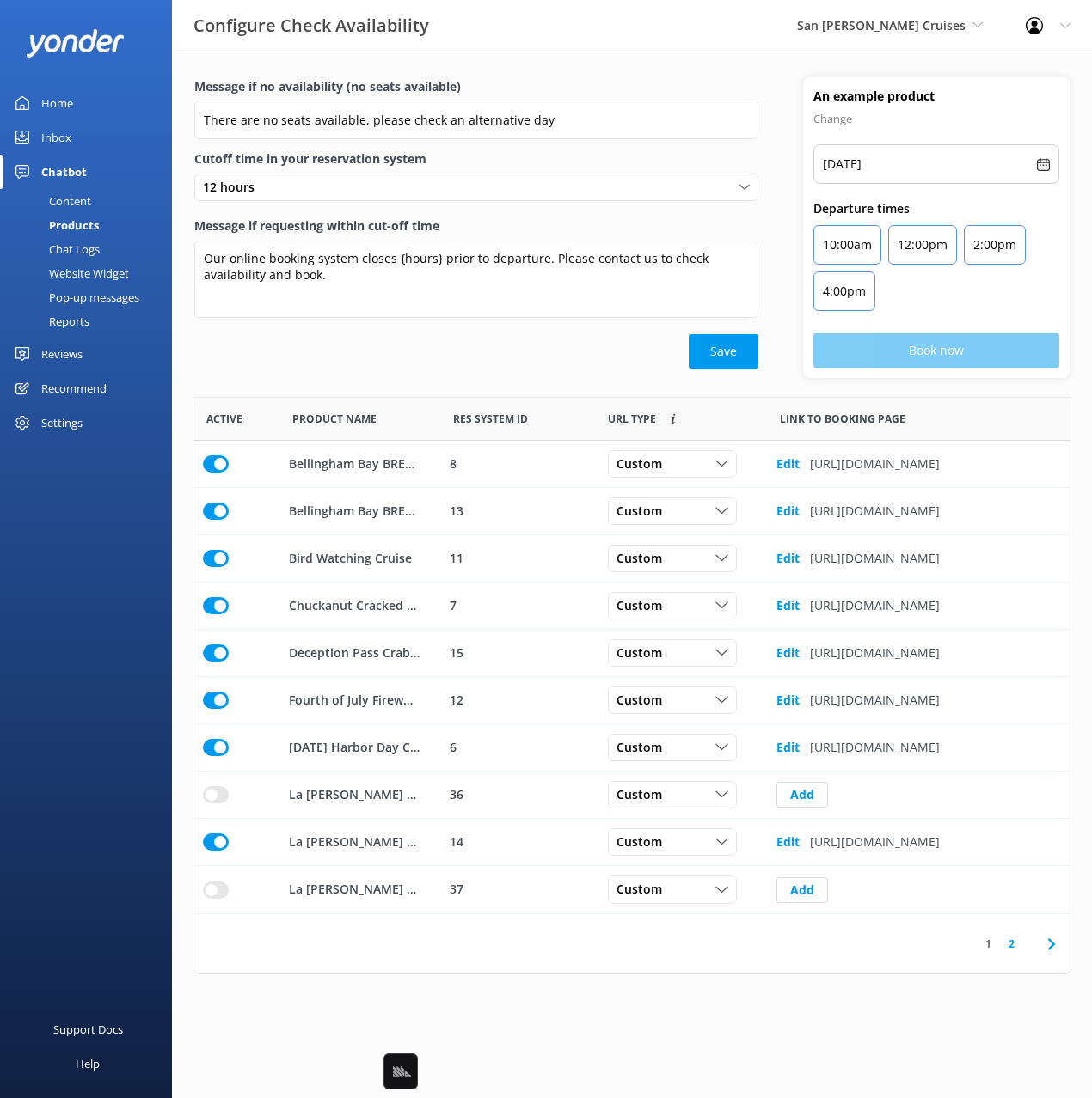
click at [564, 390] on div "Message if no availability (no seats available) There are no seats available, p…" at bounding box center [632, 236] width 920 height 320
click at [703, 459] on div "Custom" at bounding box center [672, 463] width 120 height 19
click at [608, 393] on div "Message if no availability (no seats available) There are no seats available, p…" at bounding box center [632, 236] width 920 height 320
click at [597, 380] on div "Message if no availability (no seats available) There are no seats available, p…" at bounding box center [632, 236] width 920 height 320
click at [399, 375] on div "Message if no availability (no seats available) There are no seats available, p…" at bounding box center [476, 227] width 608 height 300
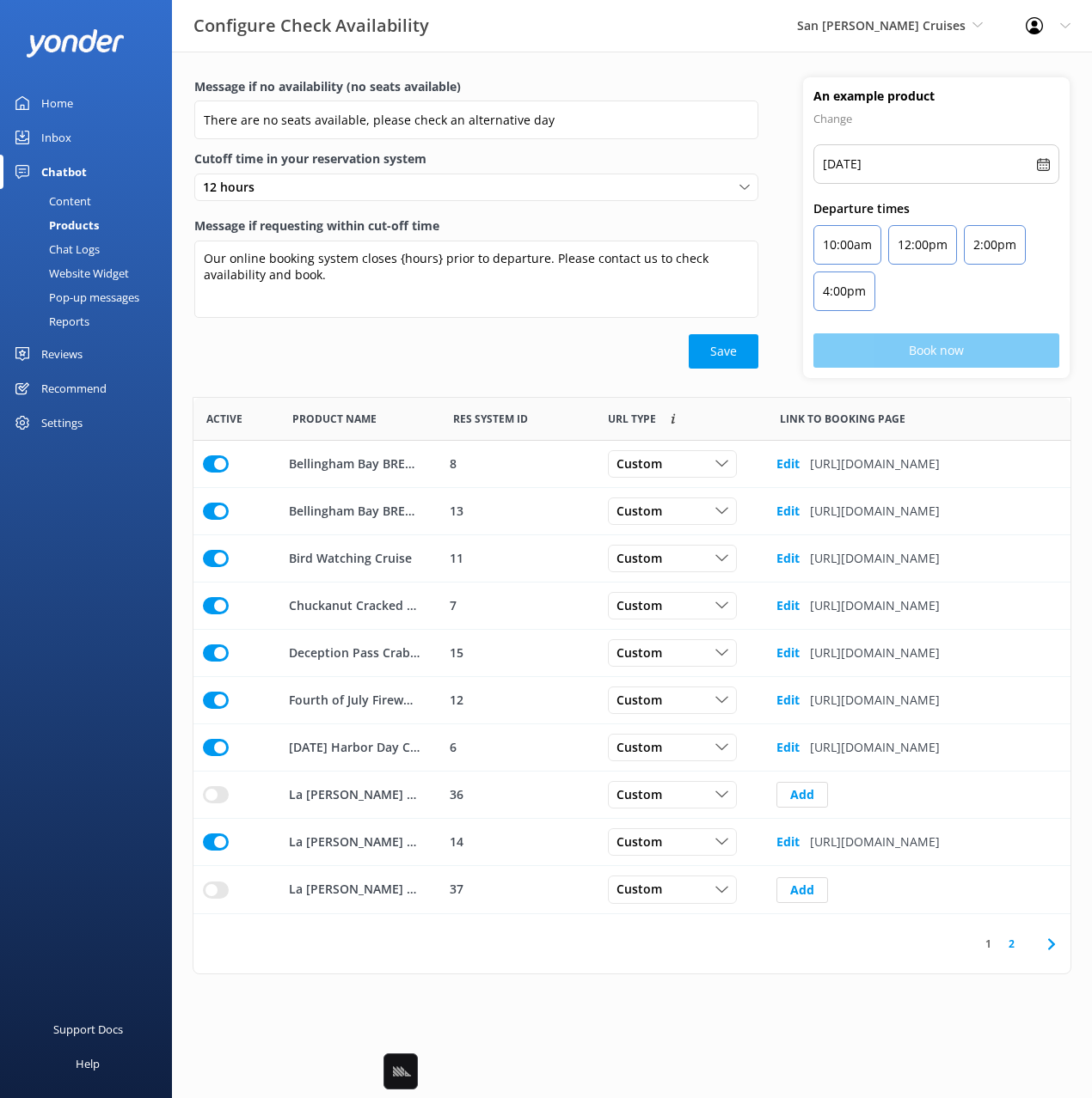
click at [94, 327] on link "Reports" at bounding box center [91, 321] width 161 height 24
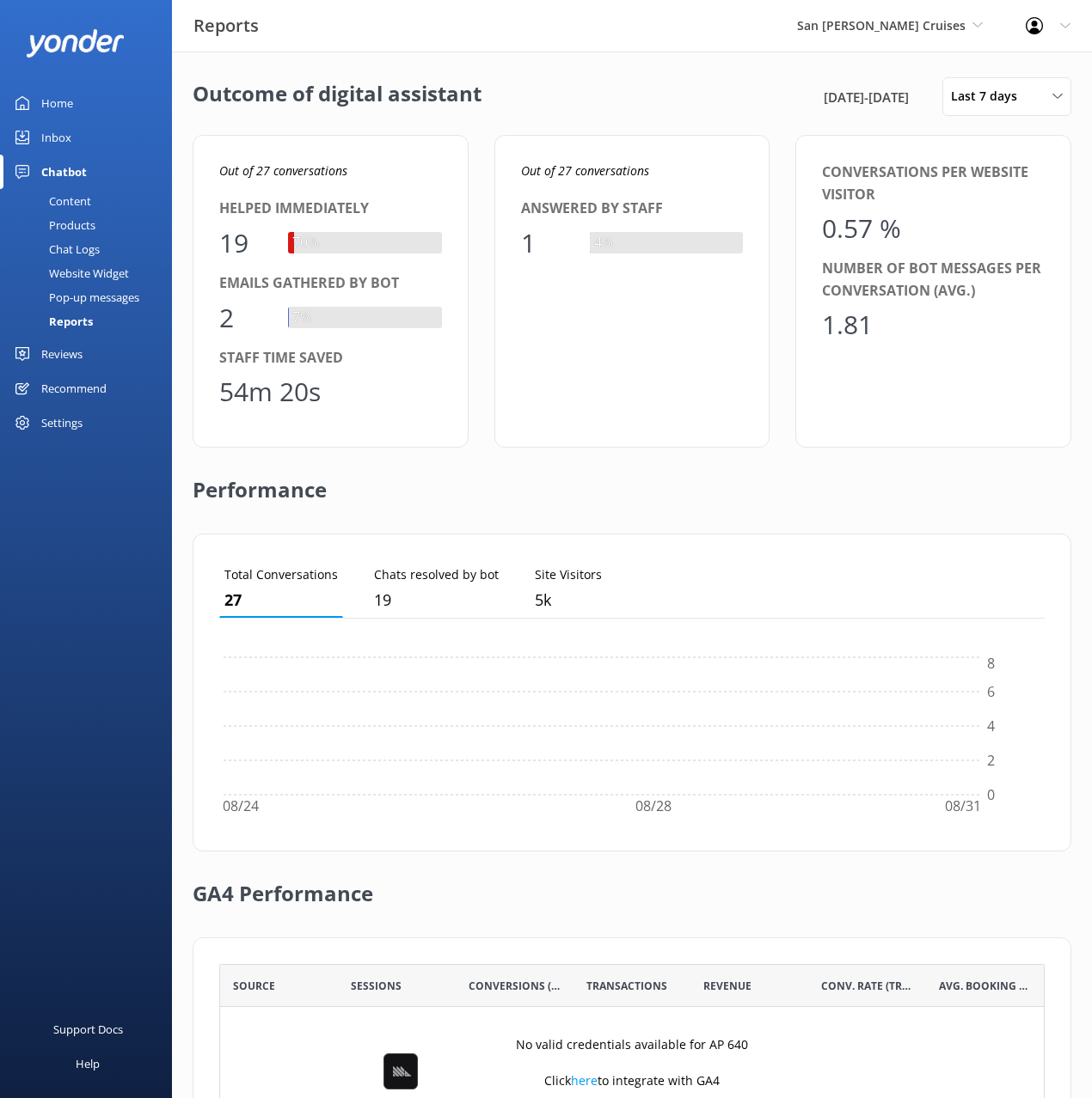
scroll to position [173, 825]
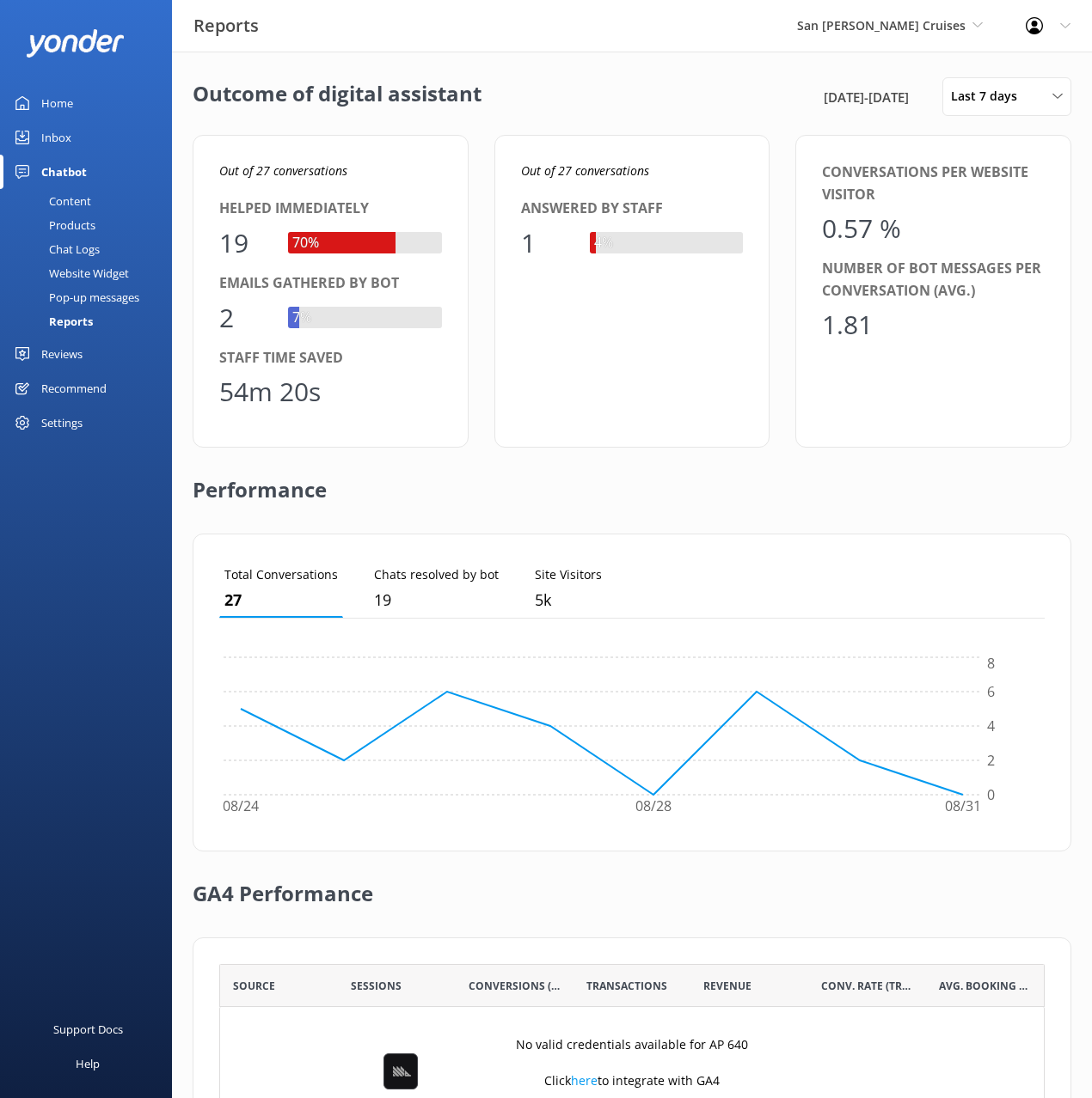
click at [97, 300] on div "Pop-up messages" at bounding box center [74, 298] width 129 height 24
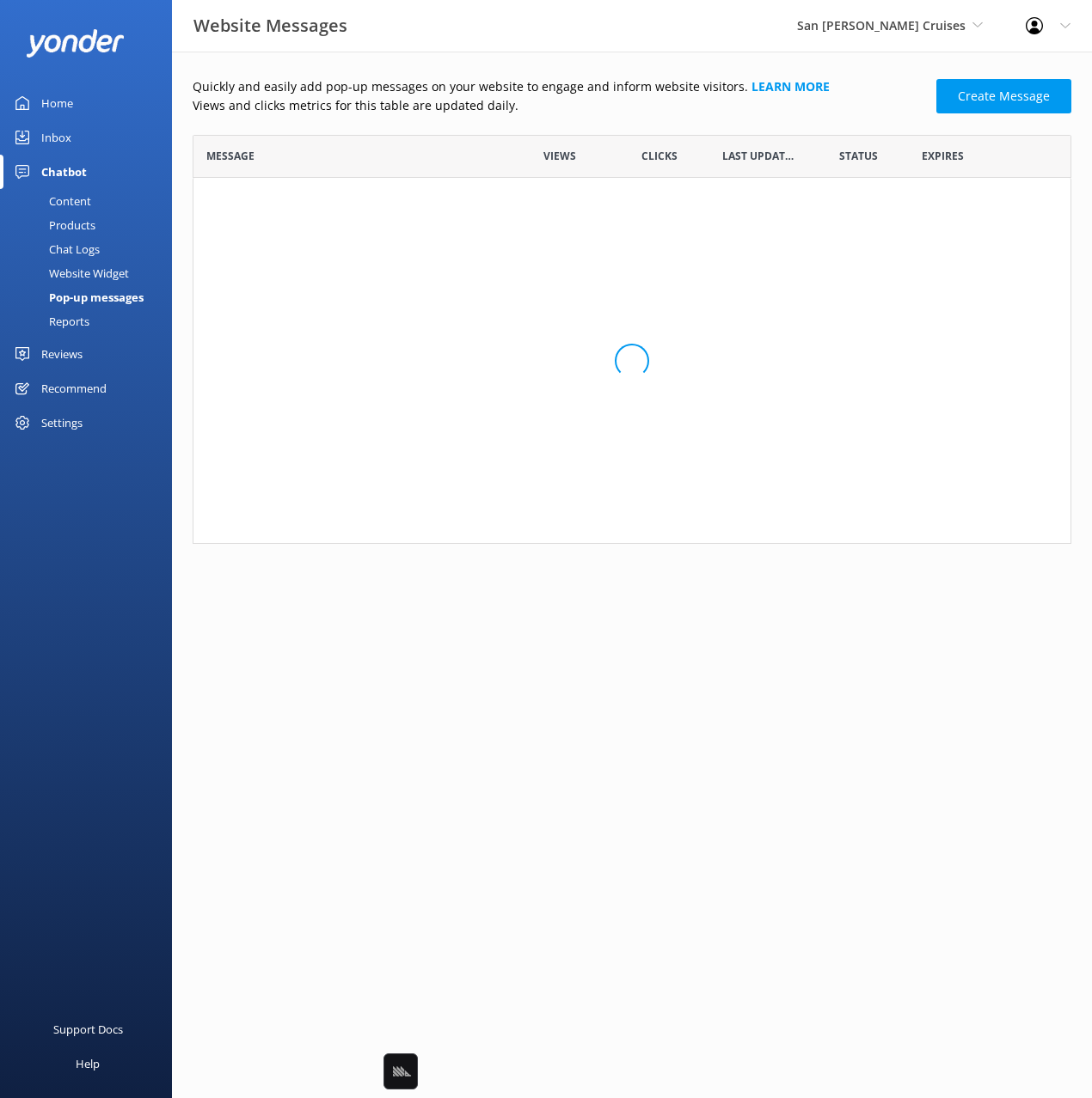
scroll to position [409, 879]
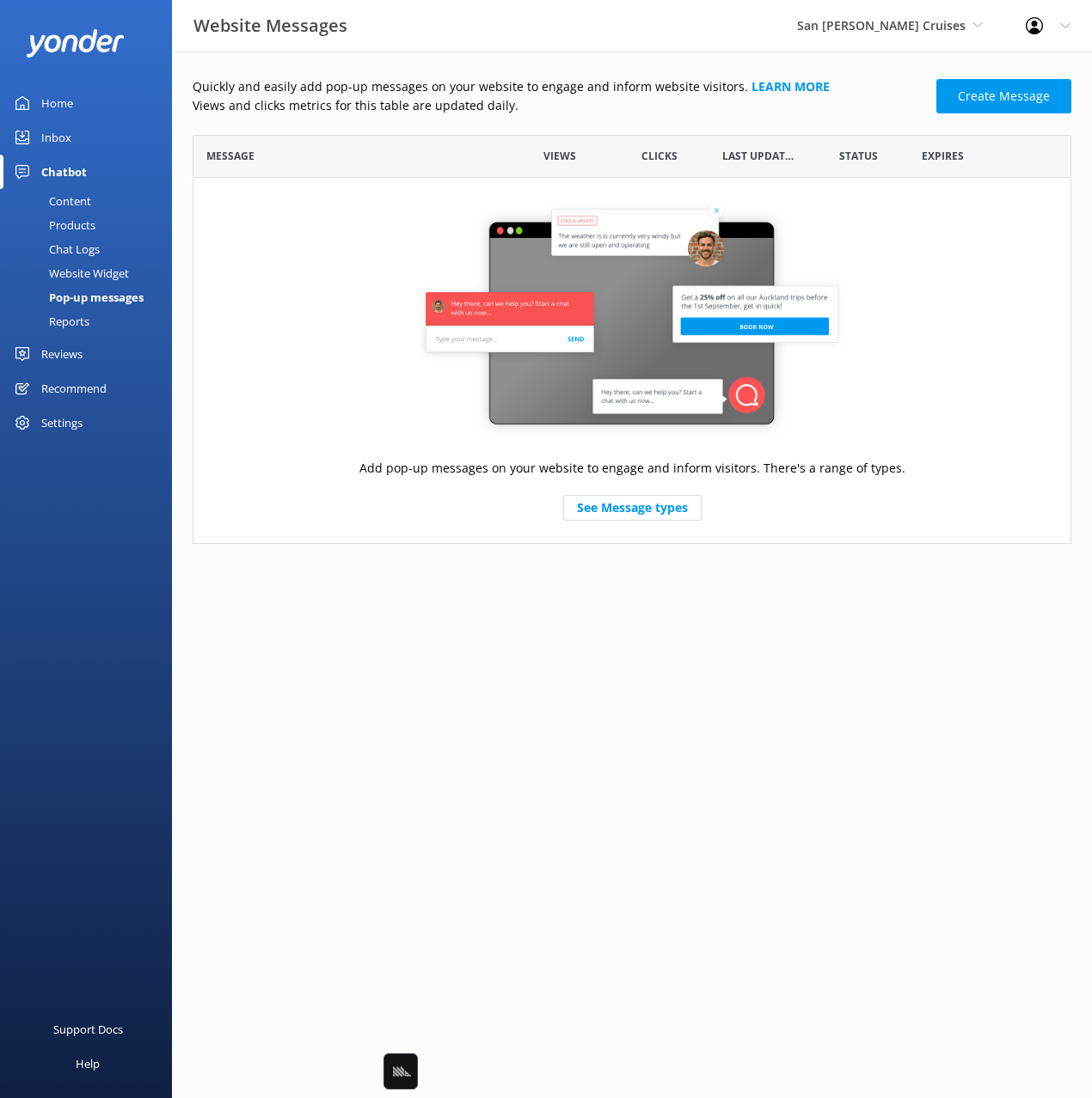
drag, startPoint x: 74, startPoint y: 104, endPoint x: 139, endPoint y: 112, distance: 65.5
click at [76, 104] on link "Home" at bounding box center [86, 103] width 172 height 35
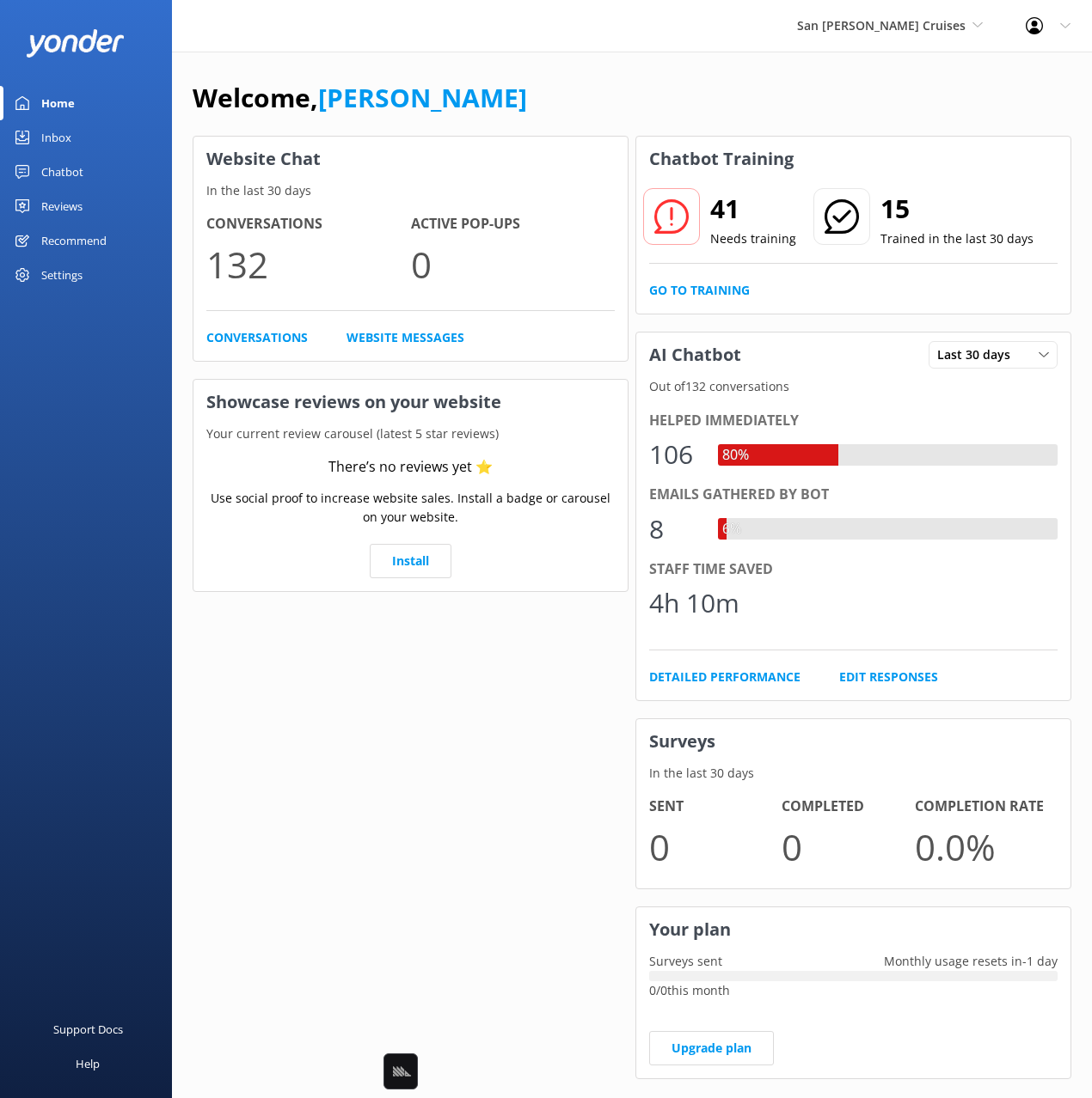
drag, startPoint x: 534, startPoint y: 93, endPoint x: 525, endPoint y: 94, distance: 9.1
click at [533, 93] on div "Welcome, [PERSON_NAME]" at bounding box center [631, 106] width 879 height 59
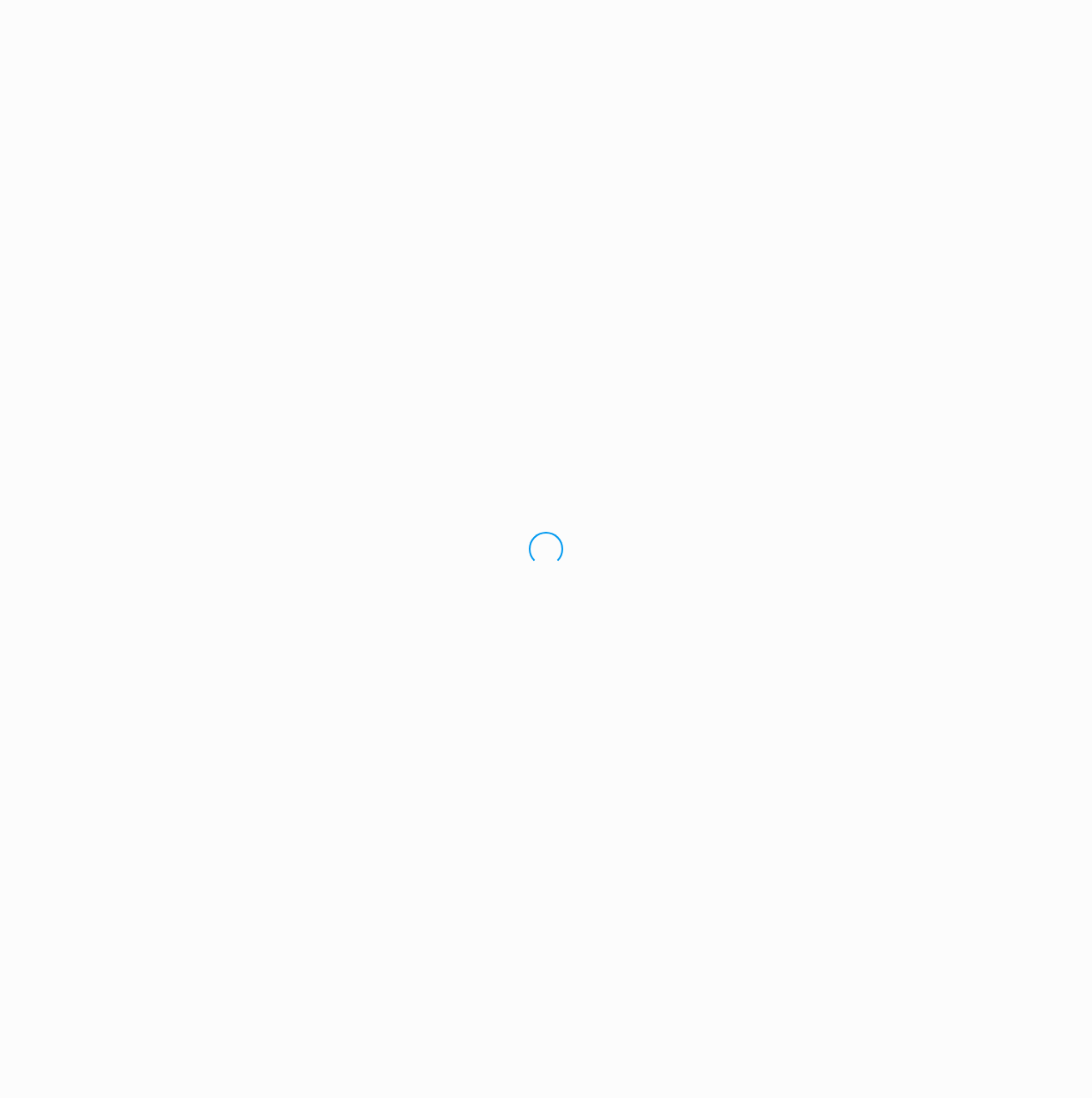
click at [69, 176] on div "Loading.." at bounding box center [546, 549] width 1092 height 1098
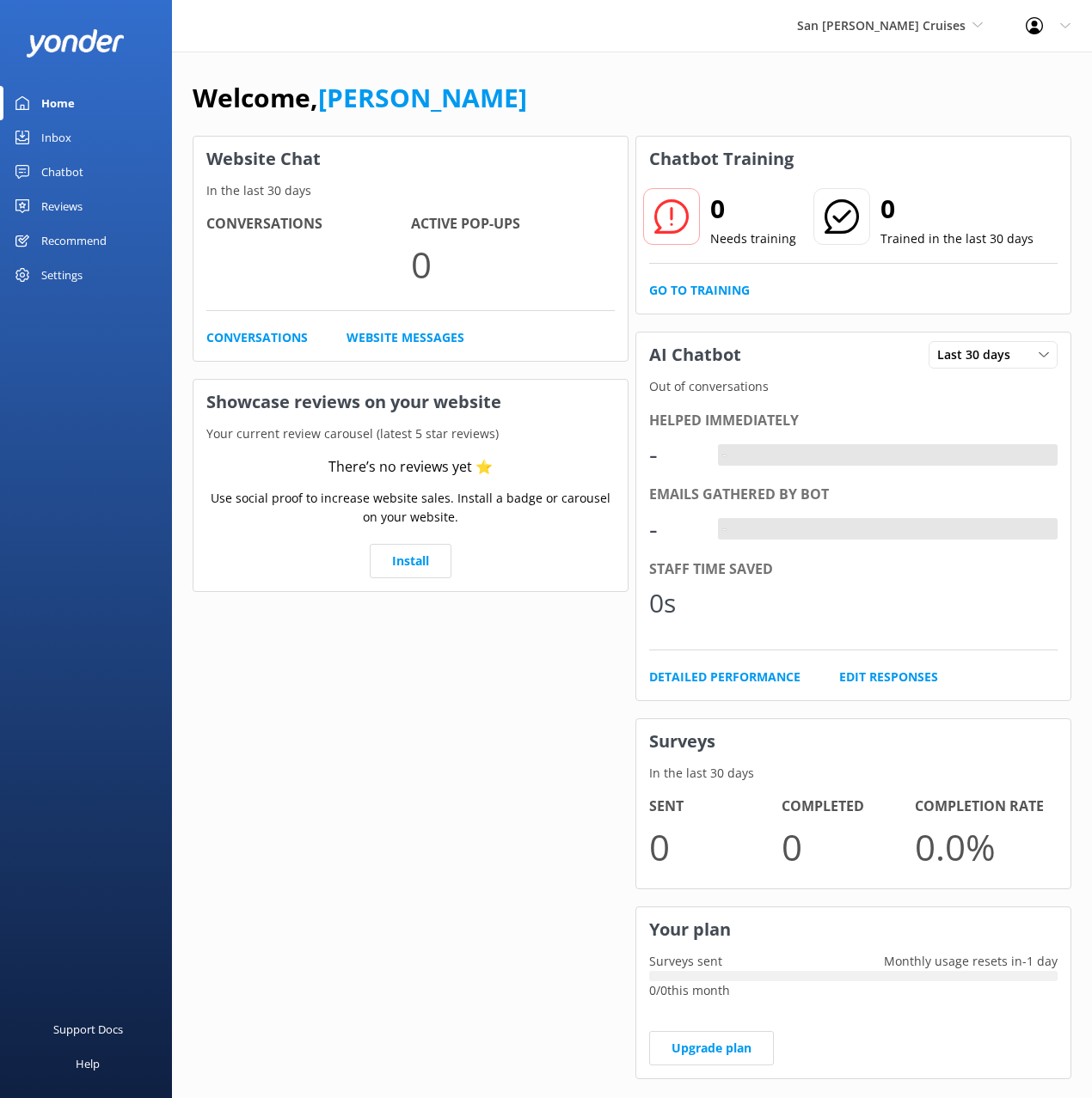
click at [69, 176] on div "Chatbot" at bounding box center [62, 172] width 42 height 35
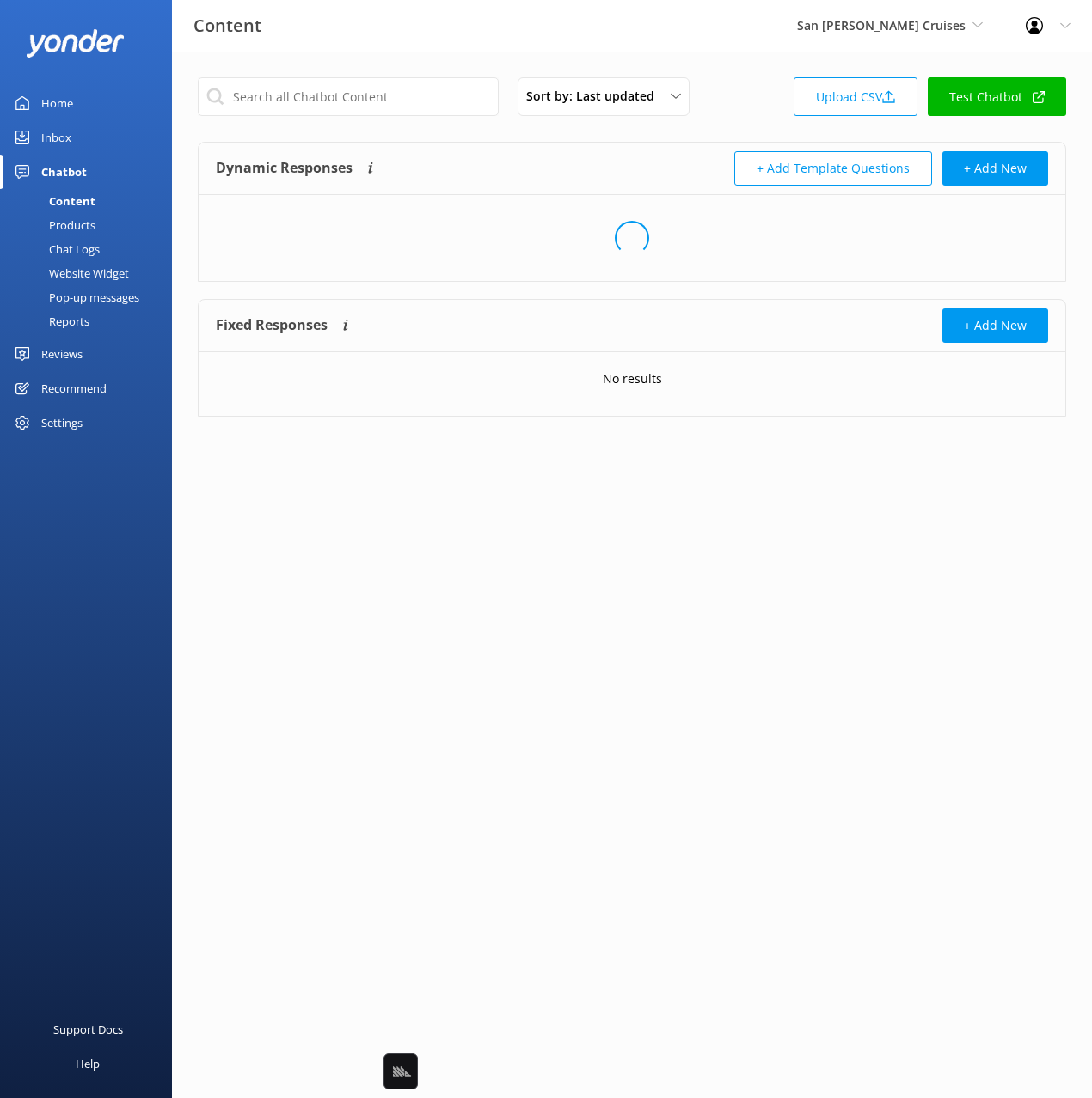
click at [92, 315] on link "Reports" at bounding box center [91, 321] width 161 height 24
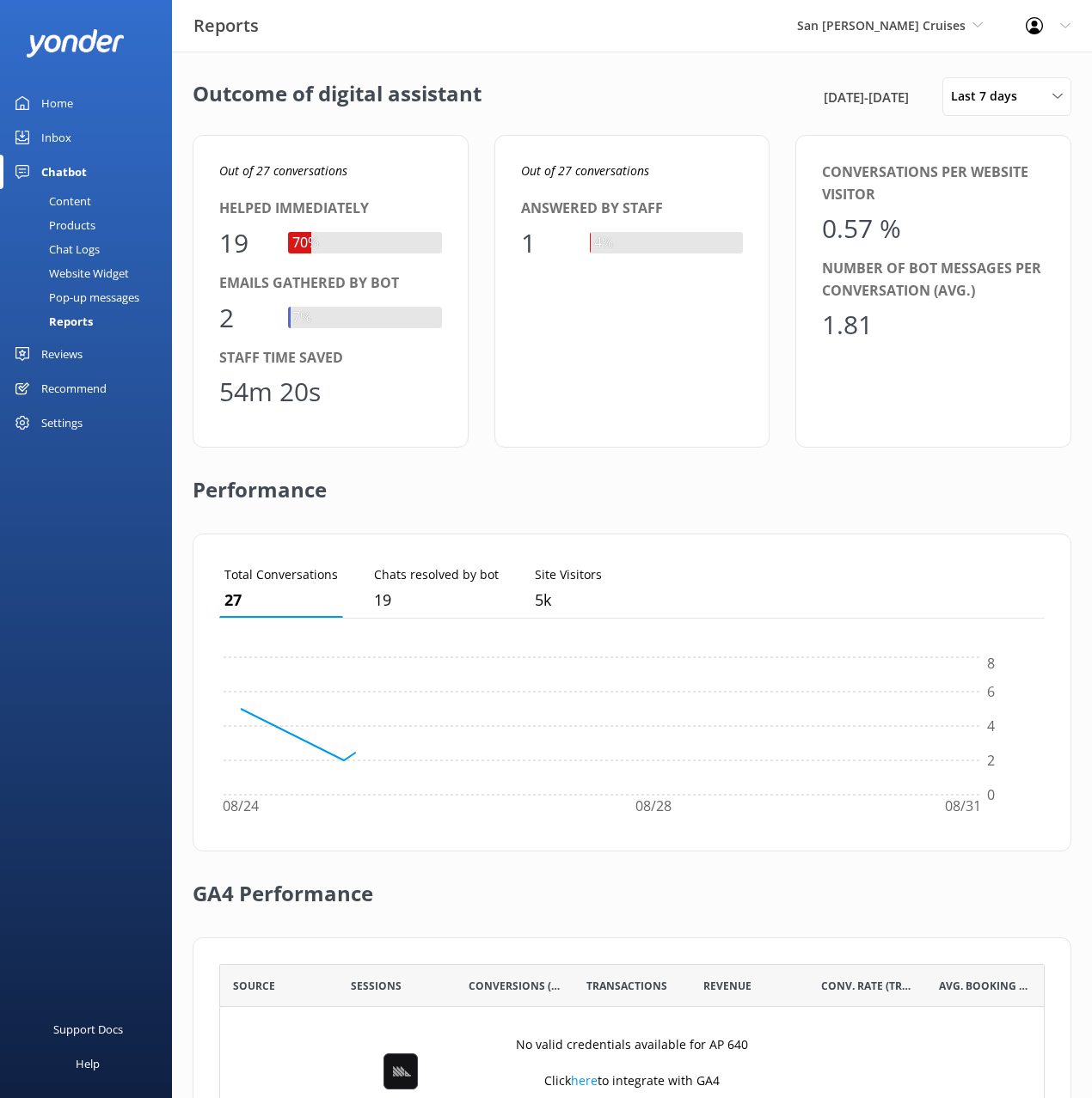
scroll to position [173, 825]
drag, startPoint x: 978, startPoint y: 384, endPoint x: 992, endPoint y: 143, distance: 241.4
click at [980, 375] on div "Conversations per website visitor 0.57 % Number of bot messages per conversatio…" at bounding box center [933, 291] width 276 height 313
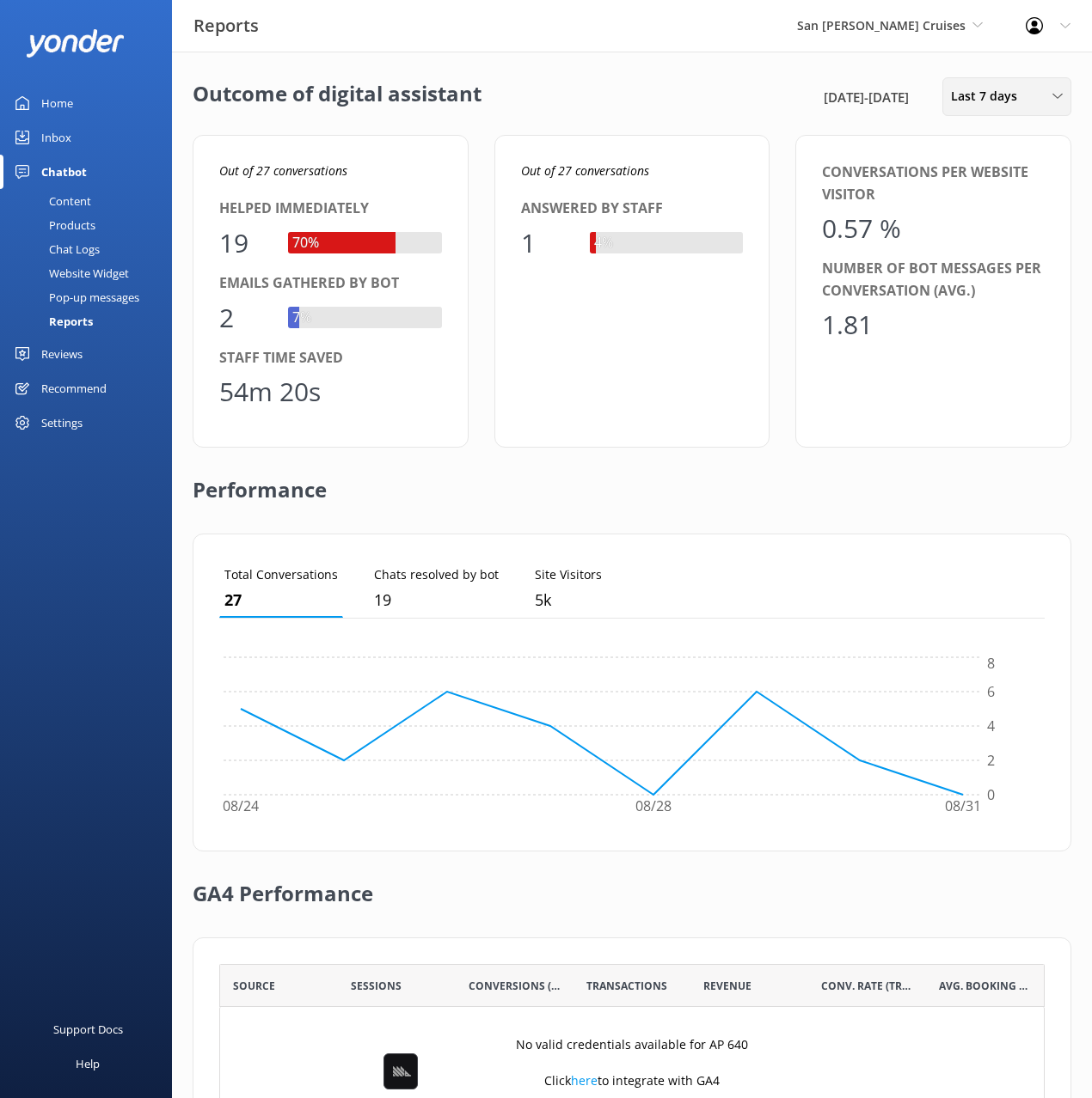
drag, startPoint x: 988, startPoint y: 110, endPoint x: 954, endPoint y: 285, distance: 178.3
click at [988, 110] on div "Last 7 days Last 7 days Last 30 days Last month Last 90 days Last 180 days Cust…" at bounding box center [1007, 96] width 129 height 38
click at [977, 315] on div "Custom" at bounding box center [971, 310] width 38 height 17
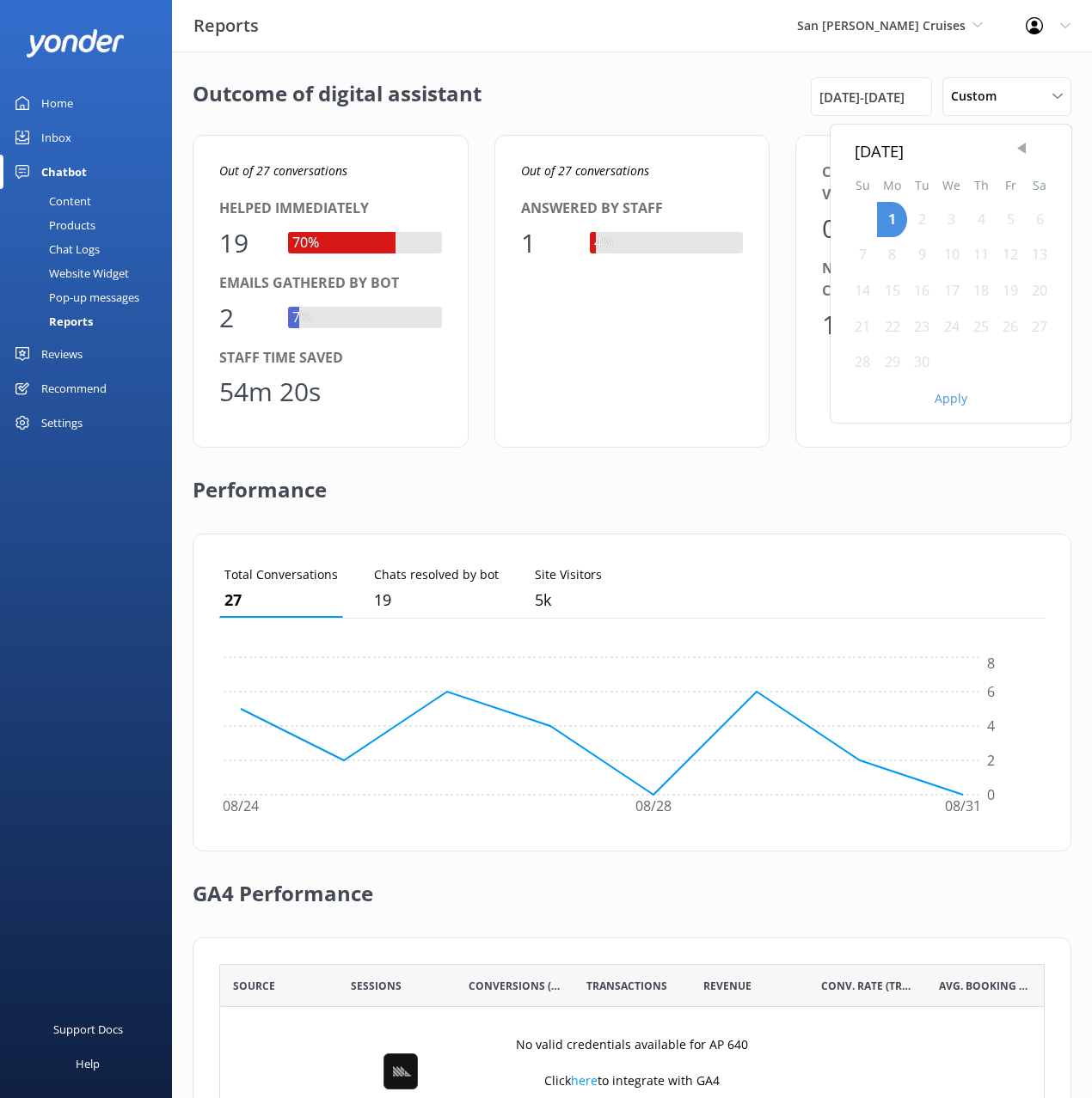
click at [1021, 146] on span "Previous Month" at bounding box center [1021, 148] width 17 height 17
click at [1021, 146] on span "Previous Month" at bounding box center [1021, 148] width 17 height 17
click at [1021, 147] on span "Previous Month" at bounding box center [1021, 148] width 17 height 17
click at [1020, 147] on span "Previous Month" at bounding box center [1021, 148] width 17 height 17
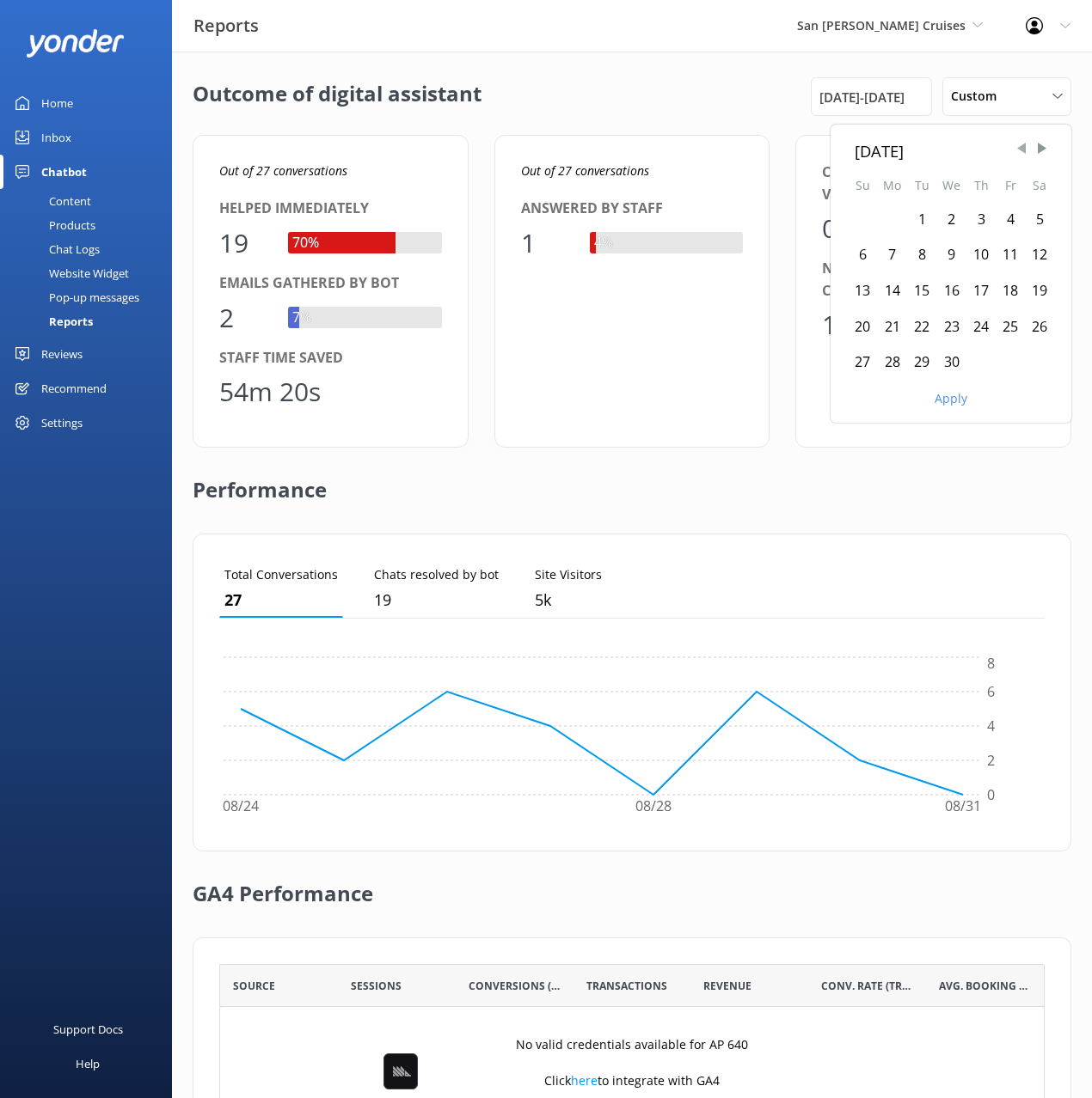
click at [1020, 147] on span "Previous Month" at bounding box center [1021, 148] width 17 height 17
drag, startPoint x: 1046, startPoint y: 147, endPoint x: 1024, endPoint y: 159, distance: 25.1
click at [1046, 147] on span "Next Month" at bounding box center [1042, 148] width 17 height 17
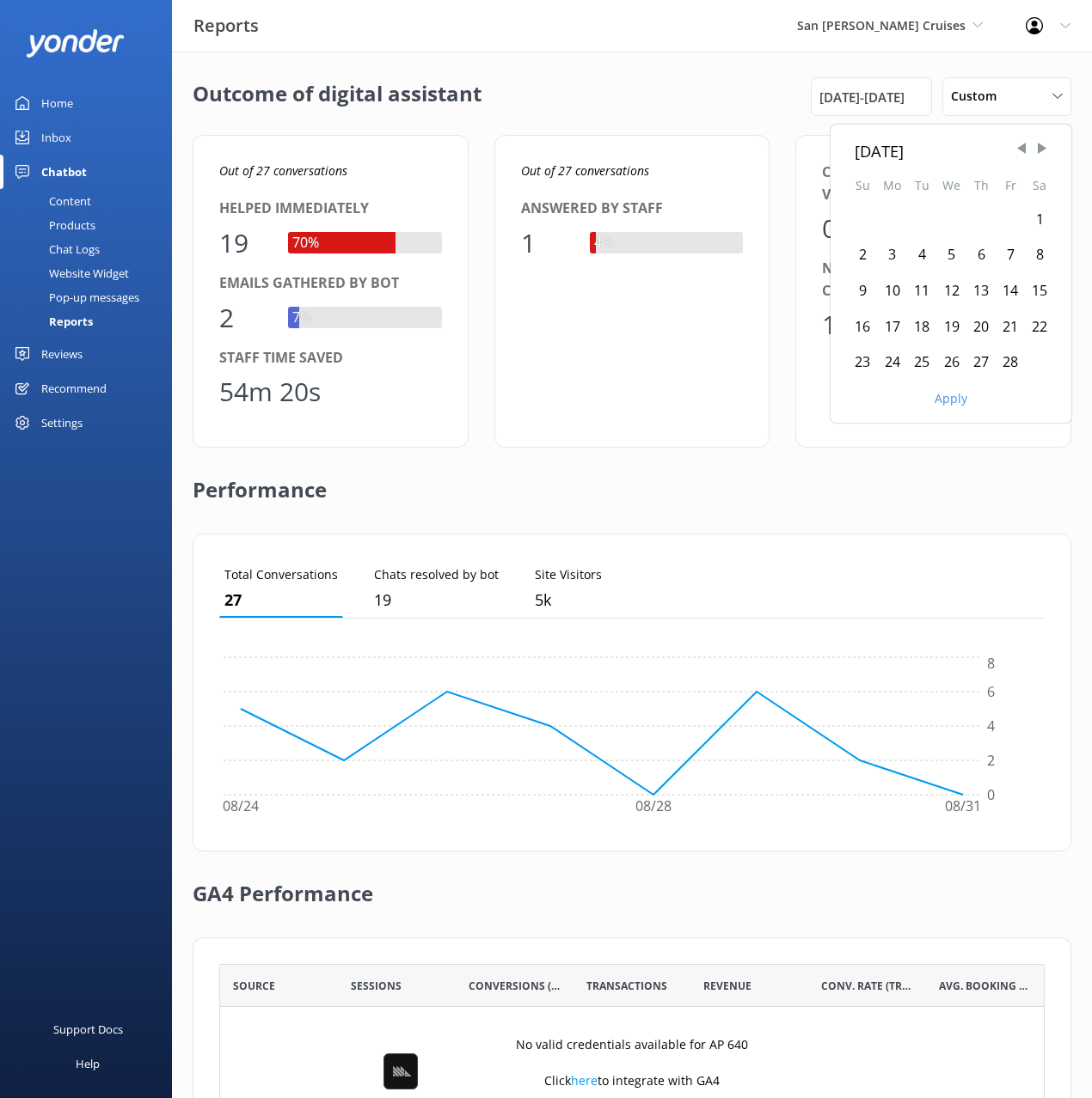
drag, startPoint x: 1041, startPoint y: 217, endPoint x: 1025, endPoint y: 358, distance: 141.9
click at [1041, 218] on div "1" at bounding box center [1040, 220] width 29 height 36
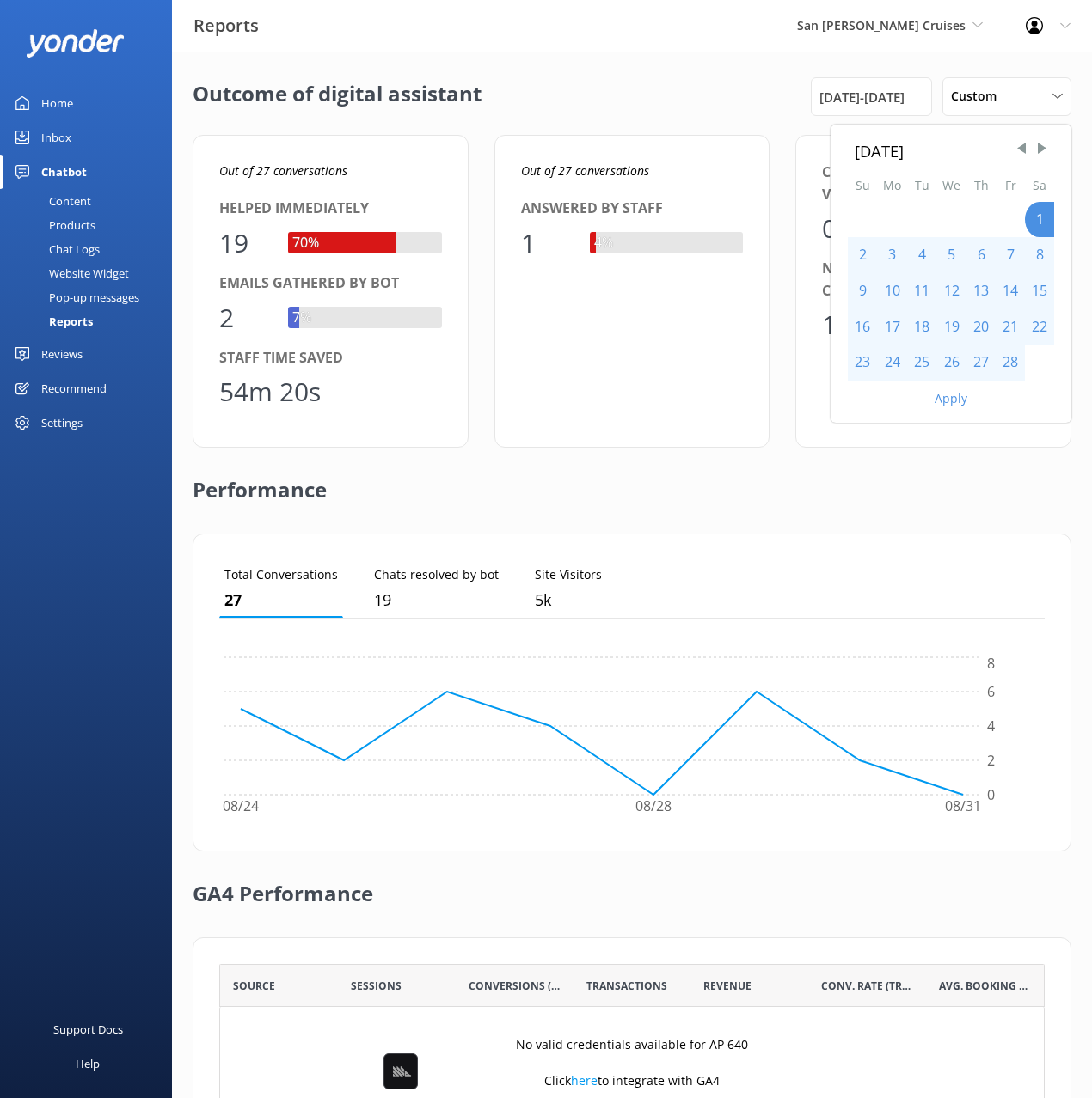
click at [942, 400] on button "Apply" at bounding box center [951, 398] width 33 height 12
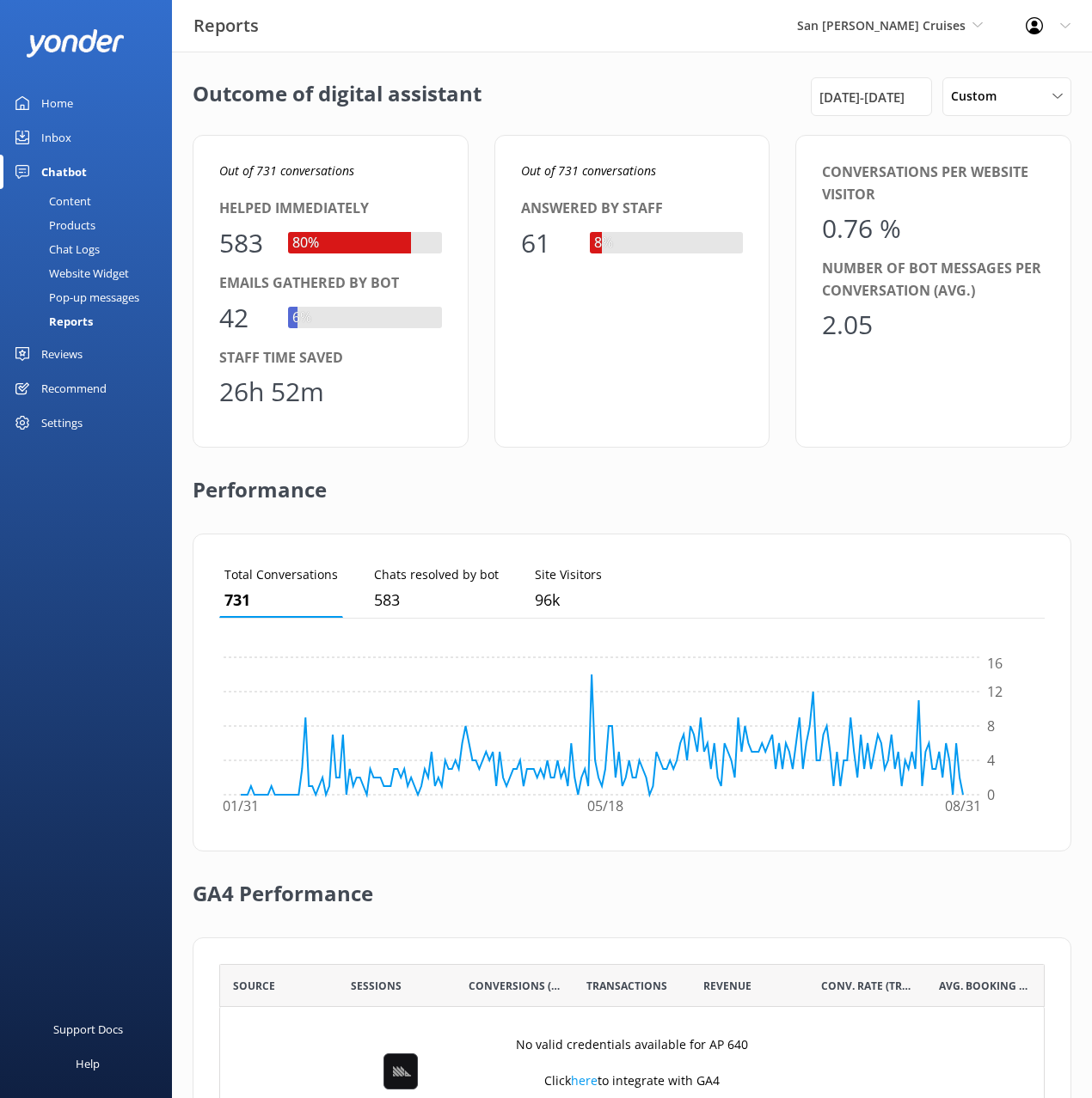
click at [669, 456] on div "Performance" at bounding box center [631, 491] width 879 height 86
drag, startPoint x: 355, startPoint y: 169, endPoint x: 258, endPoint y: 178, distance: 97.4
click at [258, 179] on p "Out of 731 conversations" at bounding box center [330, 170] width 223 height 19
copy icon "731 conversations"
drag, startPoint x: 96, startPoint y: 247, endPoint x: 112, endPoint y: 244, distance: 16.3
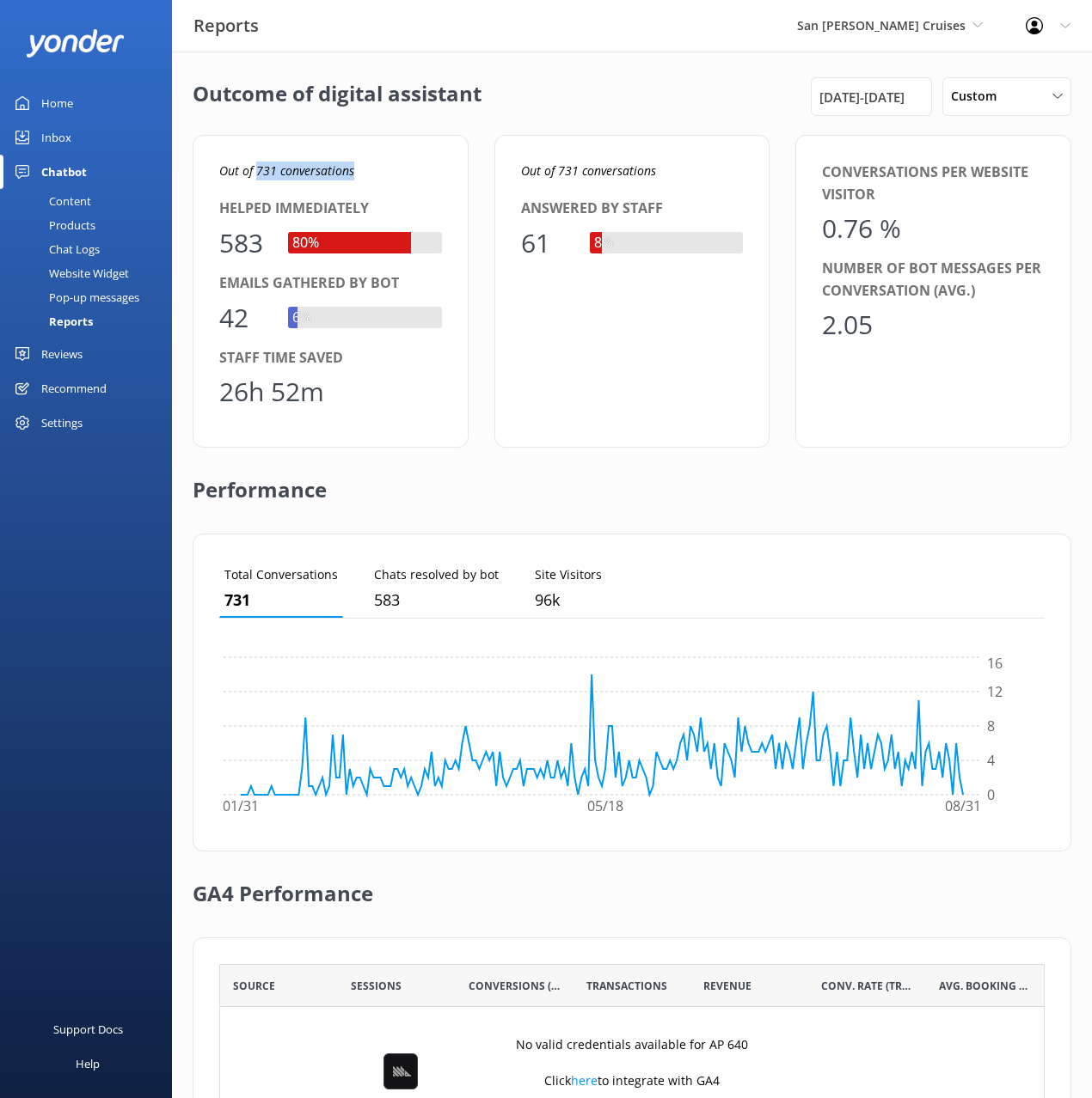
click at [96, 247] on div "Chat Logs" at bounding box center [55, 249] width 90 height 24
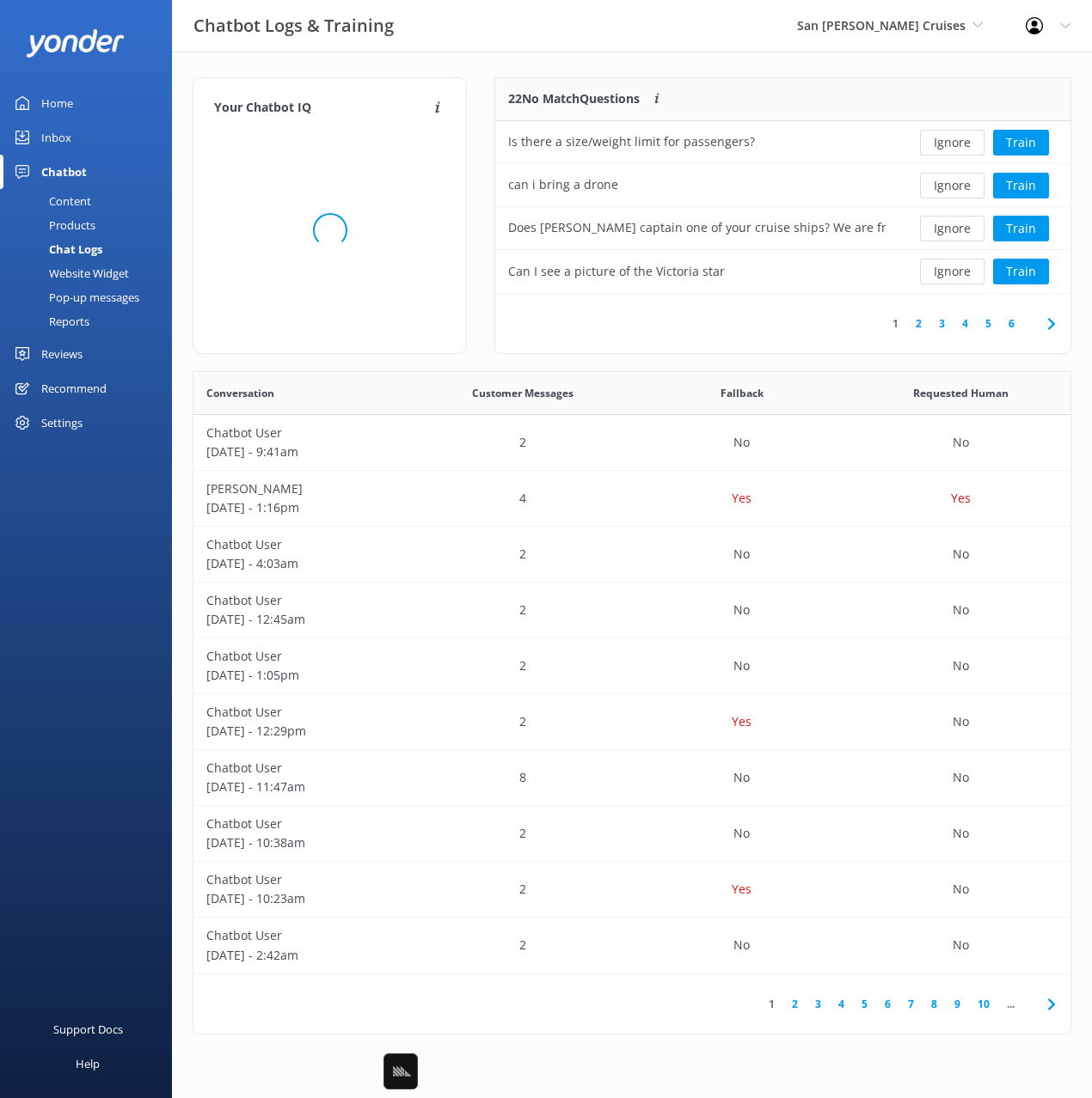
scroll to position [603, 877]
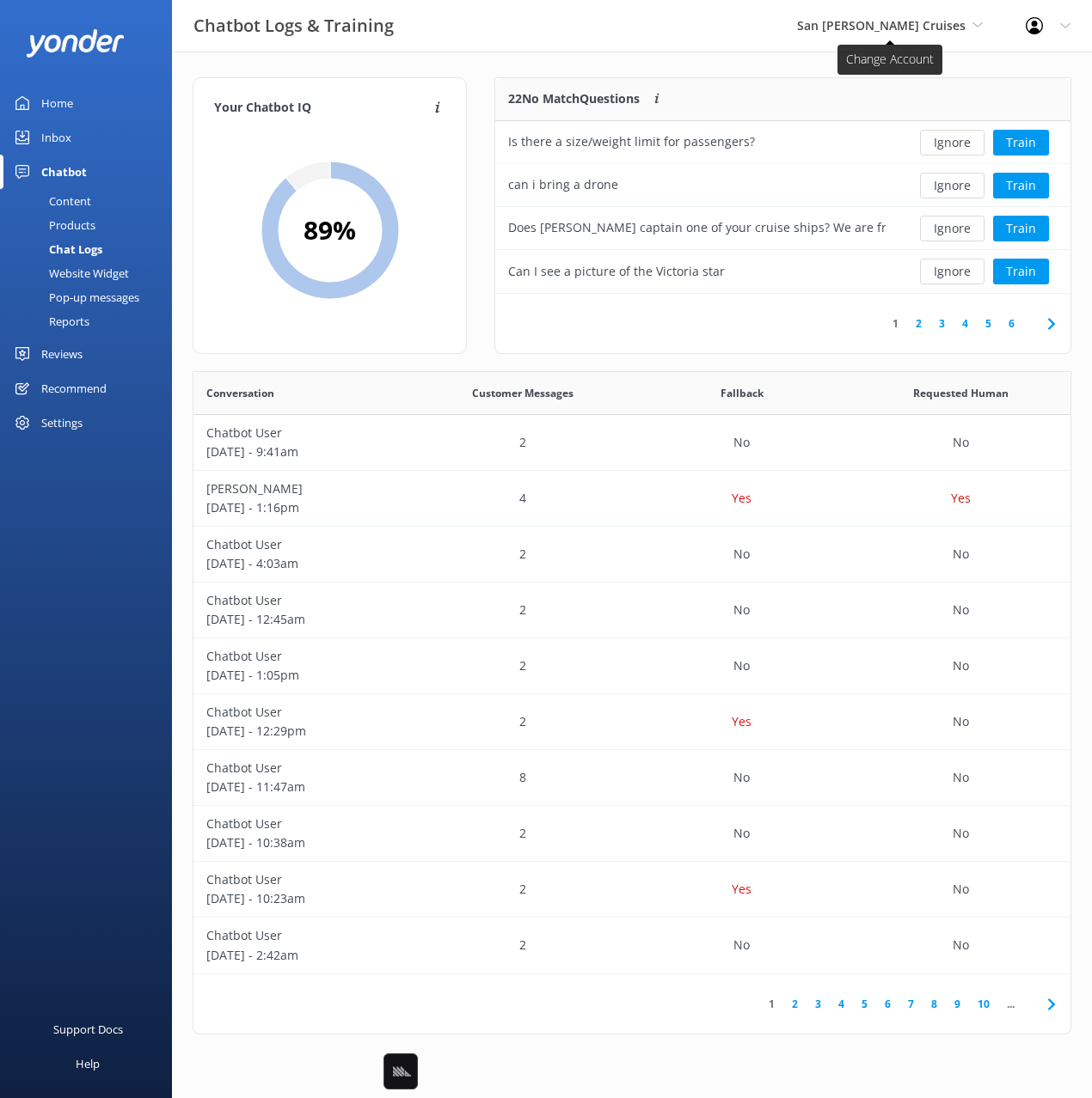
drag, startPoint x: 876, startPoint y: 48, endPoint x: 887, endPoint y: 32, distance: 19.4
click at [876, 47] on div "San Juan Cruises Black Cat Cruises Banff Airporter International Antarctic Cent…" at bounding box center [890, 26] width 229 height 51
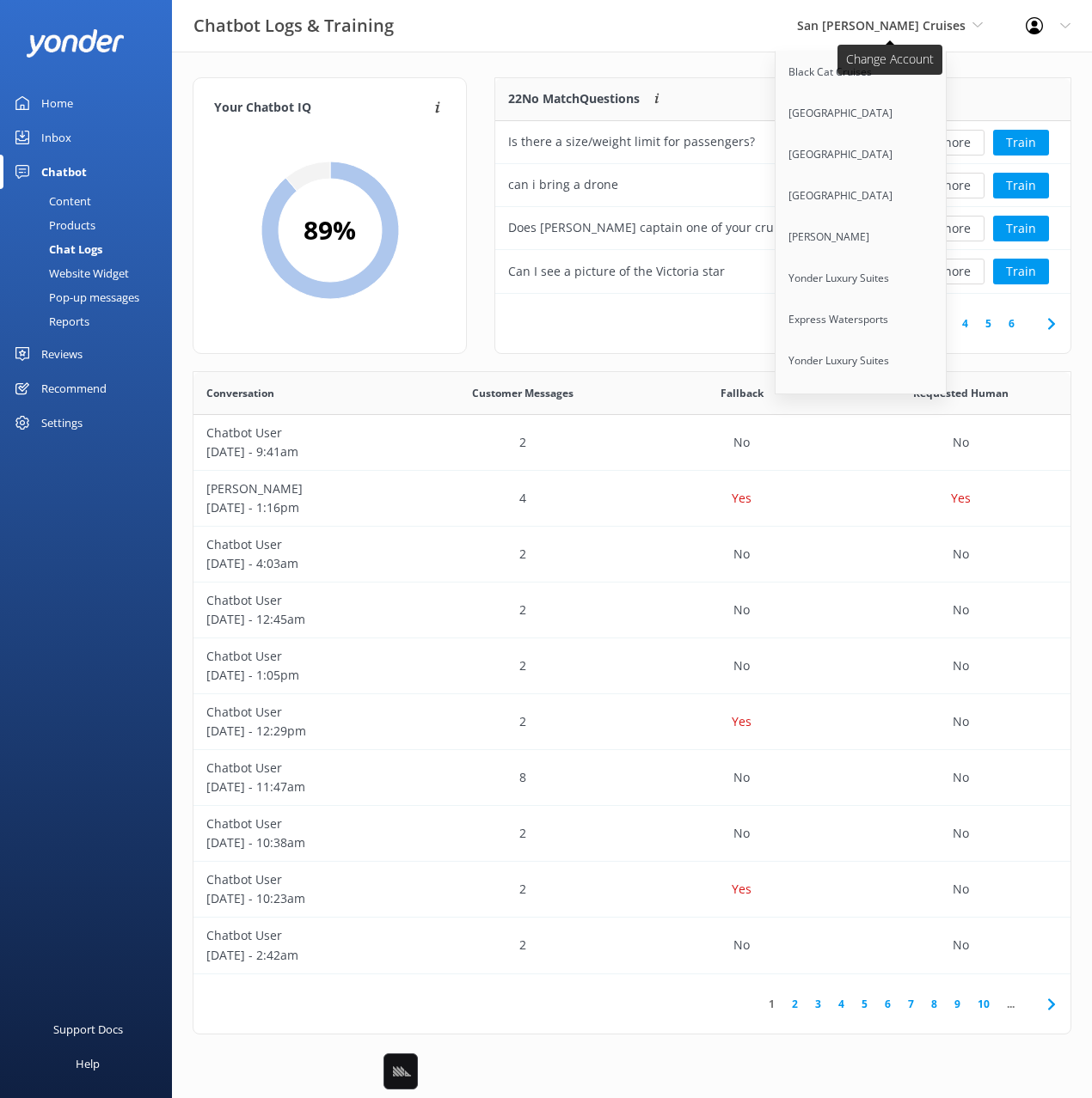
click at [889, 28] on span "San [PERSON_NAME] Cruises" at bounding box center [881, 26] width 169 height 16
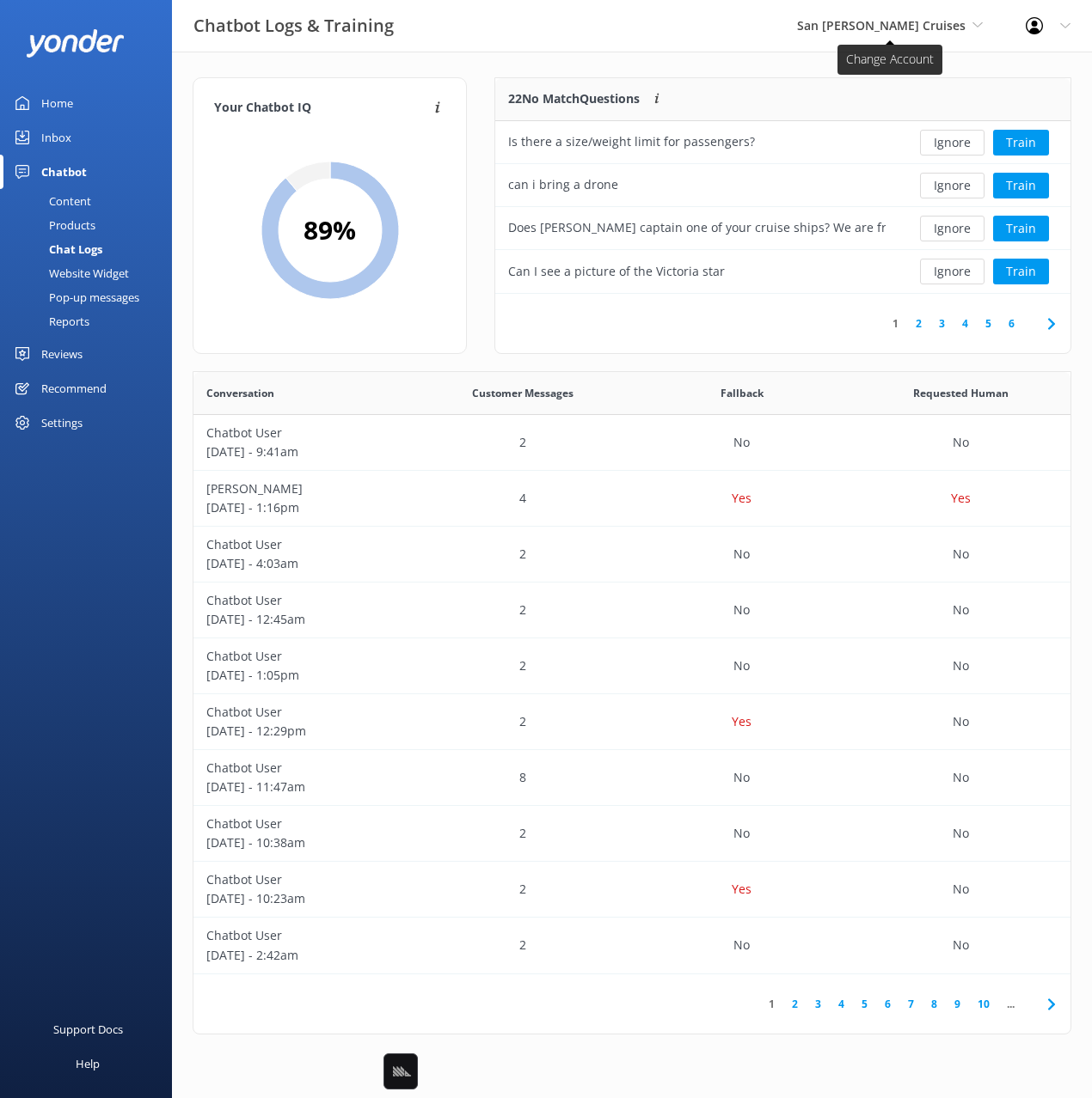
click at [890, 28] on span "San [PERSON_NAME] Cruises" at bounding box center [881, 26] width 169 height 16
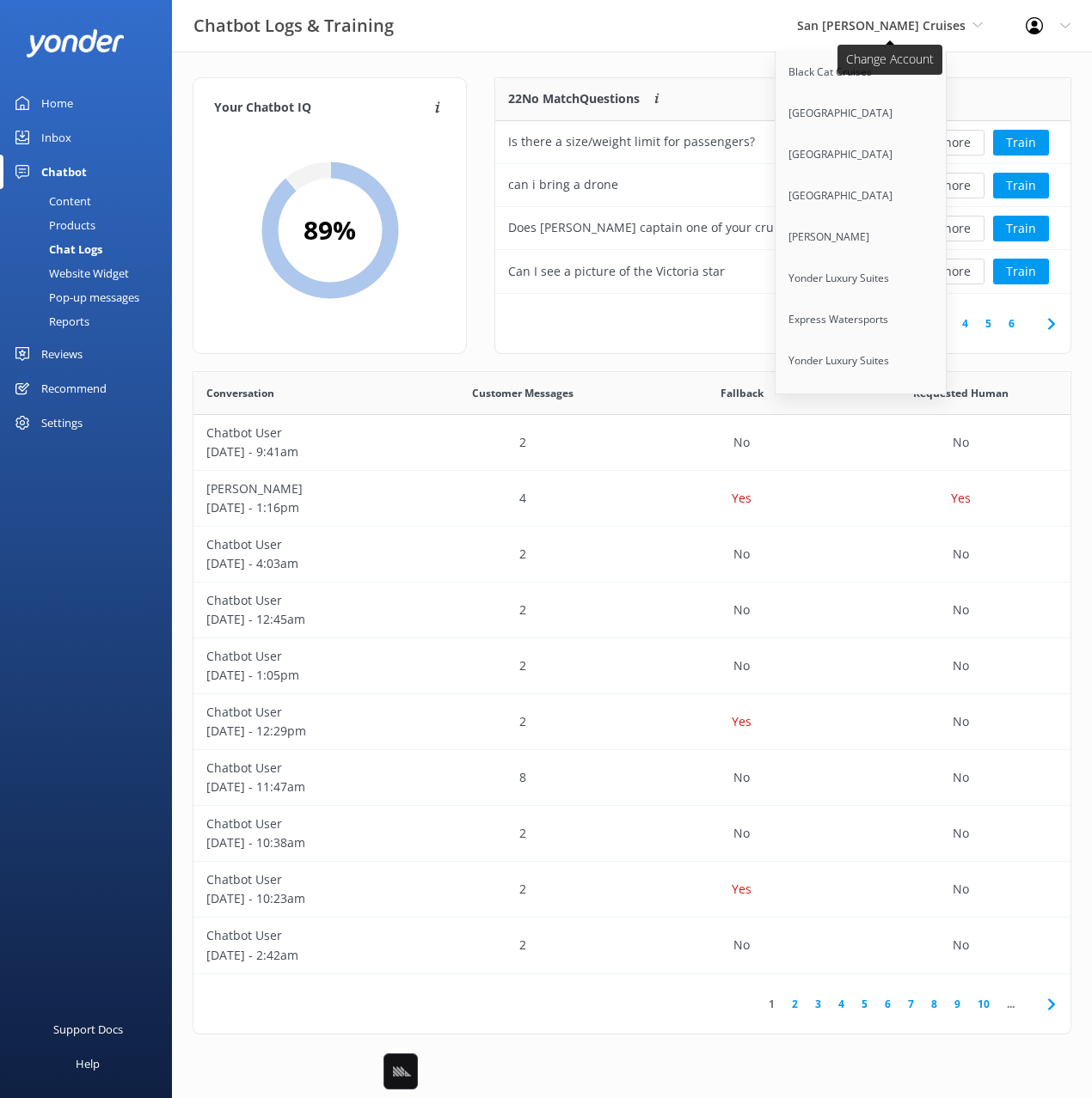
scroll to position [1418, 0]
click at [890, 217] on link "ZORB" at bounding box center [861, 237] width 172 height 41
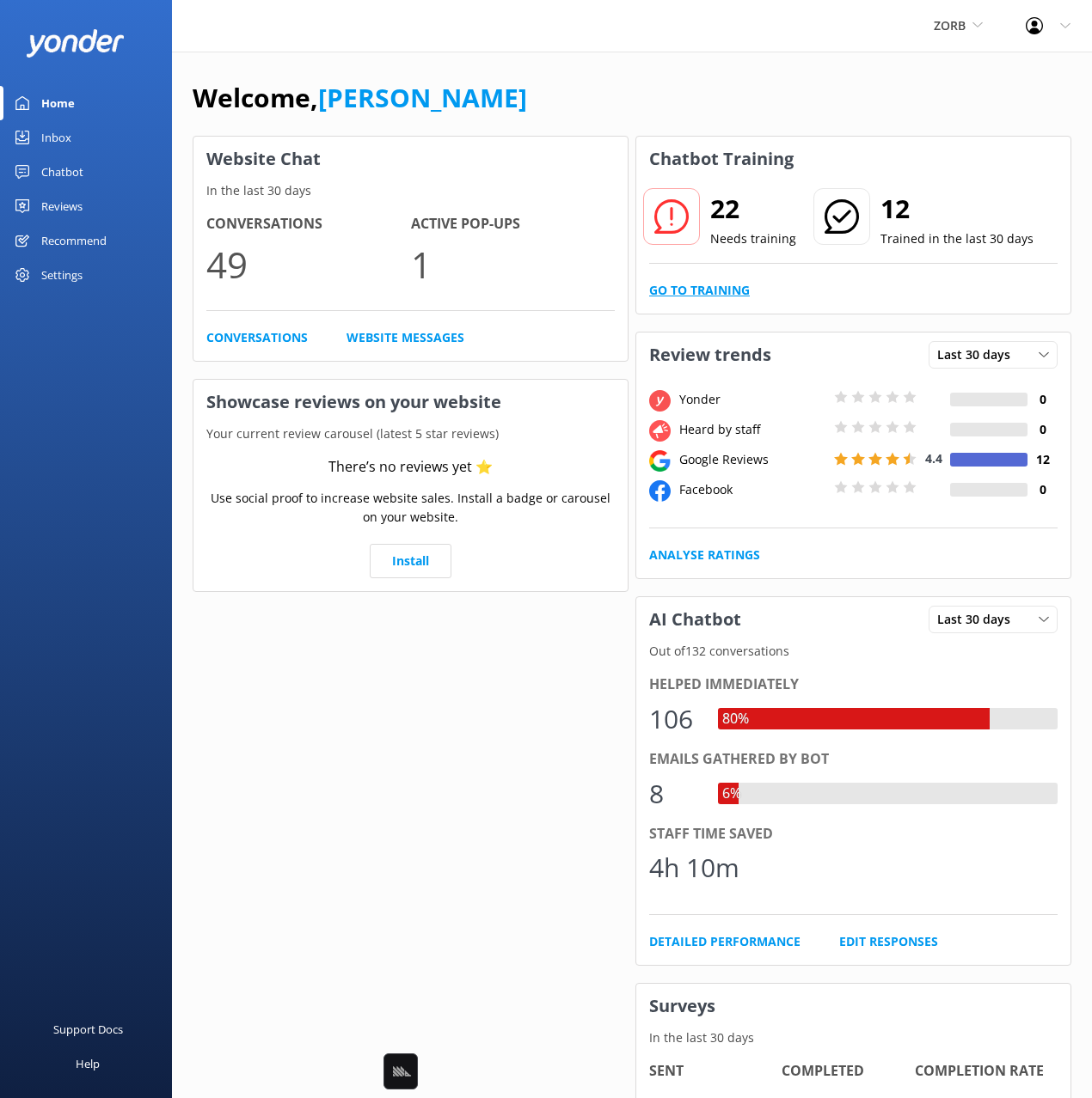
click at [735, 285] on link "Go to Training" at bounding box center [700, 290] width 101 height 19
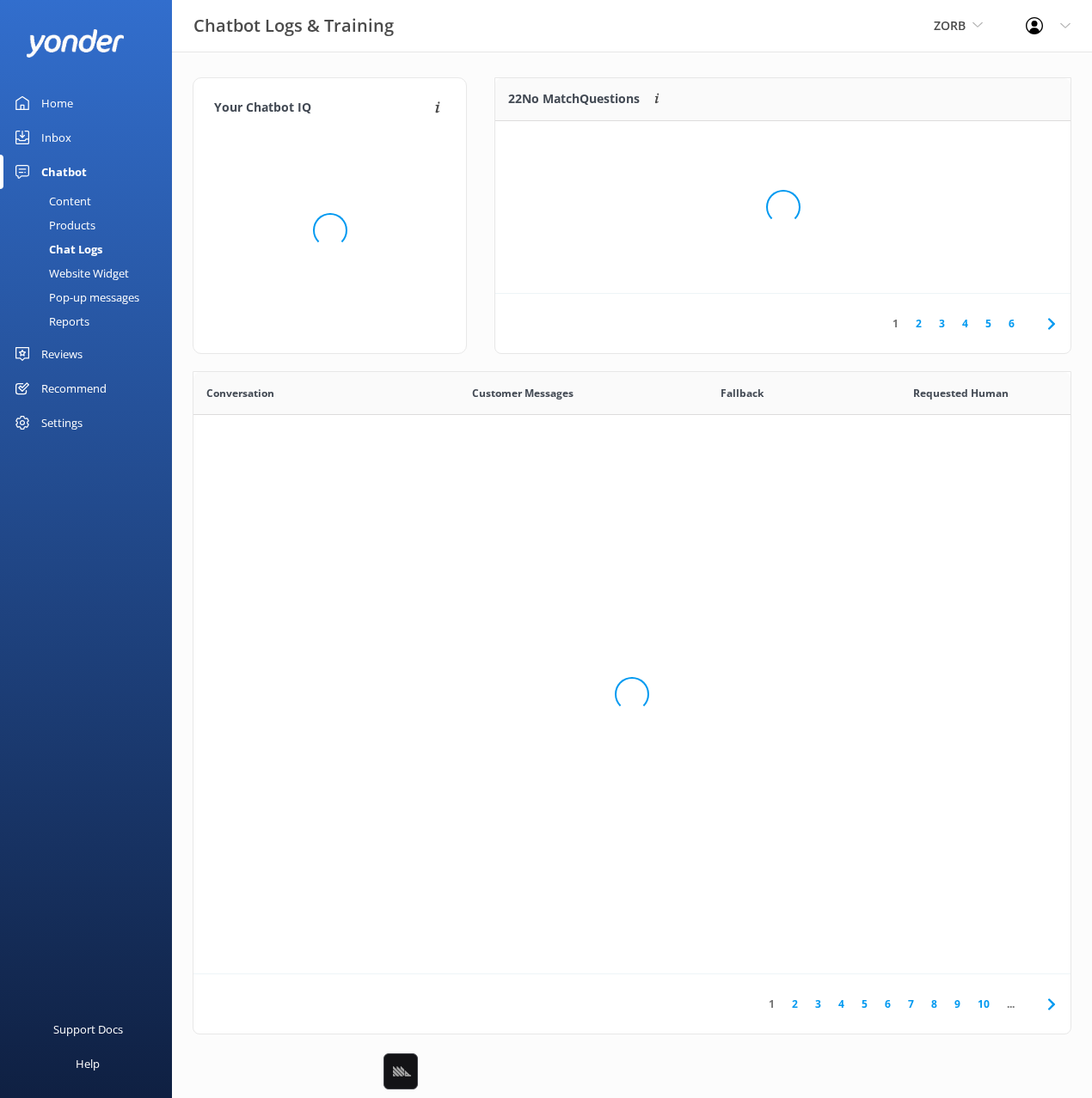
scroll to position [603, 877]
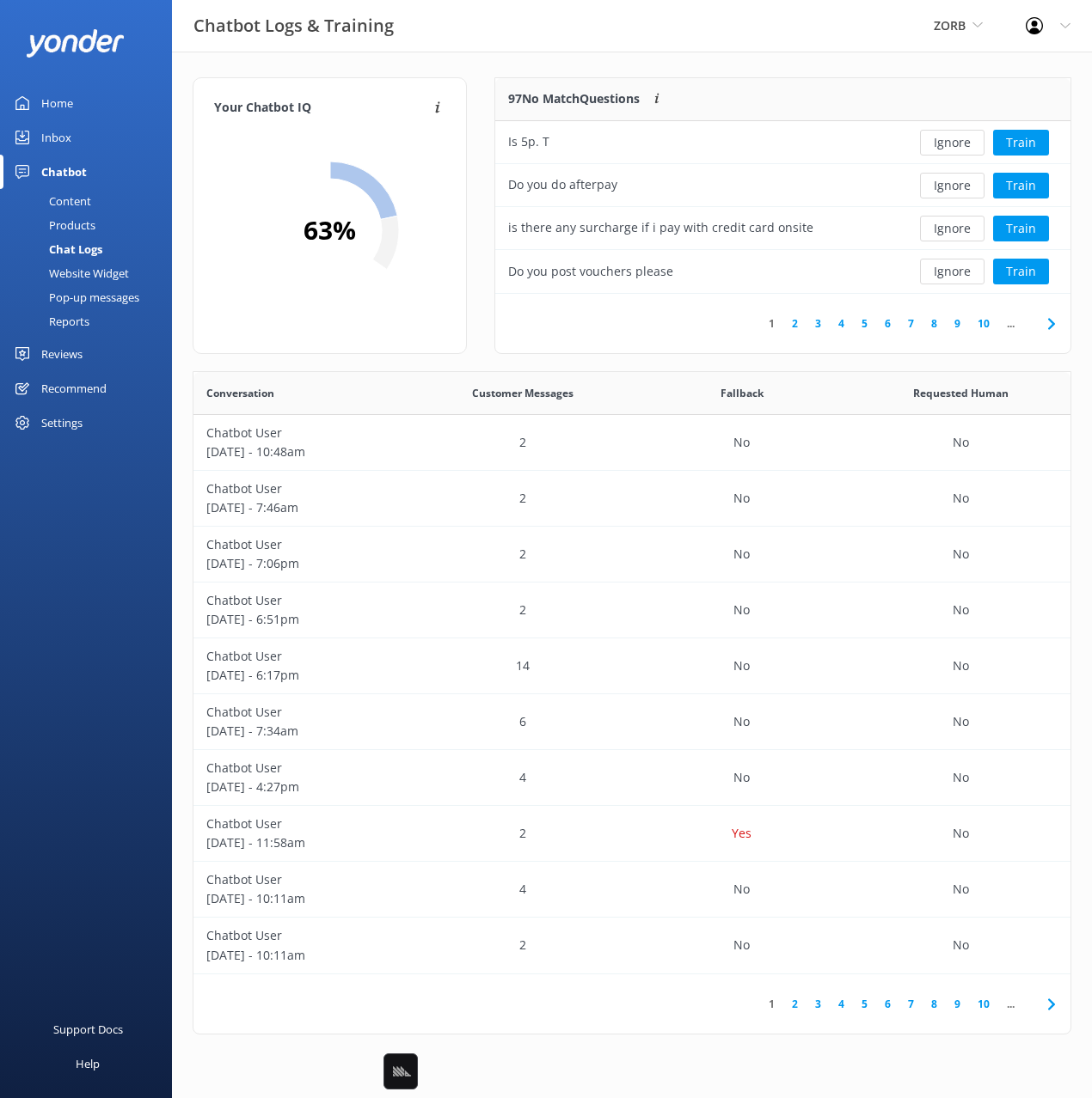
click at [764, 58] on div "Your Chatbot IQ Your Chatbot IQ is the percentage of trained FAQs against untra…" at bounding box center [632, 560] width 920 height 1017
click at [866, 66] on div "Your Chatbot IQ Your Chatbot IQ is the percentage of trained FAQs against untra…" at bounding box center [632, 560] width 920 height 1017
click at [964, 147] on button "Ignore" at bounding box center [952, 143] width 64 height 26
click at [792, 94] on div "96 No Match Questions Customers sometimes ask questions that don't fully match …" at bounding box center [697, 99] width 403 height 43
click at [839, 324] on link "4" at bounding box center [841, 323] width 23 height 16
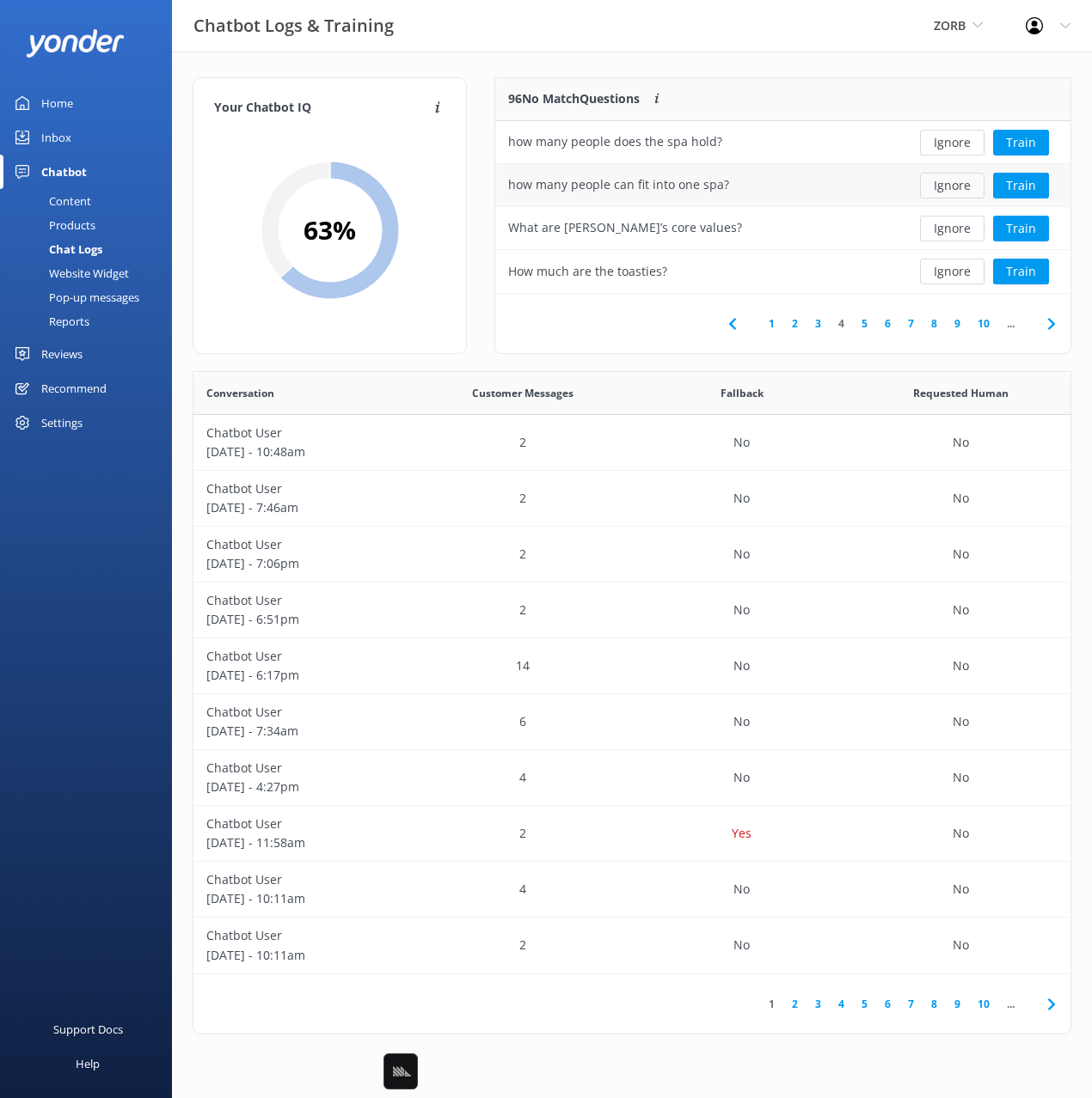
click at [963, 189] on button "Ignore" at bounding box center [952, 186] width 64 height 26
click at [943, 182] on button "Ignore" at bounding box center [952, 186] width 64 height 26
click at [868, 326] on link "5" at bounding box center [864, 323] width 23 height 16
click at [902, 326] on link "7" at bounding box center [911, 323] width 23 height 16
click at [944, 144] on button "Ignore" at bounding box center [952, 143] width 64 height 26
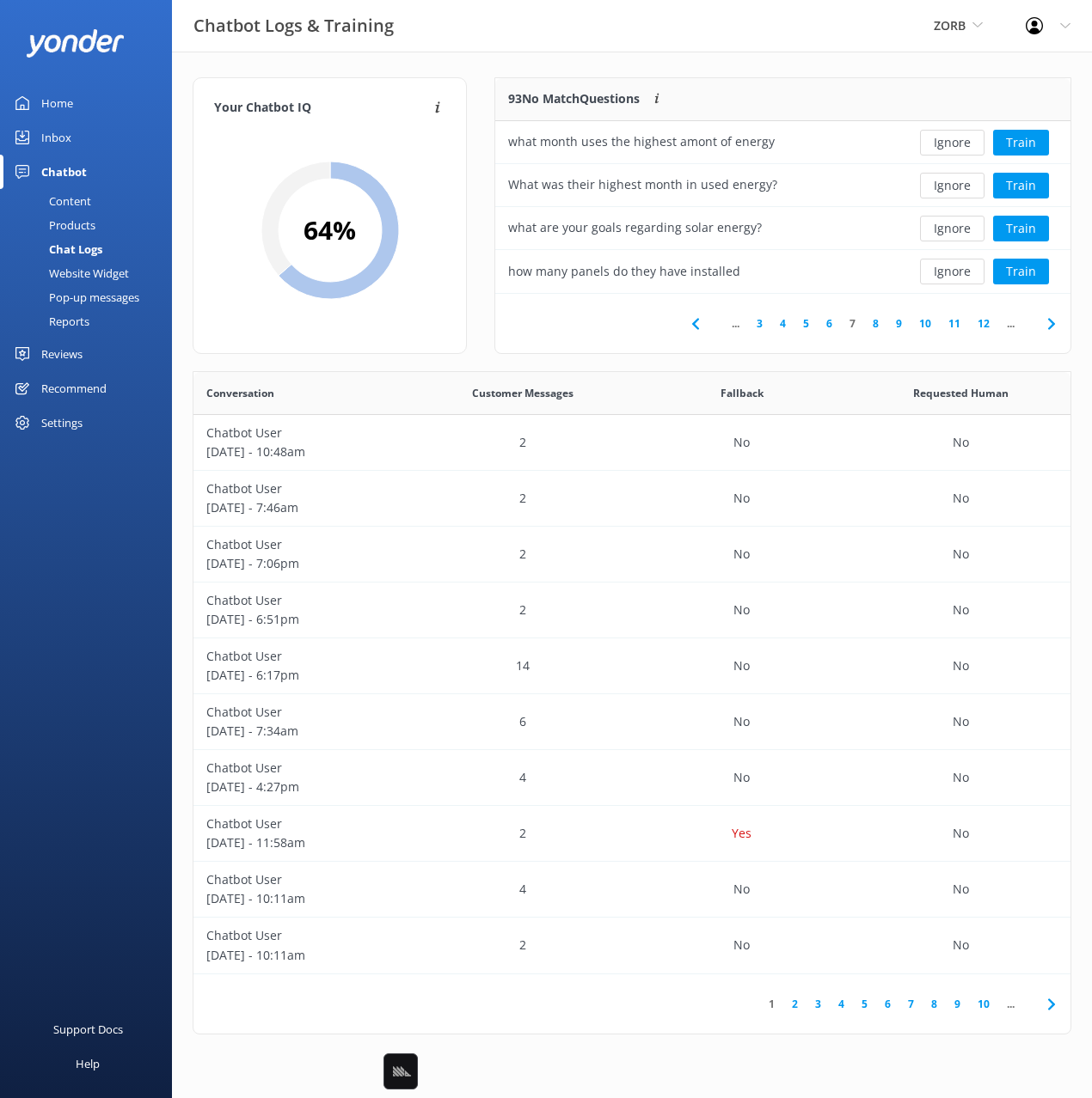
click at [944, 144] on button "Ignore" at bounding box center [952, 143] width 64 height 26
click at [1021, 190] on button "Train" at bounding box center [1021, 186] width 56 height 26
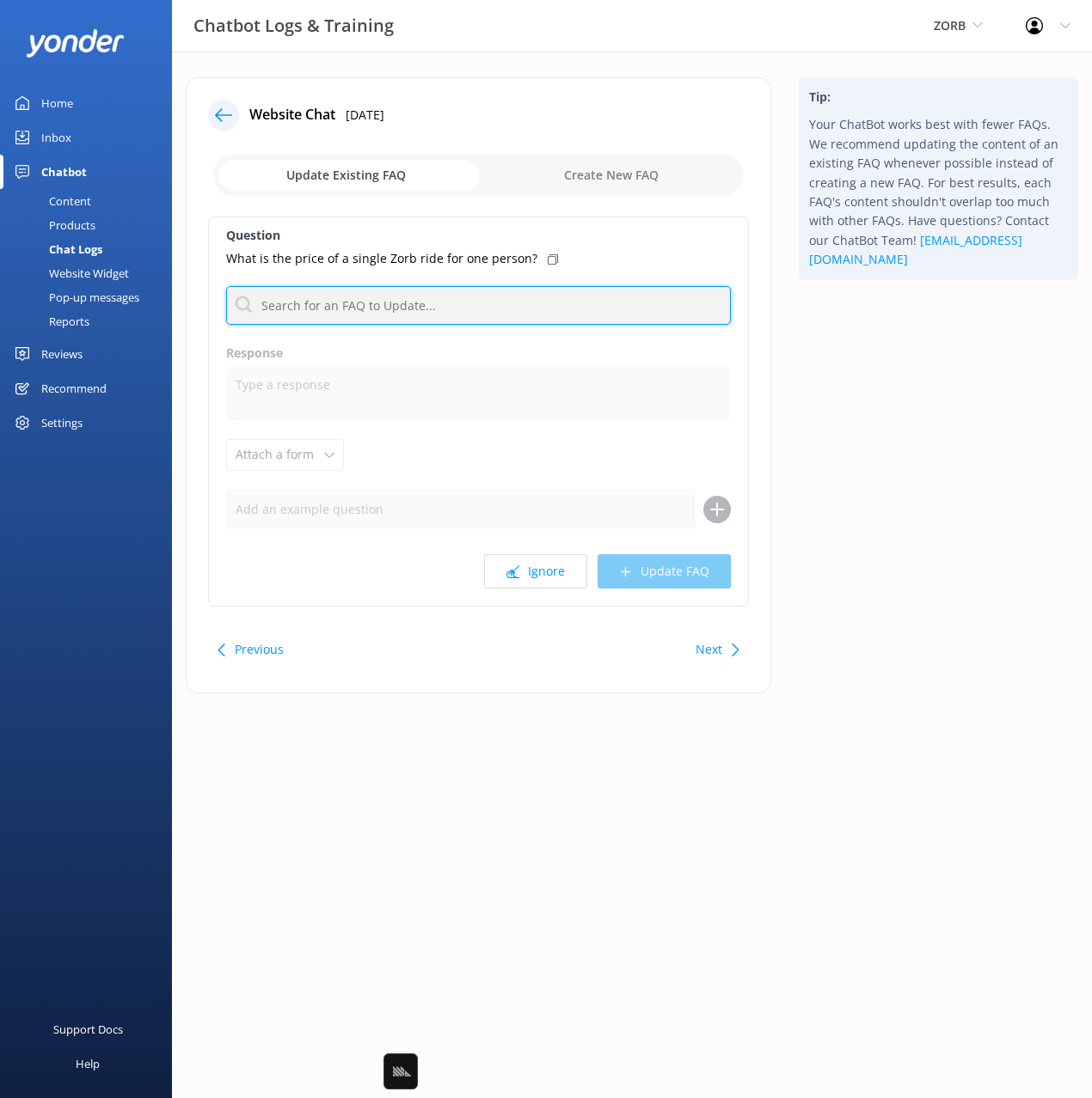
click at [396, 314] on input "text" at bounding box center [478, 306] width 505 height 38
type input "cost"
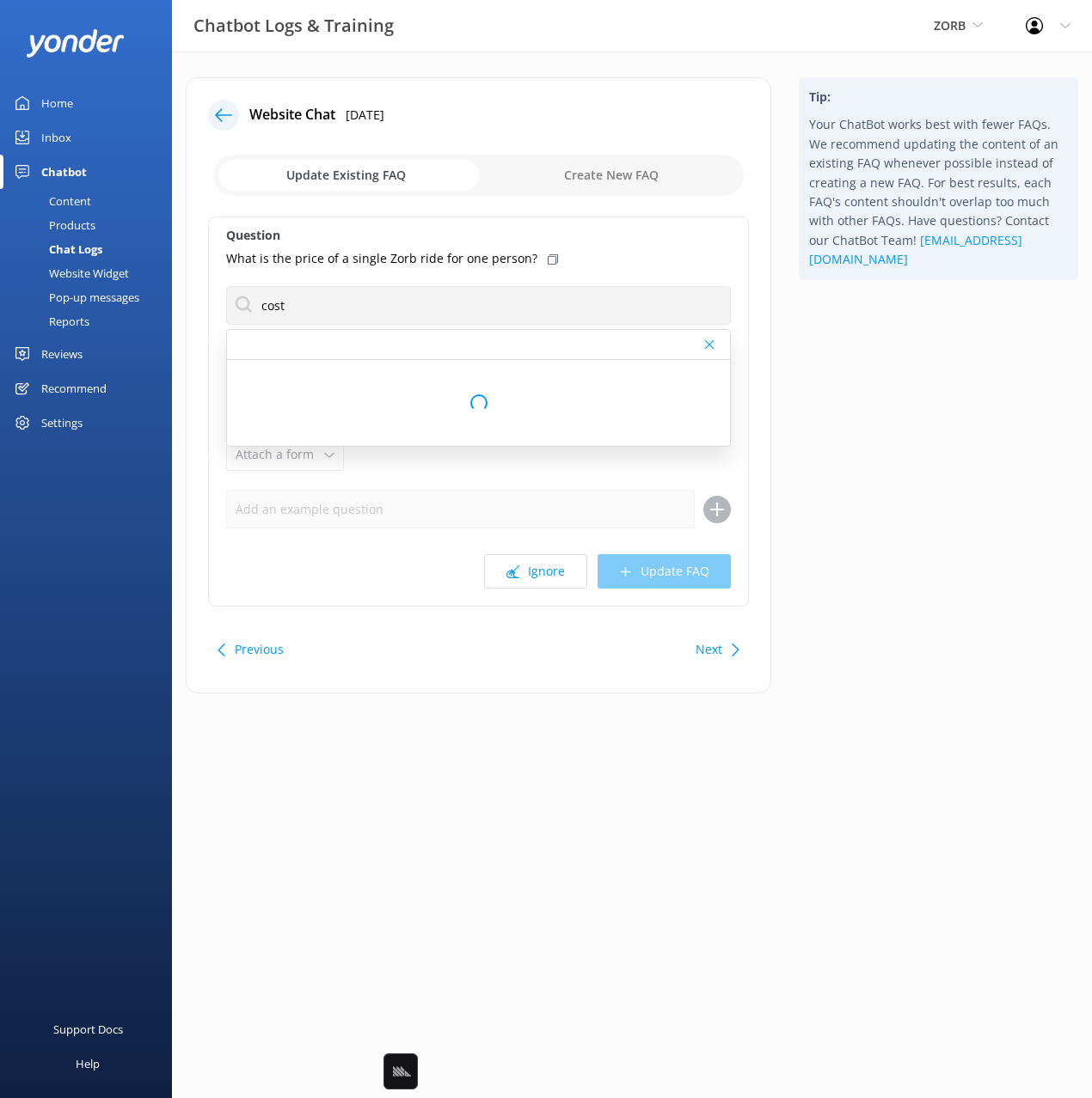
click at [548, 256] on icon at bounding box center [552, 259] width 10 height 10
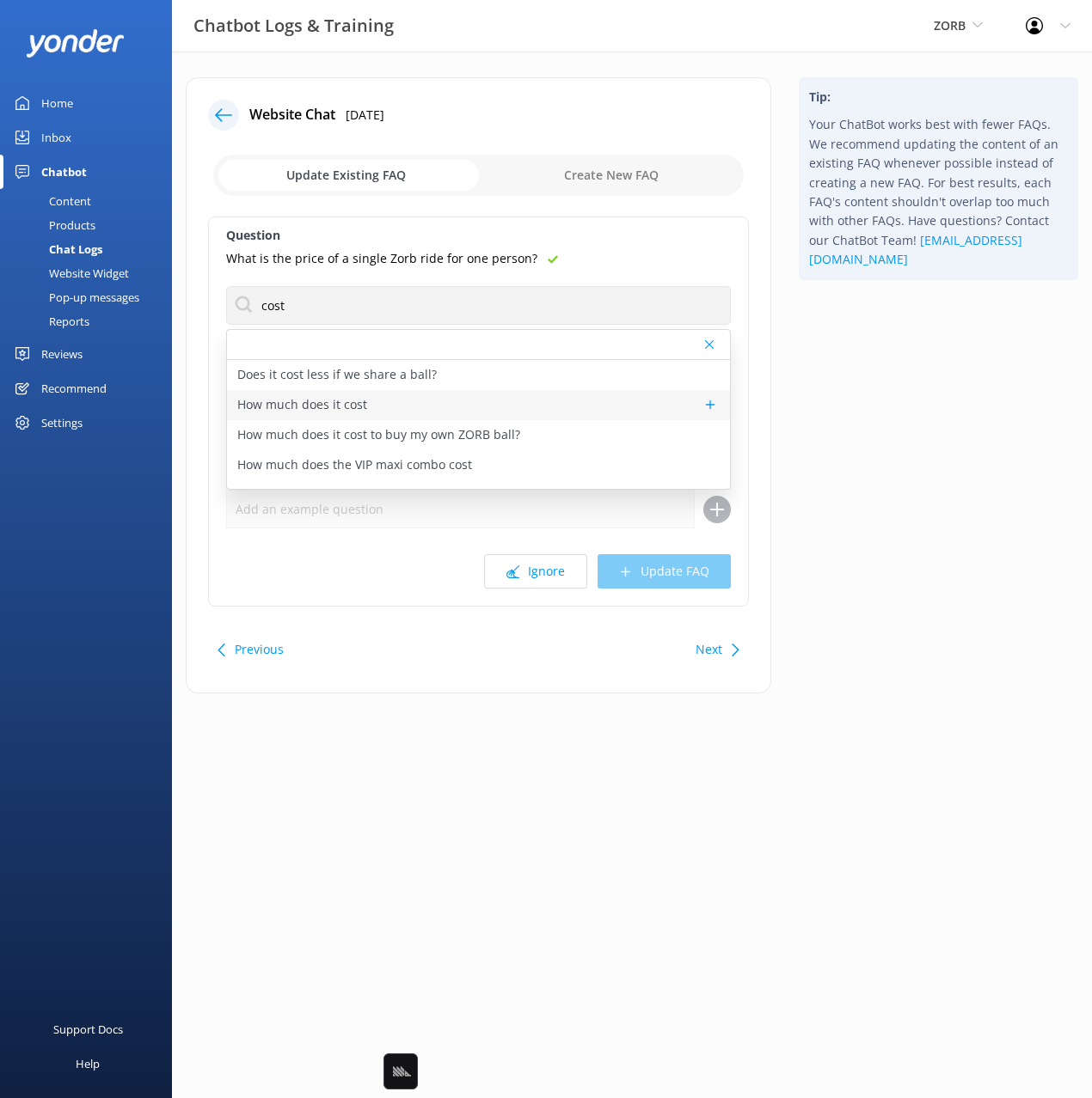
click at [302, 405] on p "How much does it cost" at bounding box center [302, 405] width 130 height 19
type textarea "You can view our packages and pricing online at https://zorb.com/rides-3/."
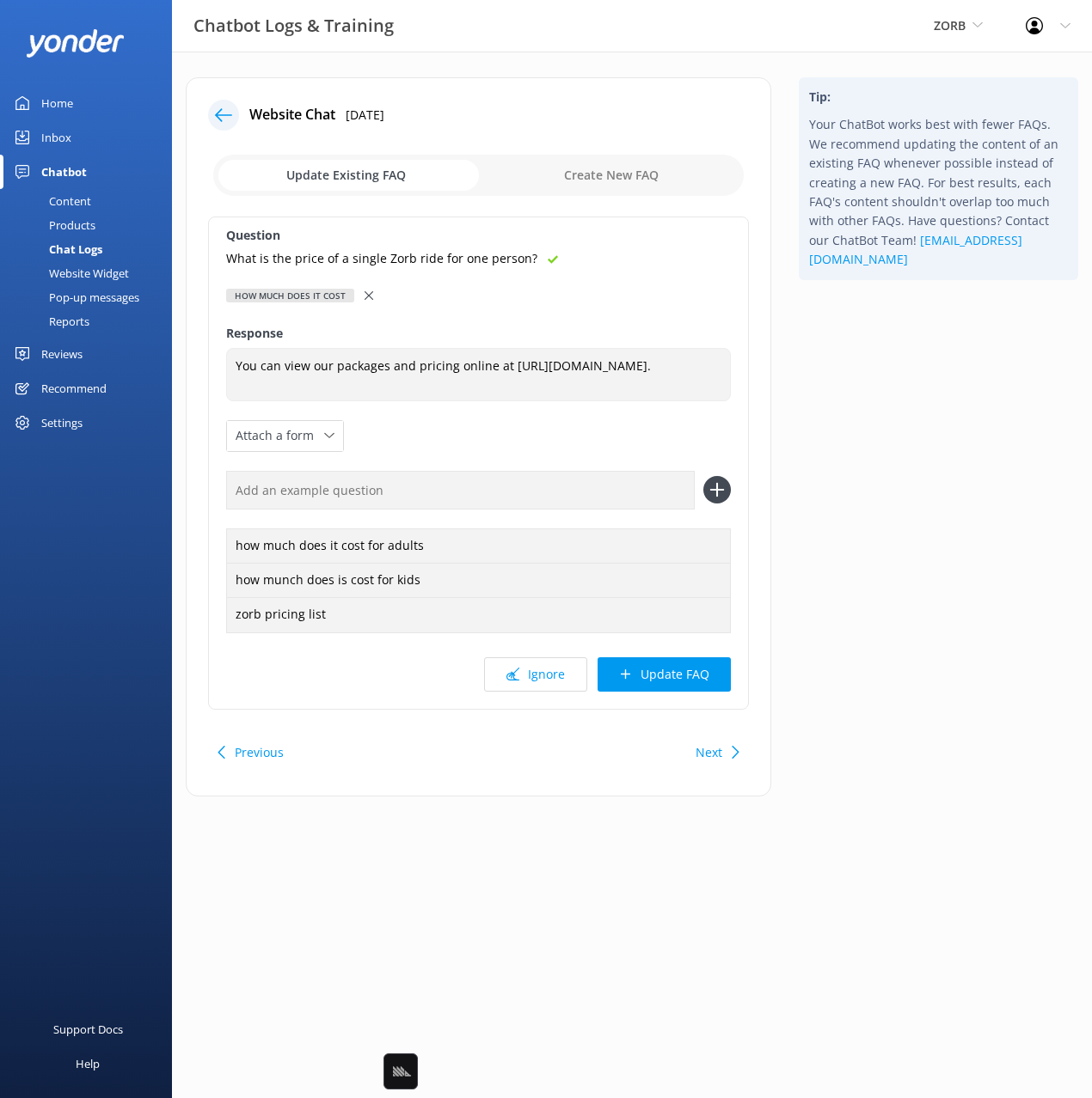
click at [468, 487] on input "text" at bounding box center [460, 490] width 468 height 38
paste input "What is the price of a single Zorb ride for one person?"
type input "What is the price of a single Zorb ride for one person?"
drag, startPoint x: 740, startPoint y: 490, endPoint x: 727, endPoint y: 488, distance: 13.2
click at [739, 489] on div "Question What is the price of a single Zorb ride for one person? How much does …" at bounding box center [478, 462] width 541 height 494
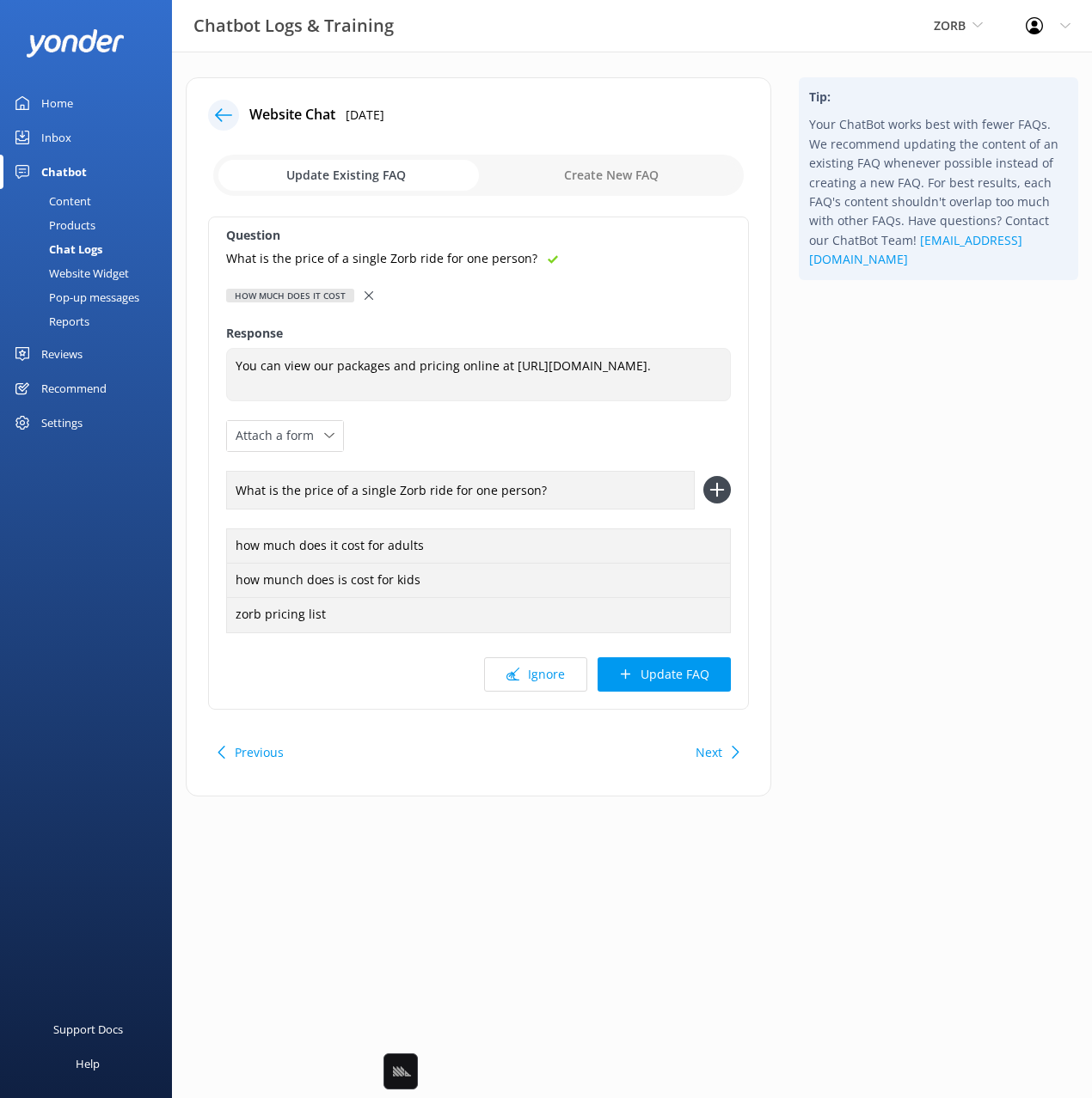
click at [715, 487] on icon at bounding box center [717, 490] width 27 height 27
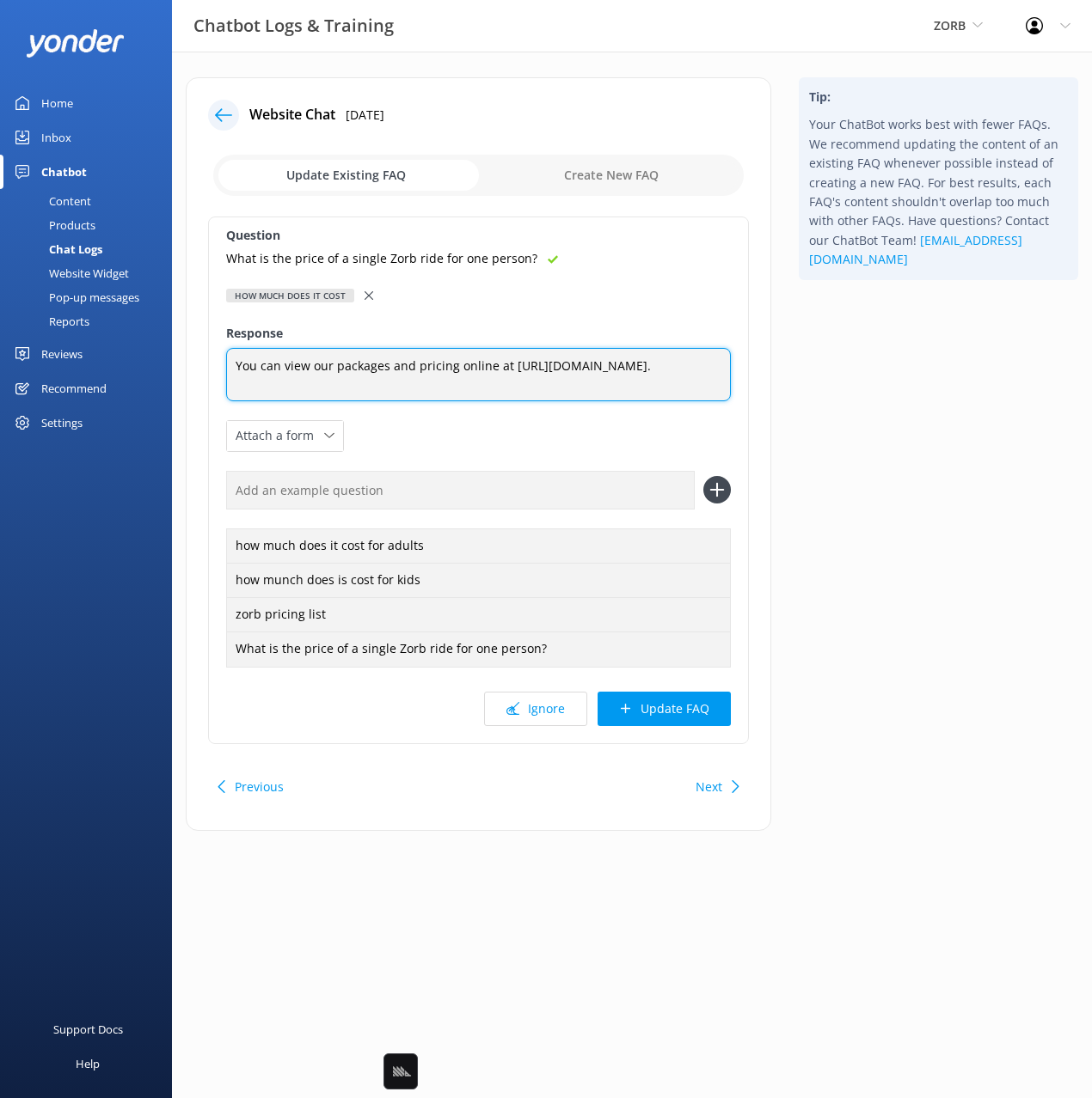
click at [496, 364] on textarea "You can view our packages and pricing online at https://zorb.com/rides-3/." at bounding box center [478, 375] width 505 height 53
drag, startPoint x: 496, startPoint y: 364, endPoint x: 509, endPoint y: 382, distance: 22.2
click at [496, 364] on textarea "You can view our packages and pricing online at https://zorb.com/rides-3/." at bounding box center [478, 375] width 505 height 53
type textarea "You can view our packages and pricing online: https://zorb.com/rides-3/."
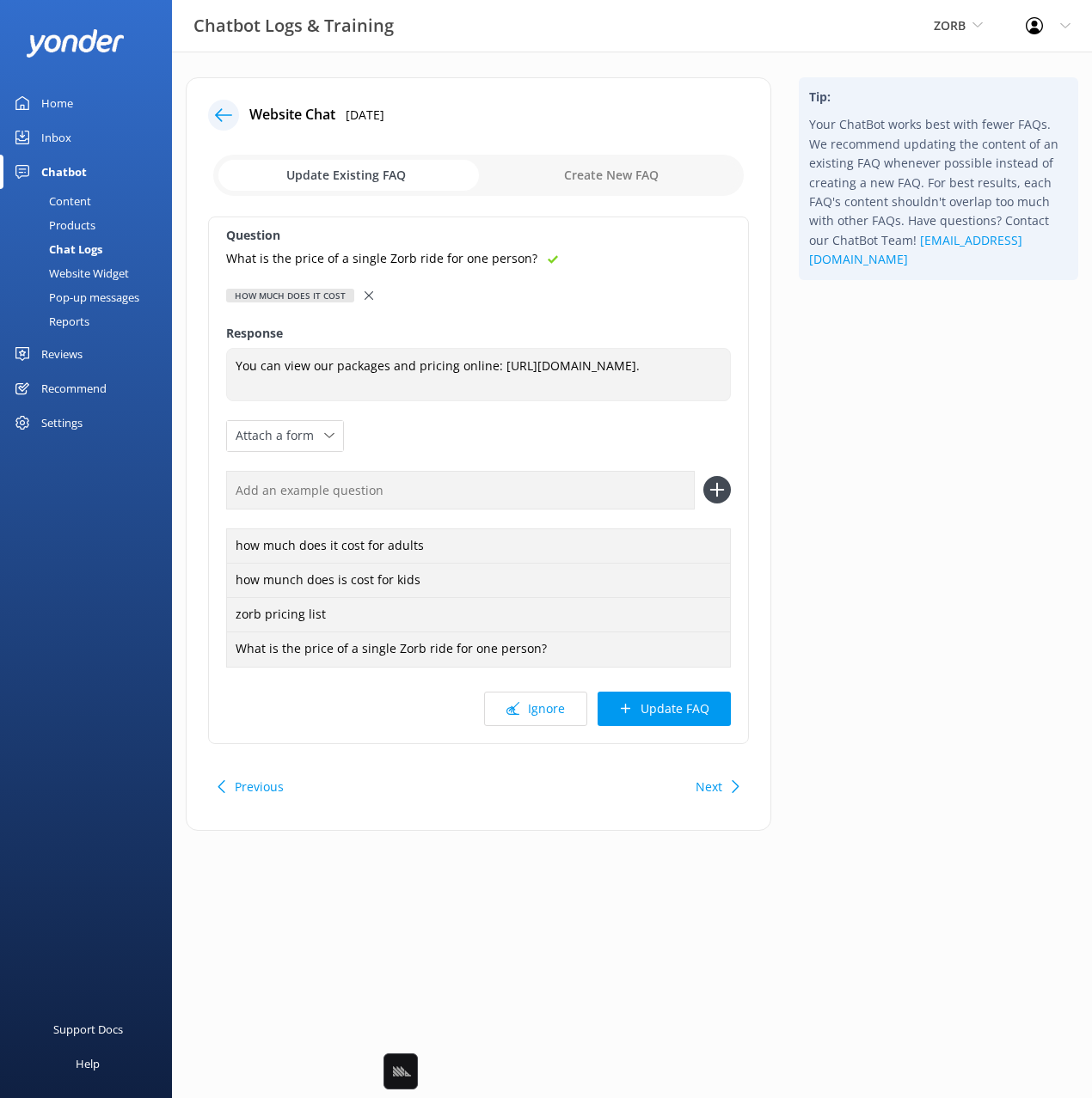
click at [656, 705] on button "Update FAQ" at bounding box center [663, 709] width 133 height 35
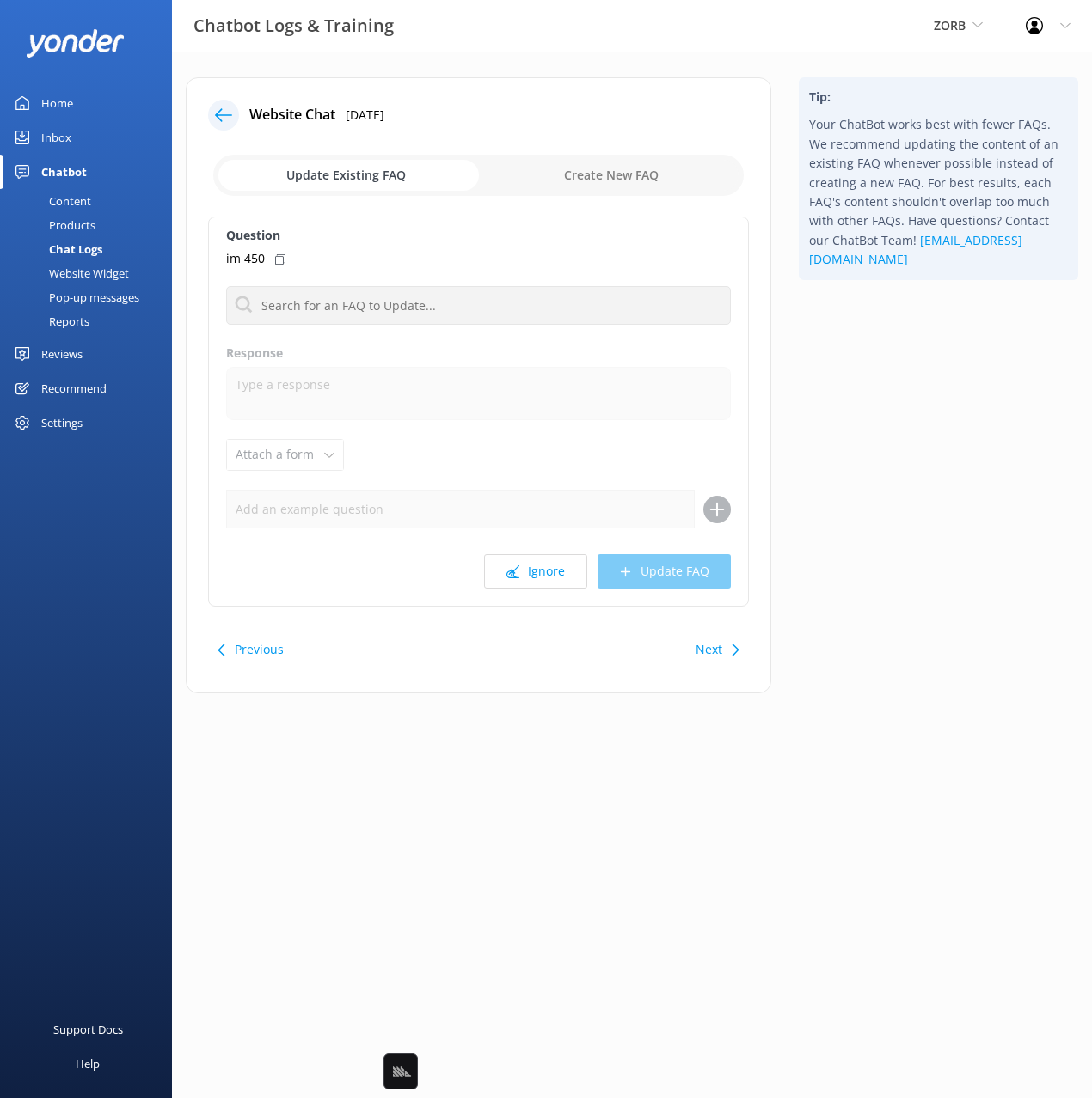
drag, startPoint x: 881, startPoint y: 451, endPoint x: 883, endPoint y: 467, distance: 16.1
click at [881, 454] on div "Tip: Your ChatBot works best with fewer FAQs. We recommend updating the content…" at bounding box center [938, 394] width 307 height 634
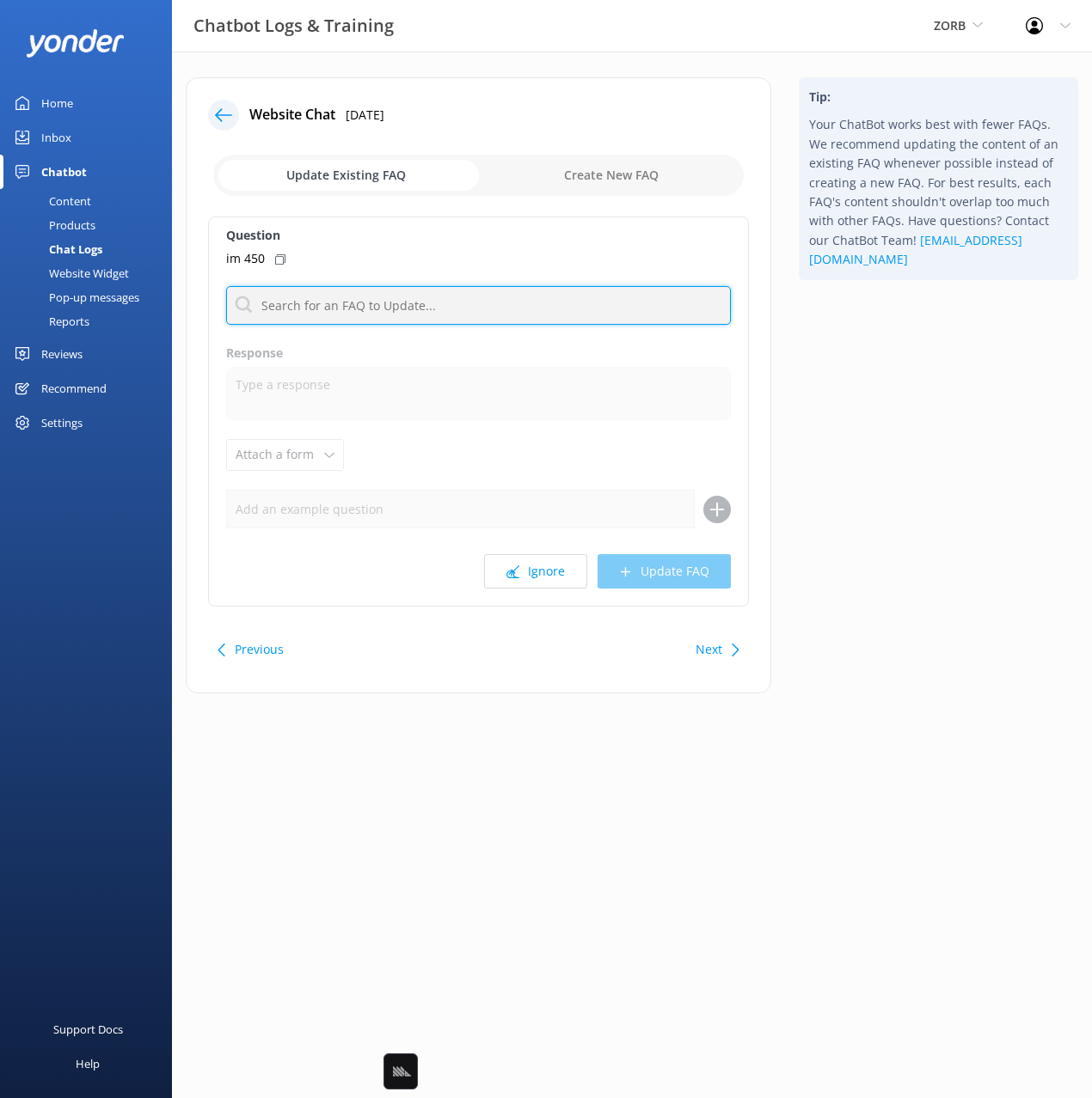
click at [388, 304] on input "text" at bounding box center [478, 306] width 505 height 38
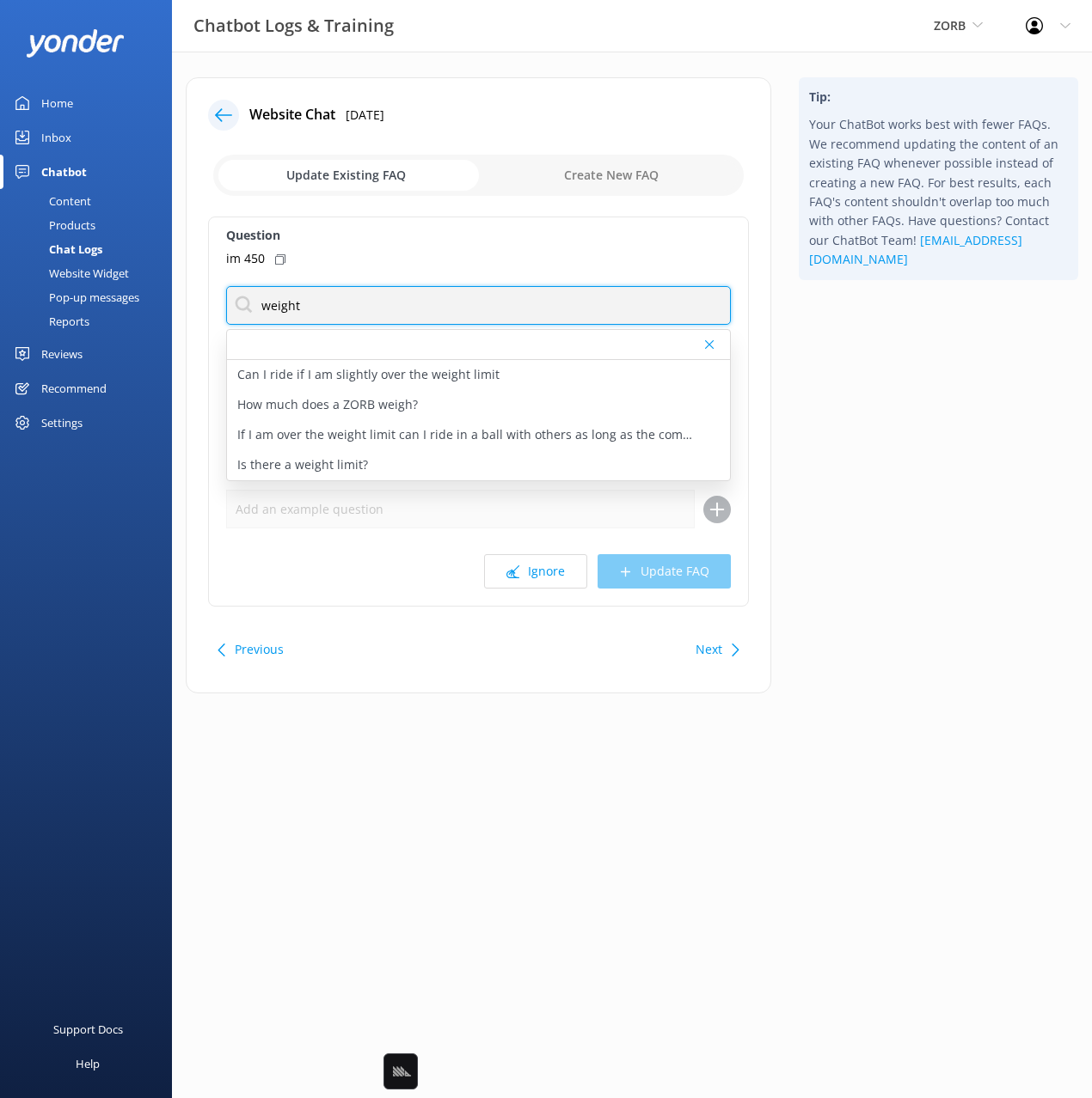
type input "weight"
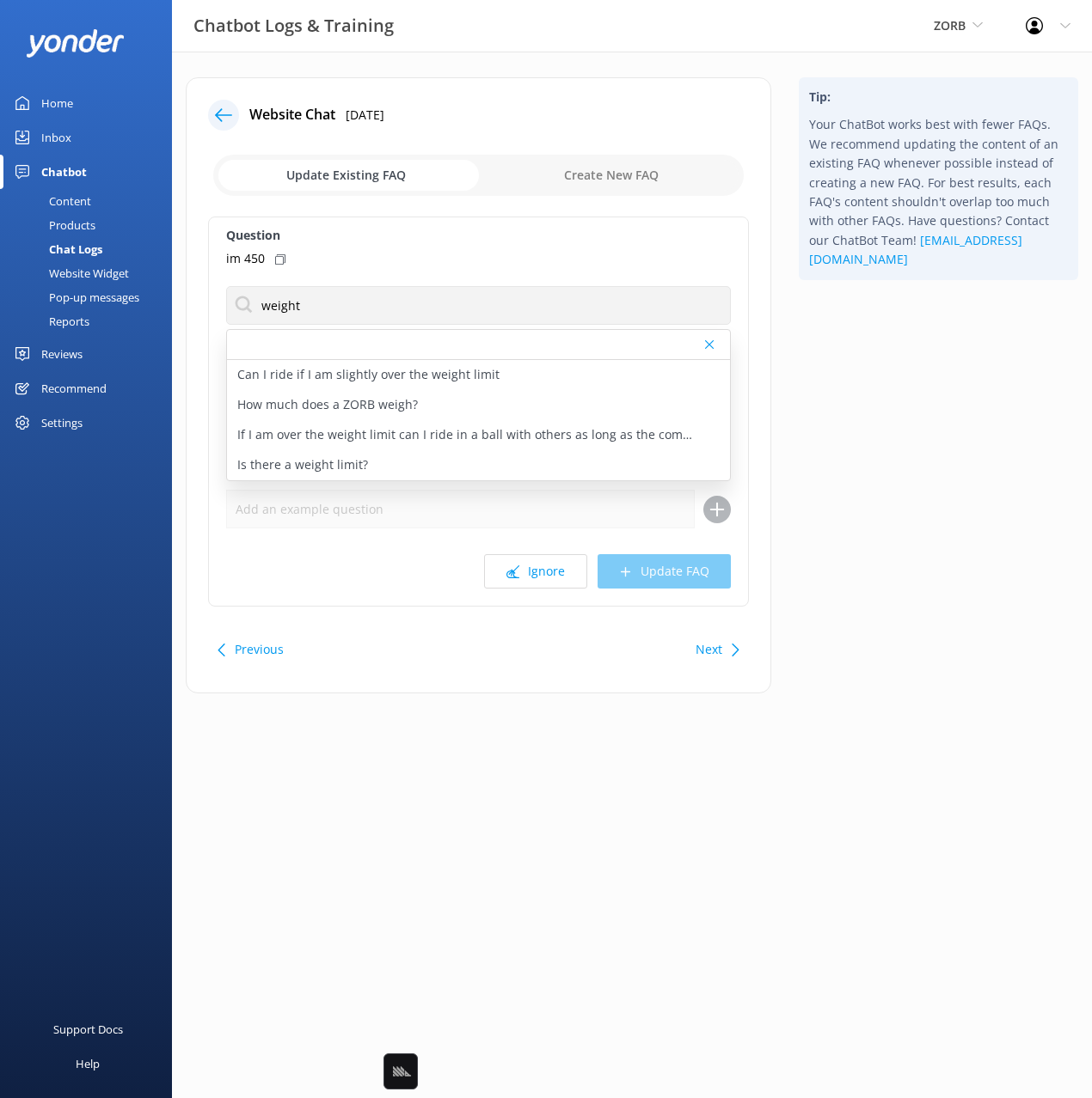
drag, startPoint x: 277, startPoint y: 256, endPoint x: 287, endPoint y: 279, distance: 25.1
click at [277, 256] on use at bounding box center [279, 259] width 10 height 10
click at [381, 460] on div "Is there a weight limit?" at bounding box center [478, 465] width 503 height 30
type textarea "The maximum safe weight for you to be able to ride is 135 kgs or 297lb per pers…"
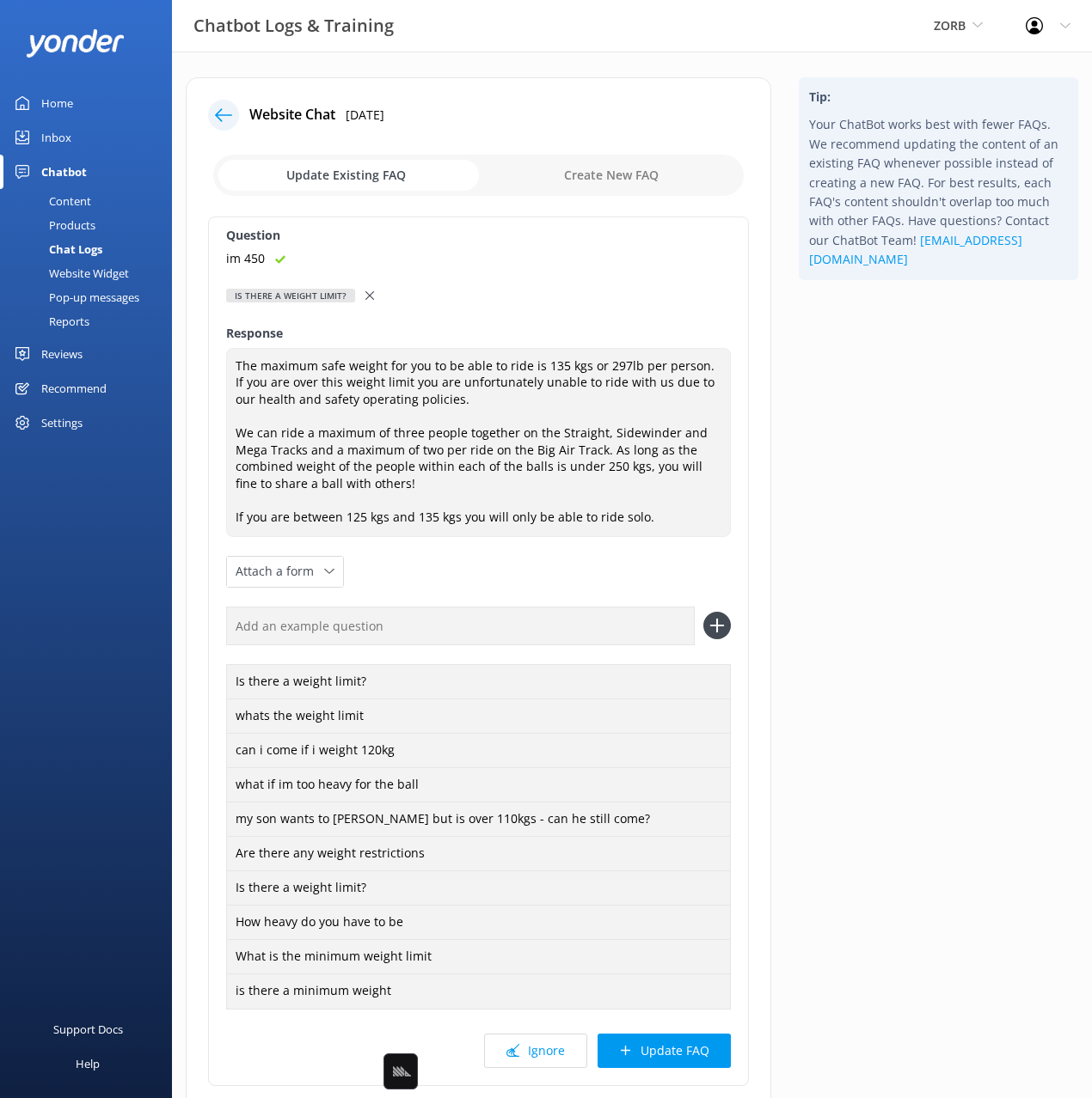
click at [581, 631] on input "text" at bounding box center [460, 626] width 468 height 38
paste input "im 450"
type input "im 450"
drag, startPoint x: 714, startPoint y: 622, endPoint x: 712, endPoint y: 977, distance: 355.0
click at [714, 622] on icon at bounding box center [717, 625] width 27 height 27
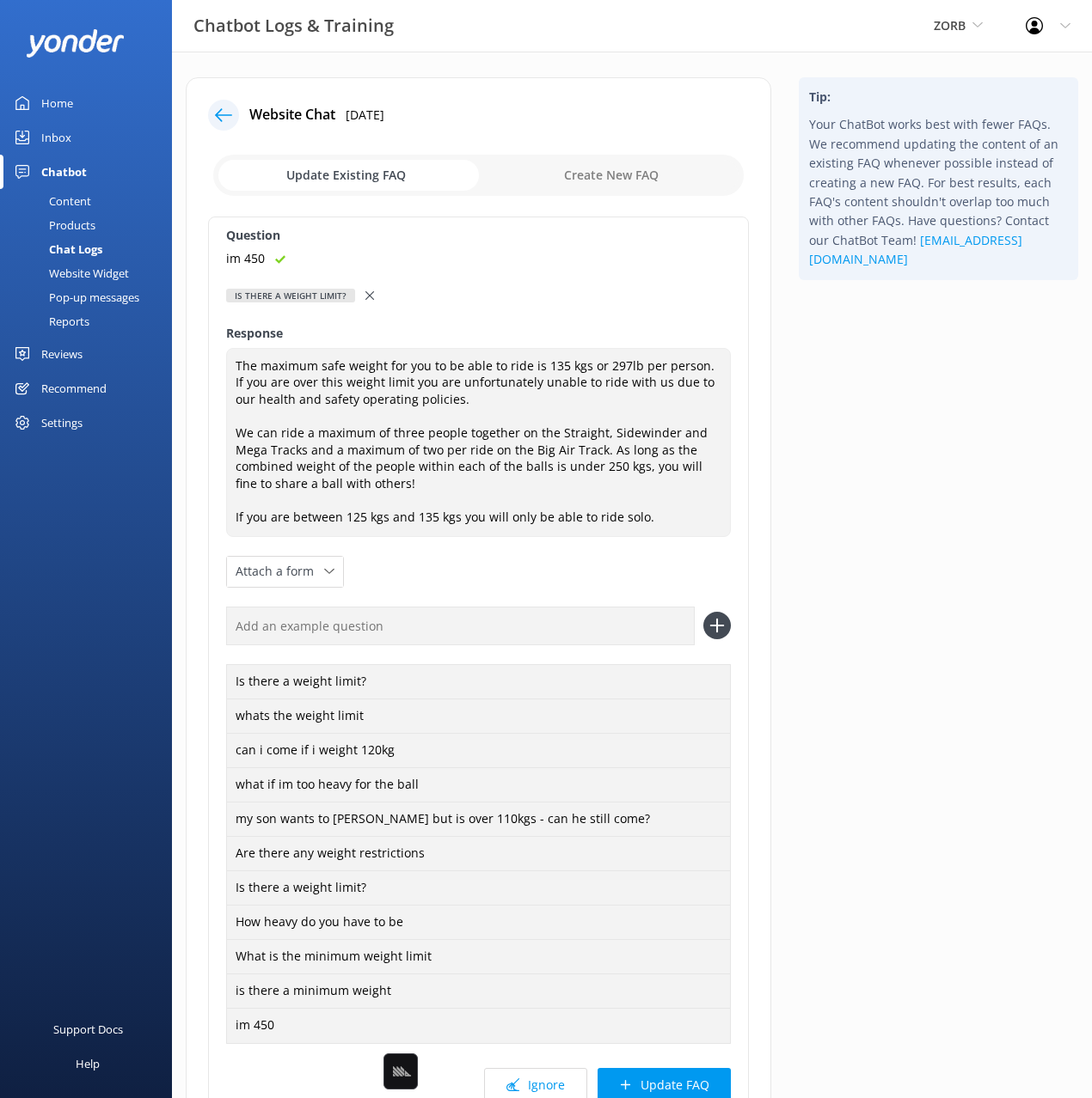
click at [704, 1072] on button "Update FAQ" at bounding box center [663, 1086] width 133 height 35
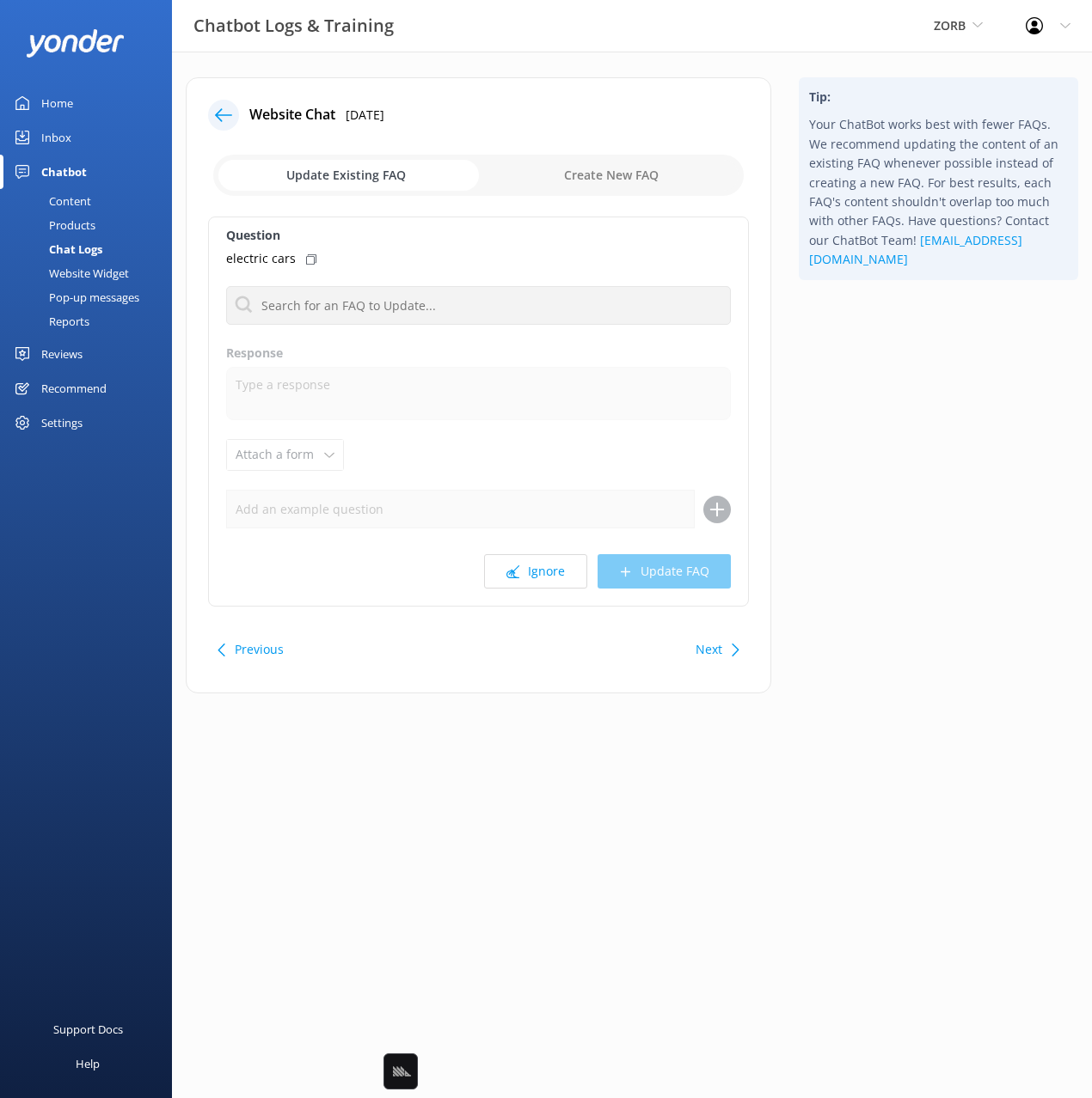
click at [223, 114] on use at bounding box center [224, 114] width 17 height 13
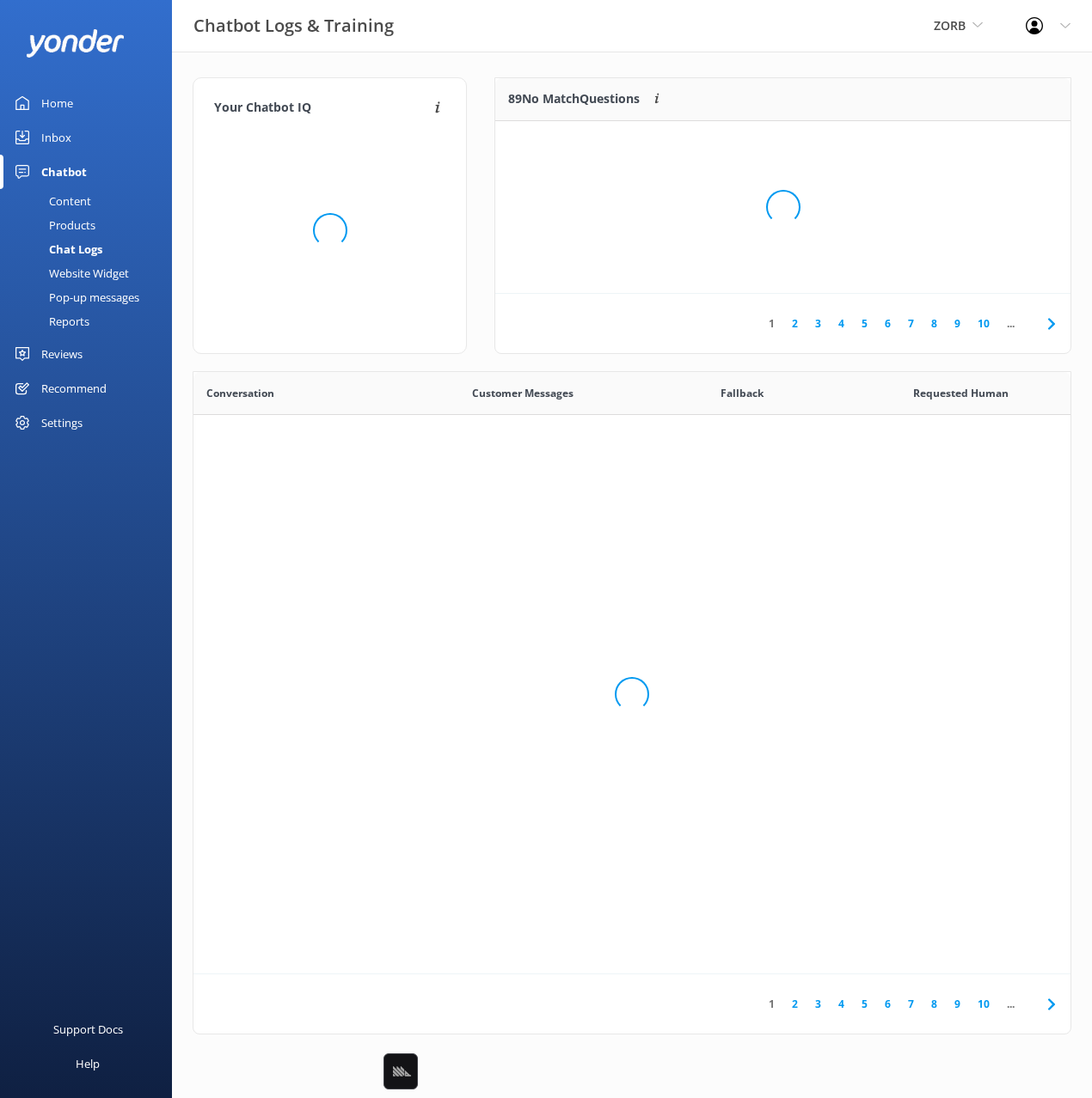
scroll to position [603, 877]
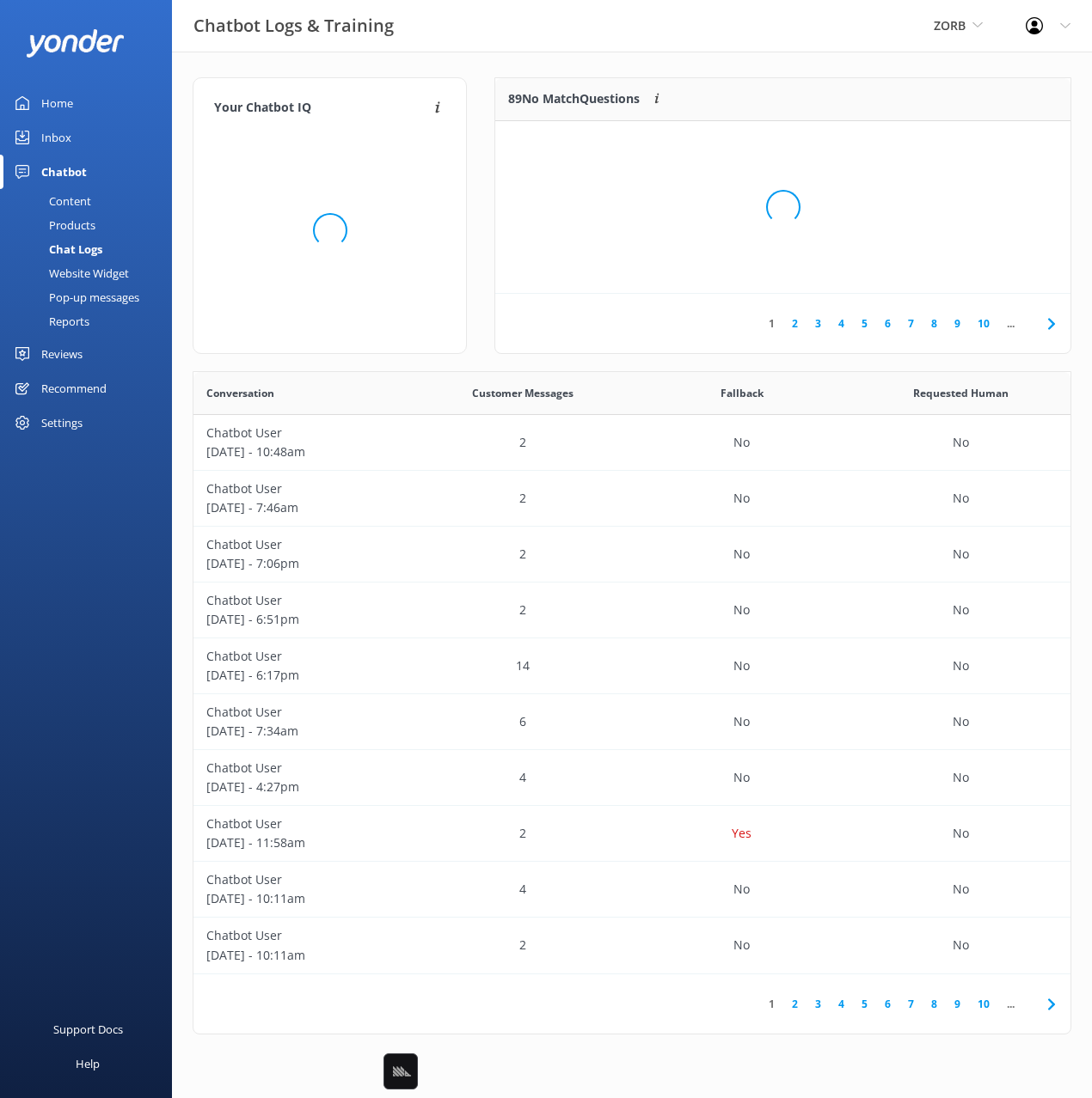
click at [674, 46] on div "Chatbot Logs & Training ZORB Black Cat Cruises Banff Airporter International An…" at bounding box center [546, 26] width 1092 height 51
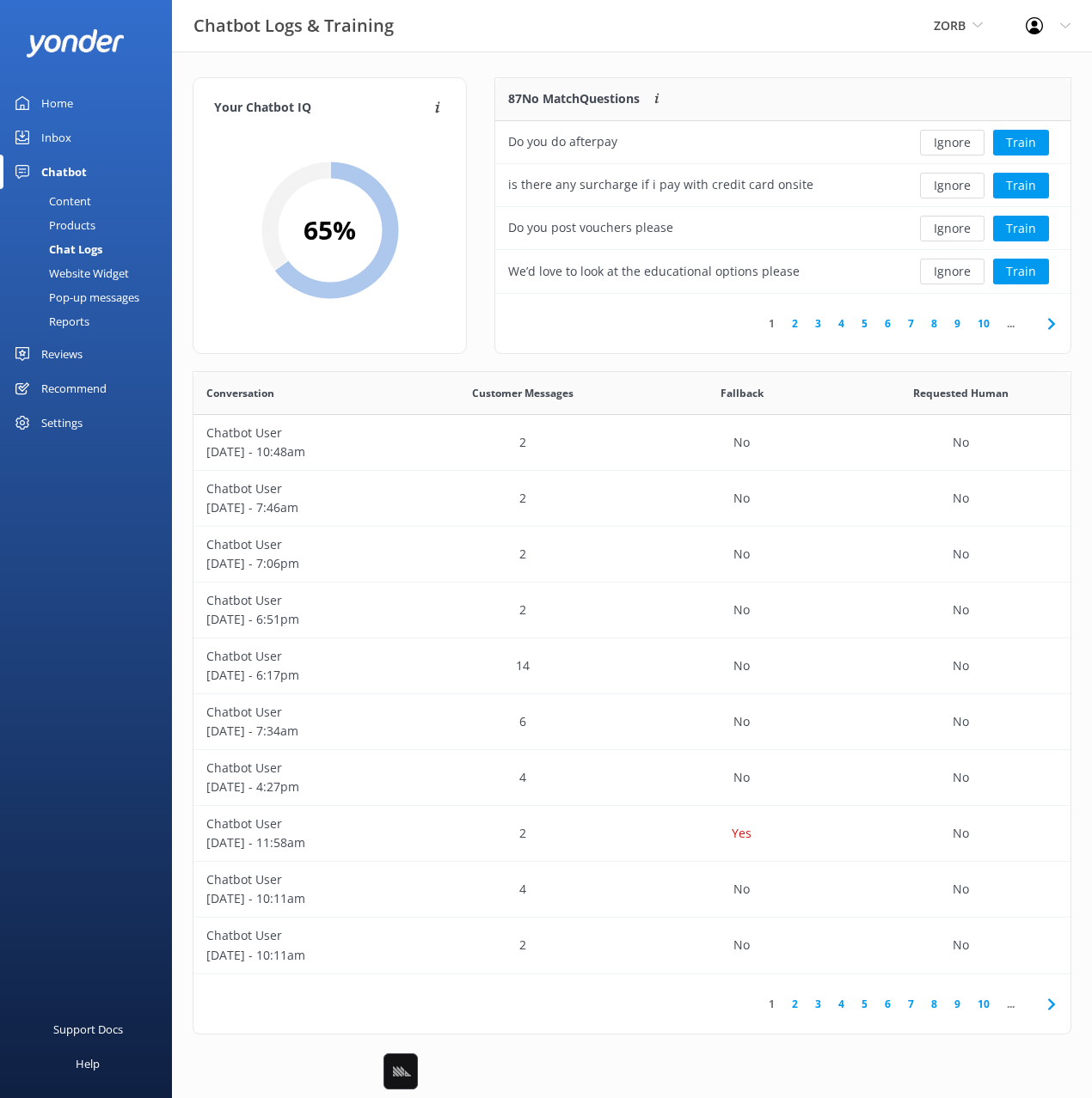
click at [710, 49] on div "Chatbot Logs & Training ZORB Black Cat Cruises Banff Airporter International An…" at bounding box center [546, 26] width 1092 height 51
drag, startPoint x: 486, startPoint y: 50, endPoint x: 202, endPoint y: 87, distance: 286.4
click at [480, 51] on div "Chatbot Logs & Training ZORB Black Cat Cruises Banff Airporter International An…" at bounding box center [546, 26] width 1092 height 52
drag, startPoint x: 89, startPoint y: 95, endPoint x: 149, endPoint y: 92, distance: 60.1
click at [91, 95] on link "Home" at bounding box center [86, 103] width 172 height 35
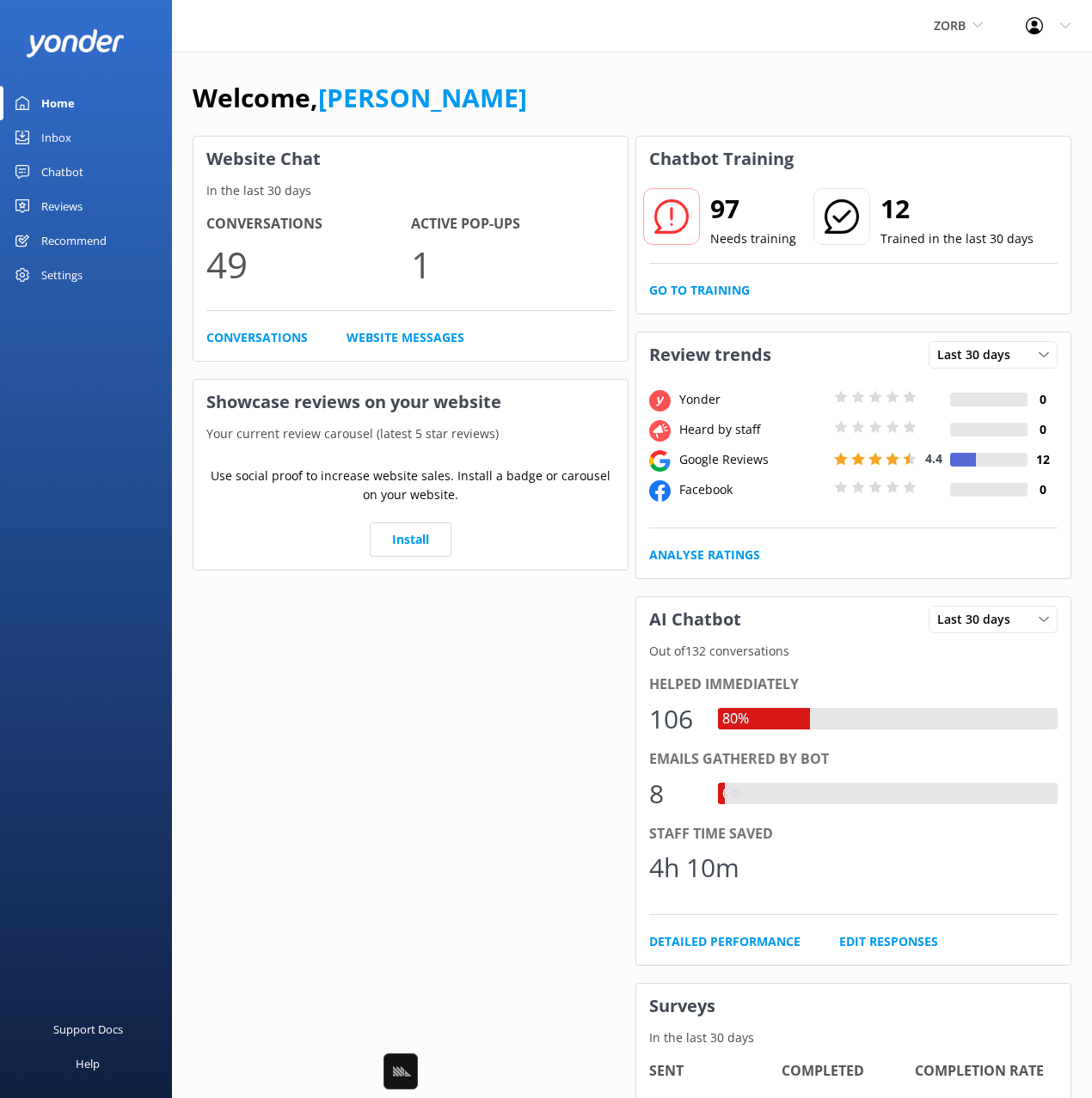
drag, startPoint x: 529, startPoint y: 86, endPoint x: 490, endPoint y: 71, distance: 41.8
click at [526, 85] on div "Welcome, [PERSON_NAME]" at bounding box center [631, 106] width 879 height 59
click at [486, 69] on div "Welcome, Mikayla Website Chat In the last 30 days Conversations 49 Active Pop-u…" at bounding box center [632, 723] width 920 height 1343
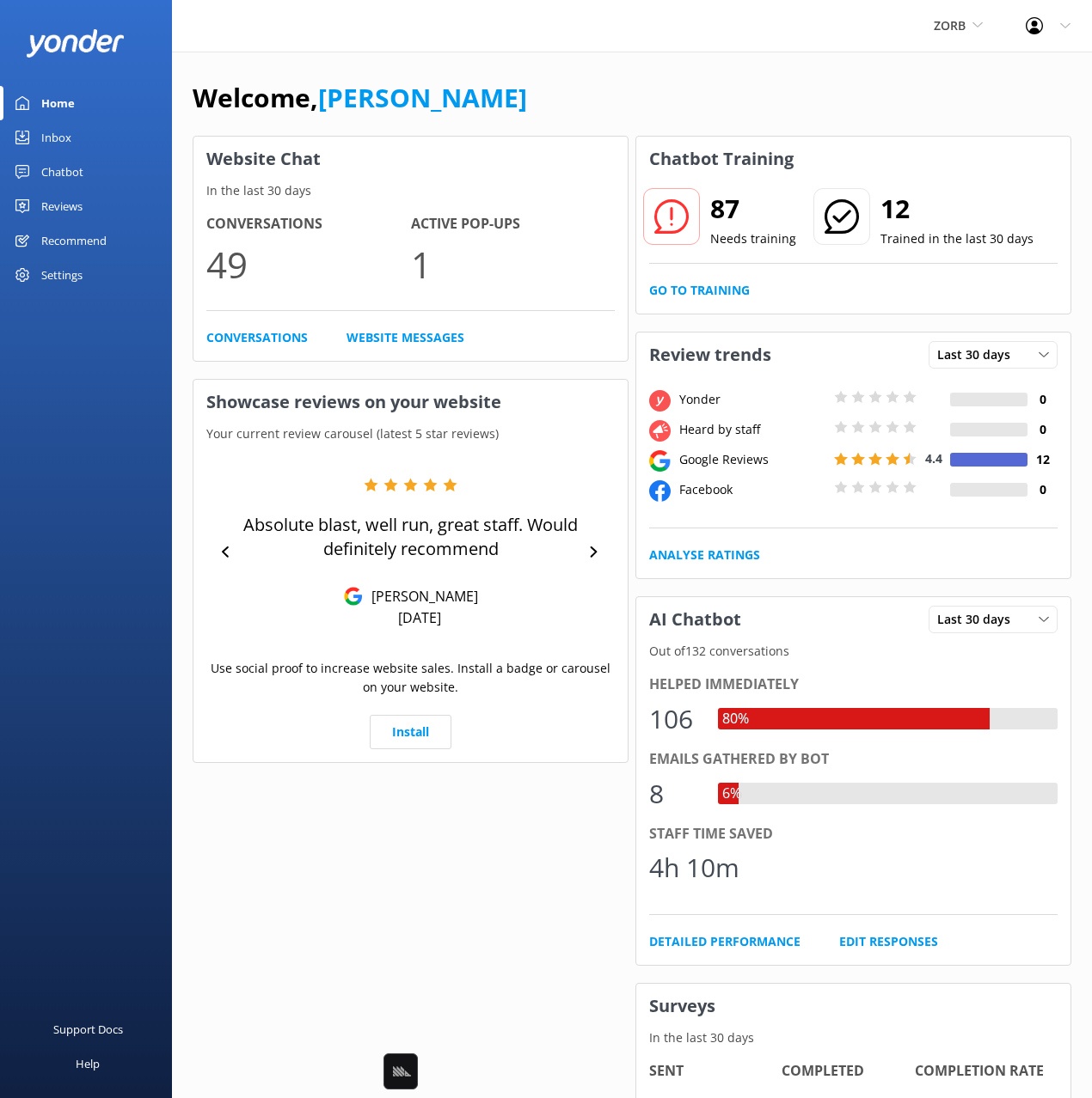
click at [596, 59] on div "Welcome, Mikayla Website Chat In the last 30 days Conversations 49 Active Pop-u…" at bounding box center [632, 723] width 920 height 1343
drag, startPoint x: 869, startPoint y: 124, endPoint x: 728, endPoint y: 142, distance: 142.1
click at [846, 126] on div "Welcome, [PERSON_NAME]" at bounding box center [631, 106] width 879 height 59
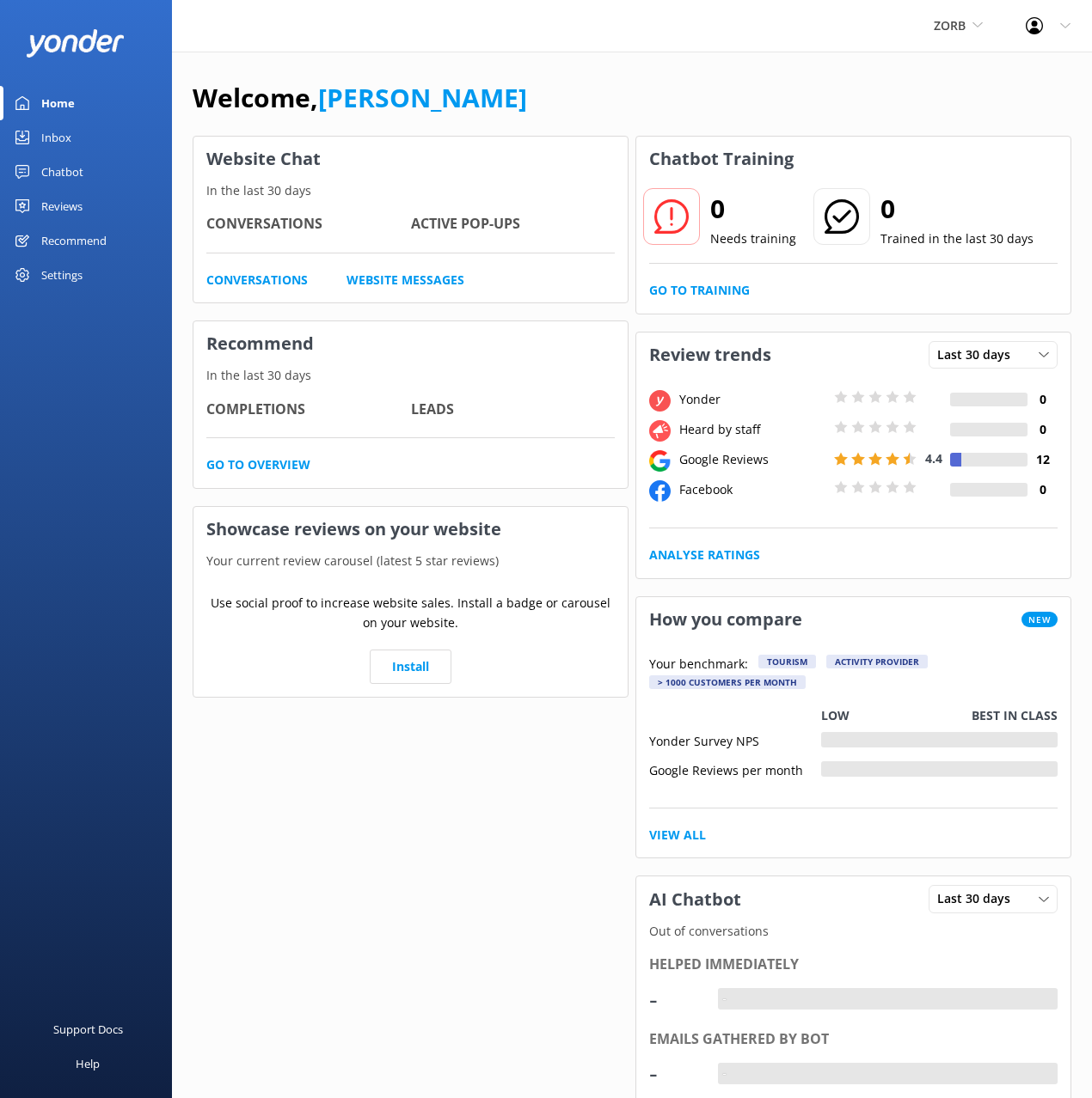
click at [69, 176] on div "Chatbot" at bounding box center [62, 172] width 42 height 35
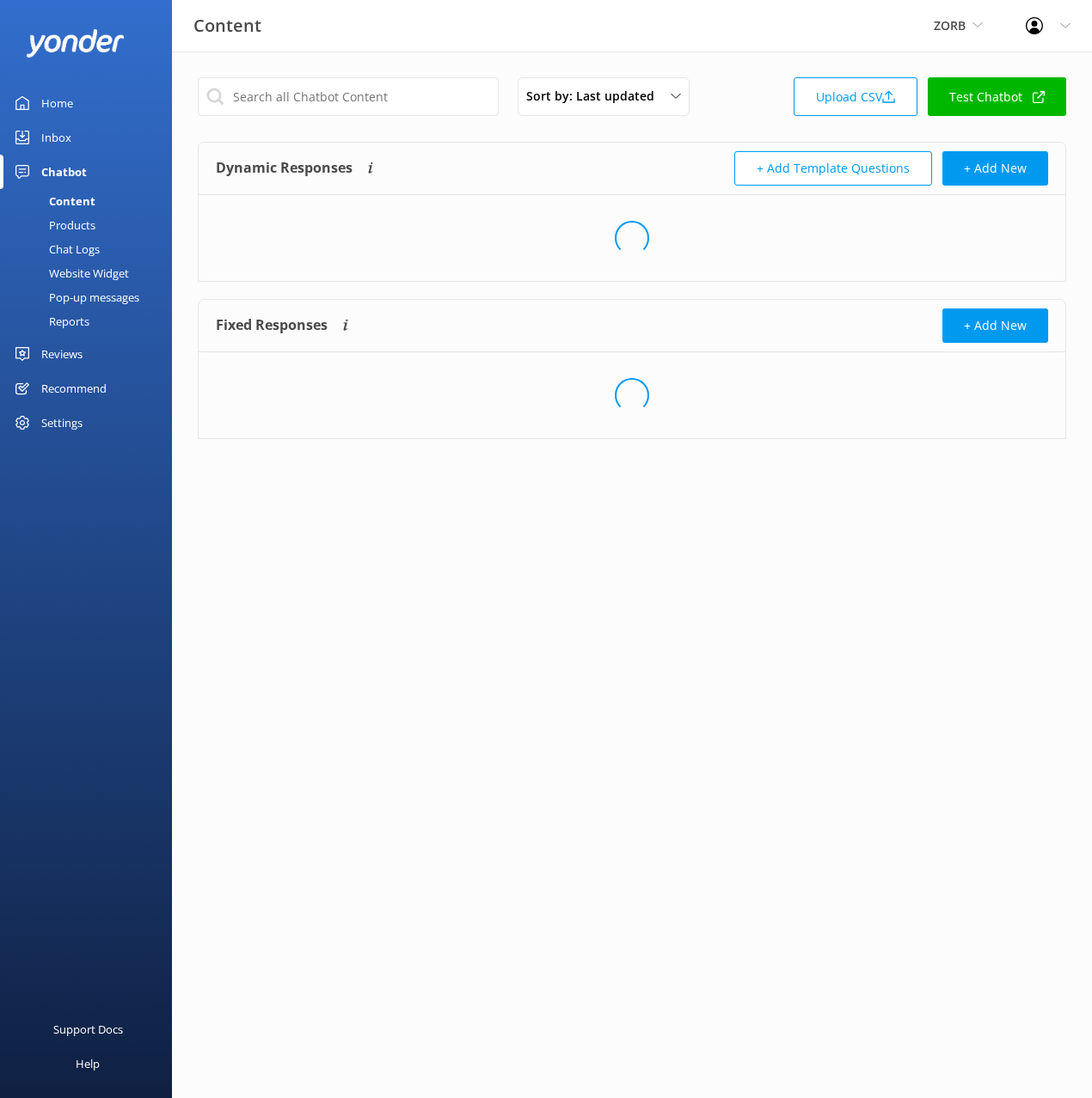
drag, startPoint x: 645, startPoint y: 149, endPoint x: 326, endPoint y: 223, distance: 327.5
click at [621, 155] on div "Dynamic Responses Dynamic responses rely on the Large Language Model to create …" at bounding box center [632, 169] width 867 height 52
click at [78, 264] on div "Website Widget" at bounding box center [70, 273] width 119 height 24
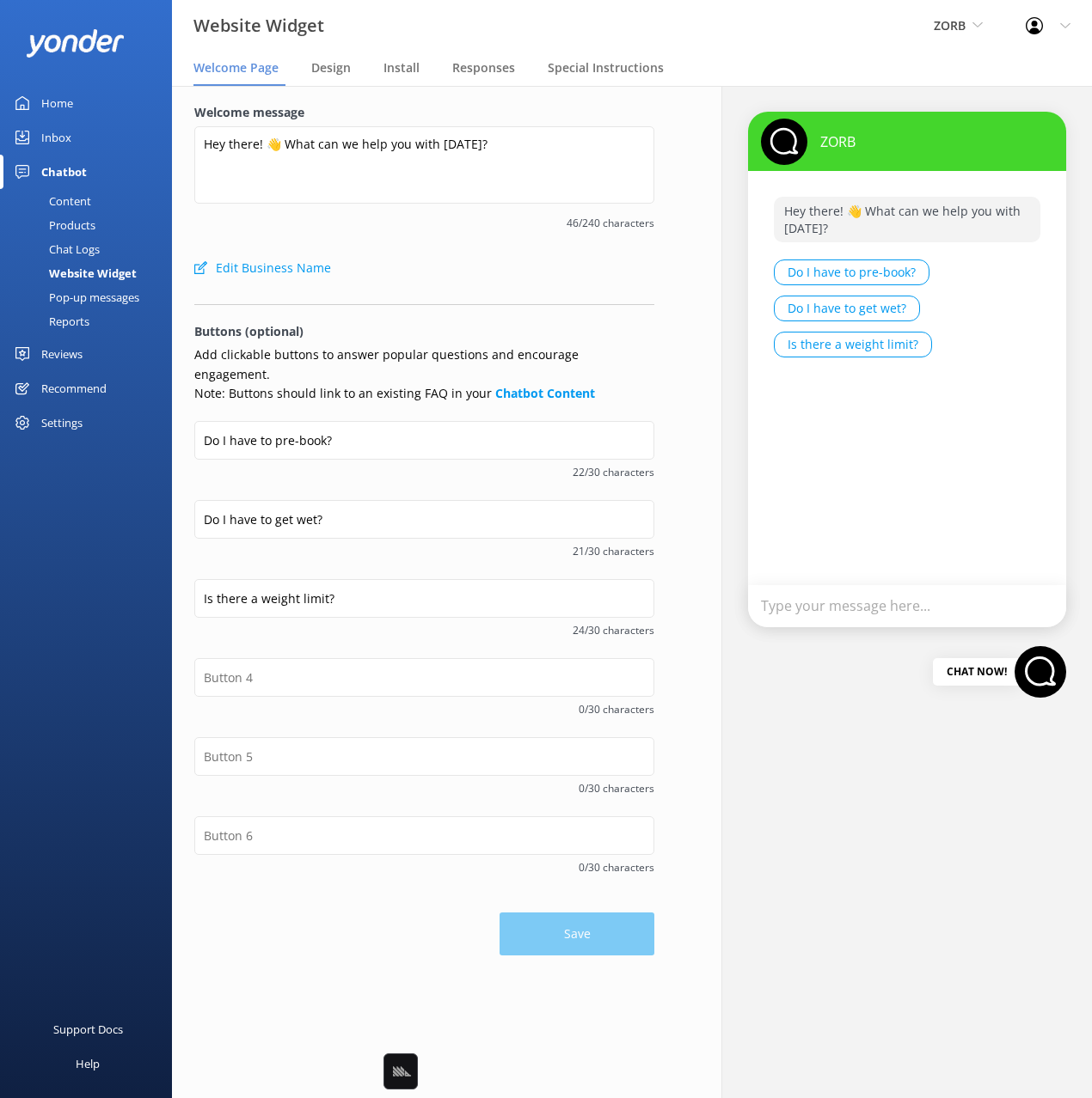
click at [451, 239] on div "Welcome message Hey there! 👋 What can we help you with today? 46/240 characters" at bounding box center [424, 177] width 460 height 147
drag, startPoint x: 442, startPoint y: 245, endPoint x: 410, endPoint y: 239, distance: 32.6
click at [442, 245] on div "Welcome message Hey there! 👋 What can we help you with today? 46/240 characters" at bounding box center [424, 177] width 460 height 147
click at [948, 28] on span "ZORB" at bounding box center [949, 26] width 32 height 16
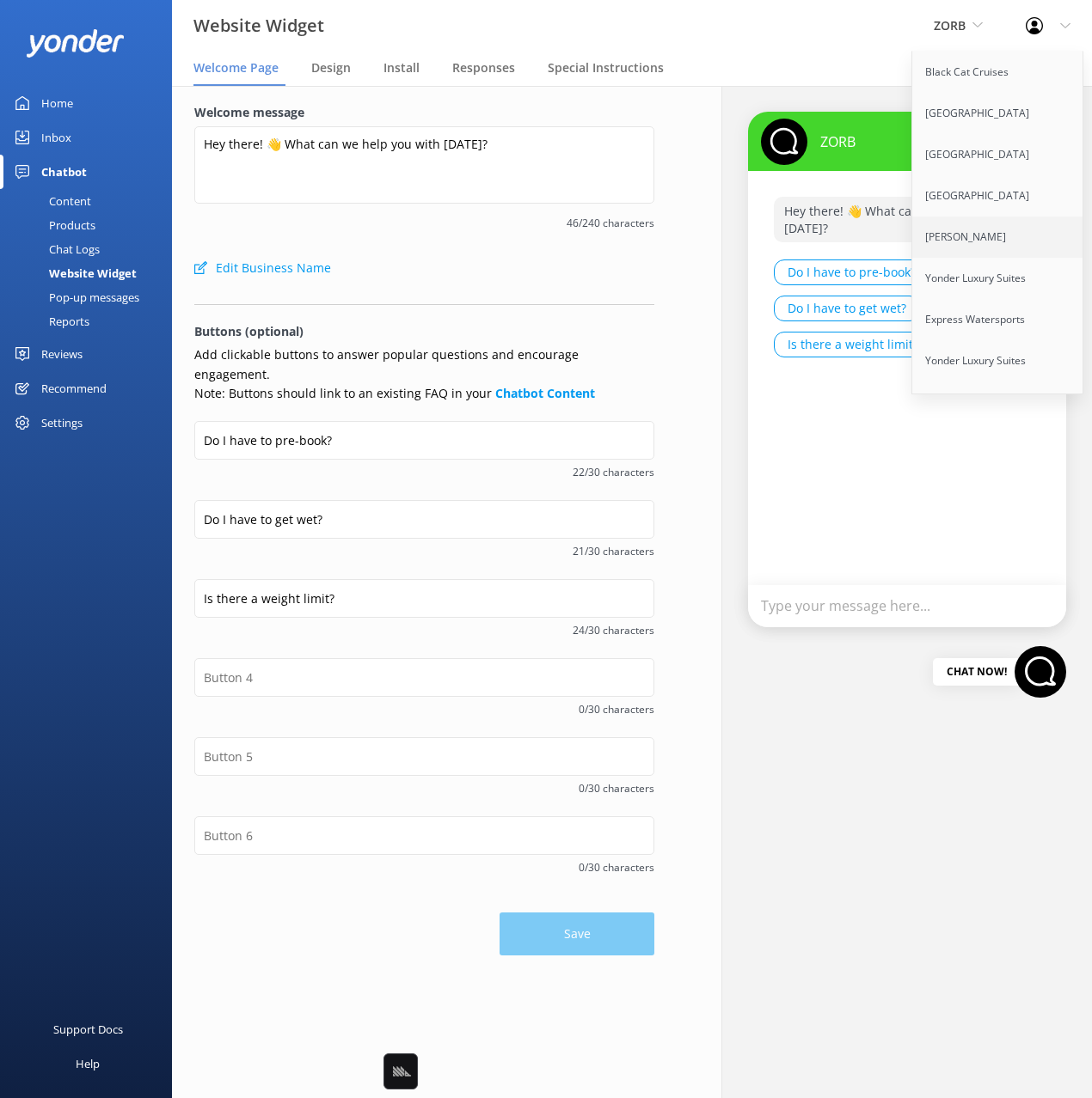
click at [977, 228] on link "[PERSON_NAME]" at bounding box center [999, 236] width 172 height 41
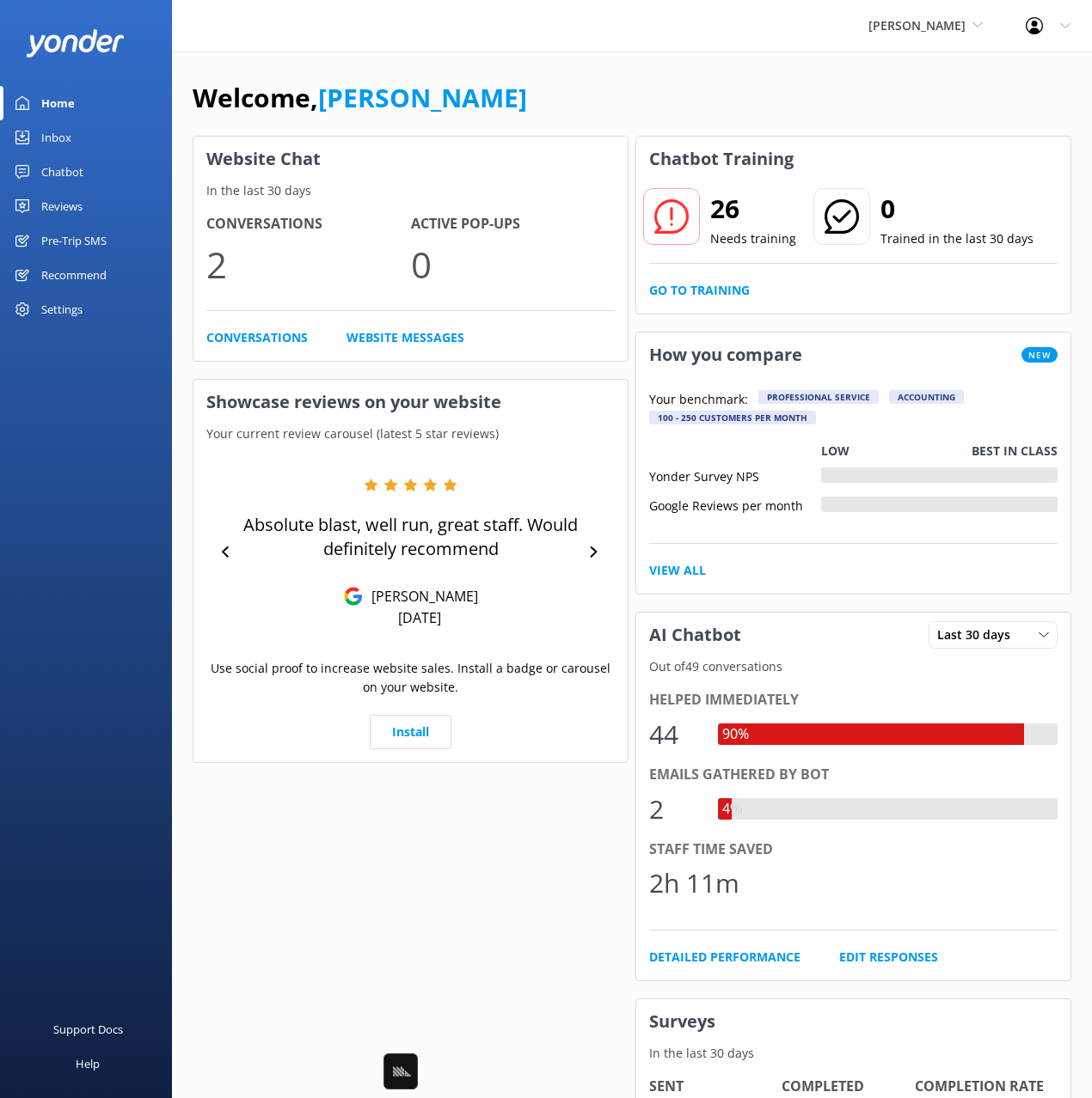
drag, startPoint x: 52, startPoint y: 177, endPoint x: 136, endPoint y: 200, distance: 87.1
click at [52, 177] on div "Chatbot" at bounding box center [62, 172] width 42 height 35
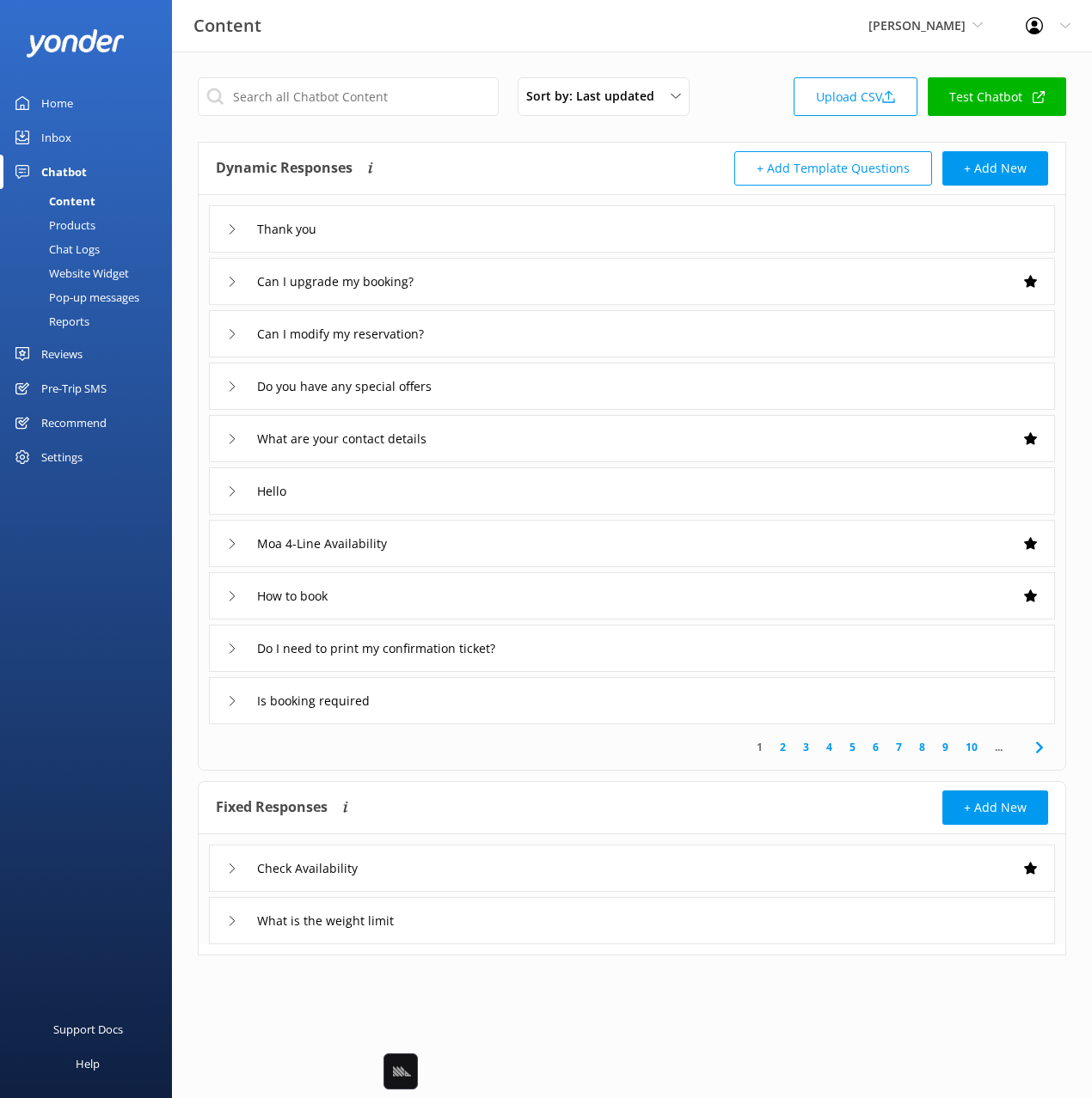
drag, startPoint x: 682, startPoint y: 144, endPoint x: 609, endPoint y: 159, distance: 74.5
click at [679, 145] on div "Dynamic Responses Dynamic responses rely on the Large Language Model to create …" at bounding box center [632, 169] width 867 height 52
click at [83, 268] on div "Website Widget" at bounding box center [70, 273] width 119 height 24
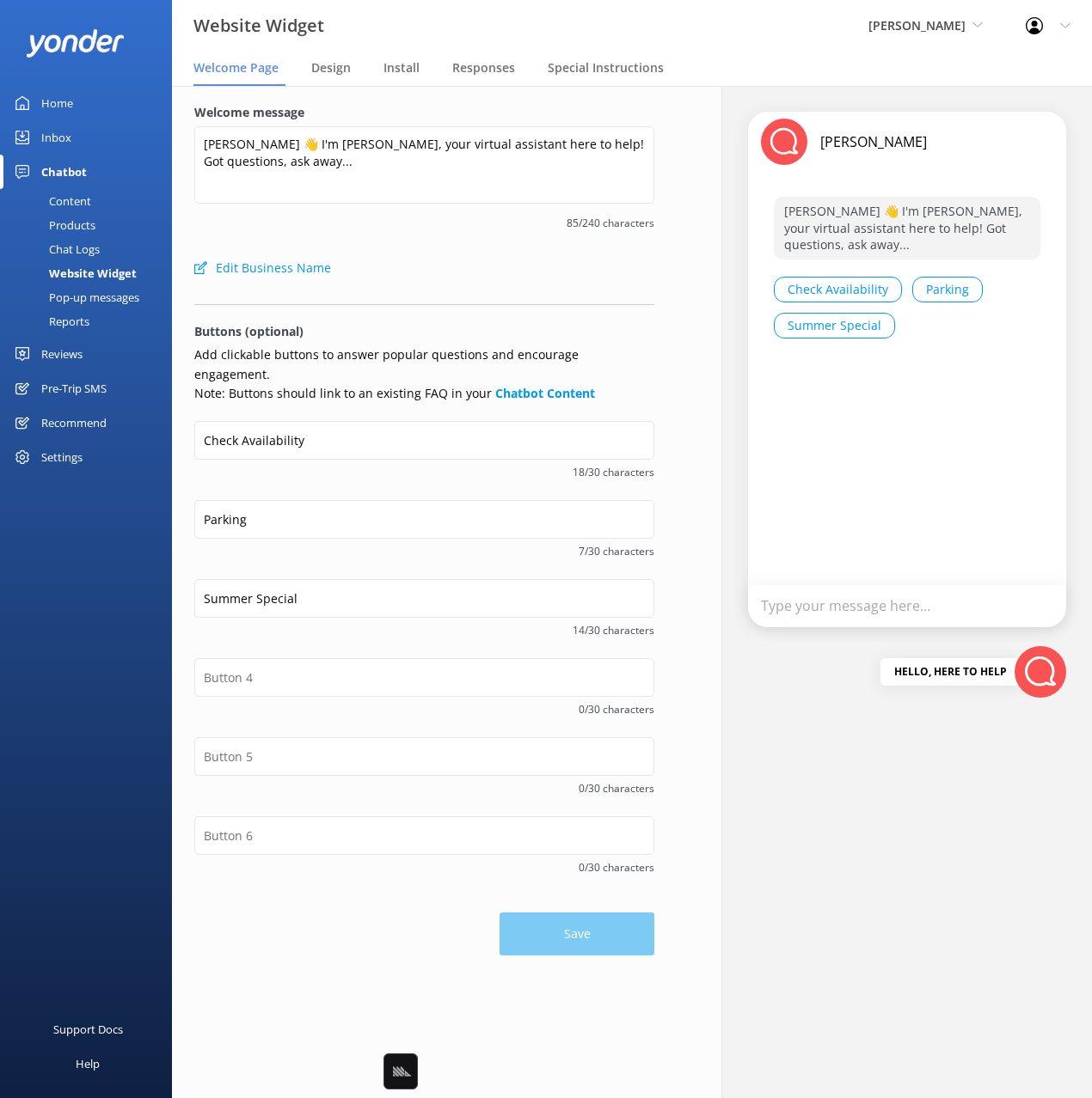
click at [682, 143] on div "Welcome message Kia Ora 👋 I'm Harry, your virtual assistant here to help! Got q…" at bounding box center [424, 592] width 550 height 1013
drag, startPoint x: 140, startPoint y: 580, endPoint x: 109, endPoint y: 580, distance: 31.0
click at [109, 580] on div "Website Widget Yonder Zipline Black Cat Cruises Banff Airporter International A…" at bounding box center [546, 592] width 1092 height 1013
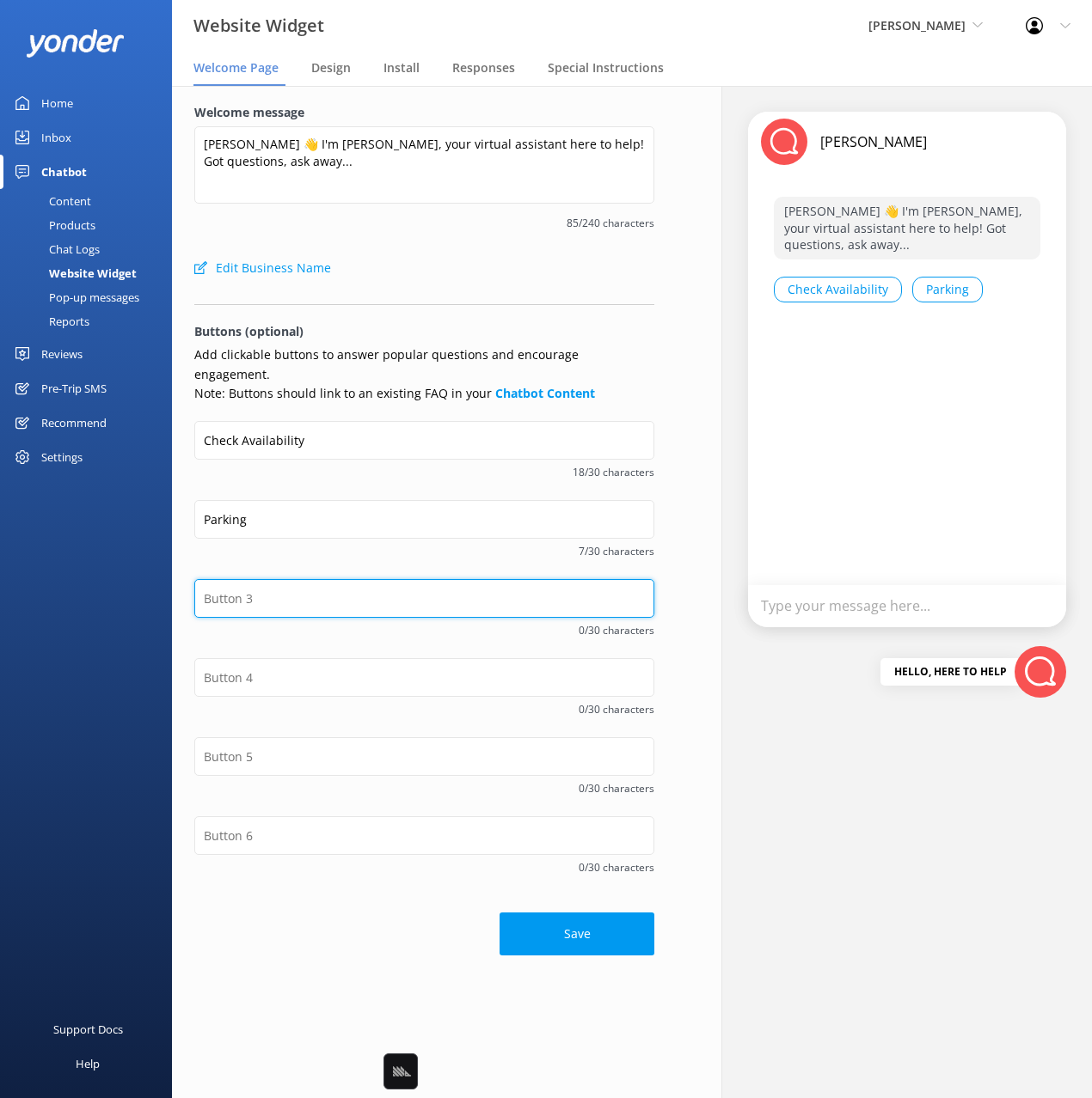
type input "Summer Special"
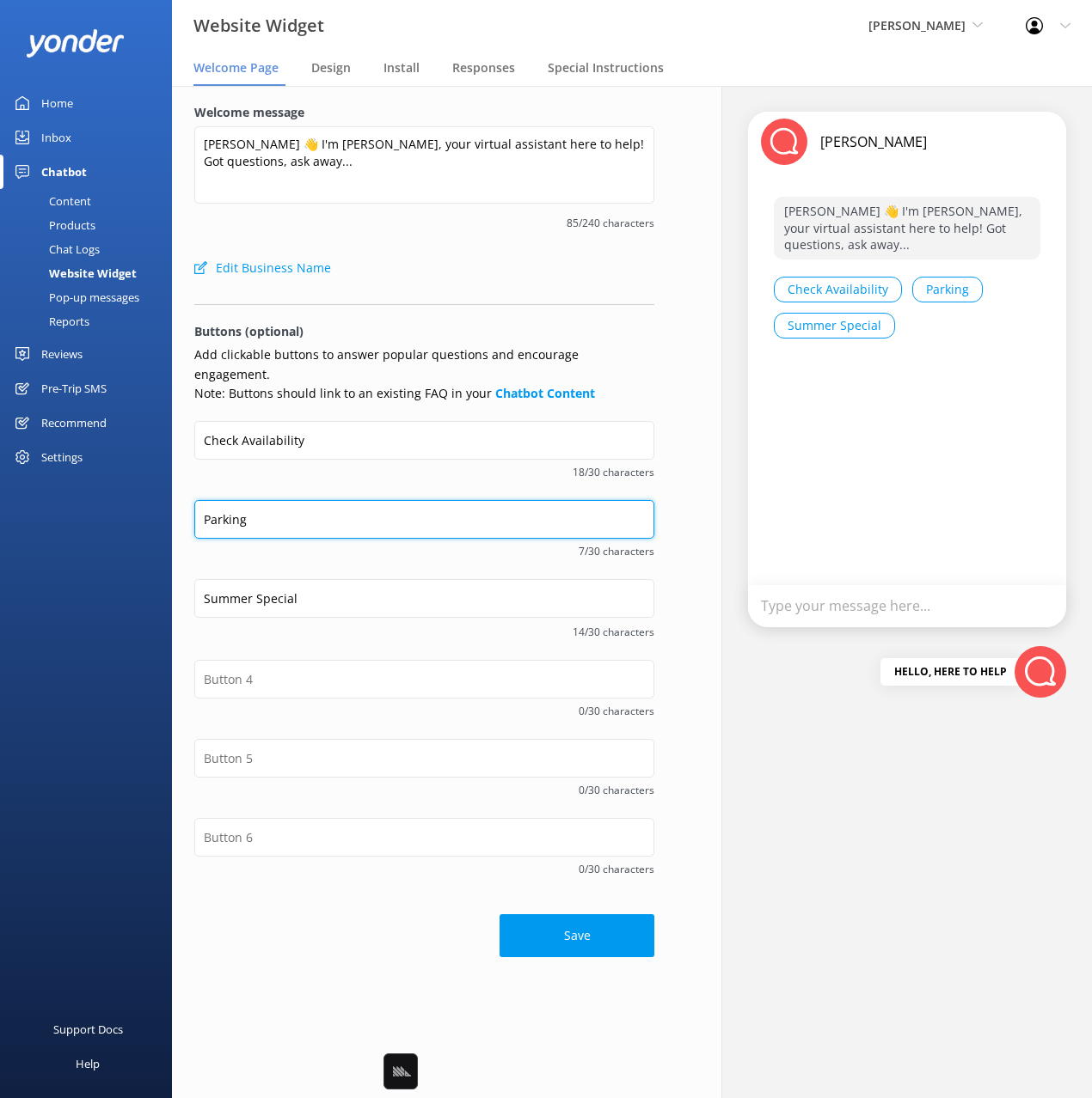
click at [202, 500] on input "Parking" at bounding box center [424, 519] width 460 height 38
paste input "Chatbot opens with the welcome"
drag, startPoint x: 434, startPoint y: 497, endPoint x: 141, endPoint y: 481, distance: 293.4
click at [141, 481] on div "Website Widget Yonder Zipline Black Cat Cruises Banff Airporter International A…" at bounding box center [546, 592] width 1092 height 1013
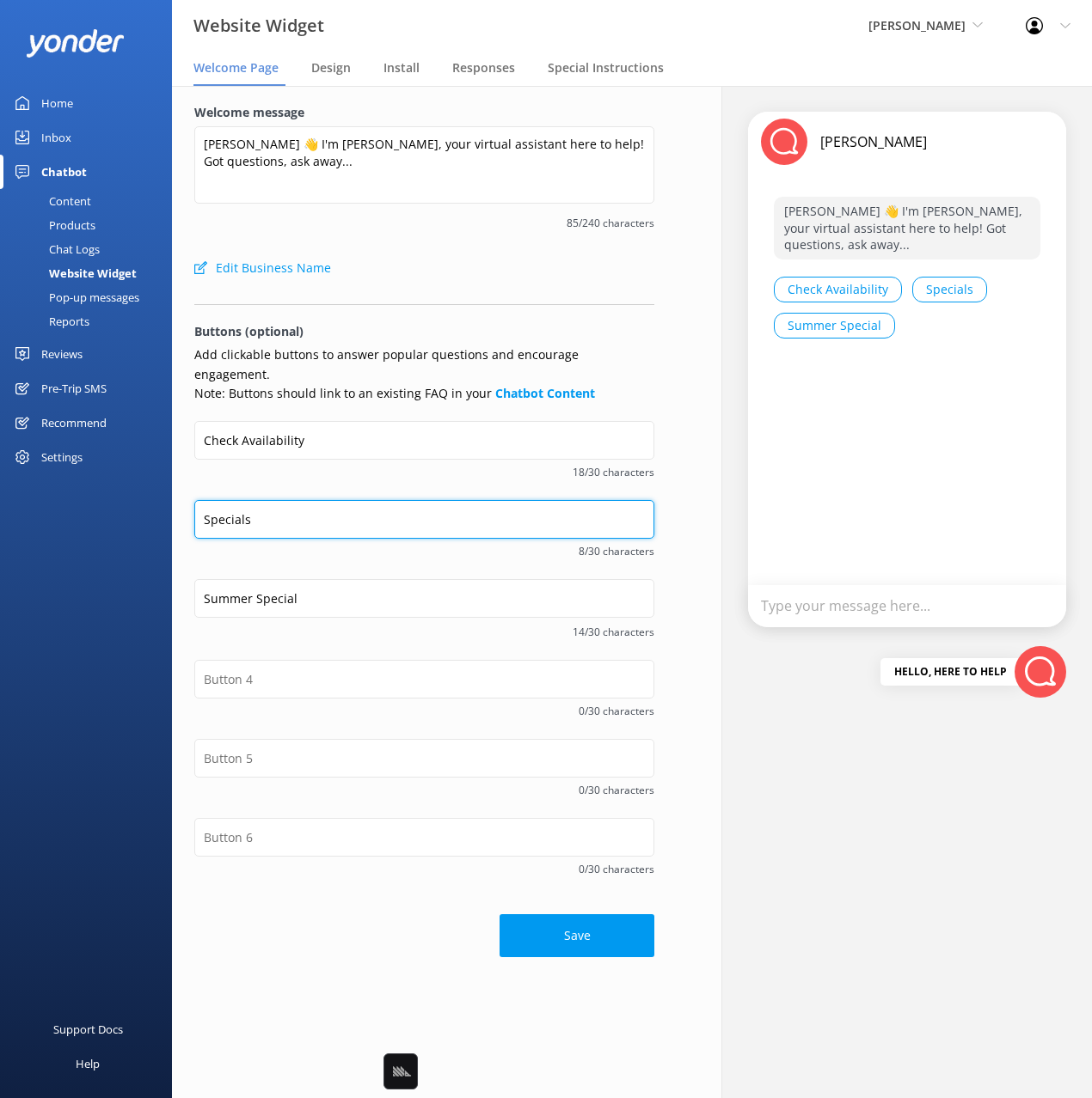
type input "Specials"
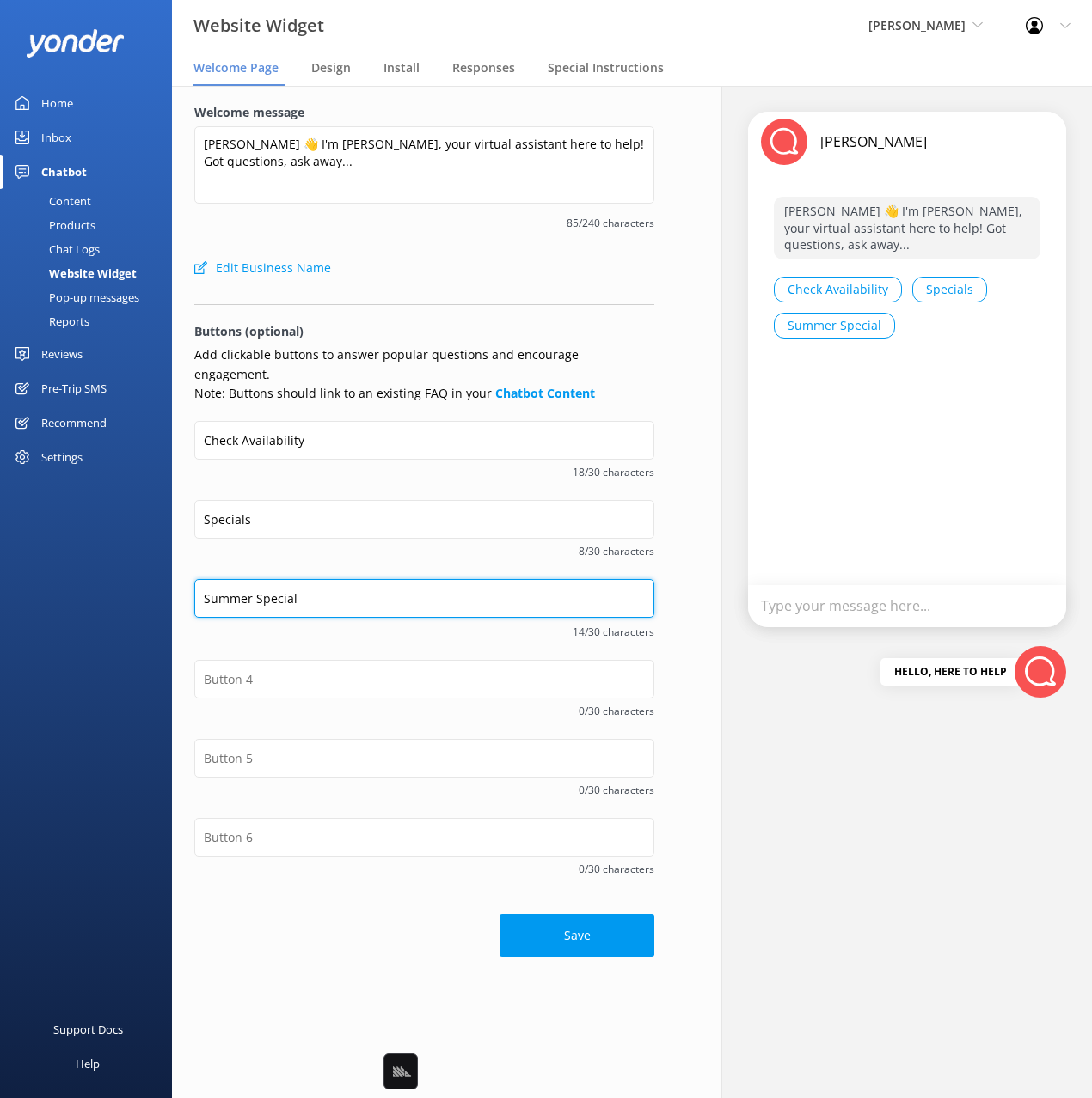
click at [250, 583] on input "Summer Special" at bounding box center [424, 599] width 460 height 38
drag, startPoint x: 252, startPoint y: 571, endPoint x: 147, endPoint y: 563, distance: 105.3
click at [147, 563] on div "Website Widget Yonder Zipline Black Cat Cruises Banff Airporter International A…" at bounding box center [546, 592] width 1092 height 1013
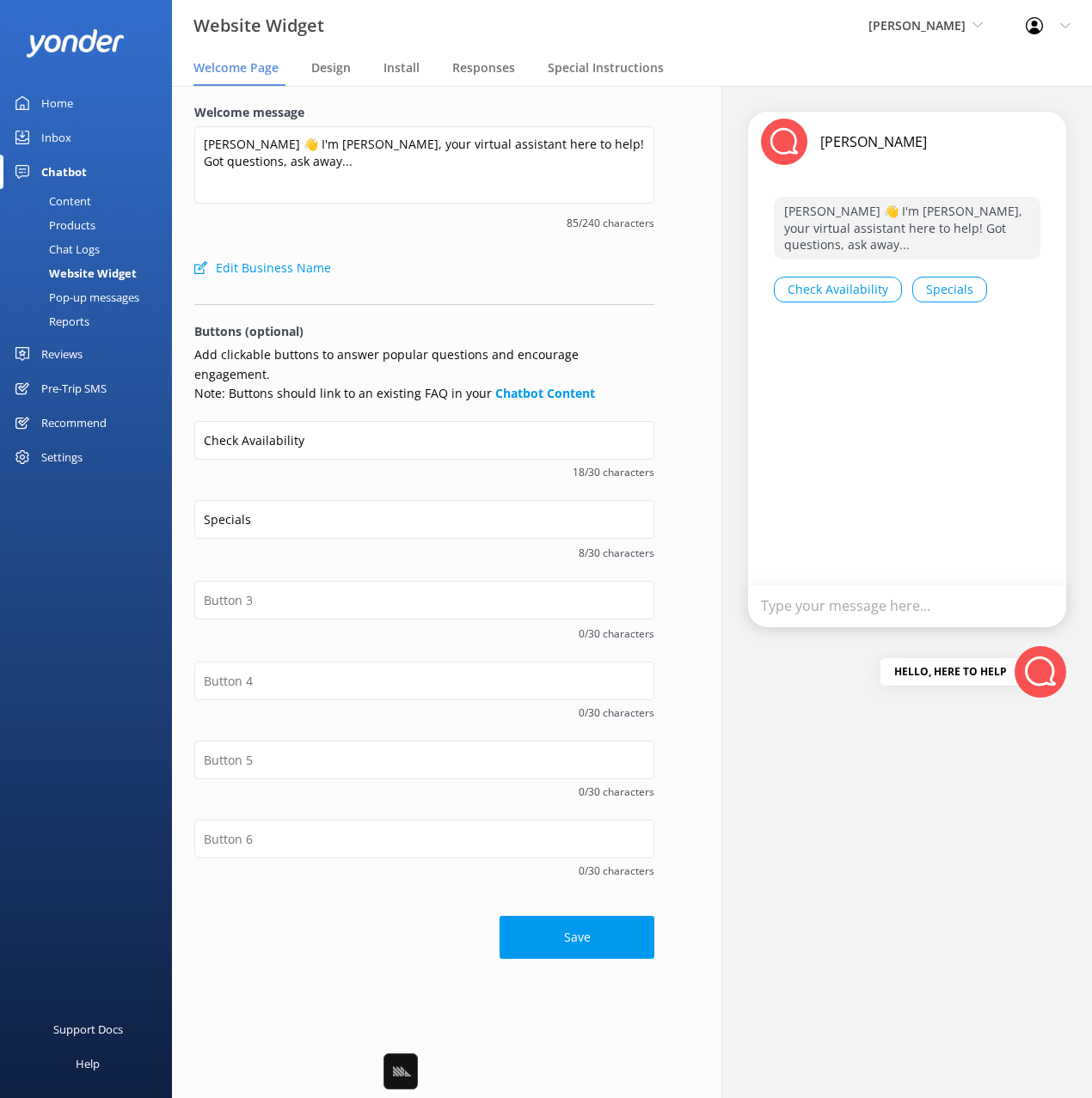
drag, startPoint x: 426, startPoint y: 459, endPoint x: 464, endPoint y: 502, distance: 57.4
click at [426, 464] on span "18/30 characters" at bounding box center [424, 473] width 460 height 16
click at [226, 500] on input "Specials" at bounding box center [424, 519] width 460 height 38
click at [322, 462] on div "Check Availability 18/30 characters" at bounding box center [424, 461] width 460 height 79
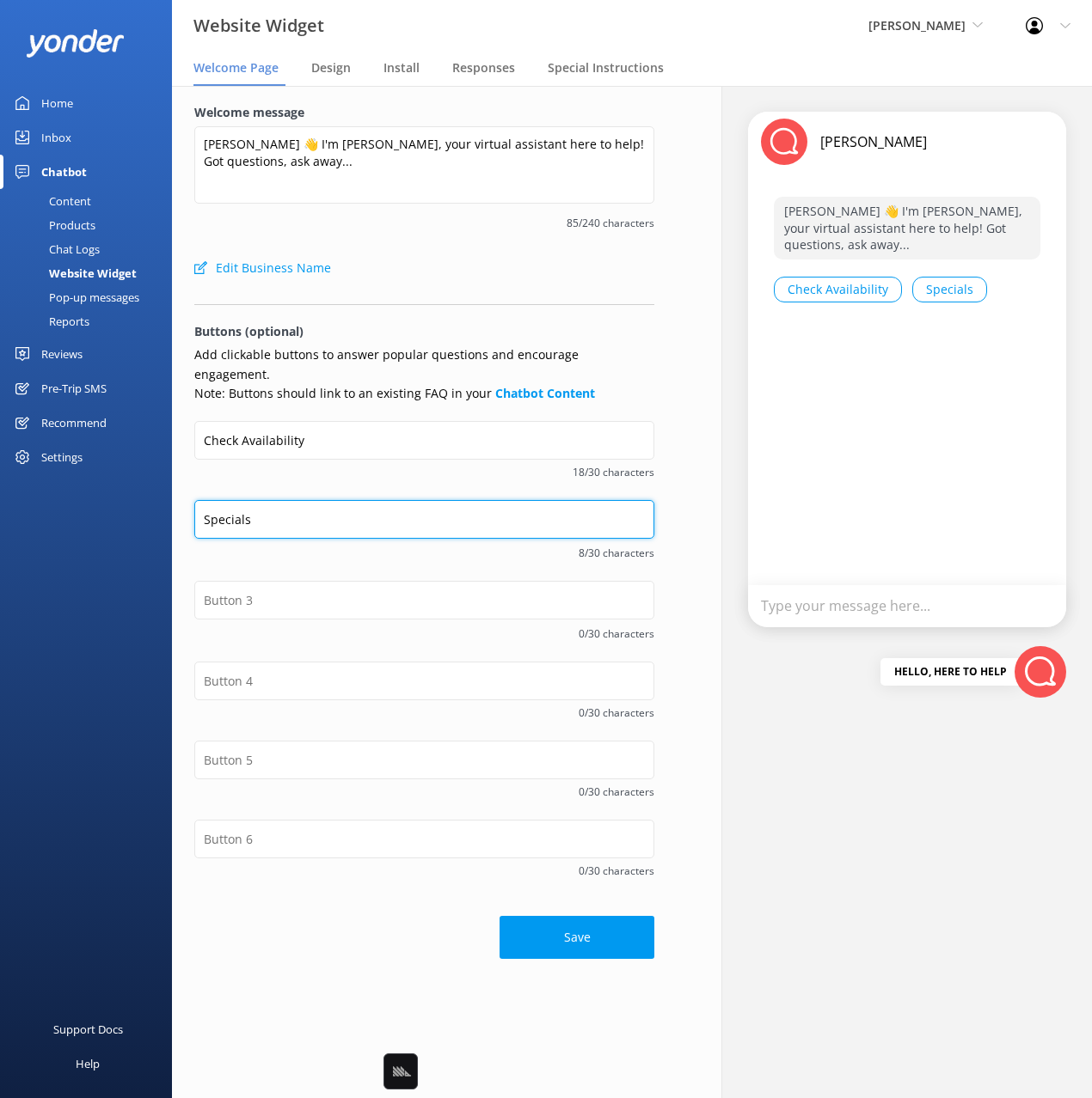
click at [279, 503] on input "Specials" at bounding box center [424, 519] width 460 height 38
type input "Special Deals"
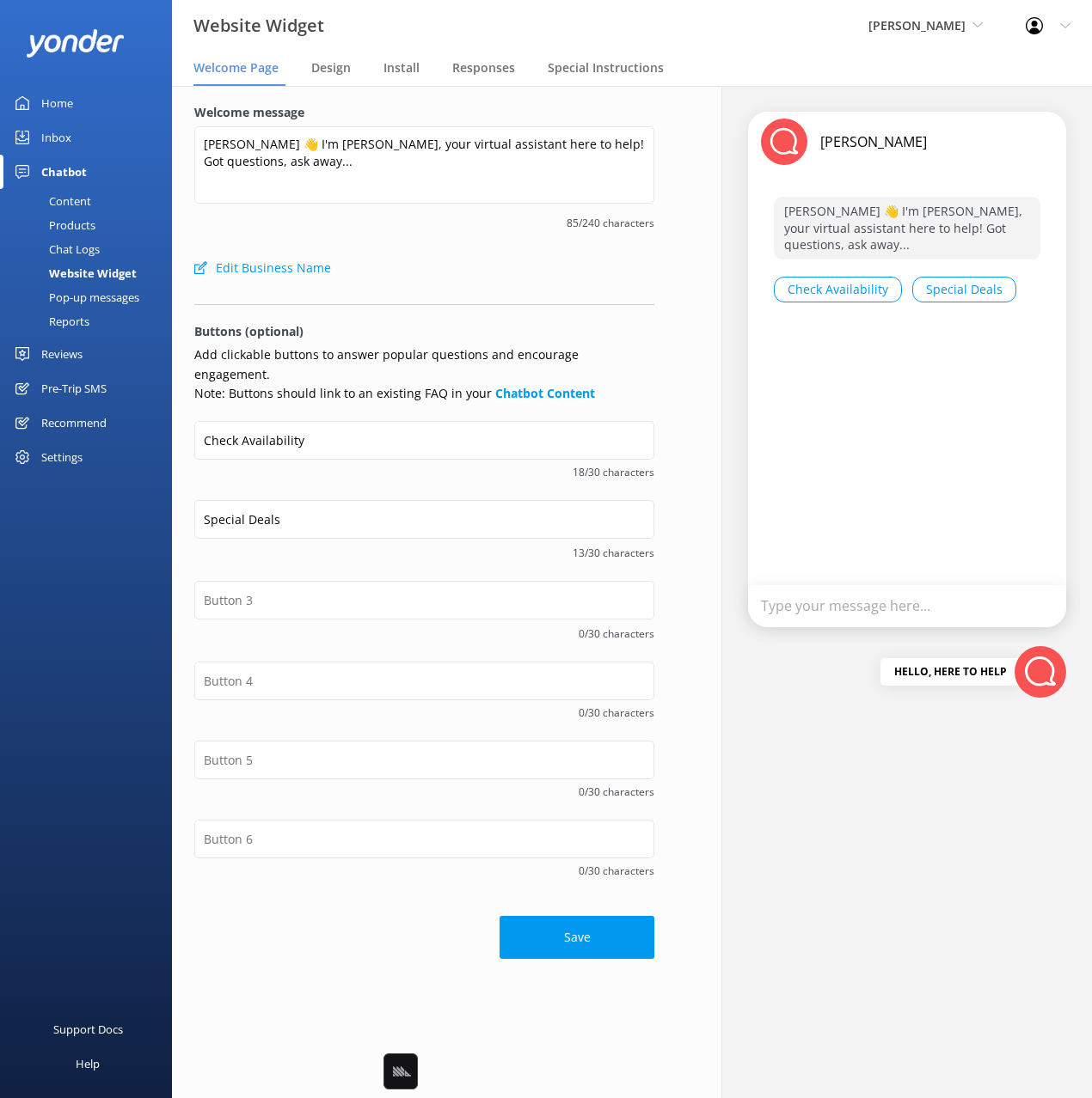
click at [508, 249] on div "Welcome message Kia Ora 👋 I'm Harry, your virtual assistant here to help! Got q…" at bounding box center [424, 177] width 460 height 147
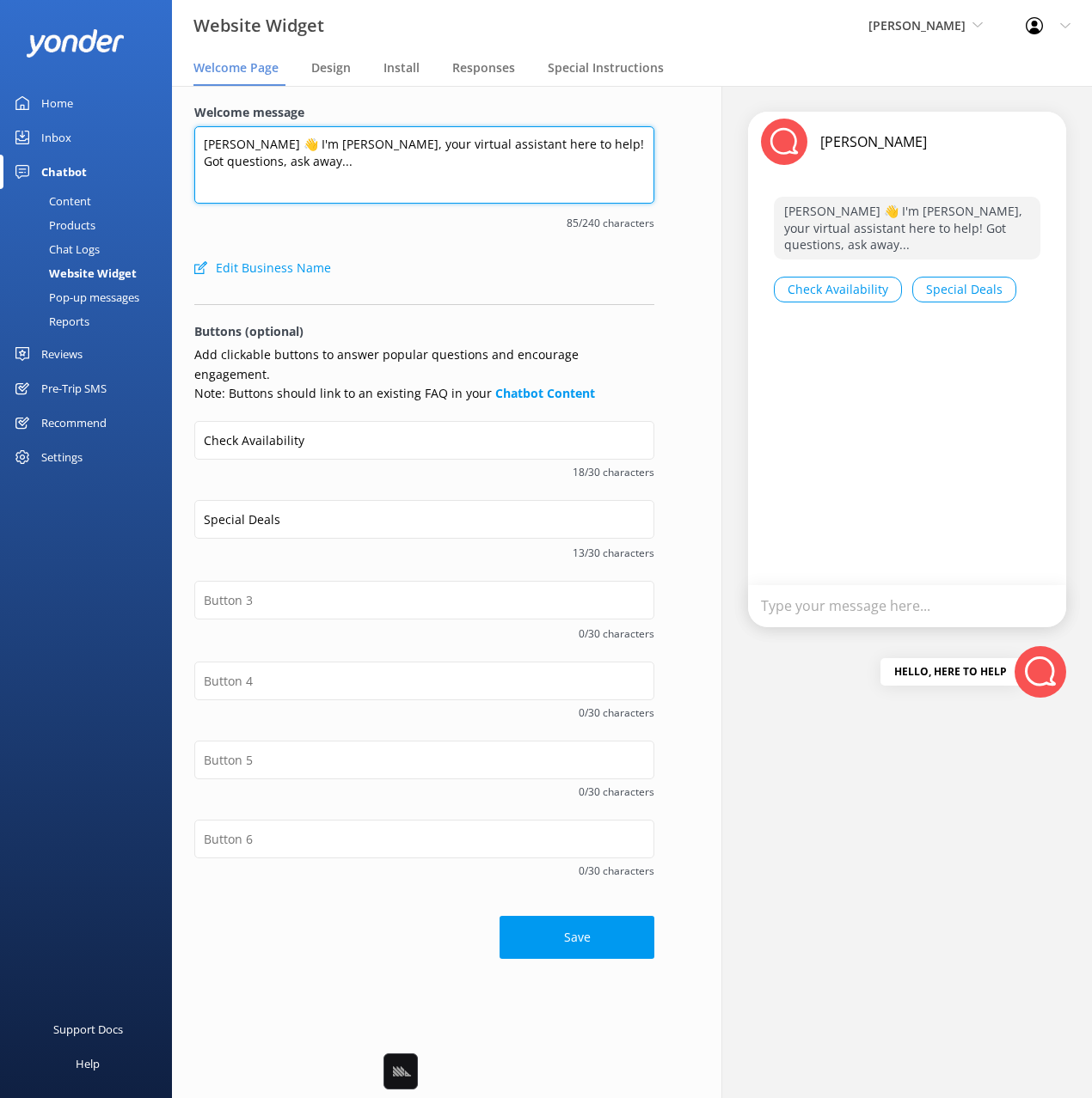
click at [535, 163] on textarea "Kia Ora 👋 I'm Harry, your virtual assistant here to help! Got questions, ask aw…" at bounding box center [424, 165] width 460 height 77
click at [538, 178] on textarea "Kia Ora 👋 I'm Harry, your virtual assistant here to help! Got questions, ask aw…" at bounding box center [424, 165] width 460 height 77
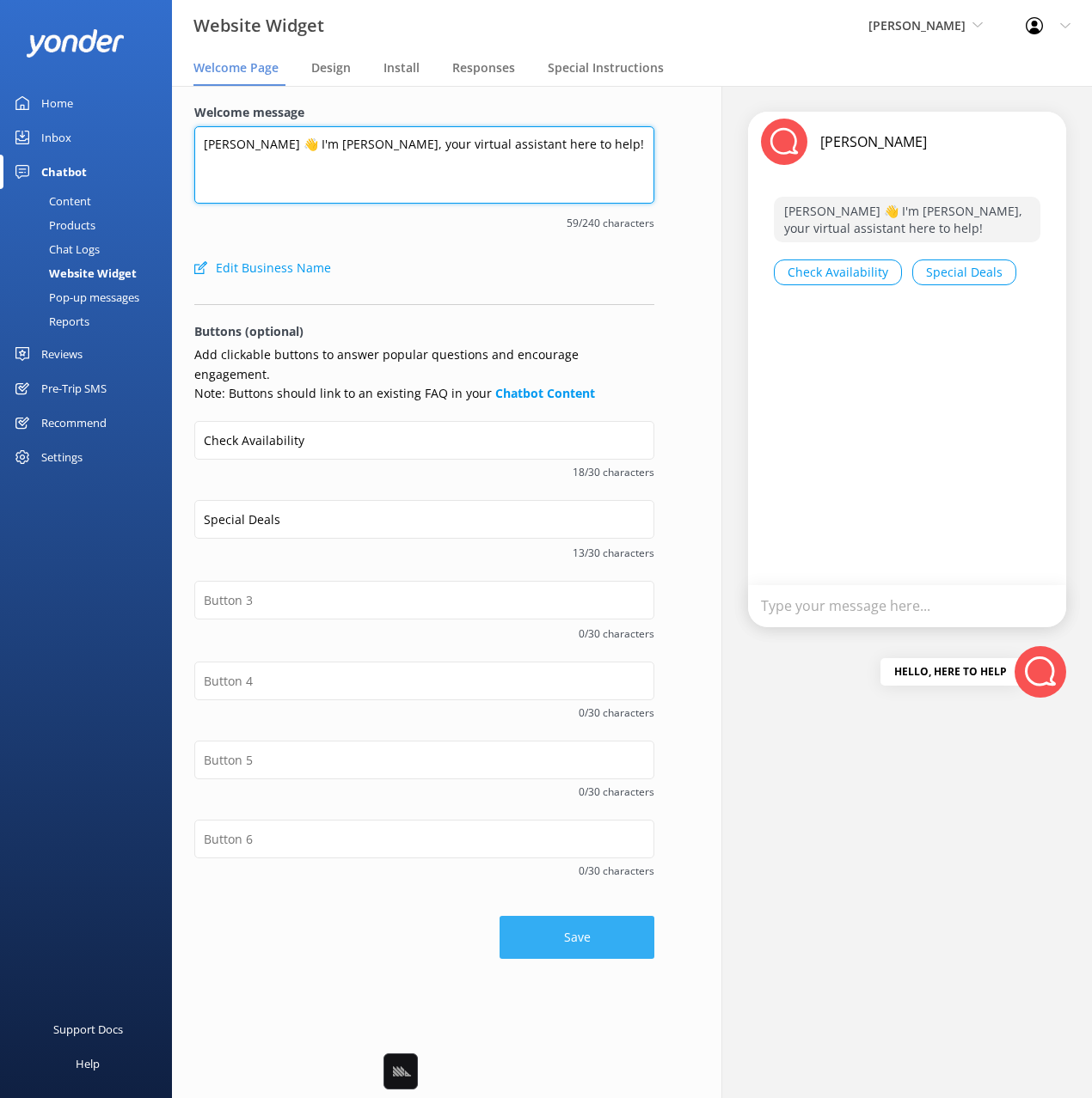
type textarea "Kia Ora 👋 I'm Harry, your virtual assistant here to help!"
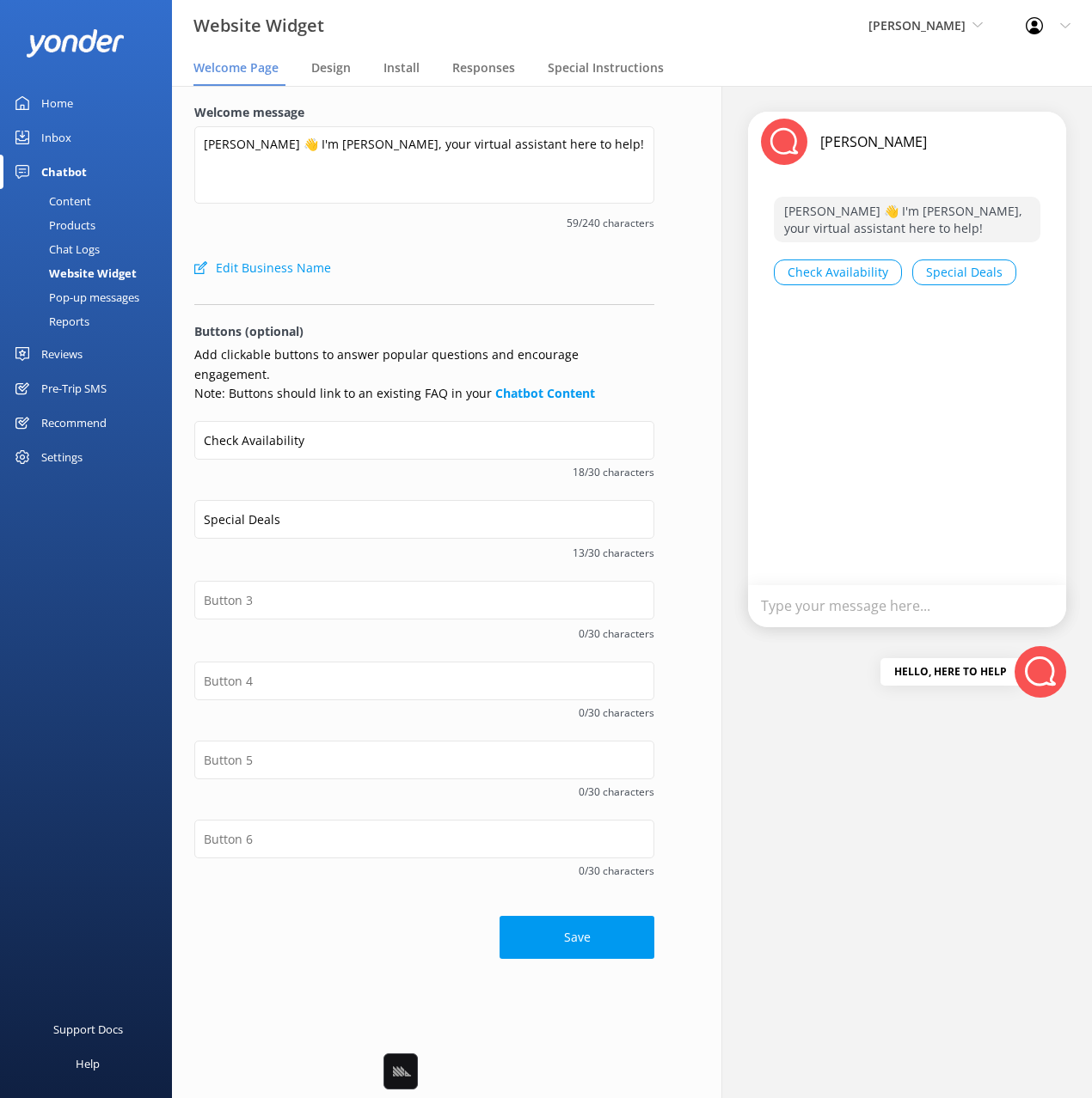
click at [567, 929] on button "Save" at bounding box center [576, 937] width 155 height 43
click at [519, 271] on div "Edit Business Name" at bounding box center [424, 268] width 460 height 35
drag, startPoint x: 530, startPoint y: 277, endPoint x: 548, endPoint y: 280, distance: 18.2
click at [530, 277] on div "Edit Business Name" at bounding box center [424, 268] width 460 height 35
click at [638, 103] on label "Welcome message" at bounding box center [424, 113] width 460 height 19
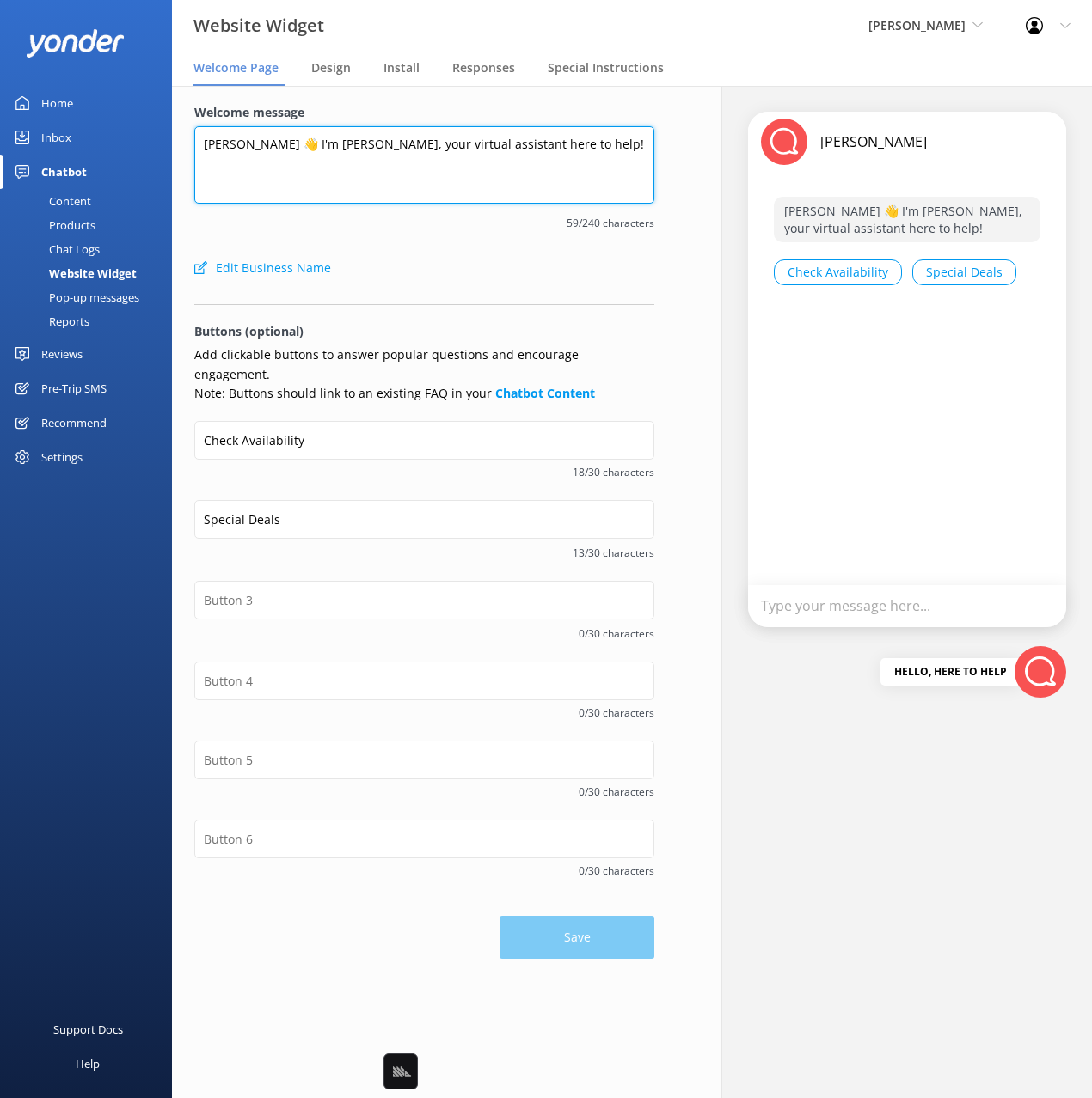
click at [638, 126] on textarea "Kia Ora 👋 I'm Harry, your virtual assistant here to help!" at bounding box center [424, 165] width 460 height 77
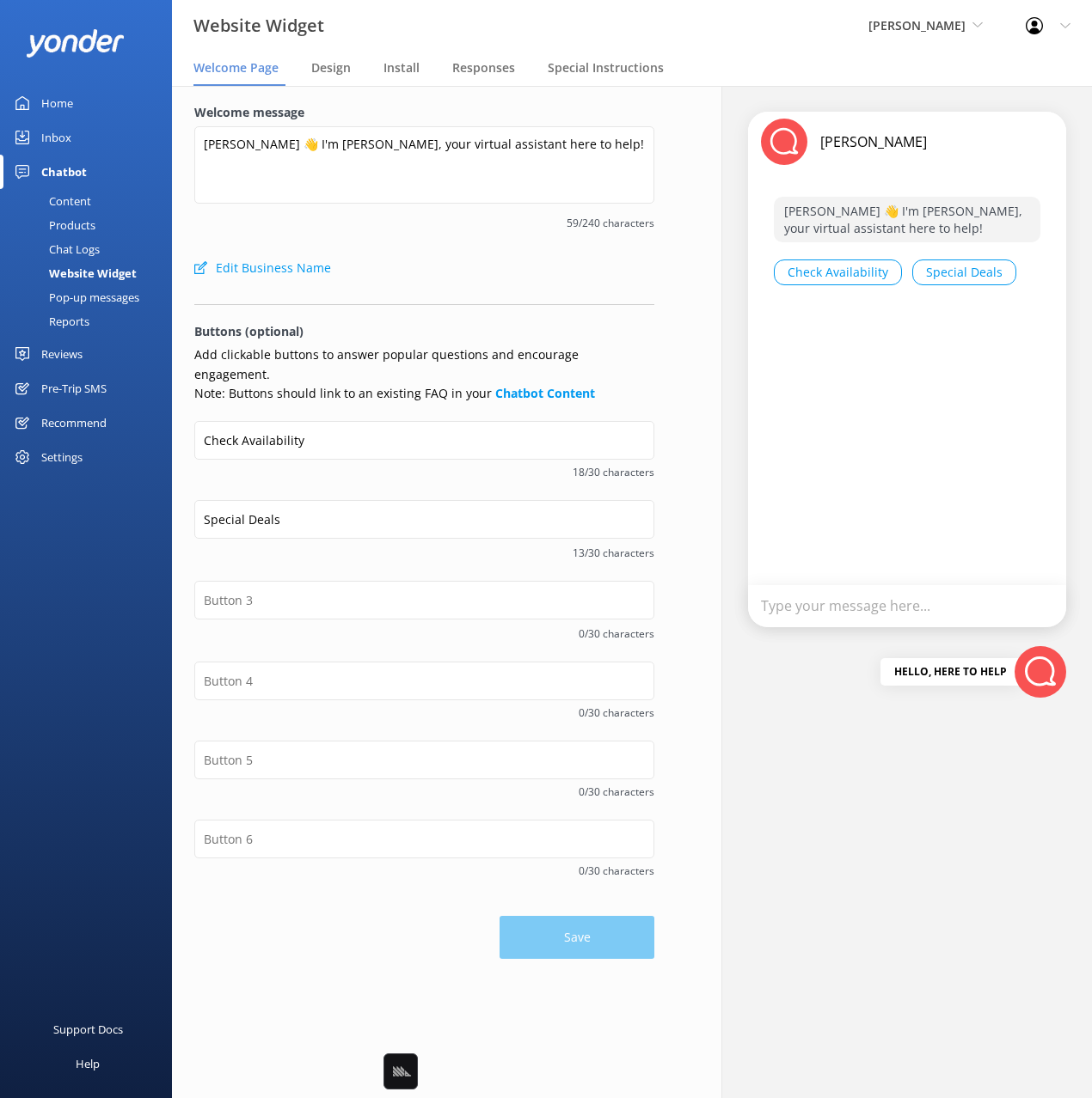
click at [73, 199] on div "Content" at bounding box center [50, 201] width 81 height 24
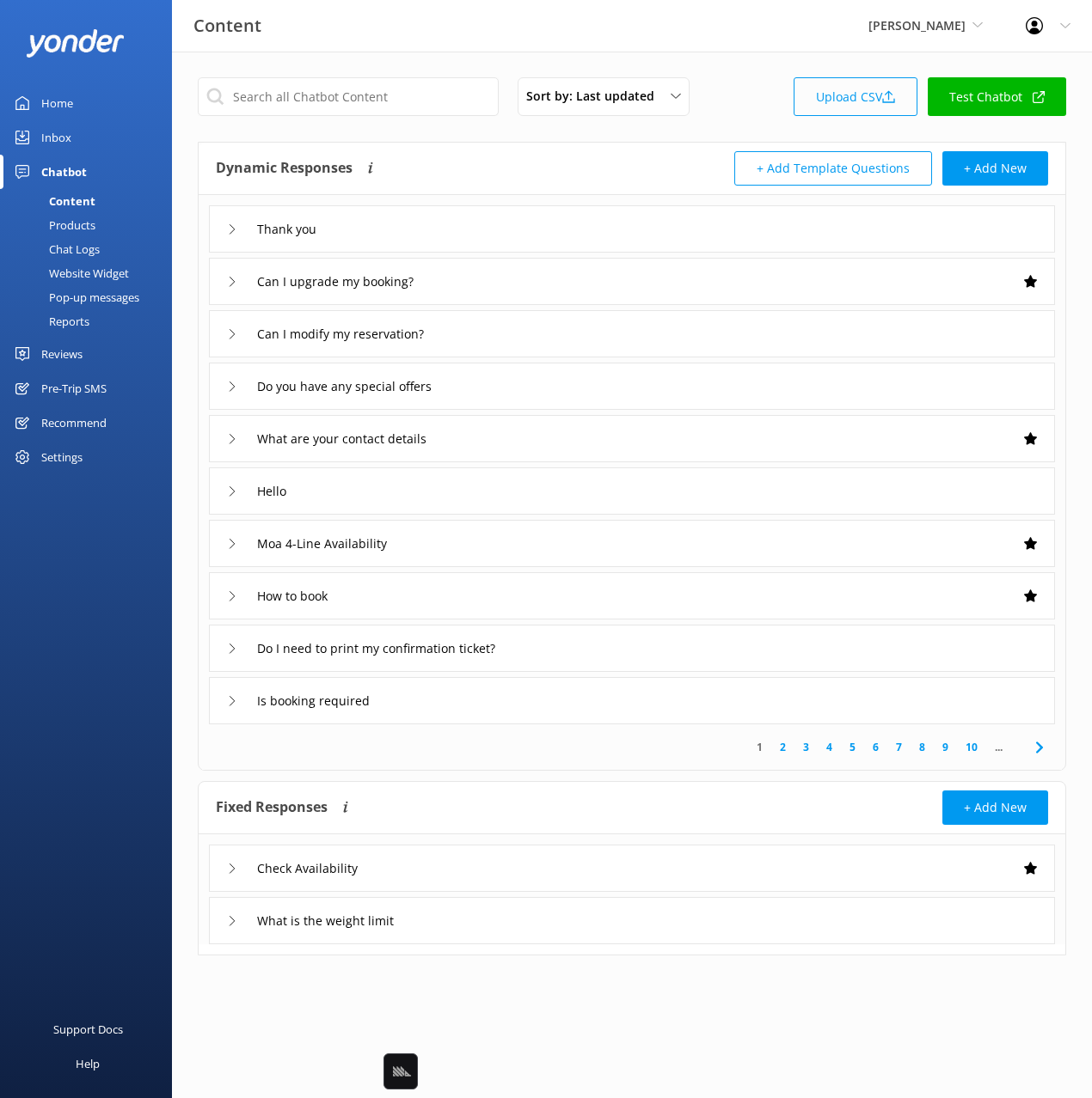
drag, startPoint x: 728, startPoint y: 105, endPoint x: 870, endPoint y: 106, distance: 142.0
click at [737, 106] on div "Sort by: Last updated Title Last updated Upload CSV Test Chatbot" at bounding box center [632, 101] width 868 height 49
click at [933, 106] on link "Test Chatbot" at bounding box center [997, 96] width 138 height 38
click at [991, 97] on link "Test Chatbot" at bounding box center [997, 96] width 138 height 38
